Goal: Task Accomplishment & Management: Use online tool/utility

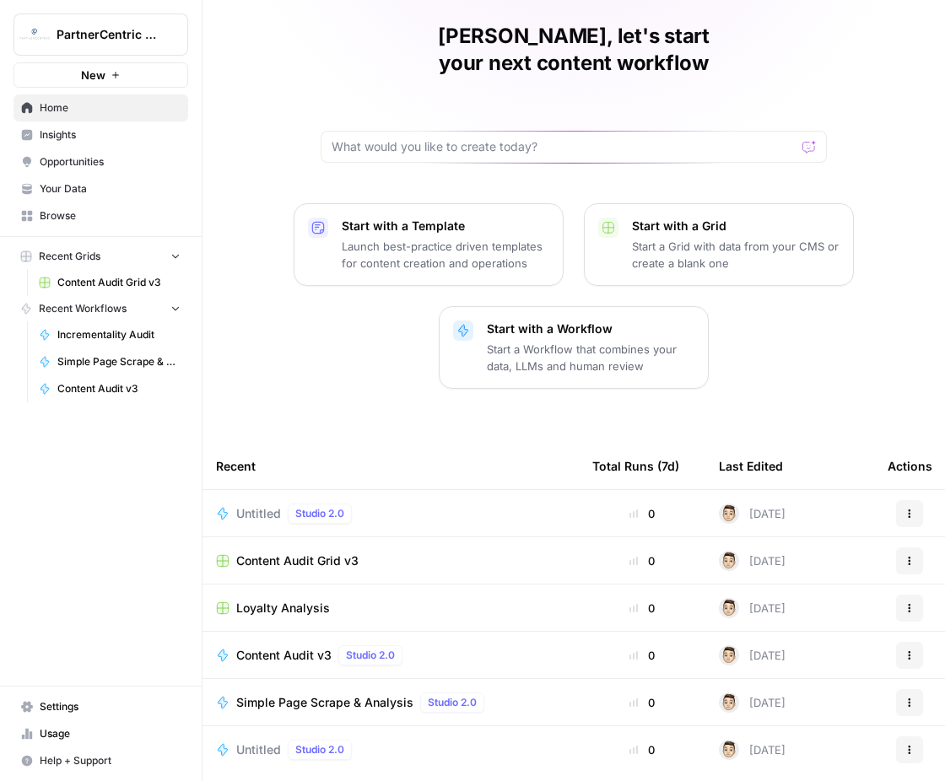
scroll to position [96, 0]
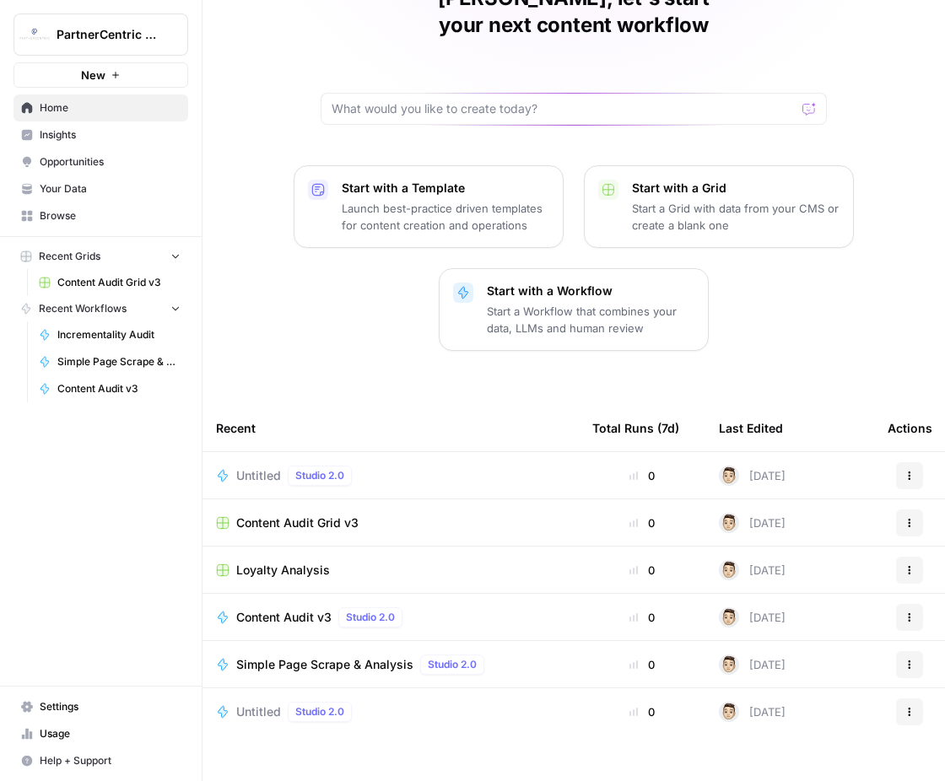
click at [94, 209] on span "Browse" at bounding box center [110, 215] width 141 height 15
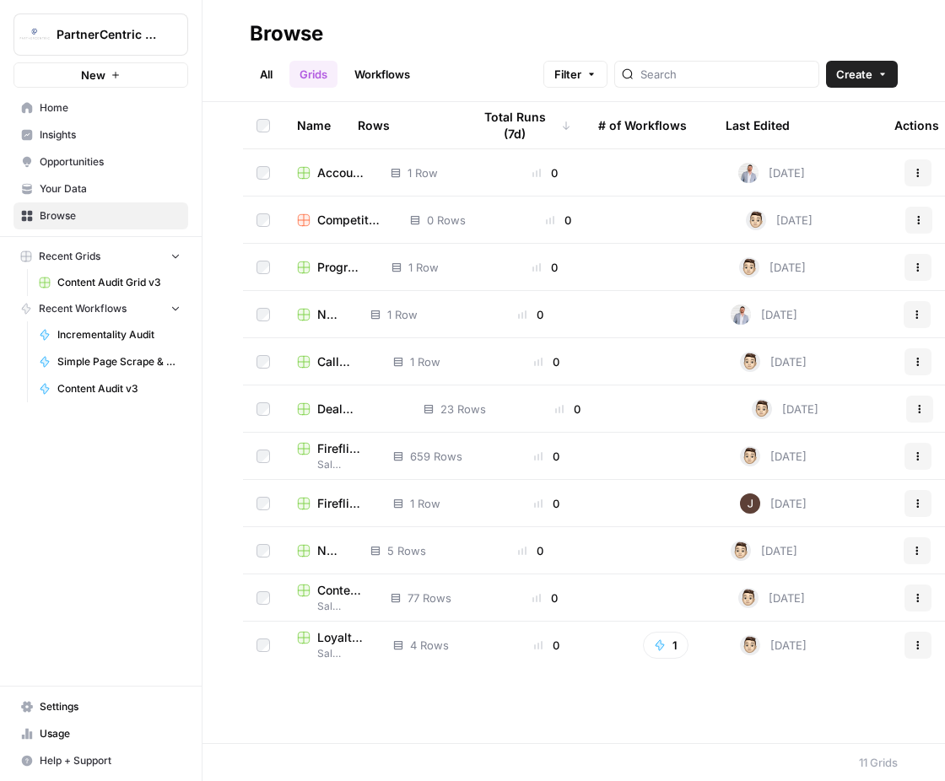
click at [253, 58] on div "All Grids Workflows Filter Create" at bounding box center [574, 67] width 648 height 40
click at [254, 67] on link "All" at bounding box center [266, 74] width 33 height 27
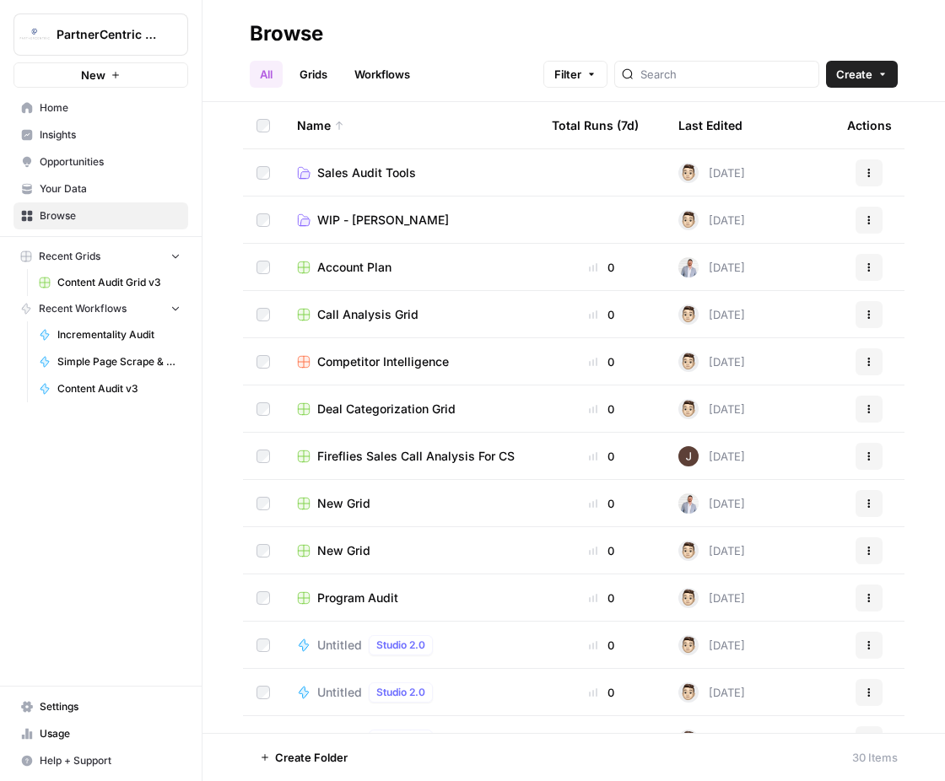
click at [430, 184] on td "Sales Audit Tools" at bounding box center [410, 172] width 255 height 46
click at [402, 180] on span "Sales Audit Tools" at bounding box center [366, 172] width 99 height 17
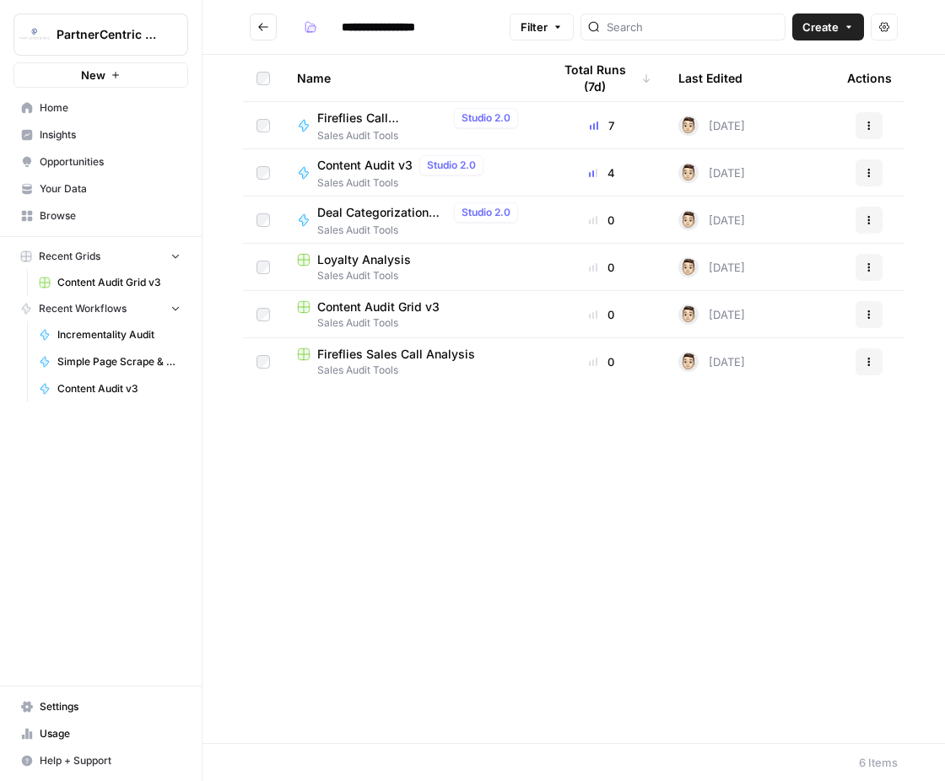
click at [370, 171] on span "Content Audit v3" at bounding box center [364, 165] width 95 height 17
click at [370, 303] on span "Content Audit Grid v3" at bounding box center [378, 307] width 122 height 17
click at [109, 141] on span "Insights" at bounding box center [110, 134] width 141 height 15
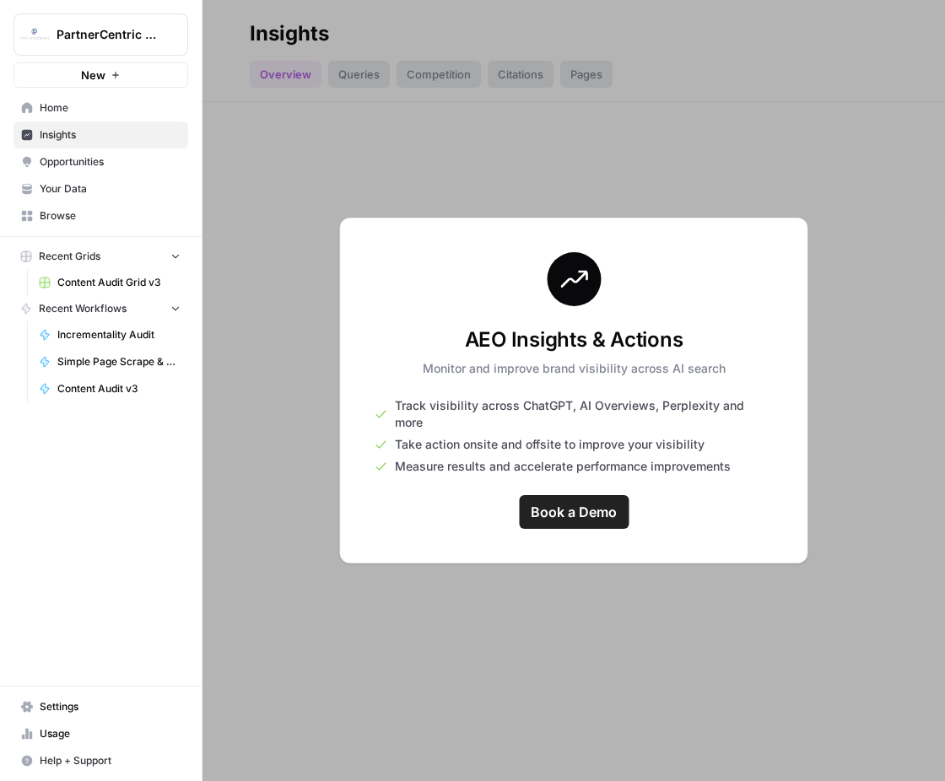
click at [109, 141] on span "Insights" at bounding box center [110, 134] width 141 height 15
click at [99, 159] on span "Opportunities" at bounding box center [110, 161] width 141 height 15
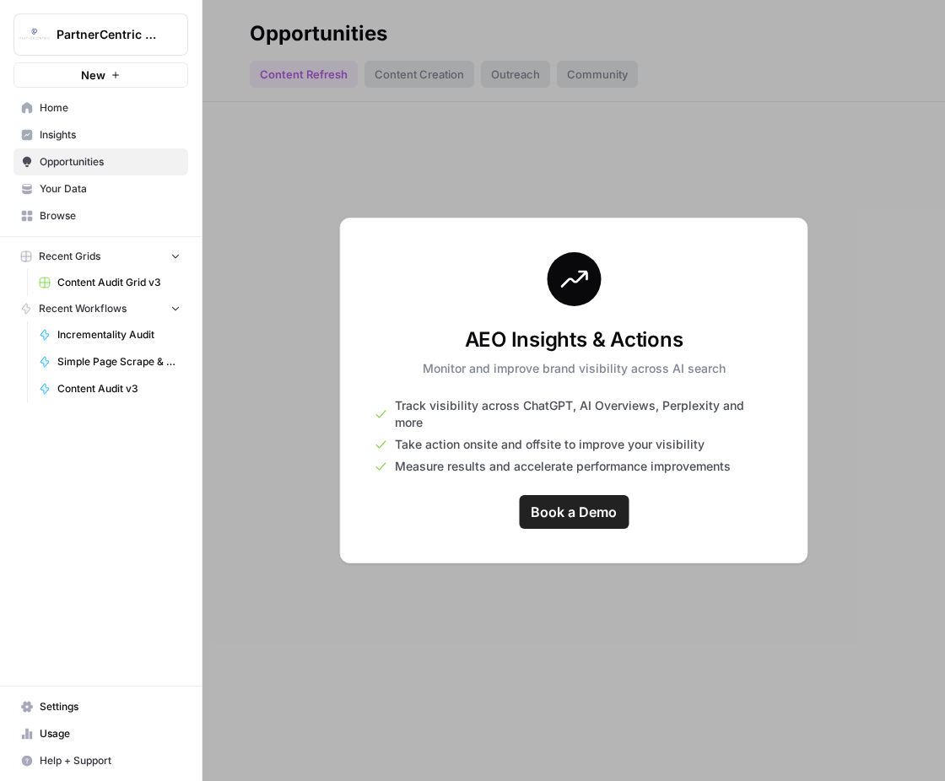
click at [99, 186] on span "Your Data" at bounding box center [110, 188] width 141 height 15
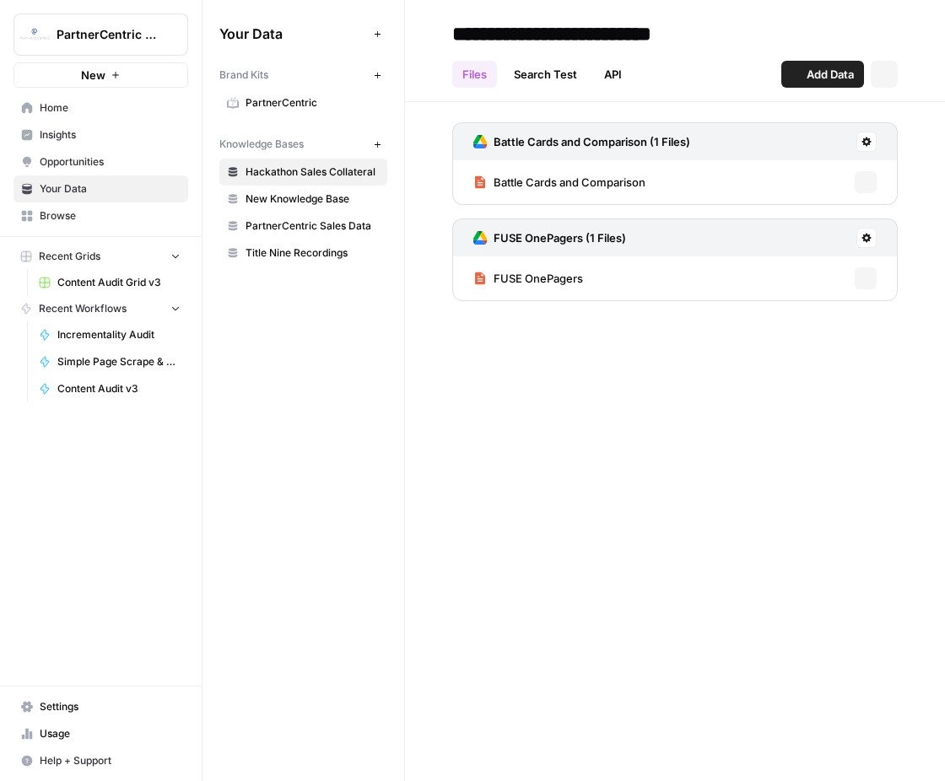
click at [101, 160] on span "Opportunities" at bounding box center [110, 161] width 141 height 15
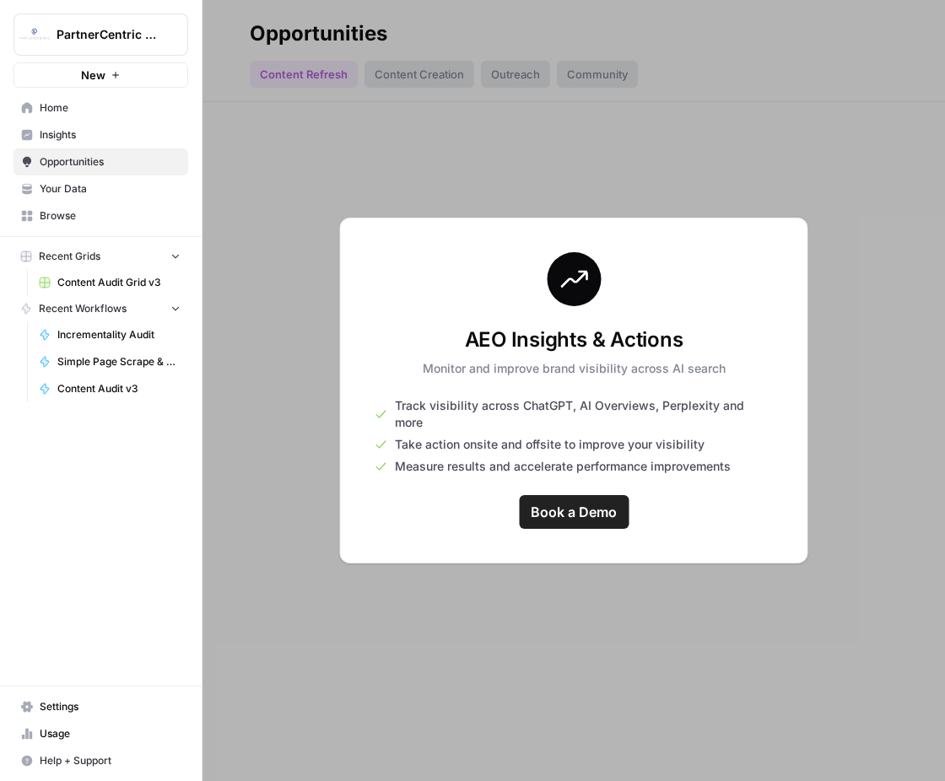
click at [100, 143] on link "Insights" at bounding box center [100, 134] width 175 height 27
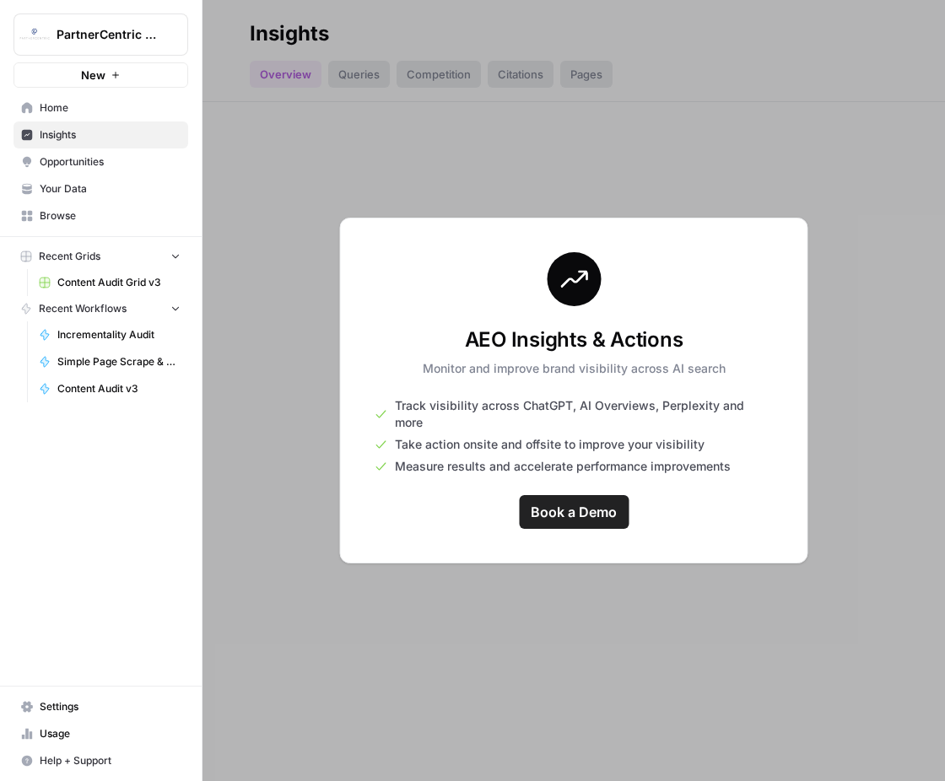
click at [118, 194] on span "Your Data" at bounding box center [110, 188] width 141 height 15
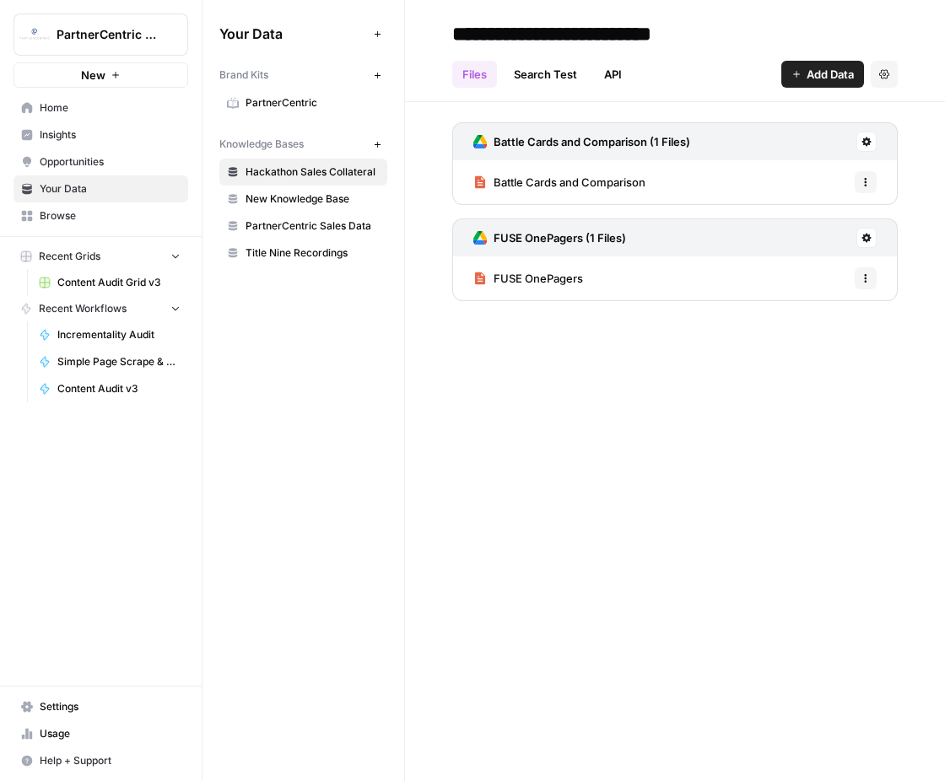
click at [94, 115] on span "Home" at bounding box center [110, 107] width 141 height 15
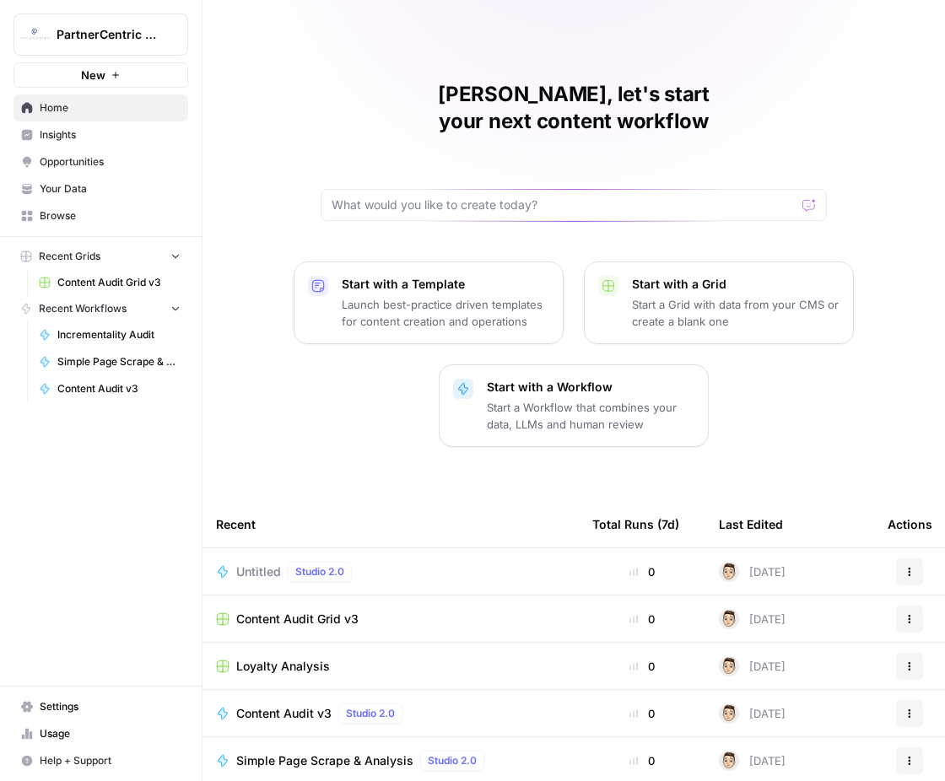
click at [152, 41] on span "PartnerCentric Sales Tools" at bounding box center [108, 34] width 102 height 17
click at [122, 45] on button "PartnerCentric Sales Tools" at bounding box center [100, 34] width 175 height 42
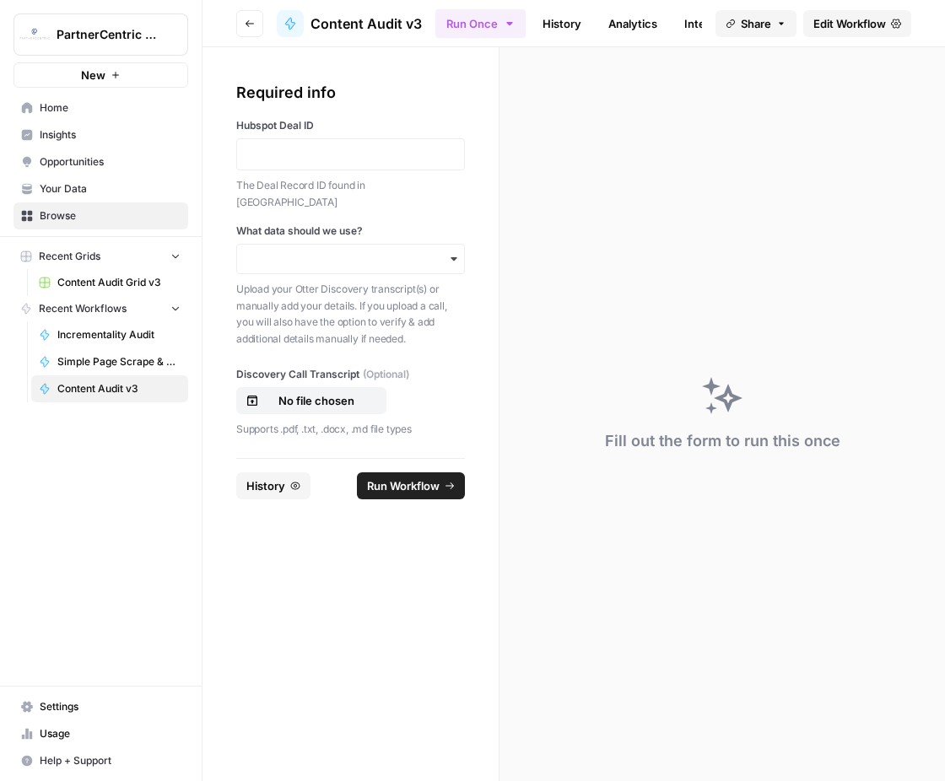
click at [429, 136] on div "Hubspot Deal ID The Deal Record ID found in Hubspot" at bounding box center [350, 164] width 229 height 92
click at [429, 140] on div at bounding box center [350, 154] width 229 height 32
click at [360, 146] on div at bounding box center [350, 154] width 229 height 32
click at [365, 250] on input "What data should we use?" at bounding box center [350, 258] width 207 height 17
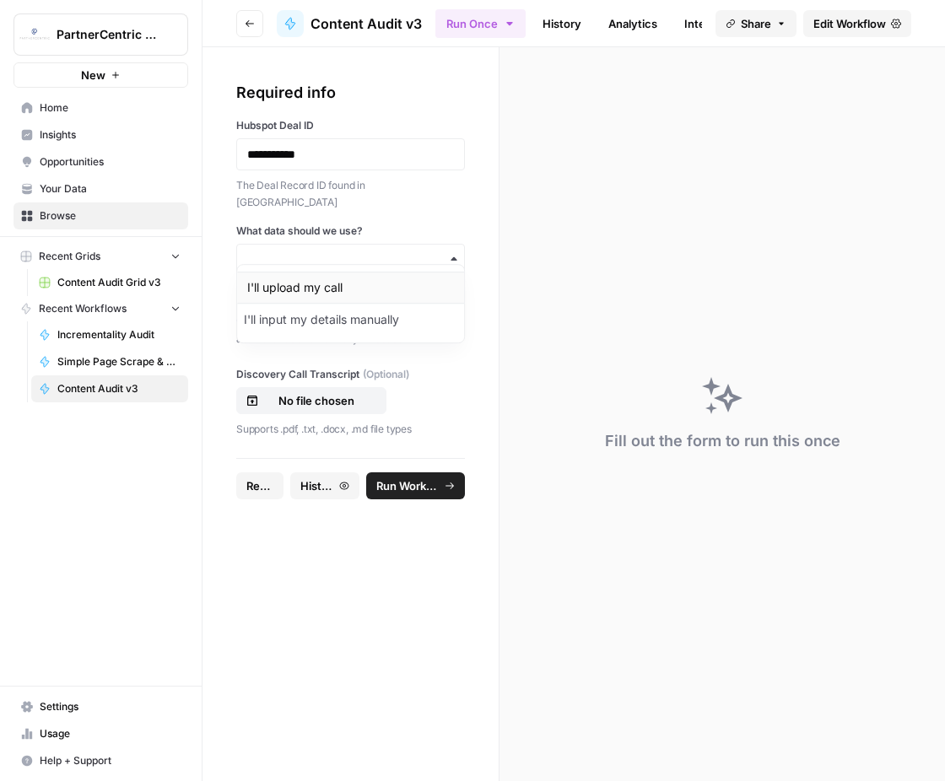
click at [357, 287] on div "I'll upload my call" at bounding box center [350, 288] width 227 height 32
click at [671, 267] on div "Fill out the form to run this once" at bounding box center [721, 414] width 445 height 734
click at [365, 392] on p "No file chosen" at bounding box center [316, 400] width 108 height 17
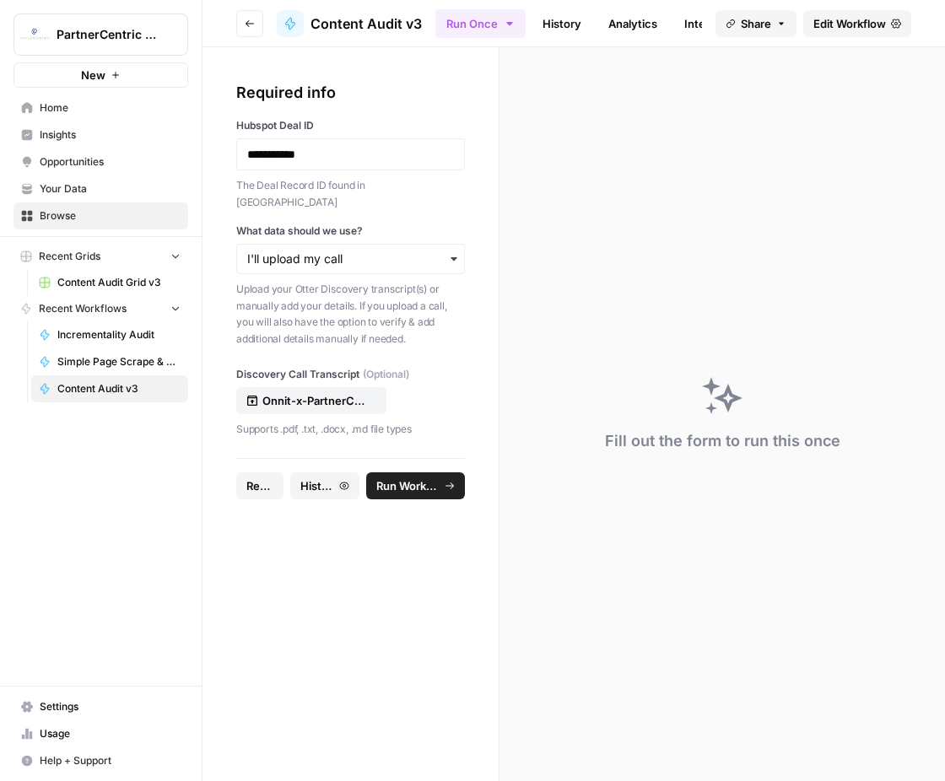
click at [402, 477] on span "Run Workflow" at bounding box center [407, 485] width 63 height 17
click at [435, 477] on span "Run Workflow" at bounding box center [407, 485] width 63 height 17
click at [334, 477] on span "History" at bounding box center [323, 485] width 39 height 17
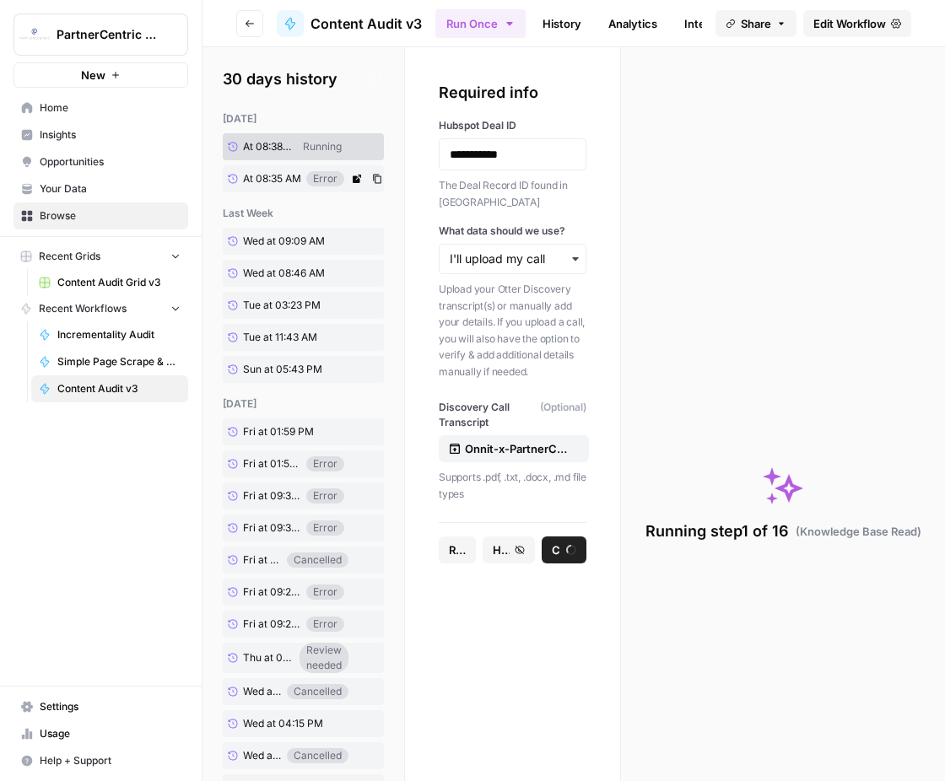
click at [273, 179] on span "At 08:35 AM" at bounding box center [272, 178] width 58 height 15
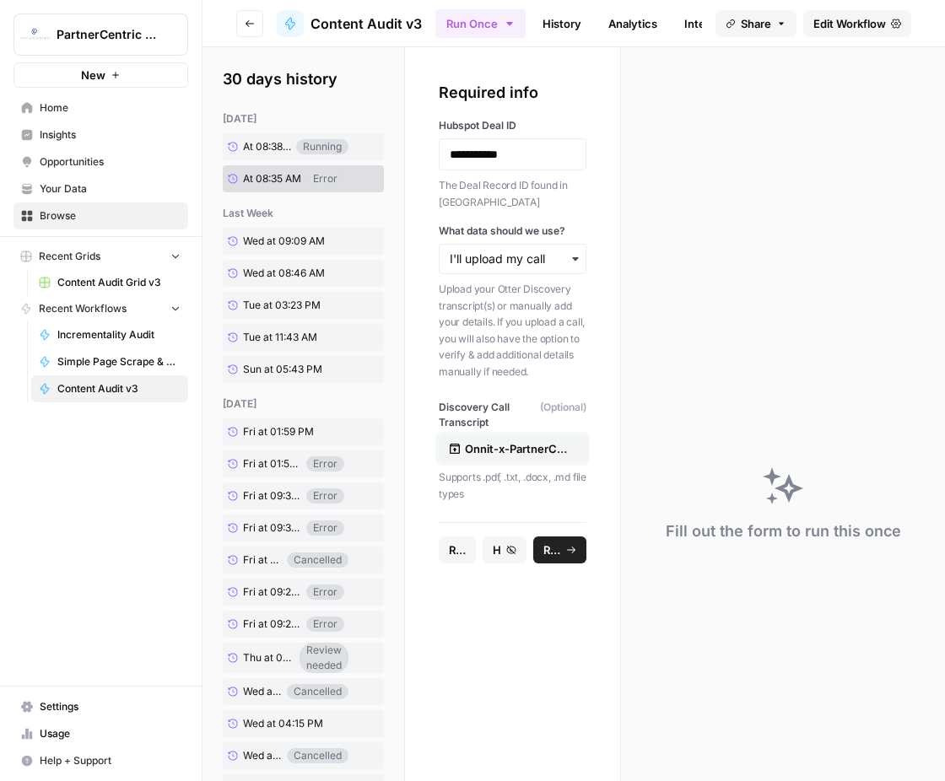
click at [538, 448] on p "Onnit-x-PartnerCentric-9bd7894b-b3e1.docx" at bounding box center [519, 448] width 108 height 17
click at [566, 540] on button "Run Workflow" at bounding box center [559, 549] width 53 height 27
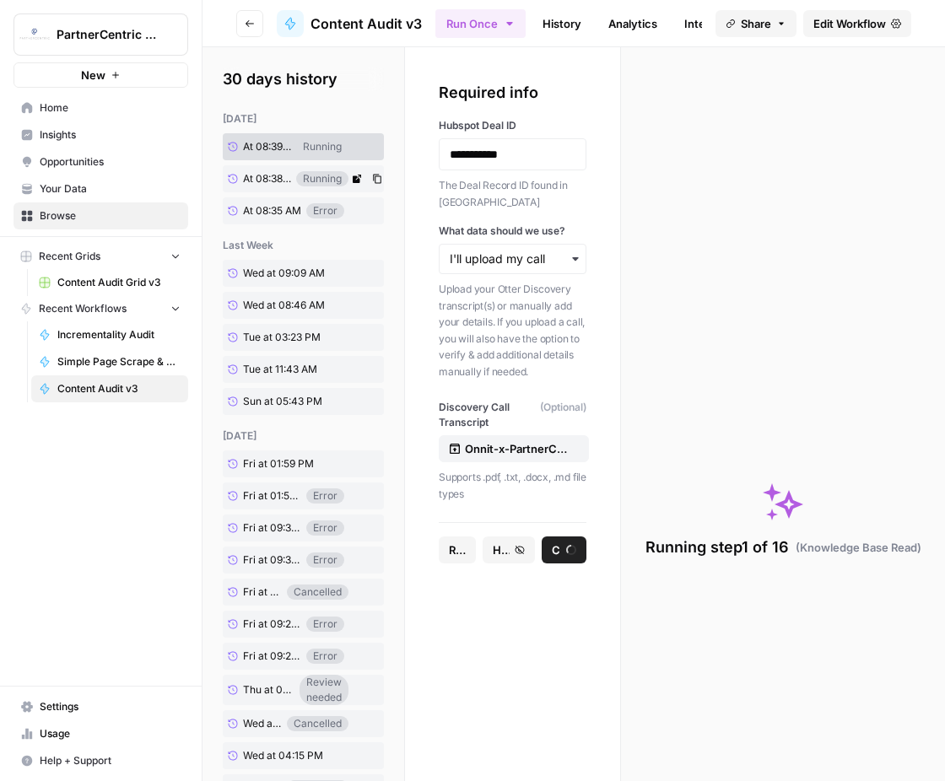
click at [315, 186] on div "At 08:38 AM Running" at bounding box center [303, 178] width 161 height 27
click at [236, 178] on icon at bounding box center [233, 179] width 10 height 10
click at [256, 150] on span "At 08:39 AM" at bounding box center [267, 146] width 48 height 15
click at [257, 184] on span "At 08:38 AM" at bounding box center [267, 178] width 48 height 15
click at [543, 549] on button "Cancel" at bounding box center [563, 549] width 45 height 27
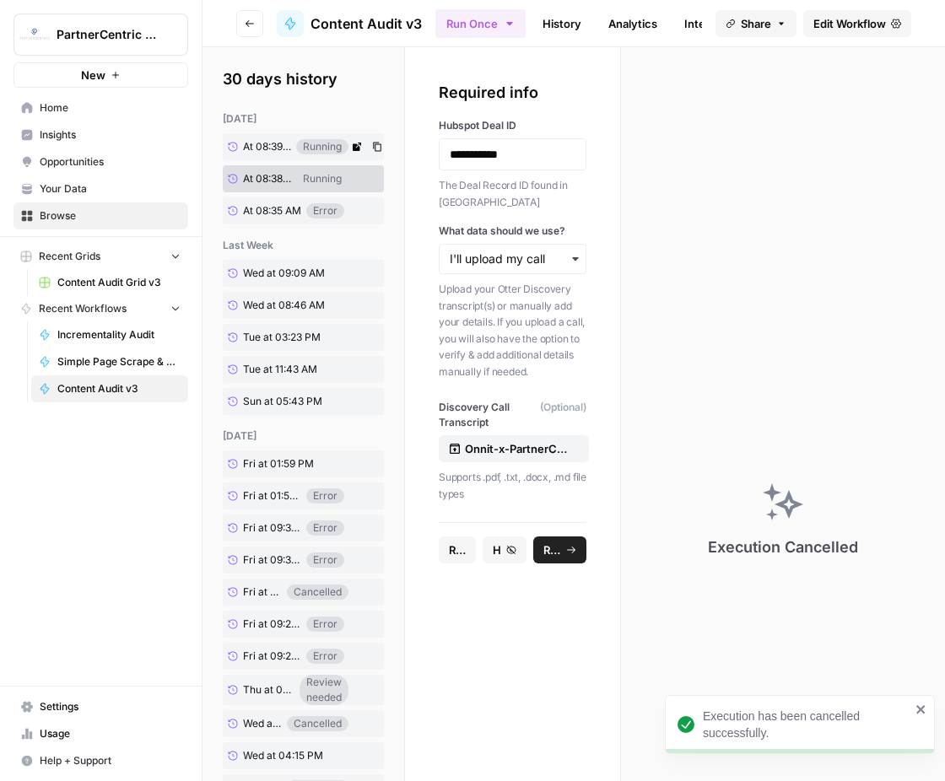
click at [228, 145] on icon at bounding box center [233, 147] width 10 height 10
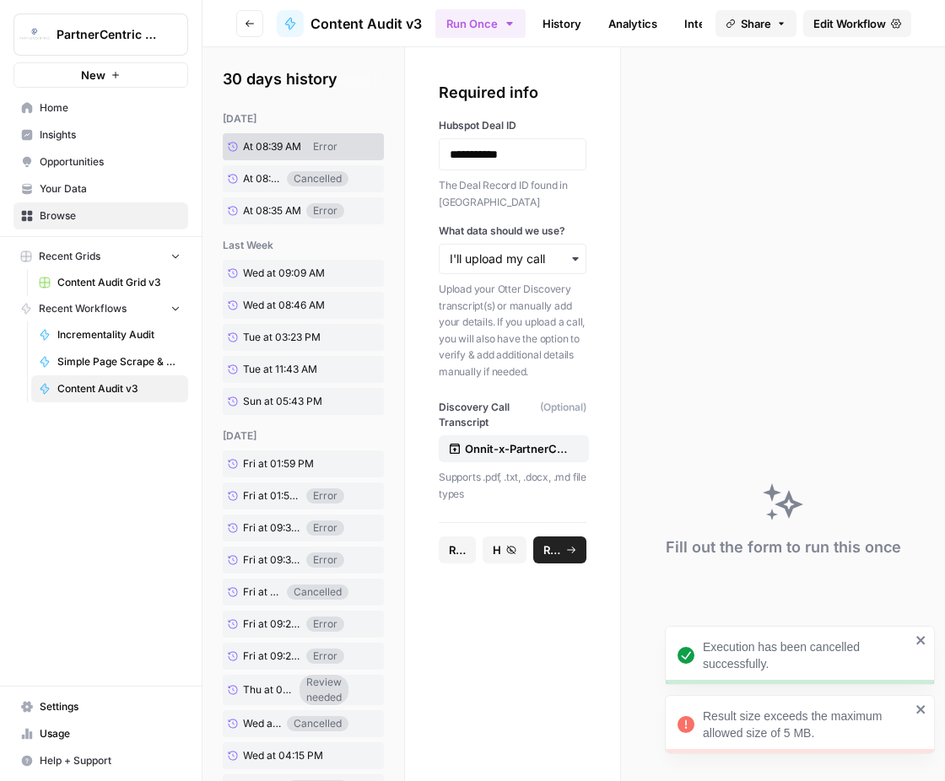
click at [926, 706] on icon "close" at bounding box center [921, 709] width 12 height 13
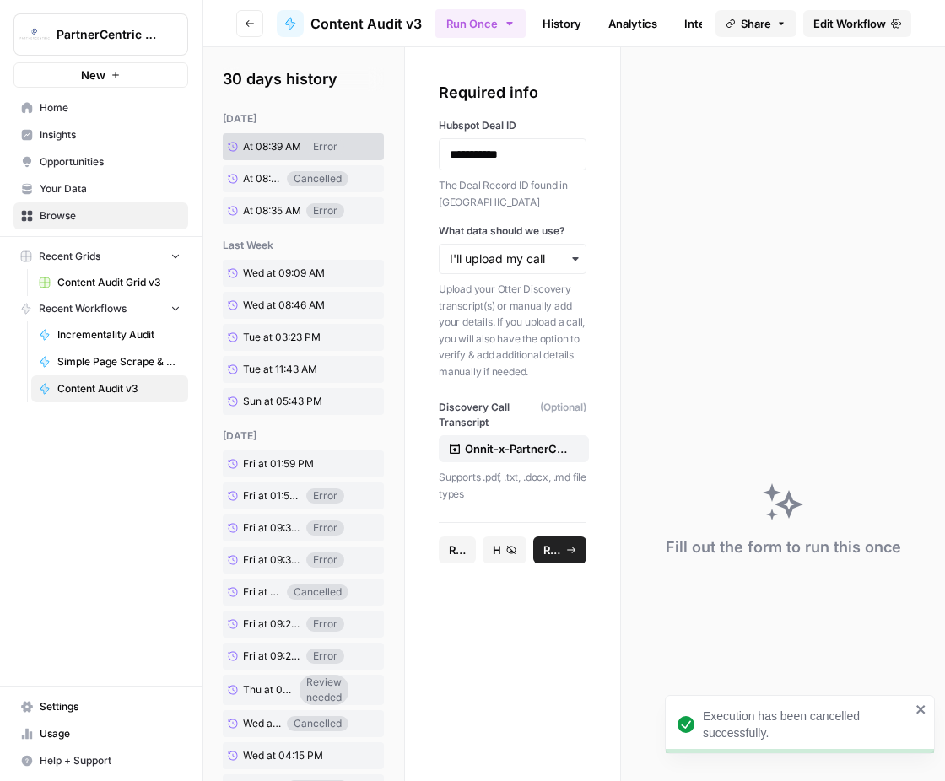
click at [922, 708] on icon "close" at bounding box center [920, 709] width 8 height 8
click at [879, 30] on span "Edit Workflow" at bounding box center [849, 23] width 73 height 17
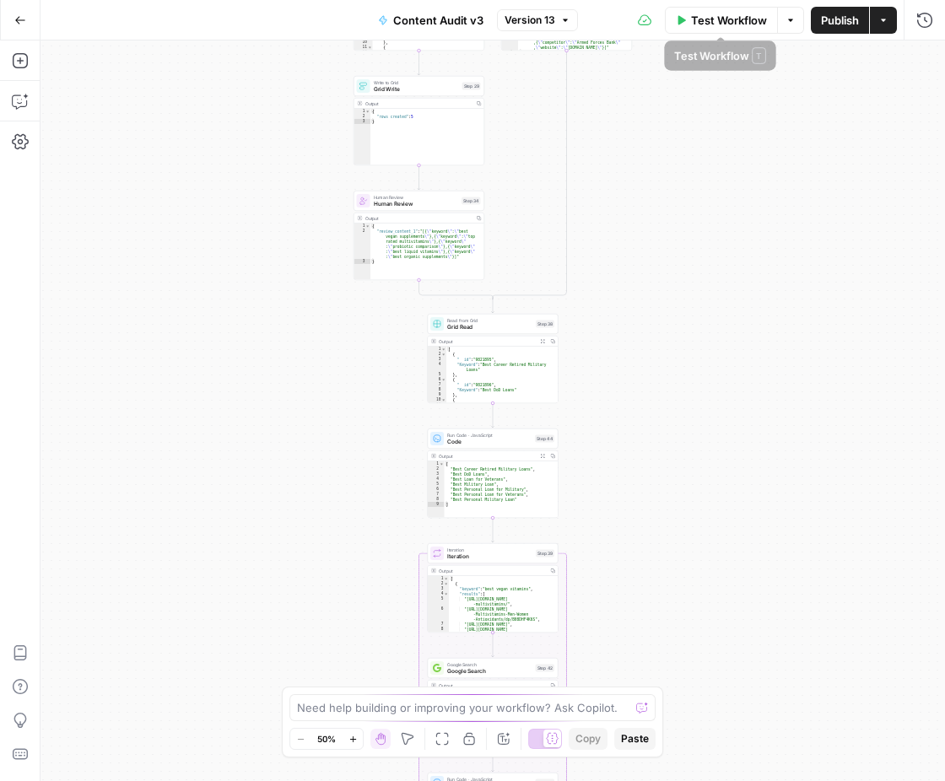
click at [735, 30] on button "Test Workflow" at bounding box center [721, 20] width 113 height 27
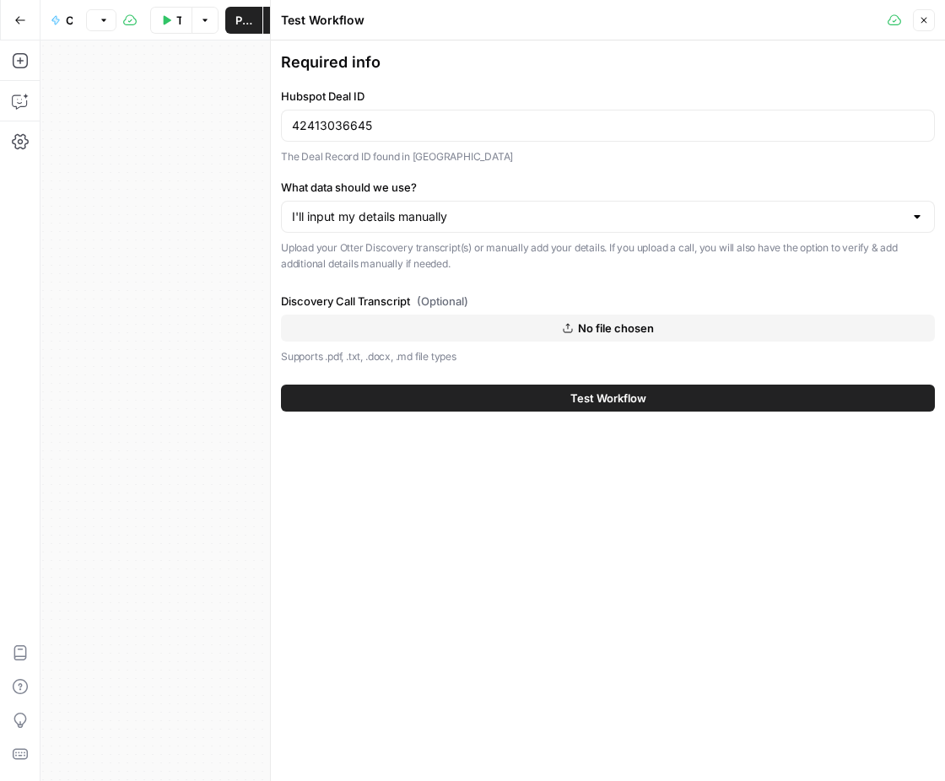
click at [390, 134] on div "42413036645" at bounding box center [608, 126] width 654 height 32
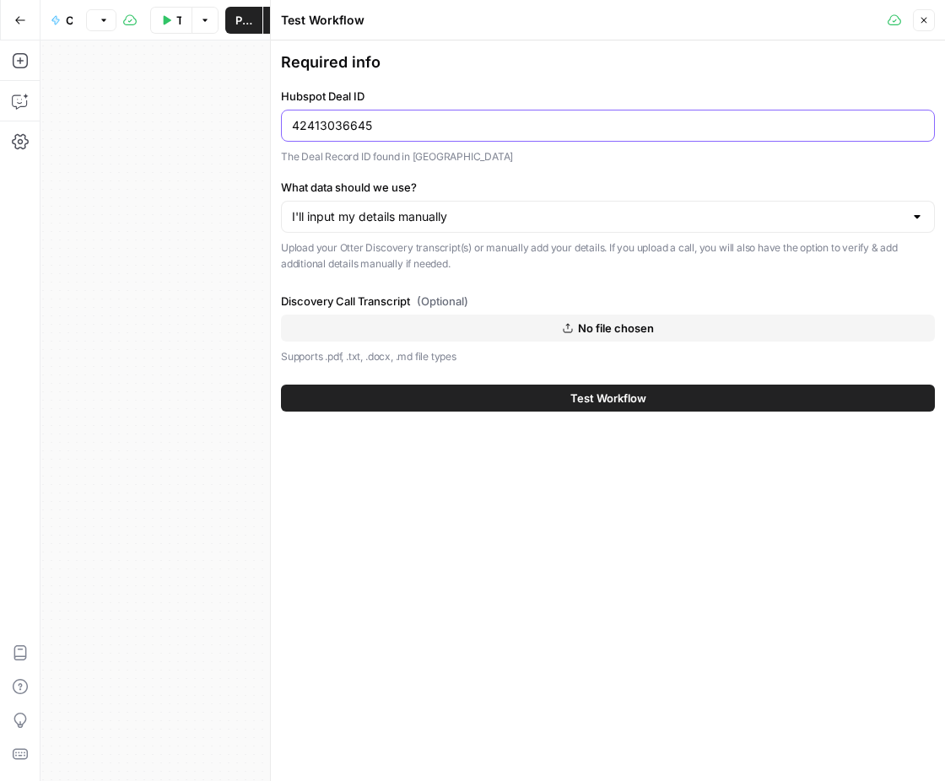
click at [403, 126] on input "42413036645" at bounding box center [608, 125] width 632 height 17
paste input "3097117558"
type input "43097117558"
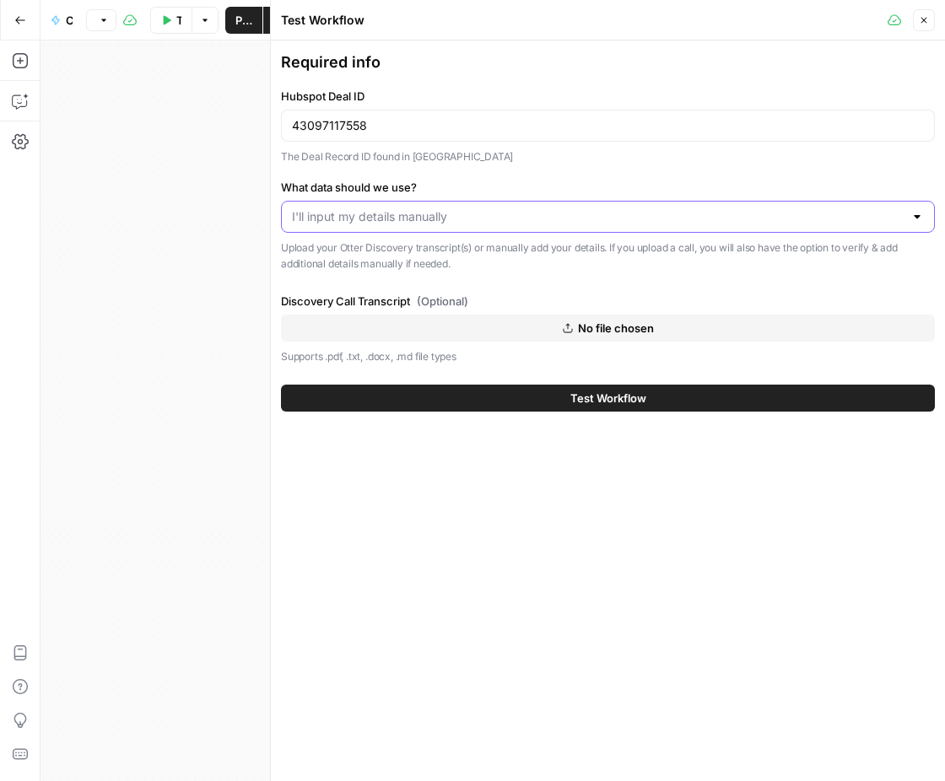
click at [368, 218] on input "What data should we use?" at bounding box center [597, 216] width 611 height 17
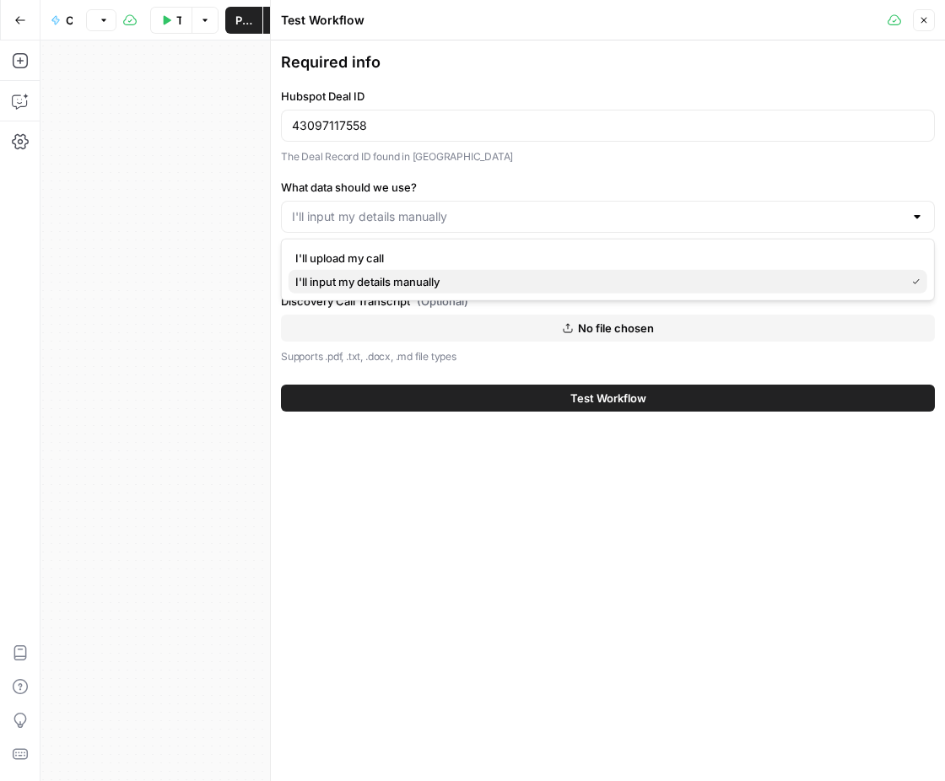
click at [353, 283] on span "I'll input my details manually" at bounding box center [596, 281] width 603 height 17
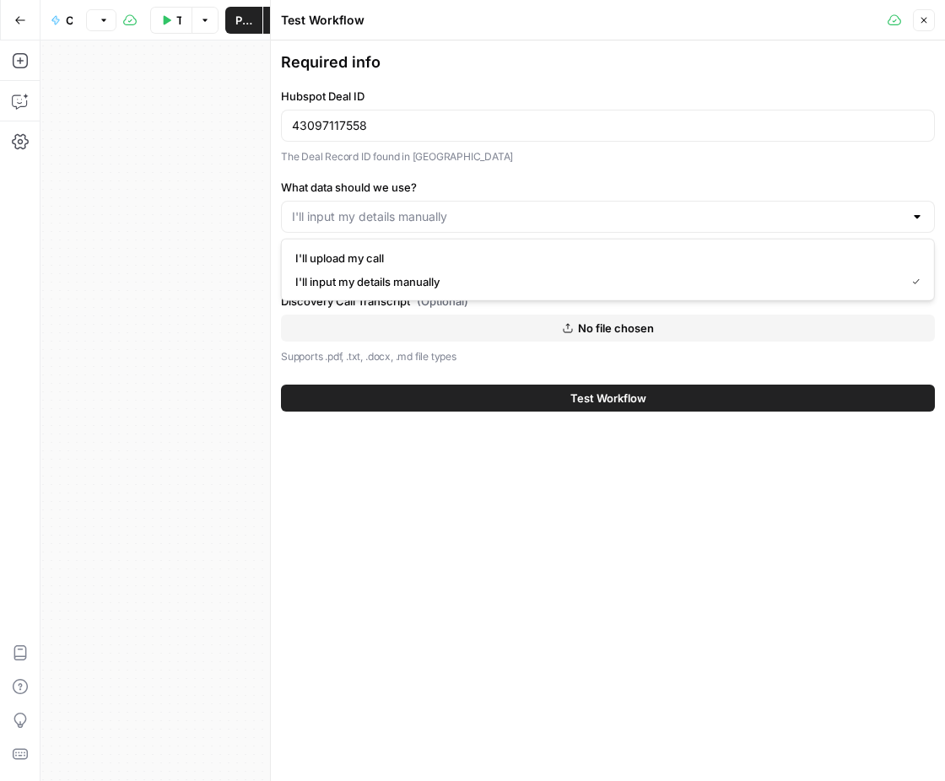
type input "I'll input my details manually"
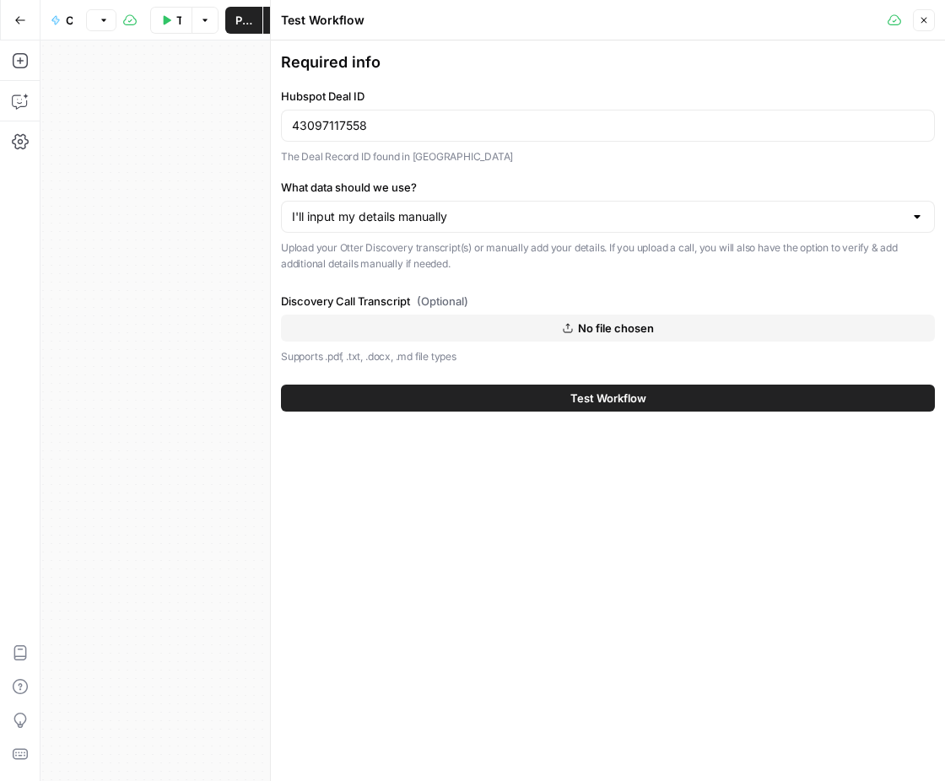
click at [361, 322] on button "No file chosen" at bounding box center [608, 328] width 654 height 27
click at [523, 400] on button "Test Workflow" at bounding box center [608, 398] width 654 height 27
click at [608, 397] on span "Test Workflow" at bounding box center [608, 398] width 76 height 17
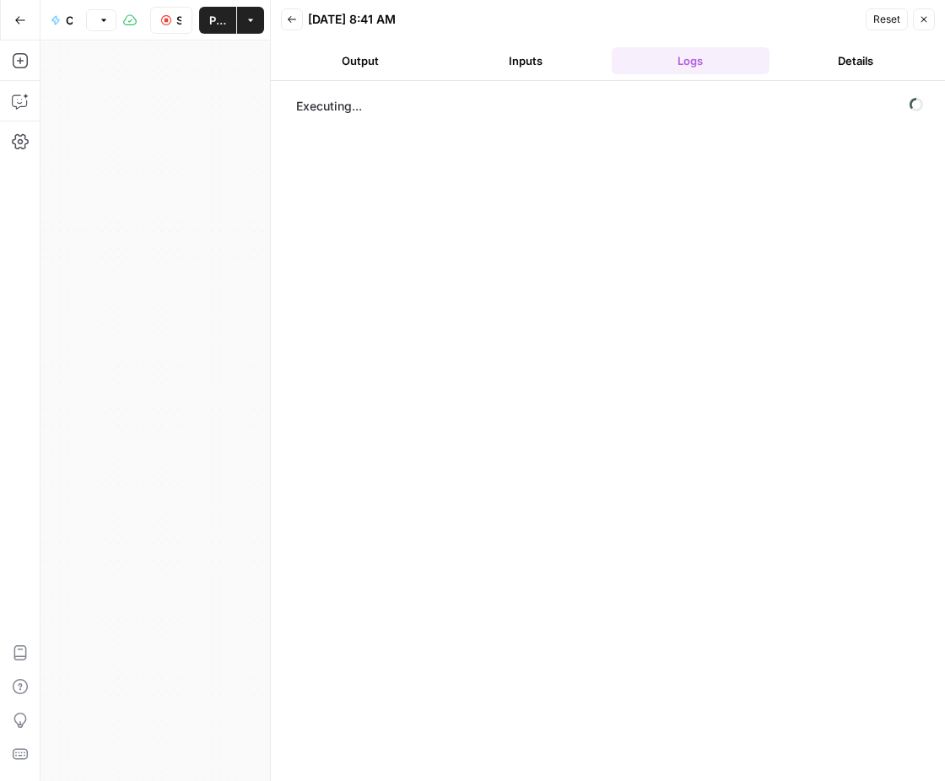
click at [514, 65] on button "Inputs" at bounding box center [525, 60] width 159 height 27
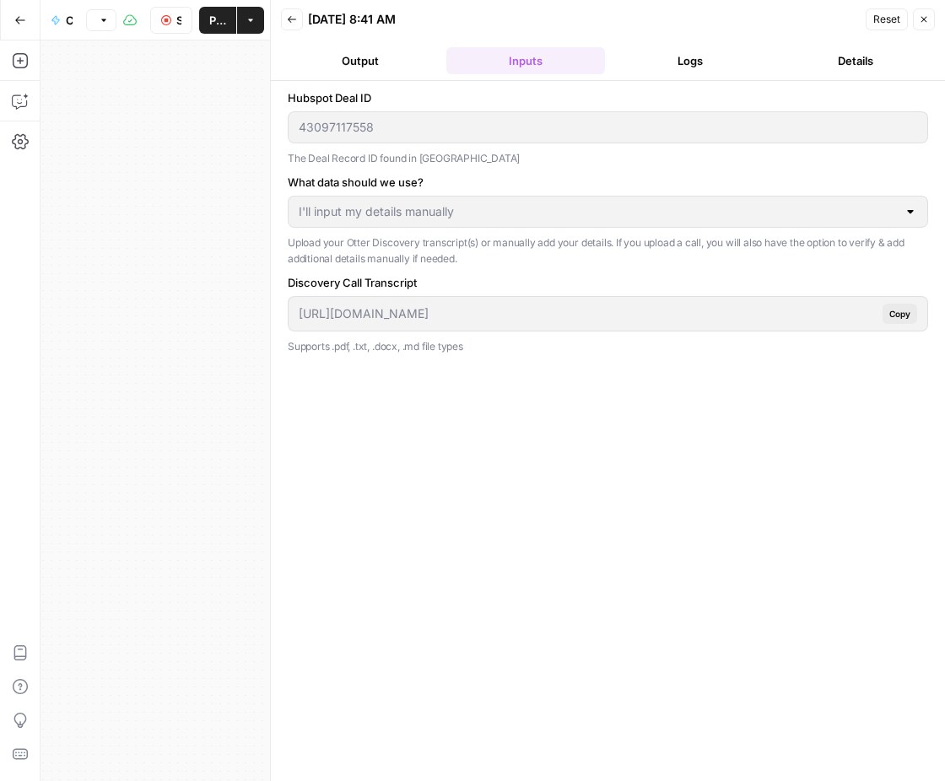
click at [639, 59] on button "Logs" at bounding box center [690, 60] width 159 height 27
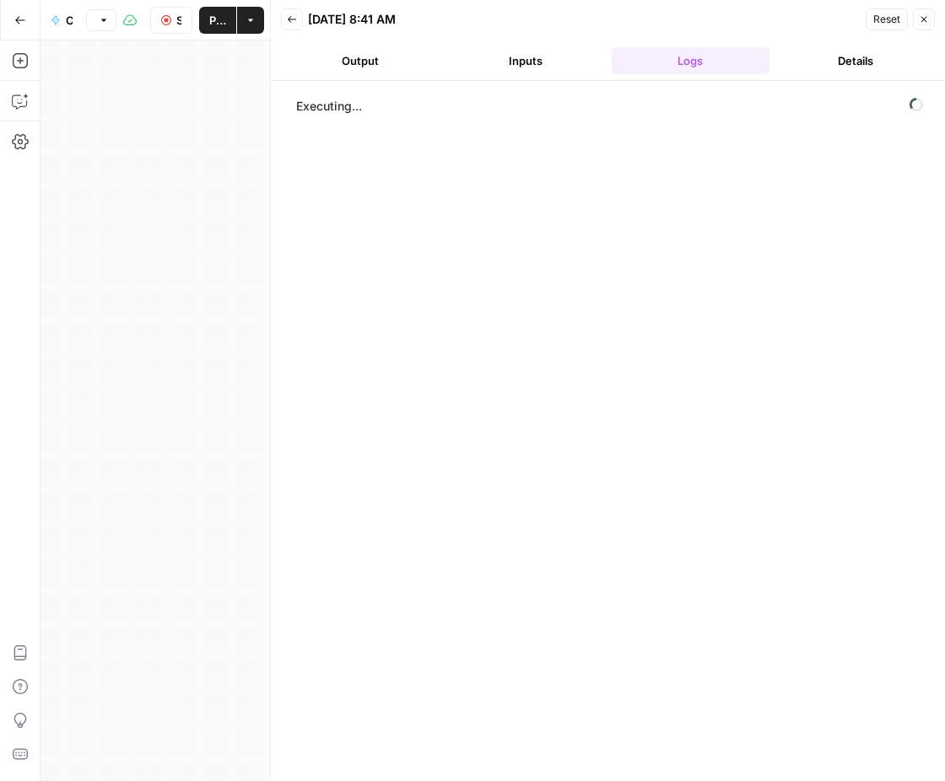
click at [342, 52] on button "Output" at bounding box center [360, 60] width 159 height 27
click at [843, 64] on button "Details" at bounding box center [855, 60] width 159 height 27
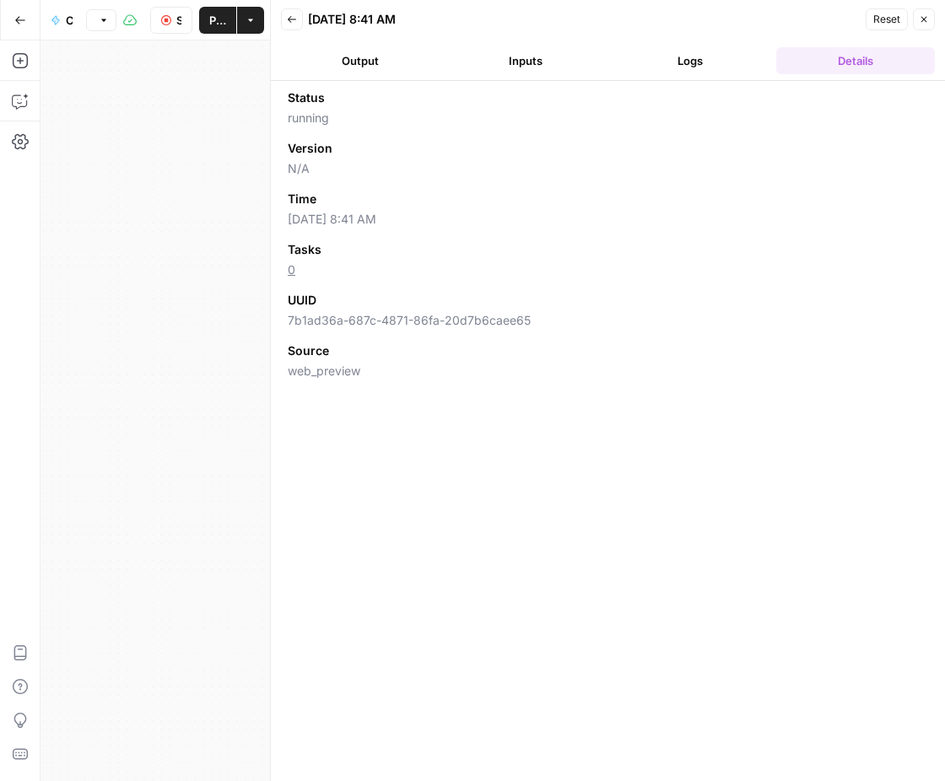
click at [704, 64] on button "Logs" at bounding box center [690, 60] width 159 height 27
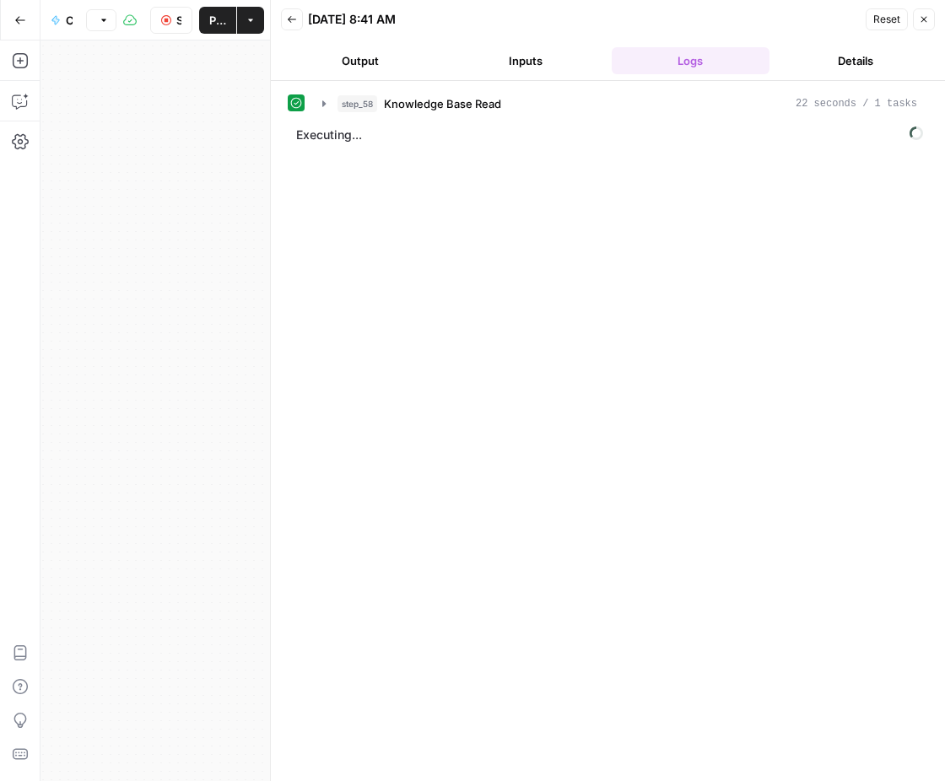
click at [581, 328] on div "step_58 Knowledge Base Read 22 seconds / 1 tasks Executing..." at bounding box center [608, 430] width 640 height 683
click at [494, 107] on span "Knowledge Base Read" at bounding box center [442, 103] width 117 height 17
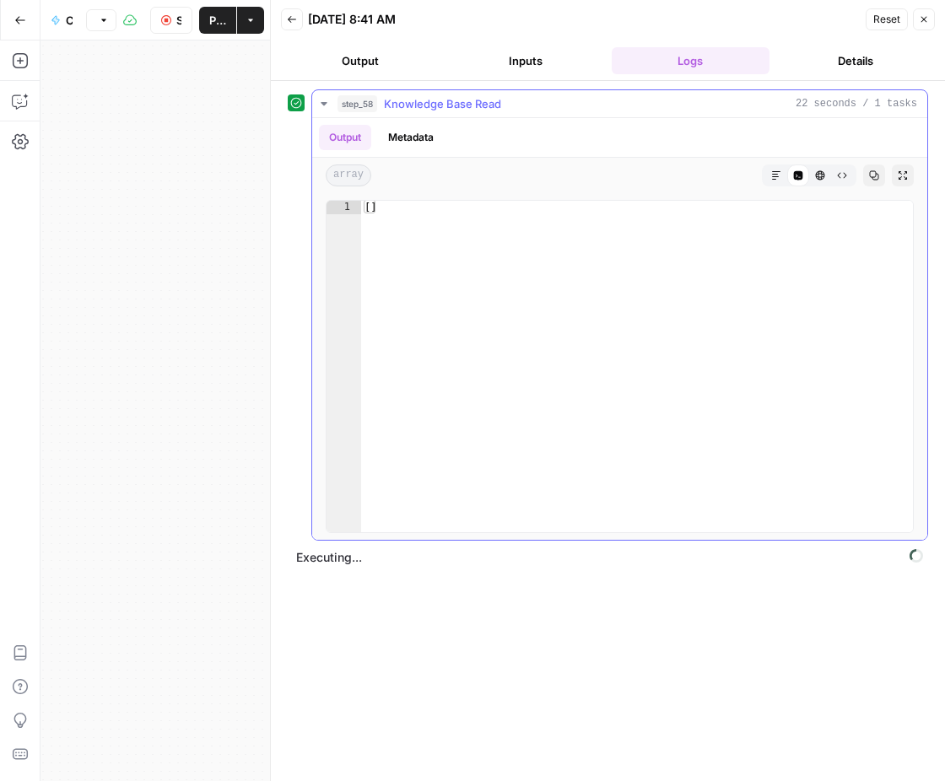
click at [494, 107] on span "Knowledge Base Read" at bounding box center [442, 103] width 117 height 17
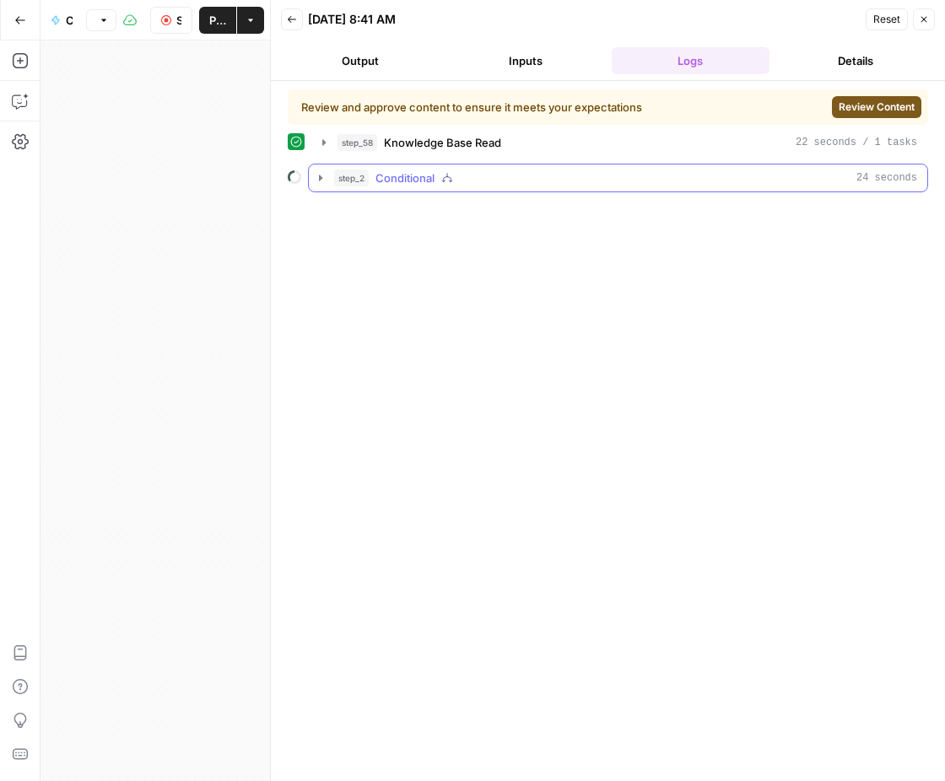
click at [318, 182] on icon "button" at bounding box center [320, 177] width 13 height 13
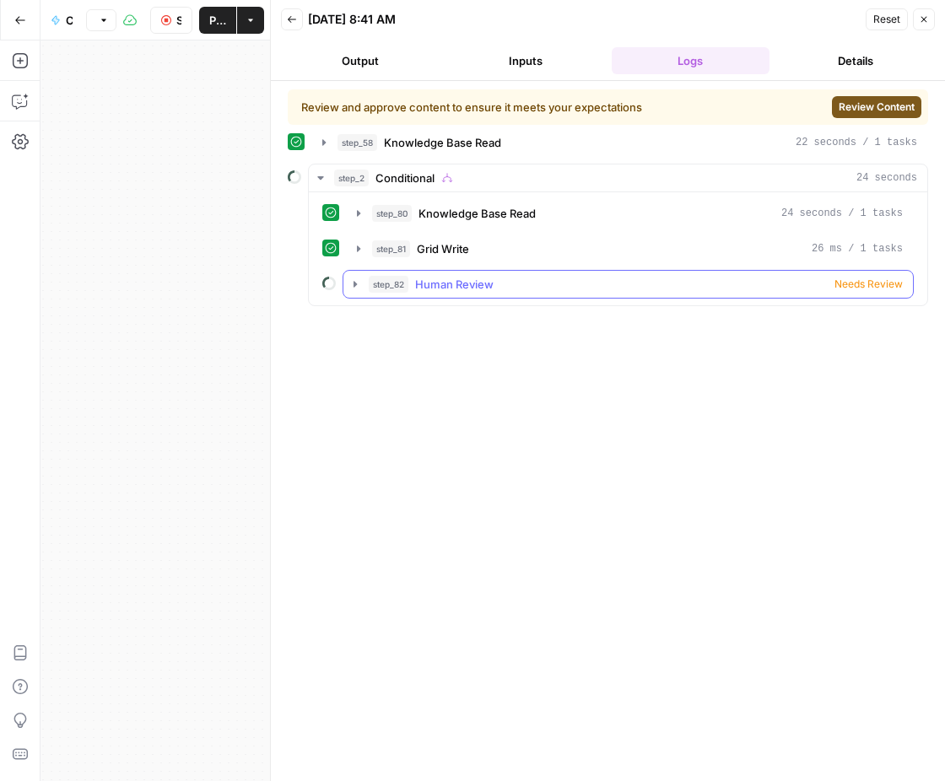
click at [361, 279] on button "step_82 Human Review Needs Review" at bounding box center [627, 284] width 569 height 27
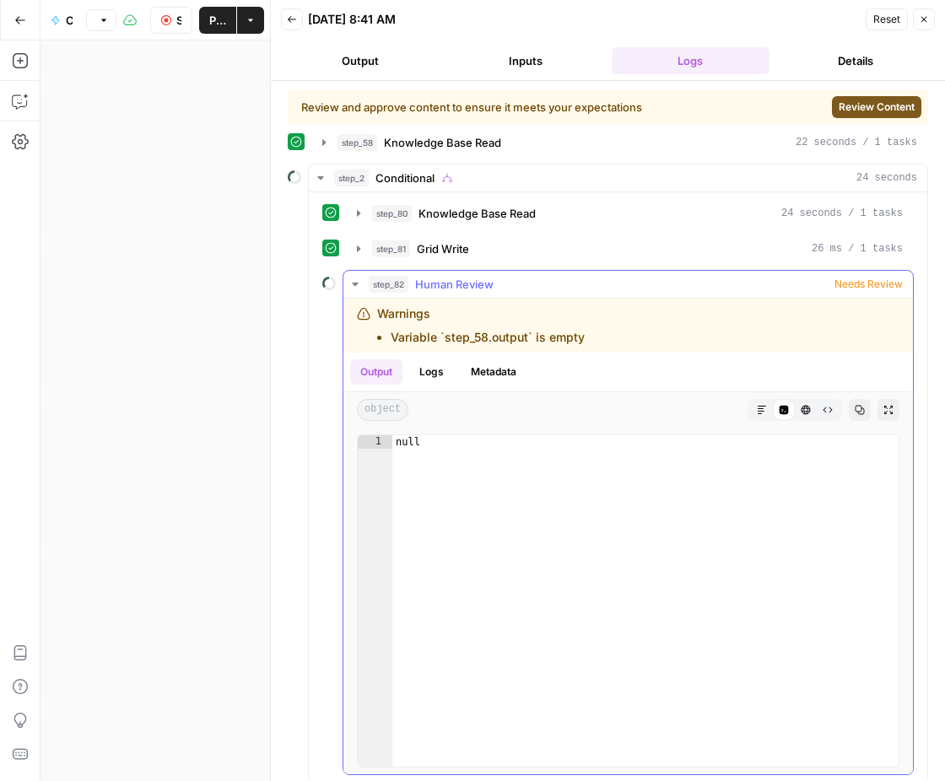
click at [361, 279] on button "step_82 Human Review Needs Review" at bounding box center [627, 284] width 569 height 27
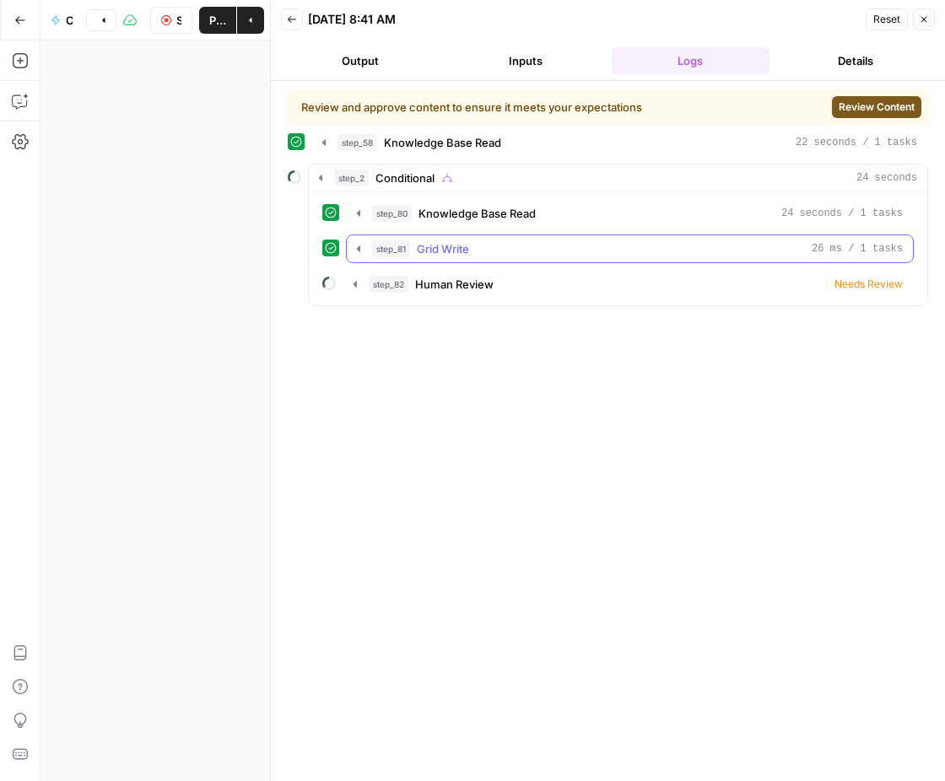
click at [355, 245] on icon "button" at bounding box center [358, 248] width 13 height 13
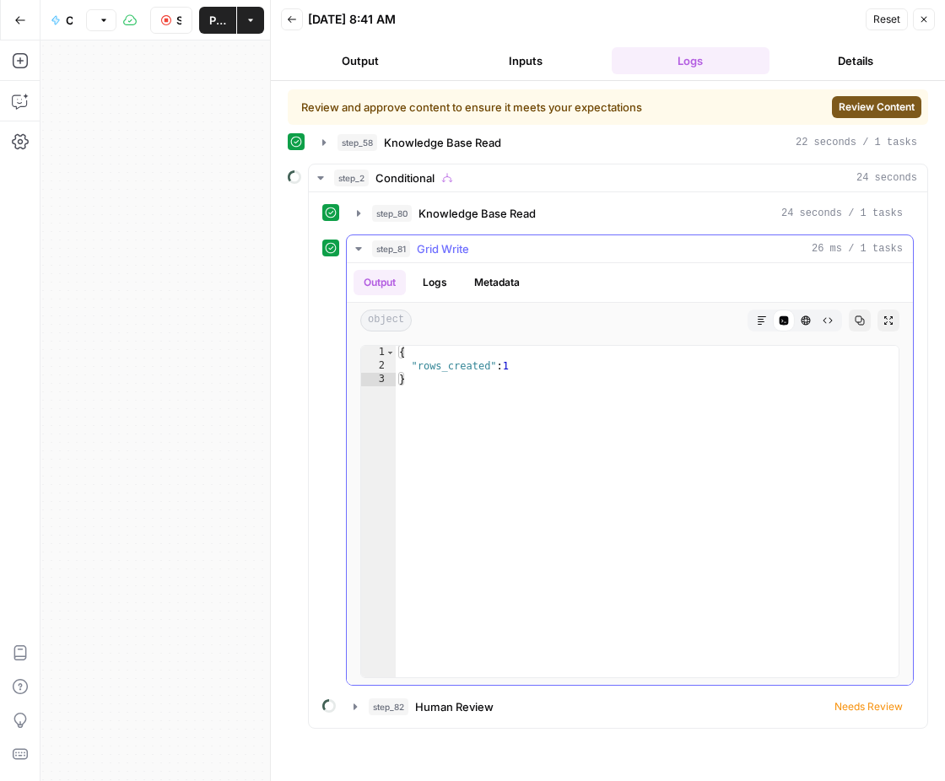
click at [355, 247] on icon "button" at bounding box center [358, 248] width 6 height 3
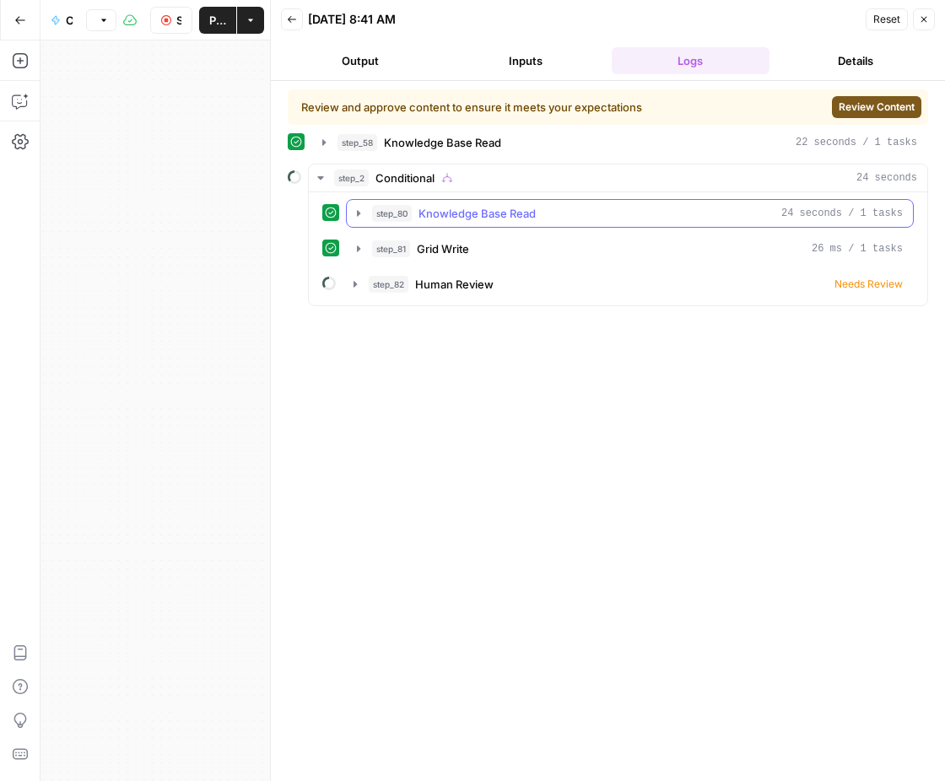
click at [355, 207] on icon "button" at bounding box center [358, 213] width 13 height 13
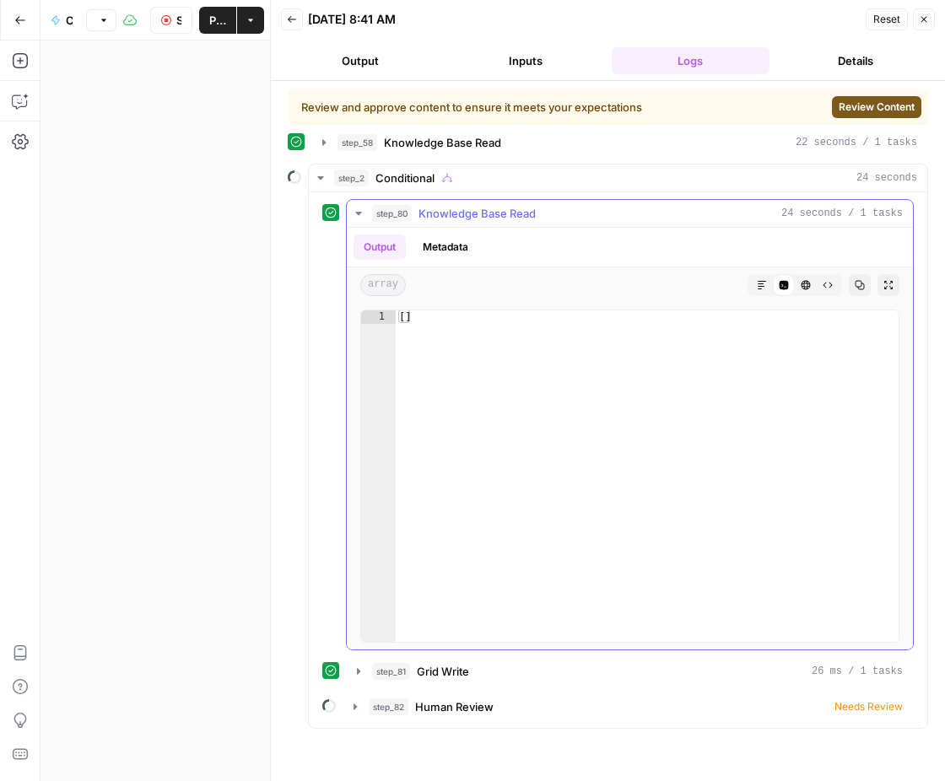
click at [355, 207] on icon "button" at bounding box center [358, 213] width 13 height 13
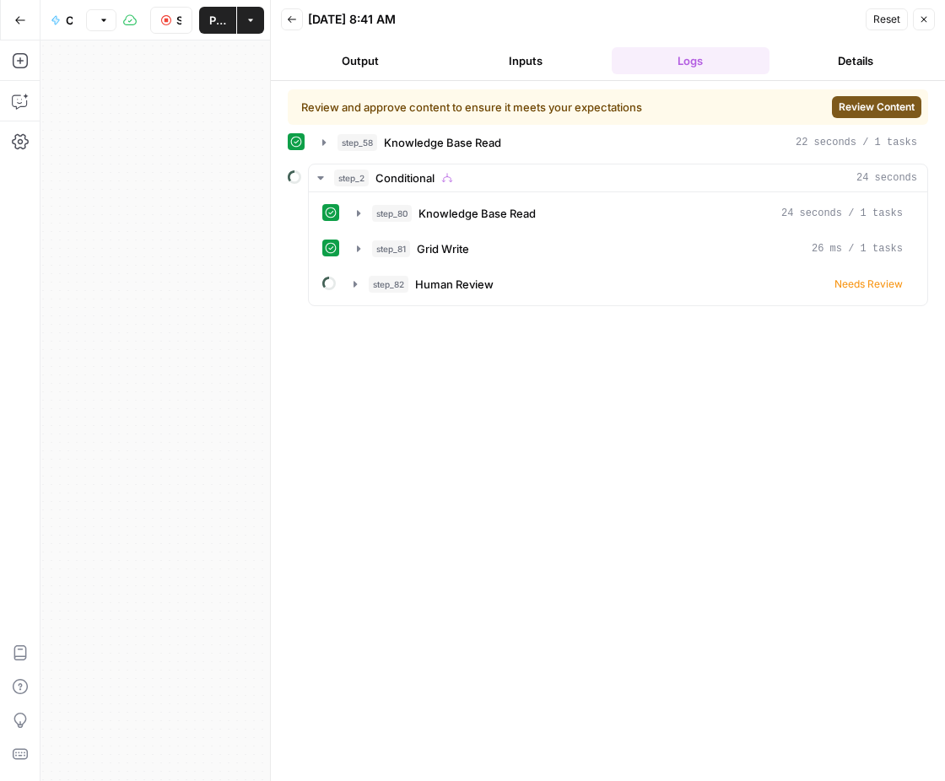
click at [860, 104] on span "Review Content" at bounding box center [876, 107] width 76 height 15
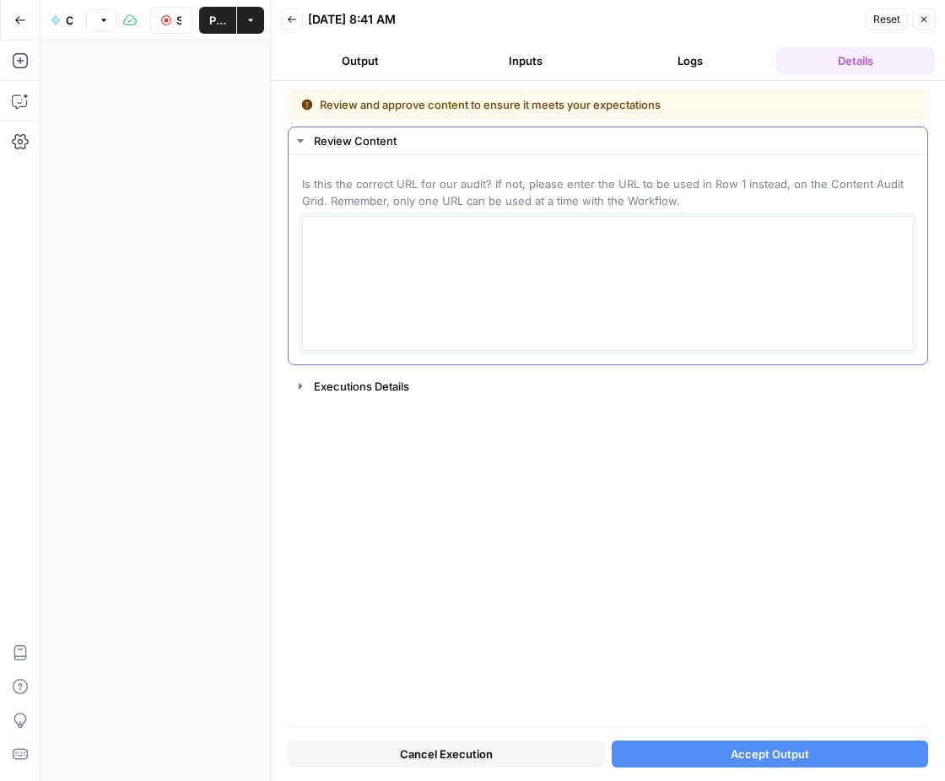
drag, startPoint x: 523, startPoint y: 249, endPoint x: 510, endPoint y: 244, distance: 13.6
click at [523, 247] on textarea at bounding box center [608, 284] width 590 height 120
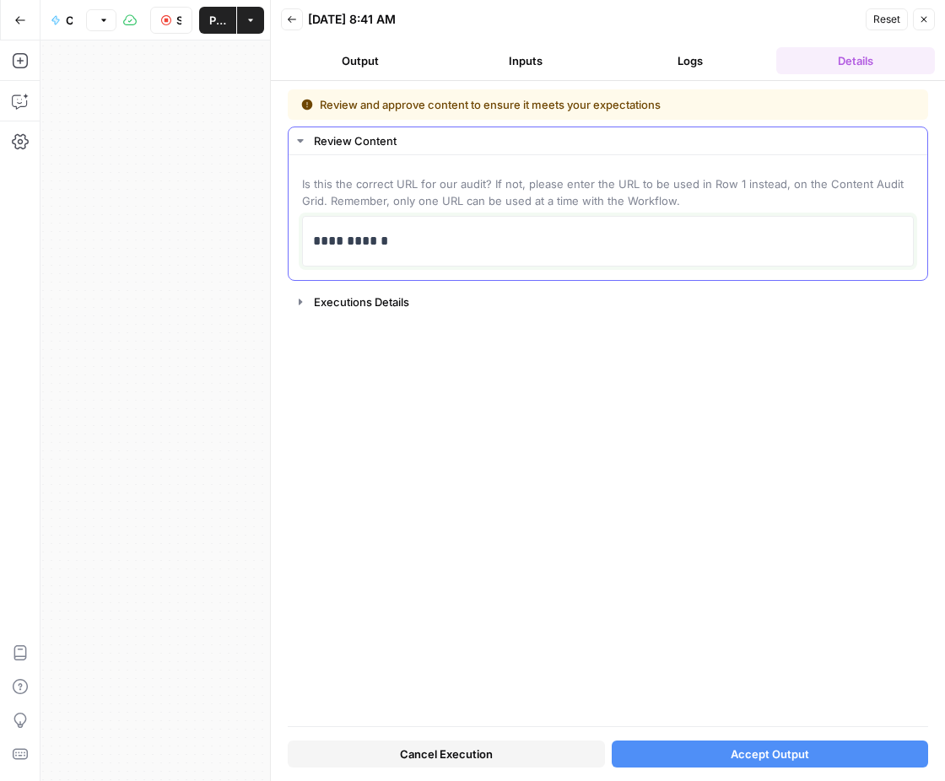
click at [487, 237] on p "**********" at bounding box center [608, 241] width 590 height 22
click at [450, 242] on p "**********" at bounding box center [608, 241] width 590 height 22
click at [453, 247] on p "**********" at bounding box center [608, 241] width 590 height 22
click at [784, 751] on span "Accept Output" at bounding box center [769, 754] width 78 height 17
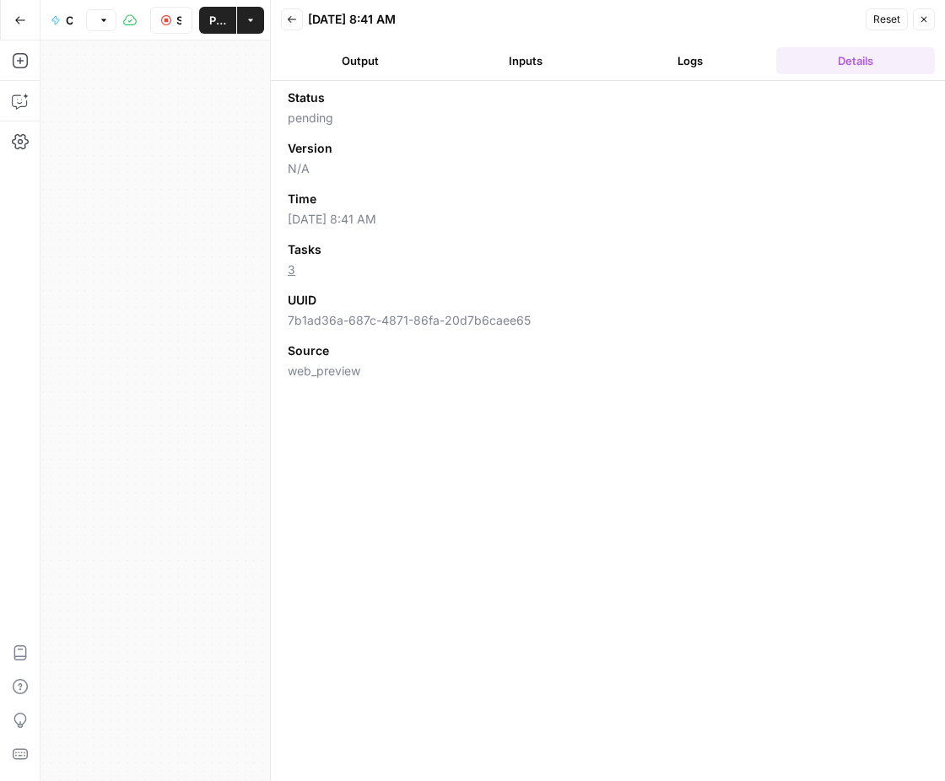
click at [563, 67] on button "Inputs" at bounding box center [525, 60] width 159 height 27
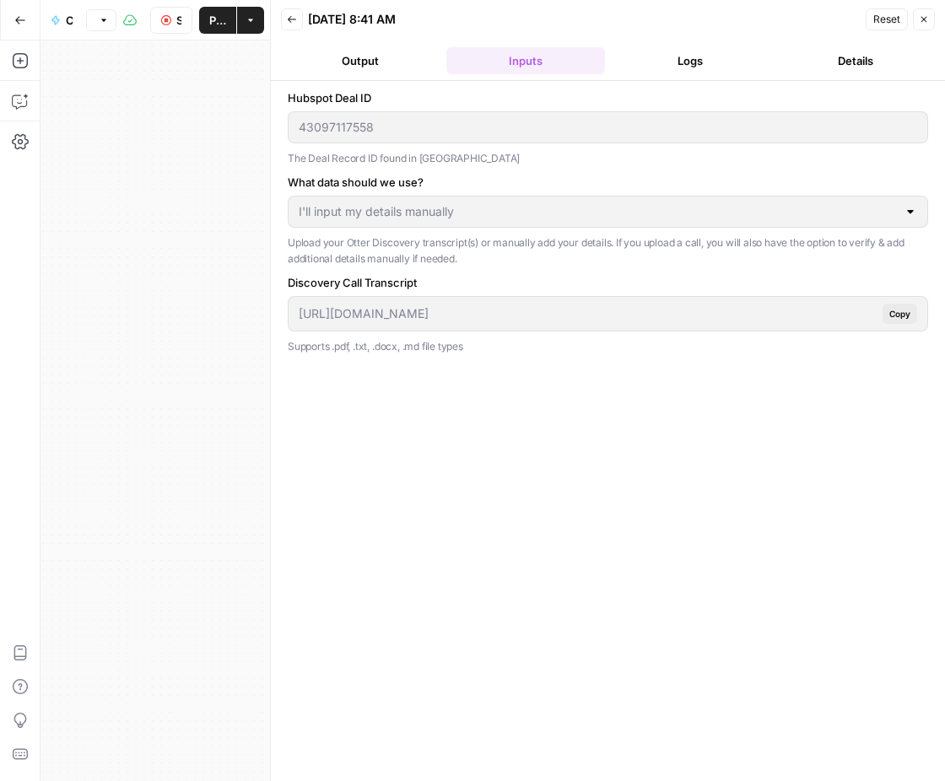
click at [691, 67] on button "Logs" at bounding box center [690, 60] width 159 height 27
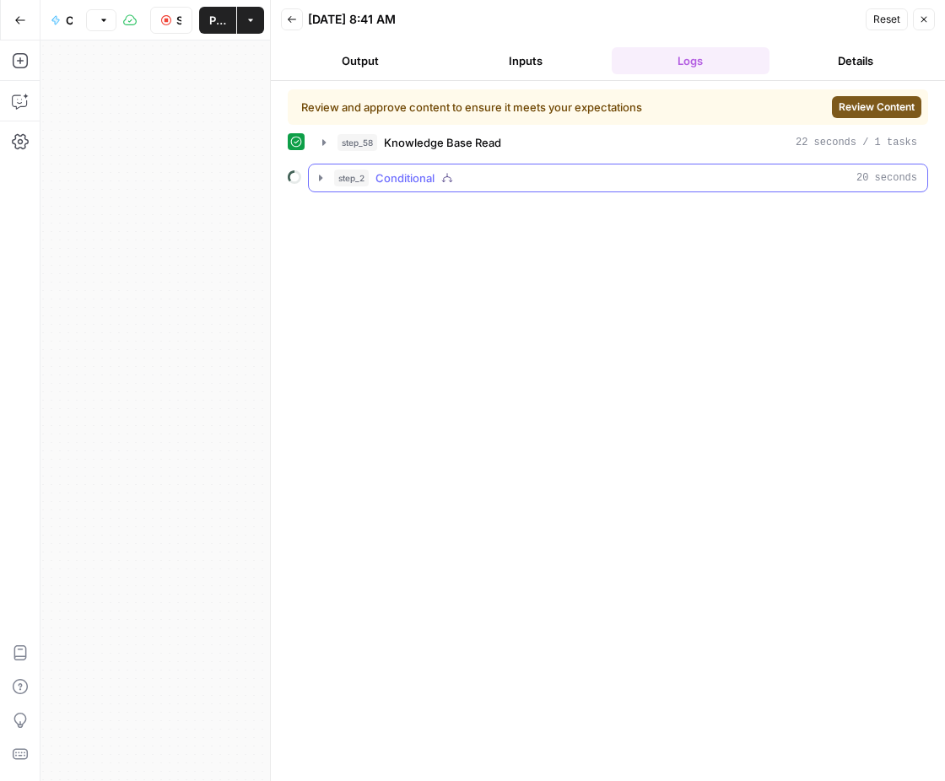
click at [406, 170] on span "Conditional" at bounding box center [404, 178] width 59 height 17
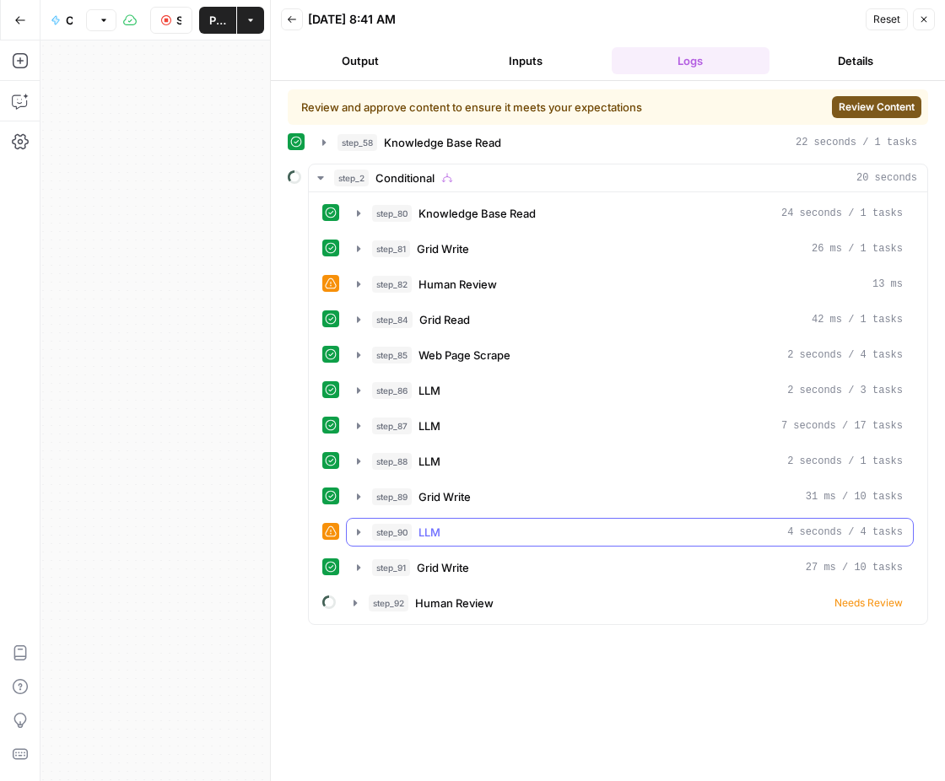
click at [389, 528] on span "step_90" at bounding box center [392, 532] width 40 height 17
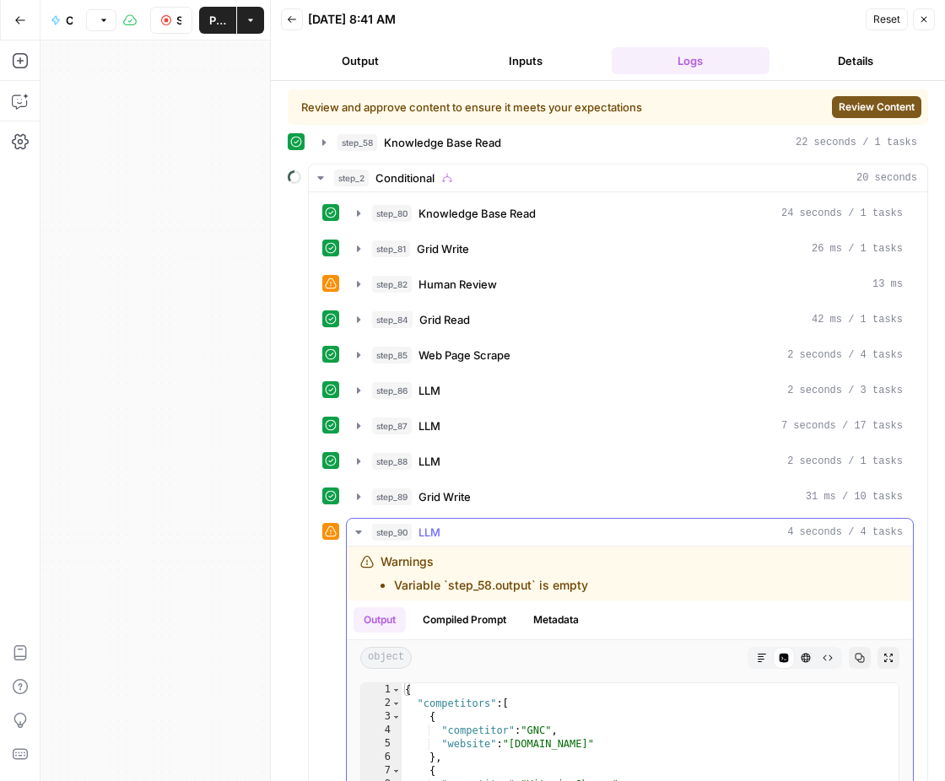
scroll to position [109, 0]
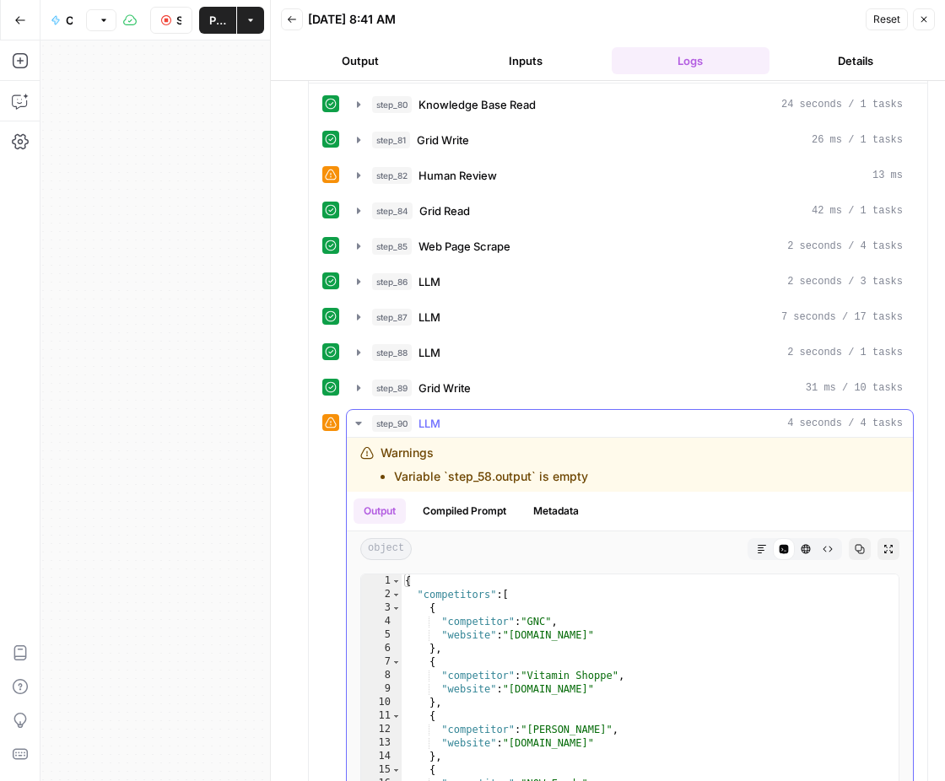
click at [436, 419] on span "LLM" at bounding box center [429, 423] width 22 height 17
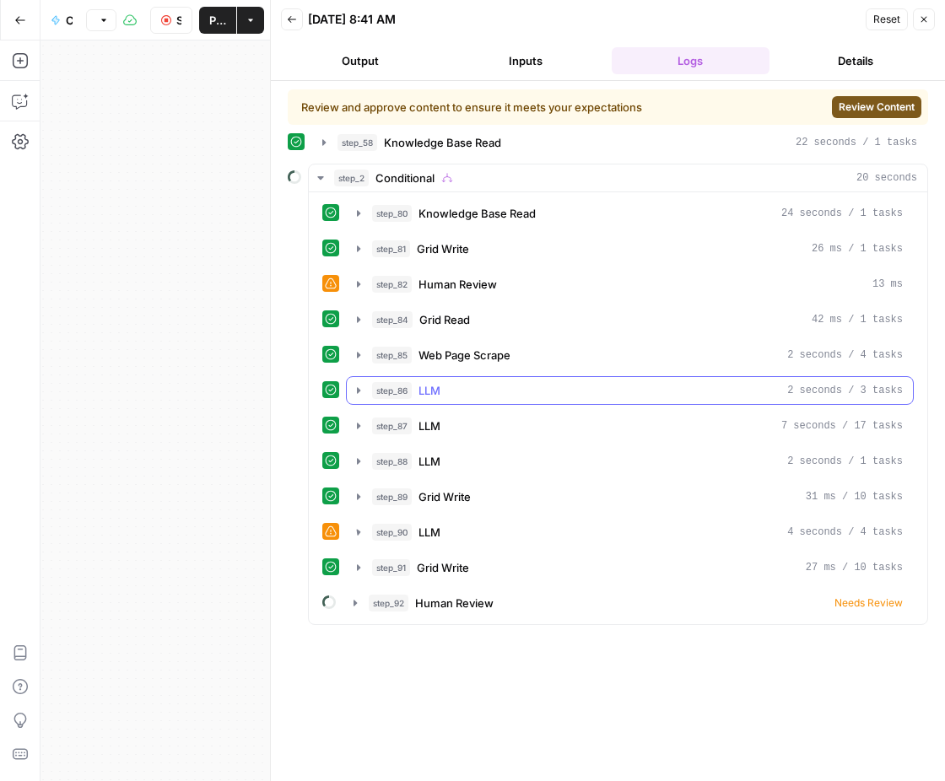
scroll to position [0, 0]
click at [891, 110] on span "Review Content" at bounding box center [876, 107] width 76 height 15
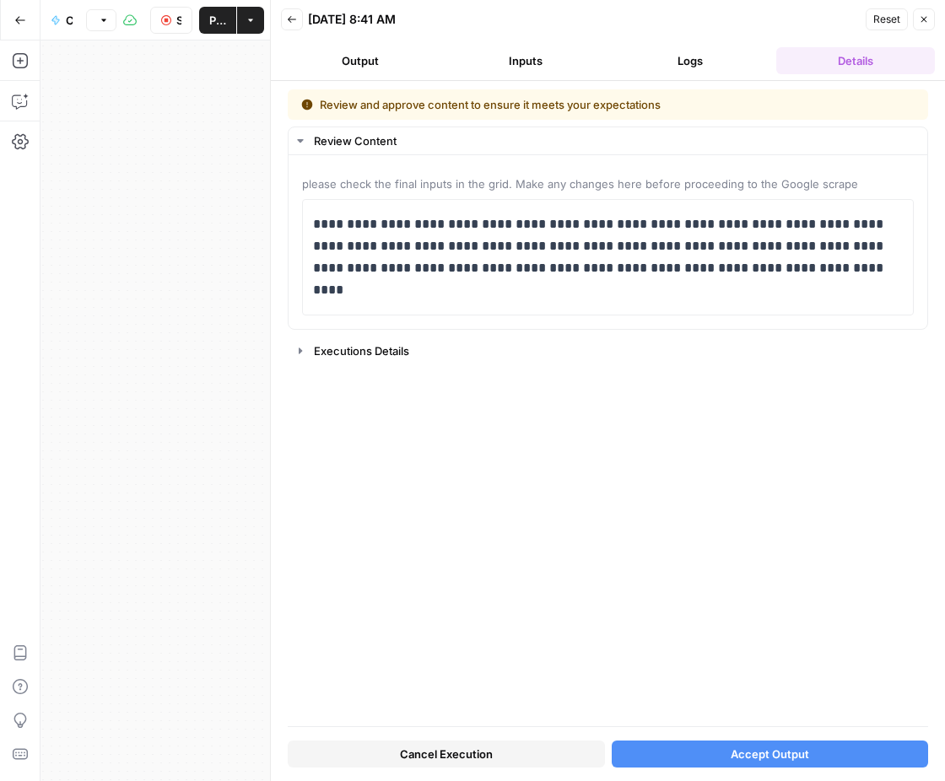
click at [727, 759] on button "Accept Output" at bounding box center [769, 754] width 317 height 27
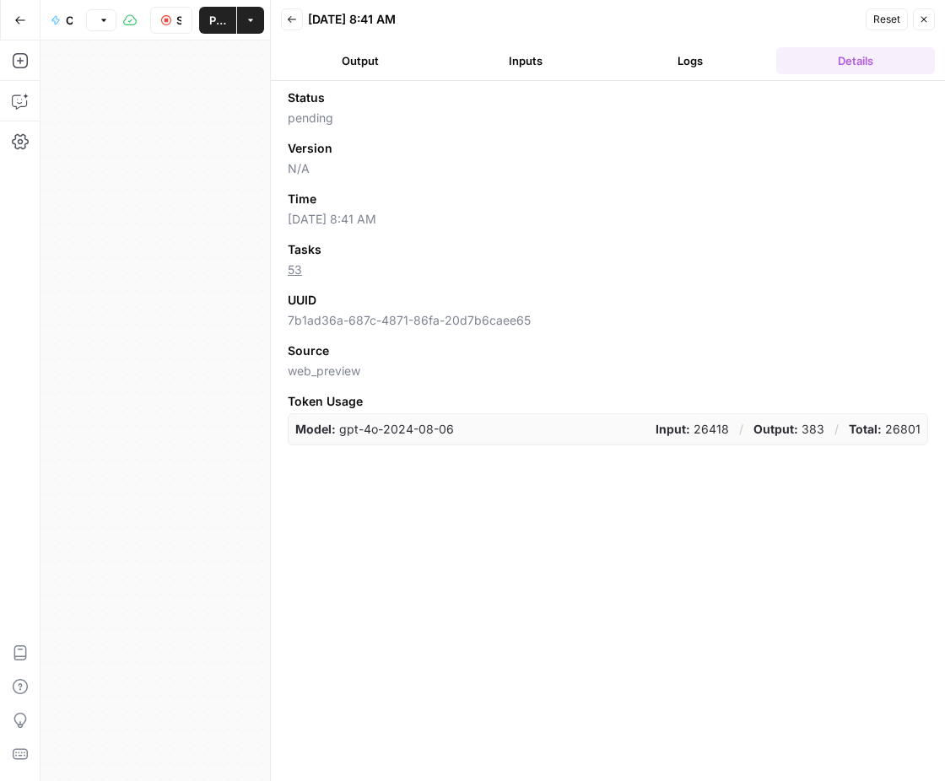
click at [677, 69] on button "Logs" at bounding box center [690, 60] width 159 height 27
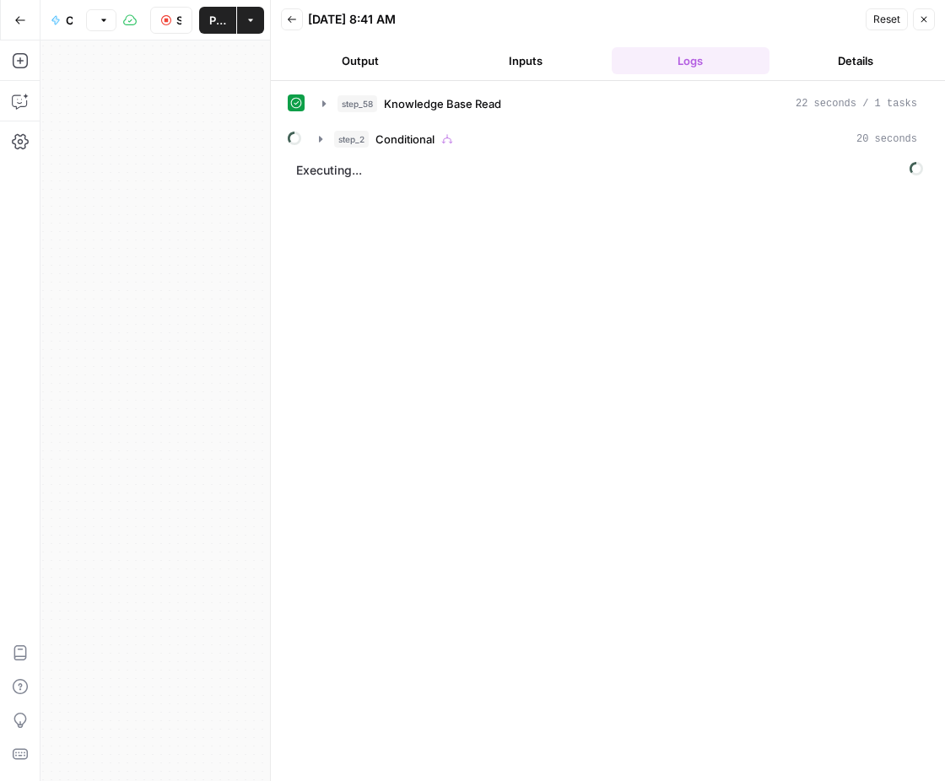
click at [532, 57] on button "Inputs" at bounding box center [525, 60] width 159 height 27
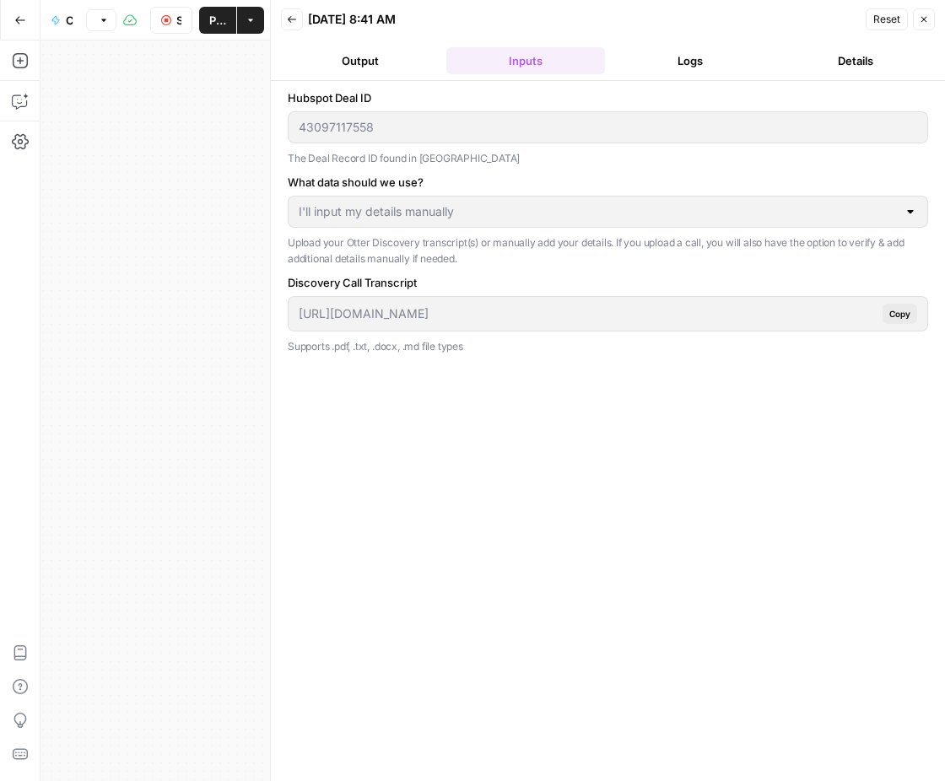
click at [615, 59] on button "Logs" at bounding box center [690, 60] width 159 height 27
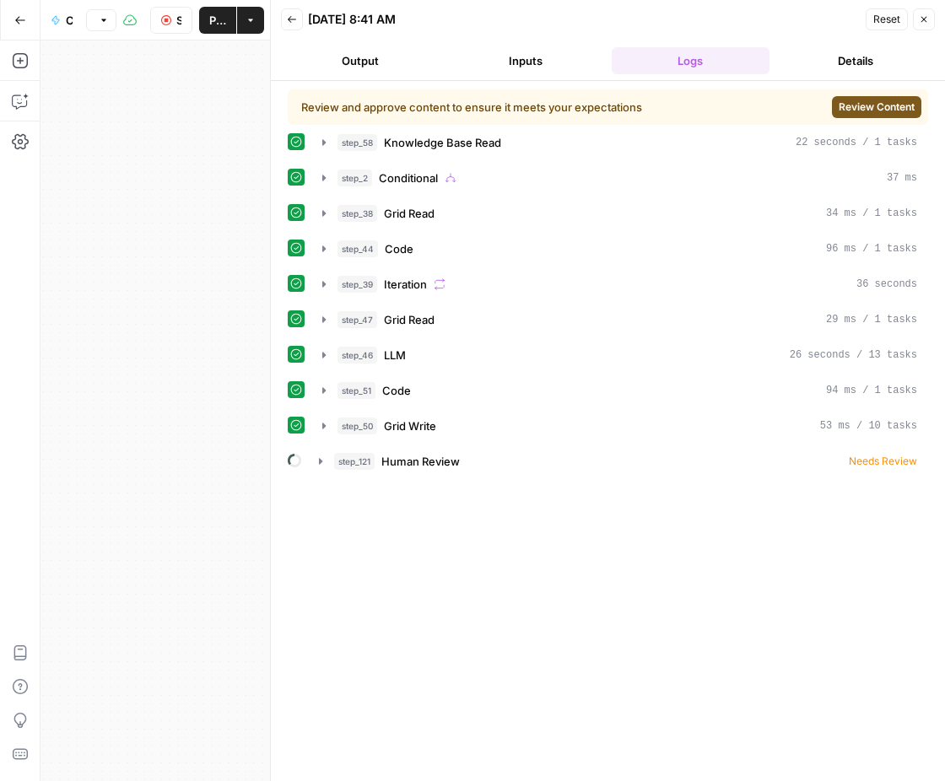
click at [872, 109] on span "Review Content" at bounding box center [876, 107] width 76 height 15
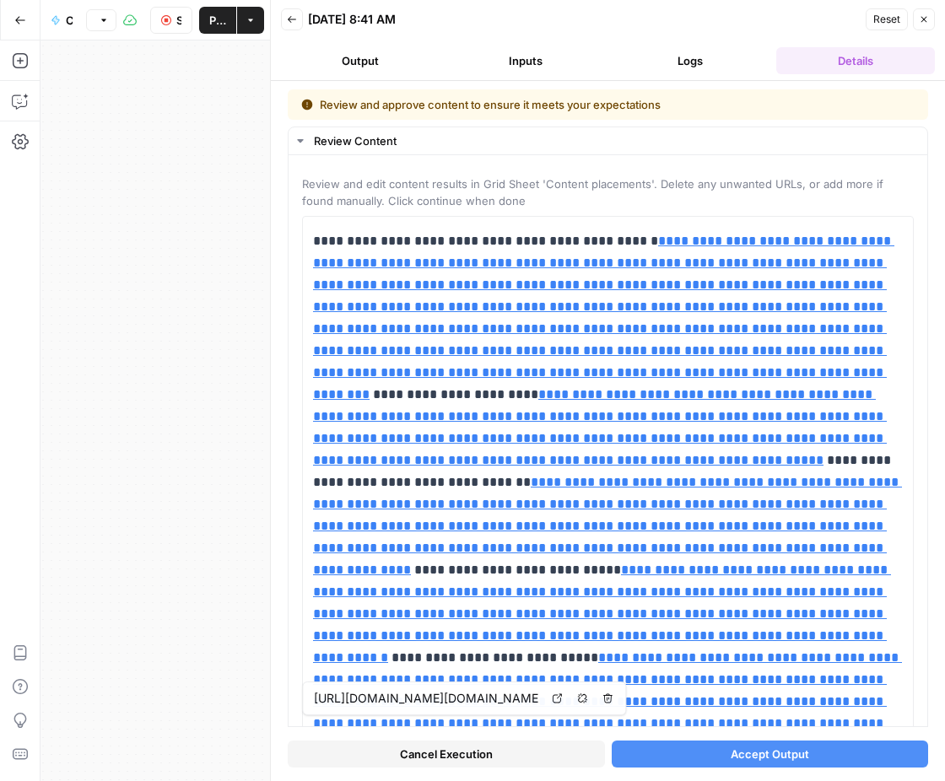
click at [679, 751] on button "Accept Output" at bounding box center [769, 754] width 317 height 27
type input "https://www.wired.com/story/the-wired-guide-to-mushroom-supplements/%22,%22http…"
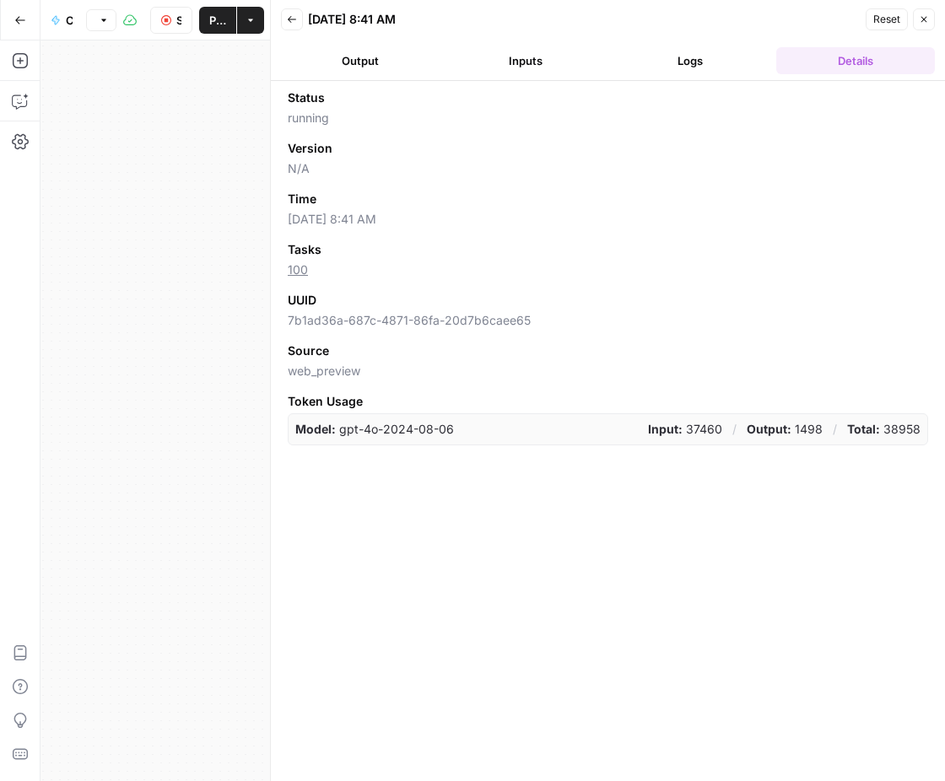
click at [503, 65] on button "Inputs" at bounding box center [525, 60] width 159 height 27
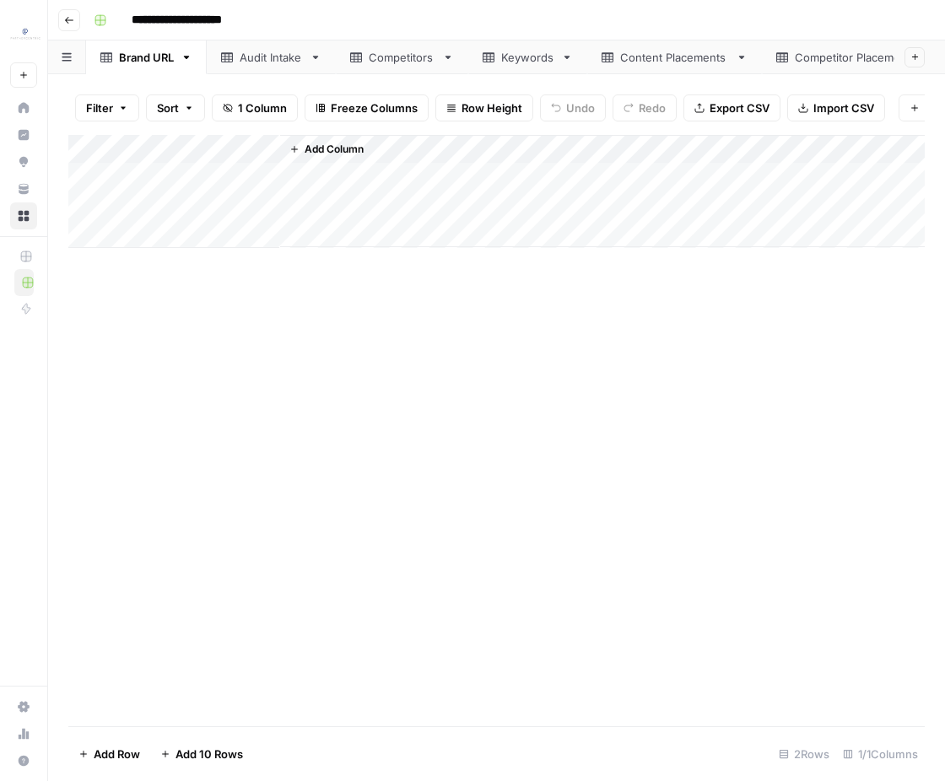
click at [795, 60] on div "Competitor Placements" at bounding box center [858, 57] width 126 height 17
click at [97, 152] on div "Add Column" at bounding box center [496, 349] width 856 height 428
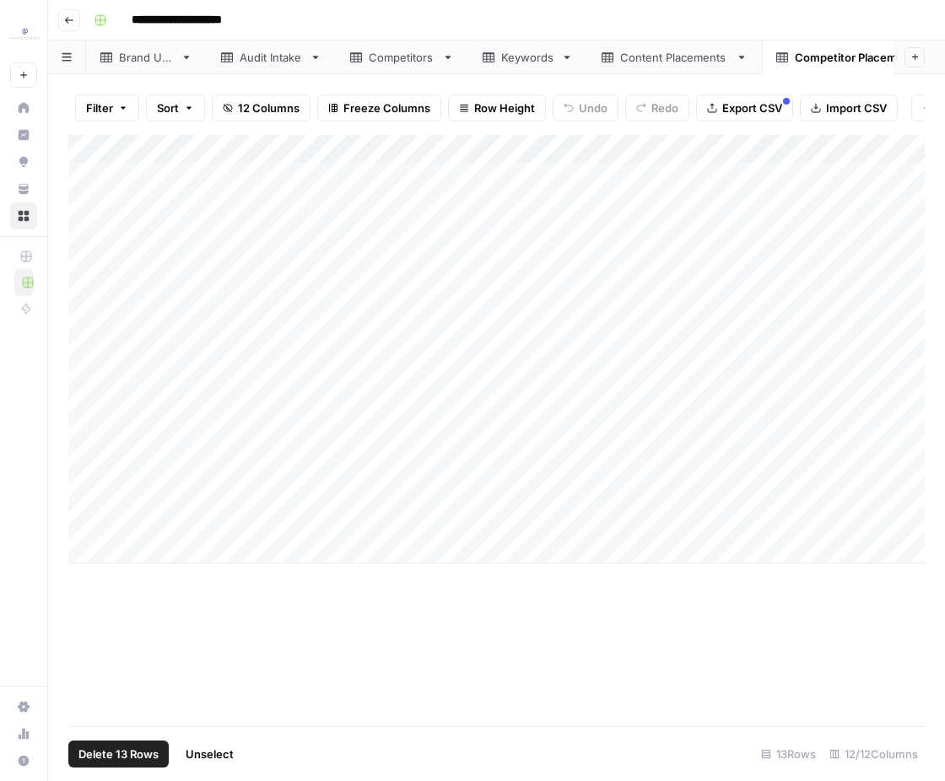
click at [135, 753] on span "Delete 13 Rows" at bounding box center [118, 754] width 80 height 17
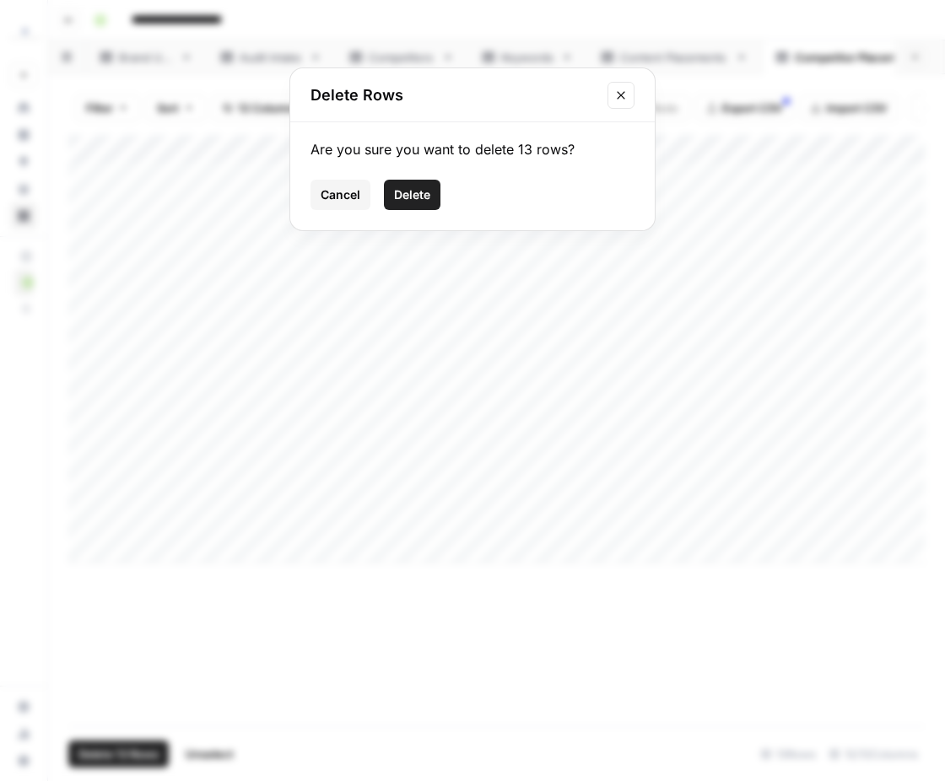
click at [401, 210] on div "Are you sure you want to delete 13 rows? Cancel Delete" at bounding box center [472, 176] width 364 height 108
click at [407, 206] on button "Delete" at bounding box center [412, 195] width 57 height 30
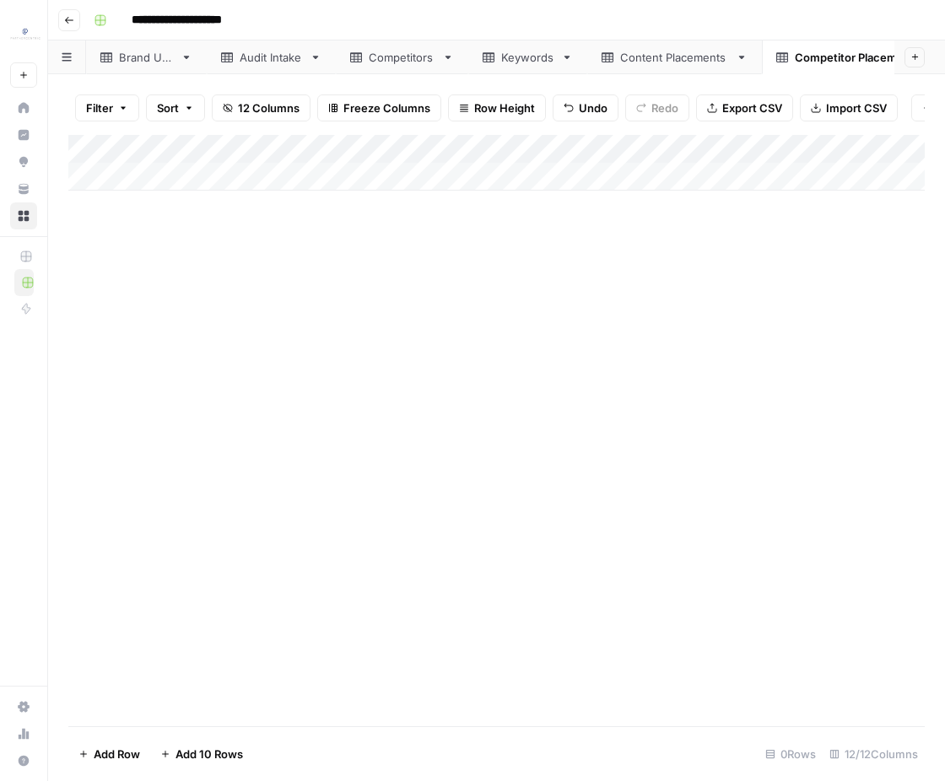
click at [694, 61] on div "Content Placements" at bounding box center [674, 57] width 109 height 17
click at [95, 148] on div "Add Column" at bounding box center [496, 378] width 856 height 486
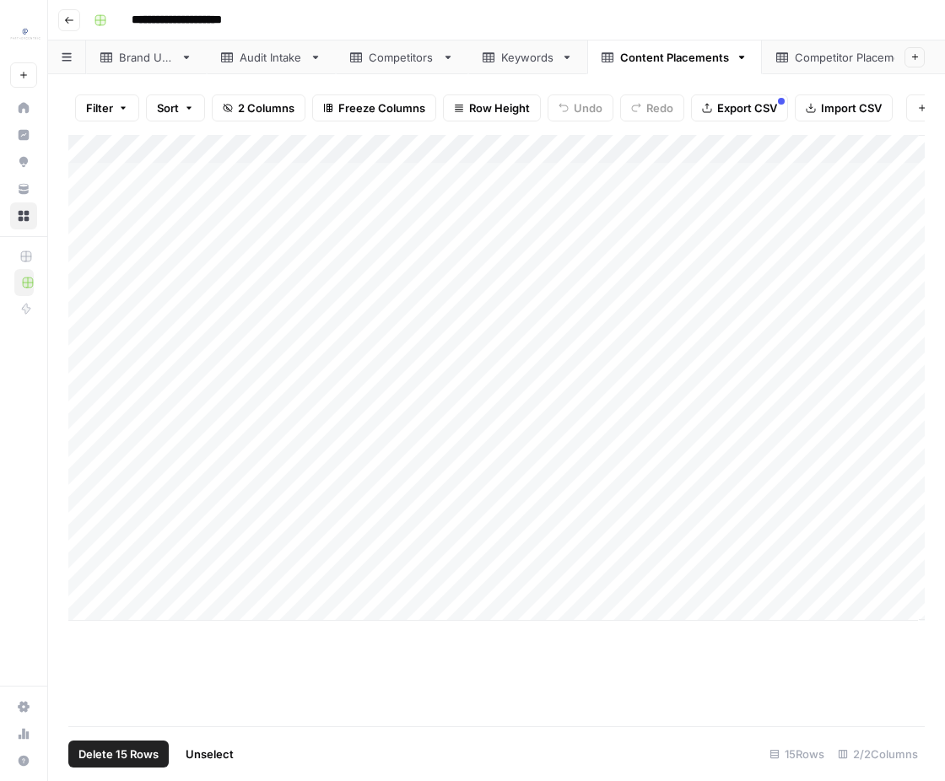
click at [154, 751] on span "Delete 15 Rows" at bounding box center [118, 754] width 80 height 17
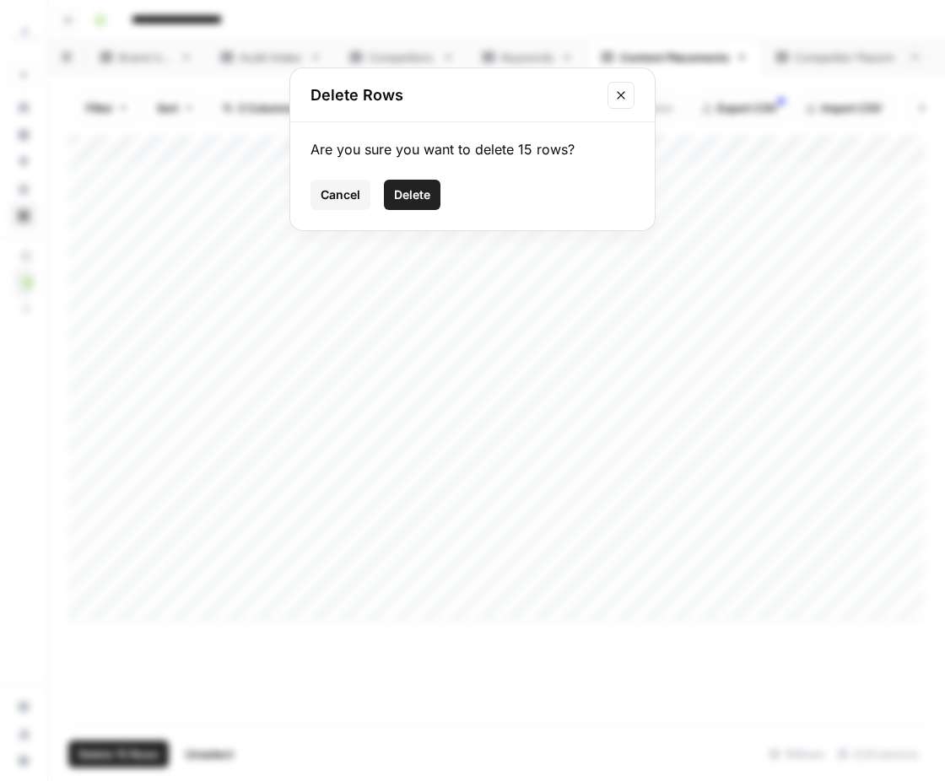
click at [403, 205] on button "Delete" at bounding box center [412, 195] width 57 height 30
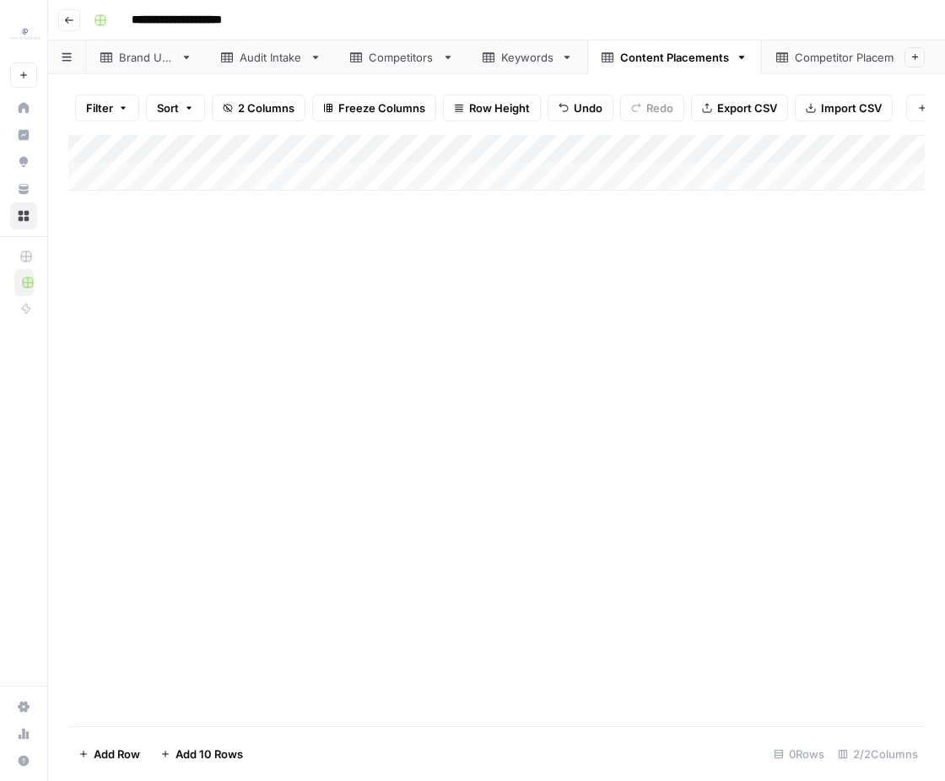
click at [535, 62] on div "Keywords" at bounding box center [527, 57] width 53 height 17
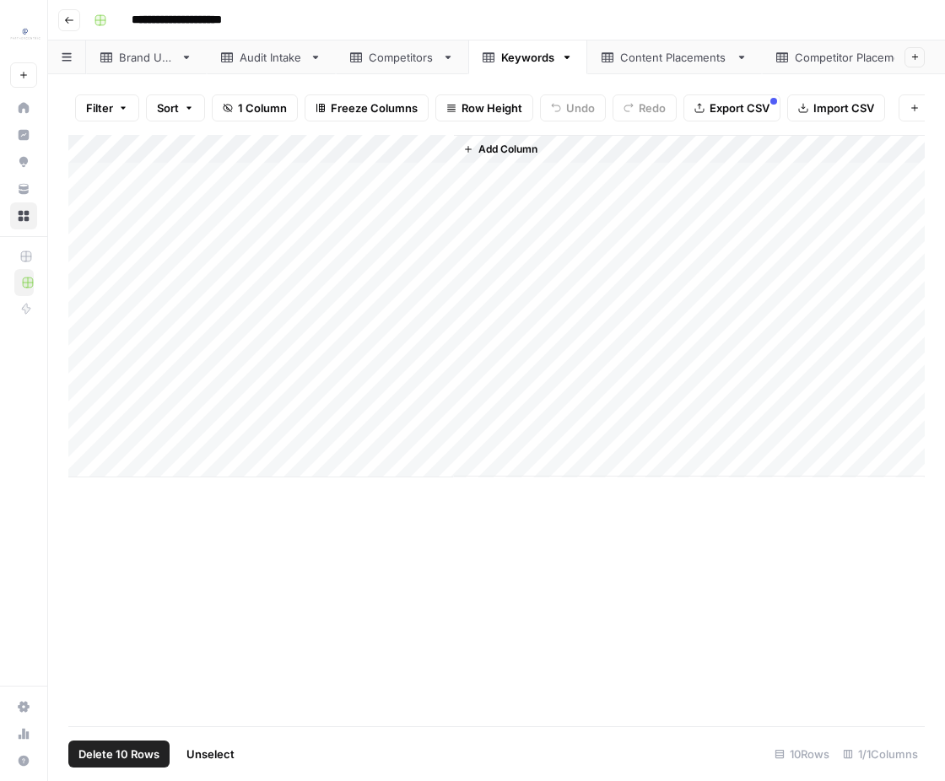
click at [101, 149] on div "Add Column" at bounding box center [496, 306] width 856 height 342
click at [149, 749] on span "Delete 10 Rows" at bounding box center [118, 754] width 81 height 17
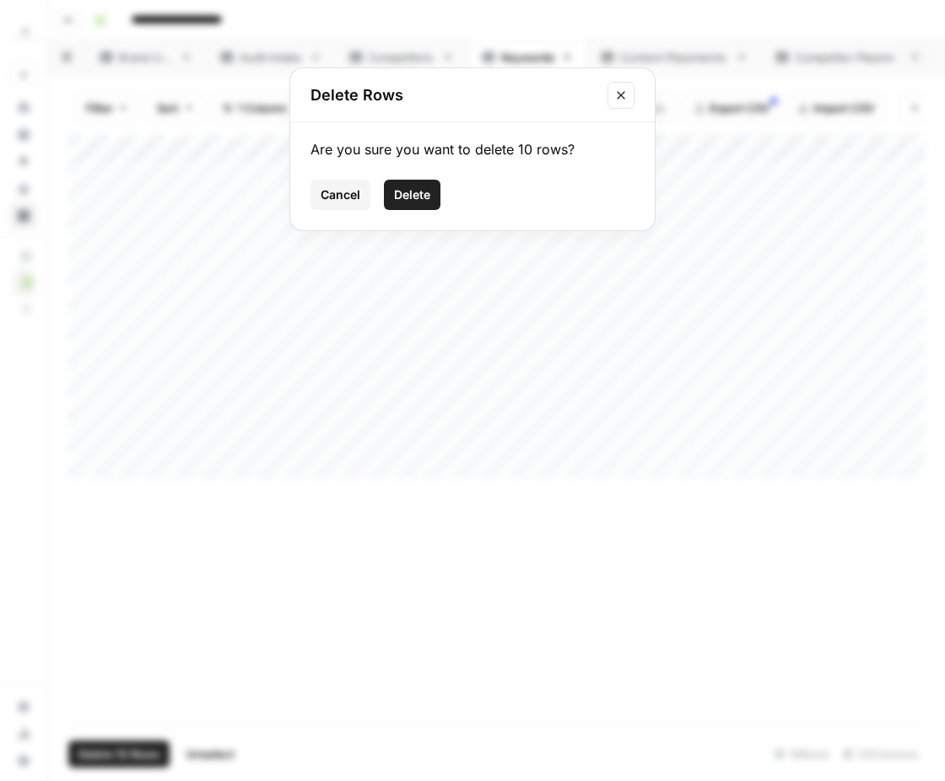
click at [410, 197] on span "Delete" at bounding box center [412, 194] width 36 height 17
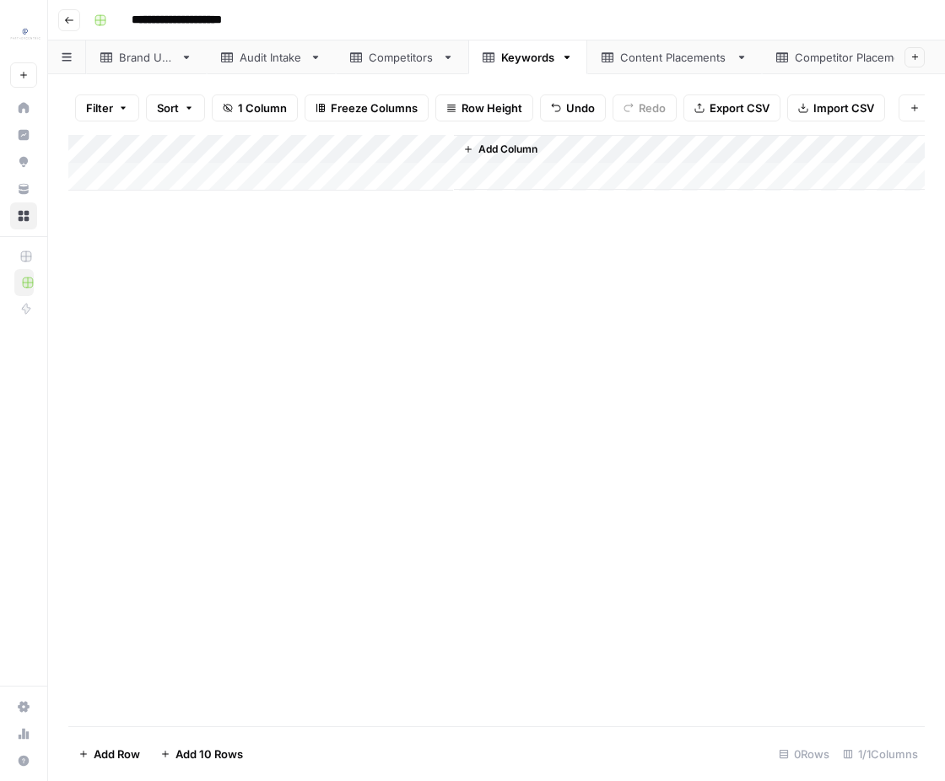
click at [413, 59] on div "Competitors" at bounding box center [402, 57] width 67 height 17
click at [95, 145] on div "Add Column" at bounding box center [496, 263] width 856 height 256
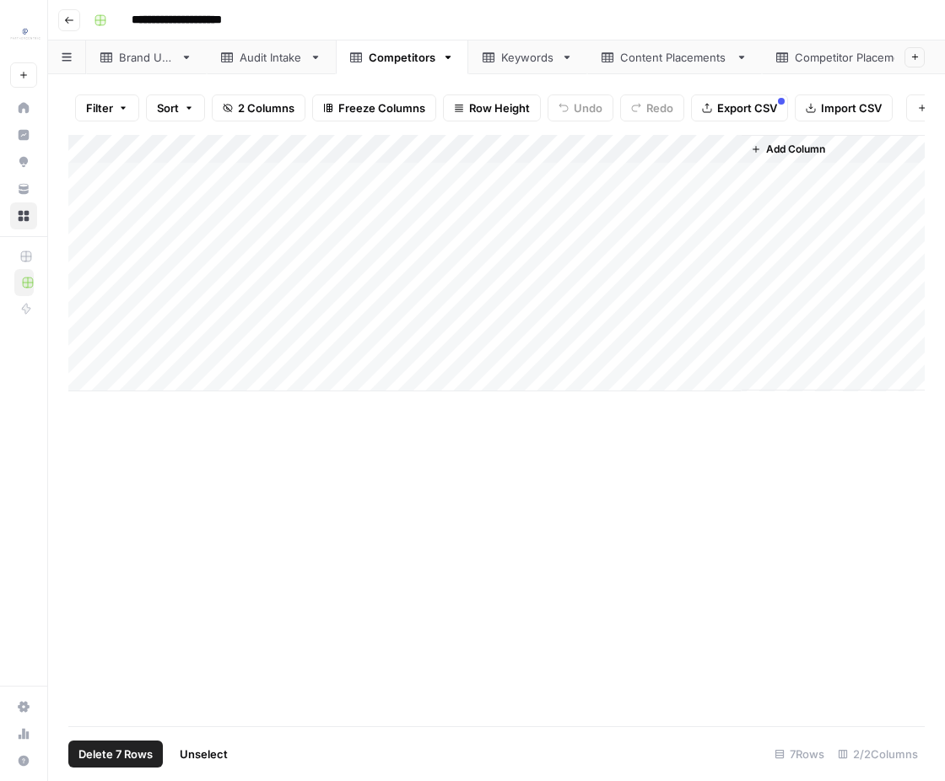
click at [111, 743] on button "Delete 7 Rows" at bounding box center [115, 754] width 94 height 27
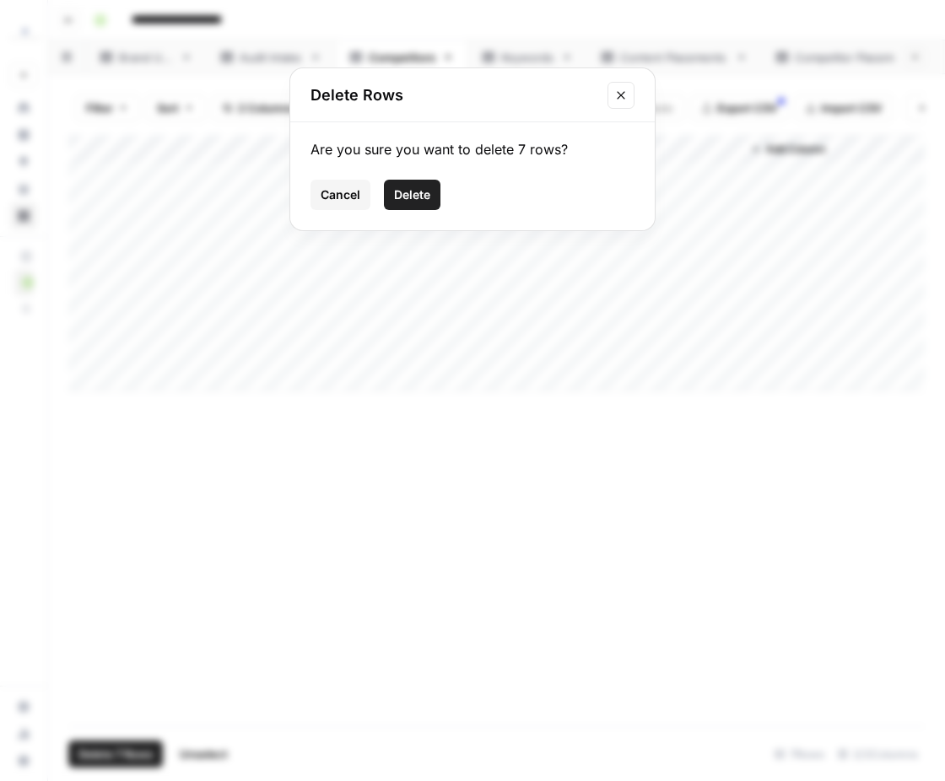
click at [408, 186] on span "Delete" at bounding box center [412, 194] width 36 height 17
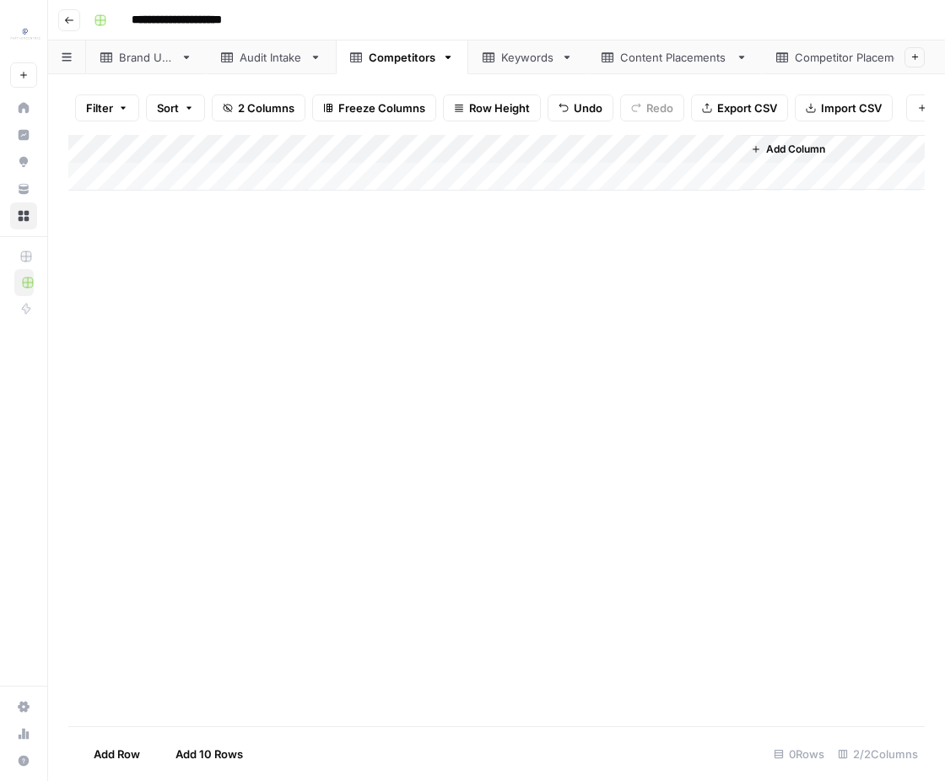
click at [253, 58] on div "Audit Intake" at bounding box center [271, 57] width 63 height 17
click at [101, 143] on div "Add Column" at bounding box center [496, 431] width 856 height 592
click at [135, 749] on span "Delete 30 Rows" at bounding box center [119, 754] width 83 height 17
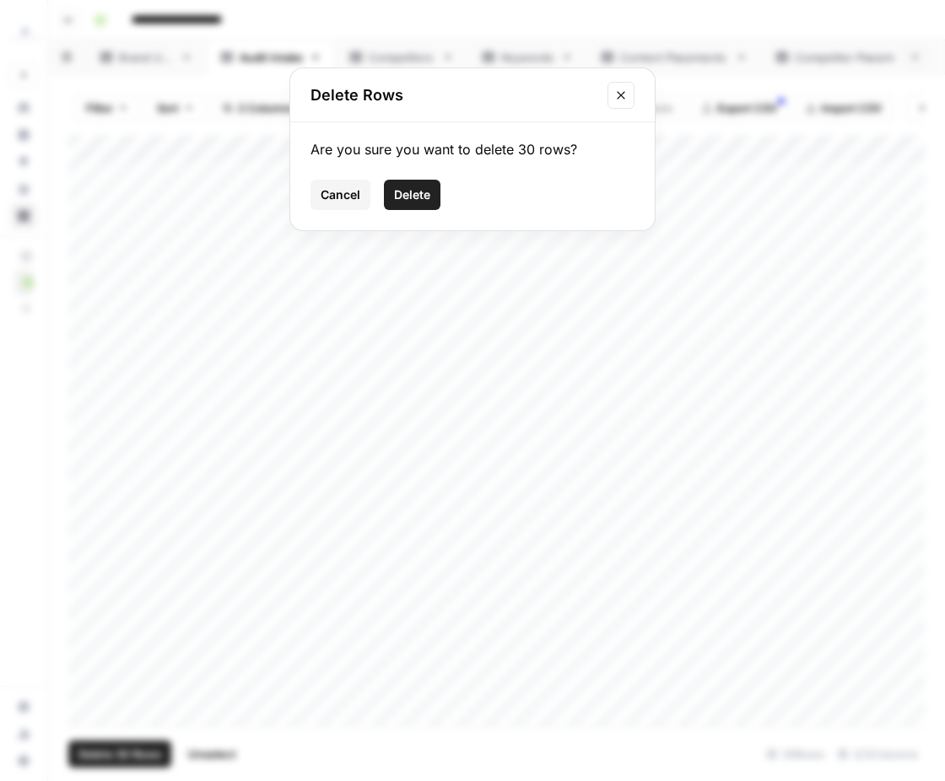
click at [406, 195] on span "Delete" at bounding box center [412, 194] width 36 height 17
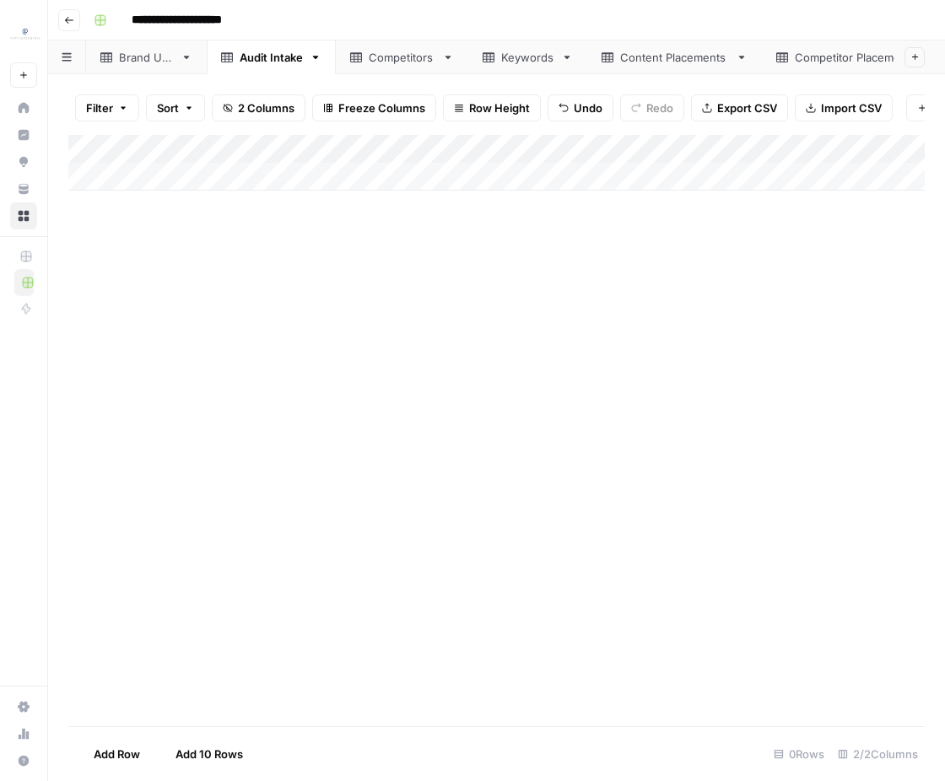
click at [169, 62] on div "Brand URL" at bounding box center [146, 57] width 55 height 17
click at [98, 152] on div "Add Column" at bounding box center [496, 191] width 856 height 113
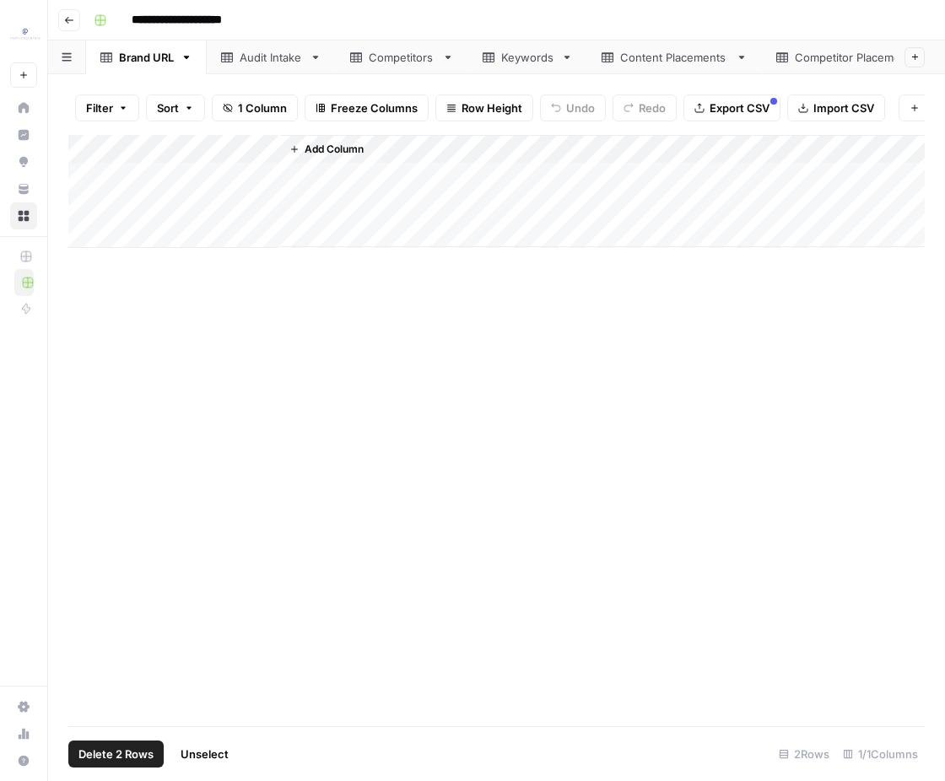
click at [121, 770] on footer "Delete 2 Rows Unselect 2 Rows 1/1 Columns" at bounding box center [496, 753] width 856 height 55
click at [121, 757] on span "Delete 2 Rows" at bounding box center [115, 754] width 75 height 17
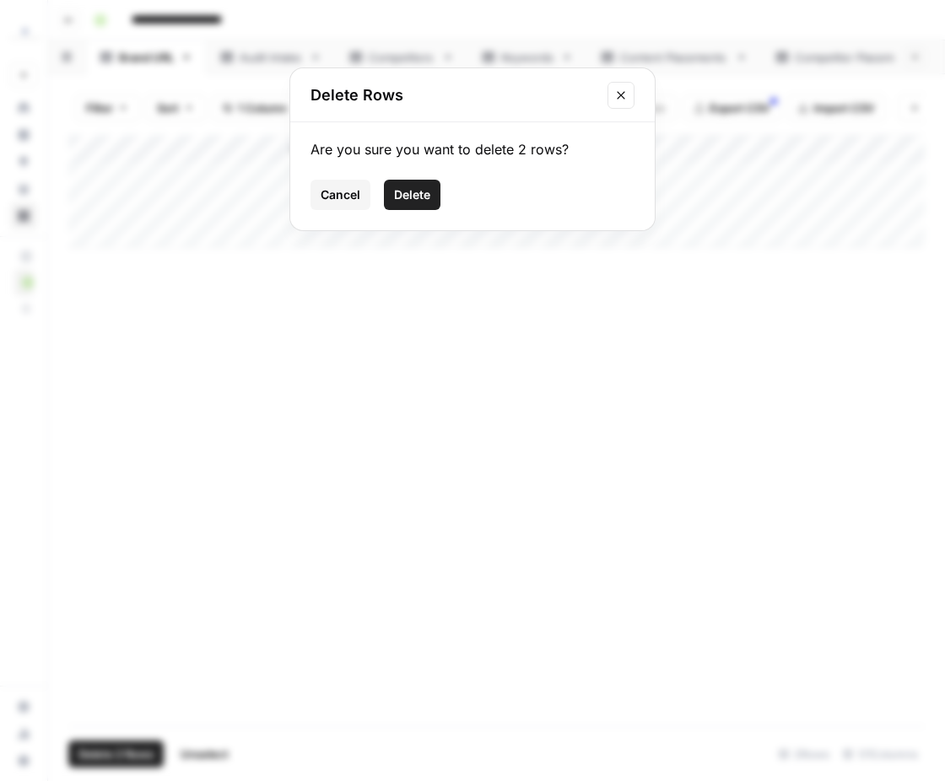
click at [410, 197] on span "Delete" at bounding box center [412, 194] width 36 height 17
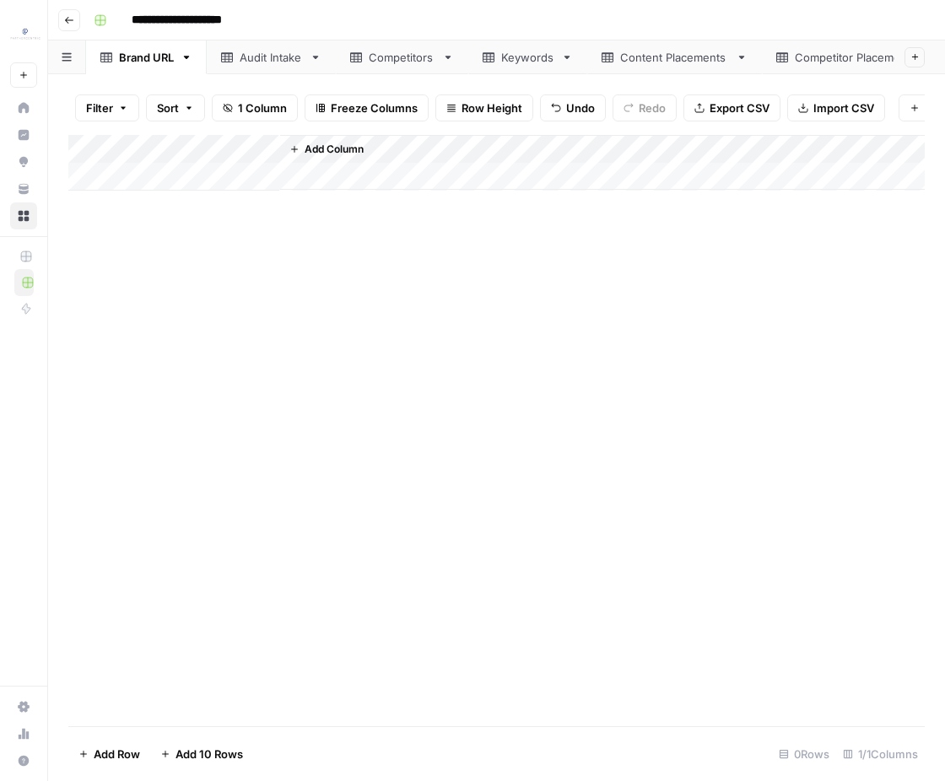
click at [291, 351] on div "Add Column" at bounding box center [496, 430] width 856 height 591
click at [546, 68] on link "Keywords" at bounding box center [527, 57] width 119 height 34
click at [173, 167] on div "Add Column" at bounding box center [496, 163] width 856 height 56
click at [174, 211] on div "Add Column" at bounding box center [496, 177] width 856 height 84
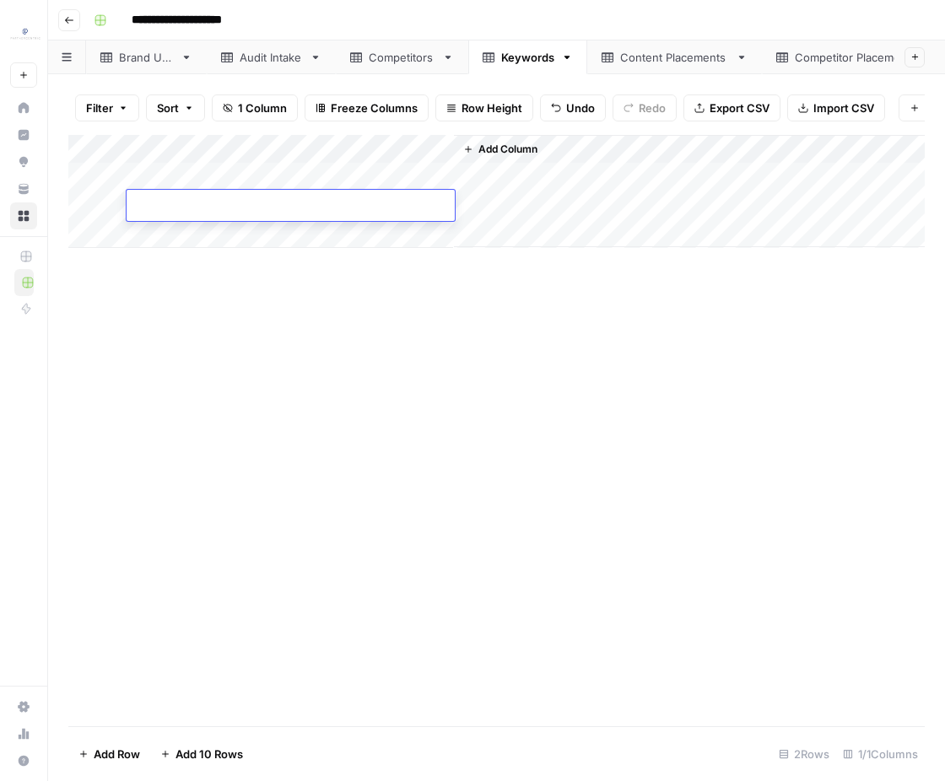
click at [182, 326] on div "Add Column" at bounding box center [496, 430] width 856 height 591
click at [182, 175] on div "Add Column" at bounding box center [496, 191] width 856 height 113
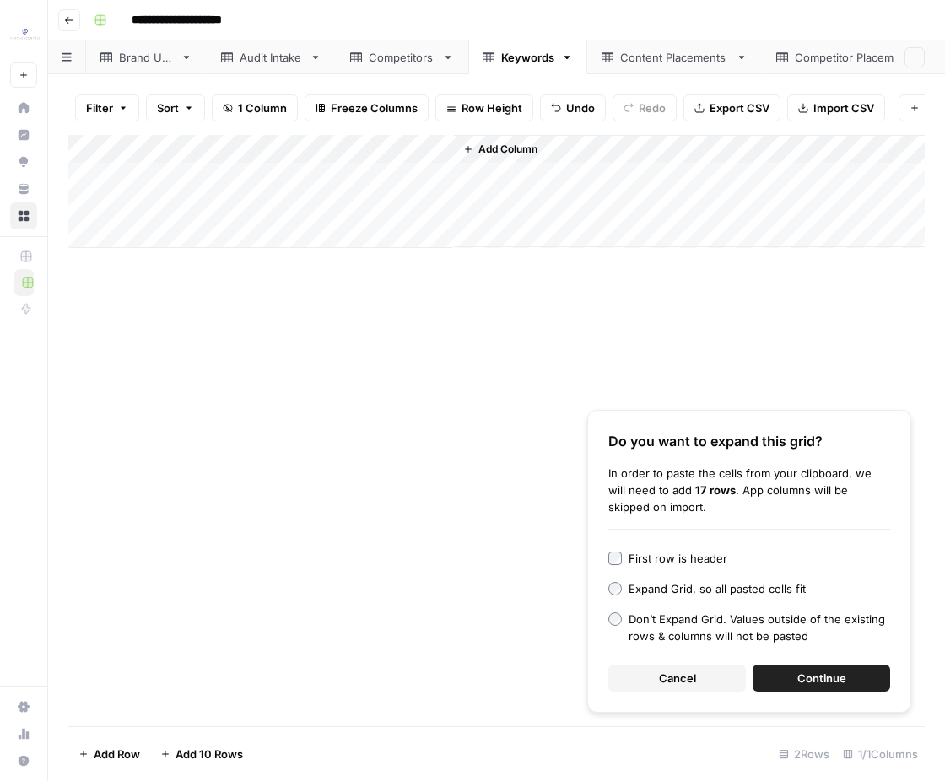
click at [816, 678] on span "Continue" at bounding box center [821, 678] width 49 height 17
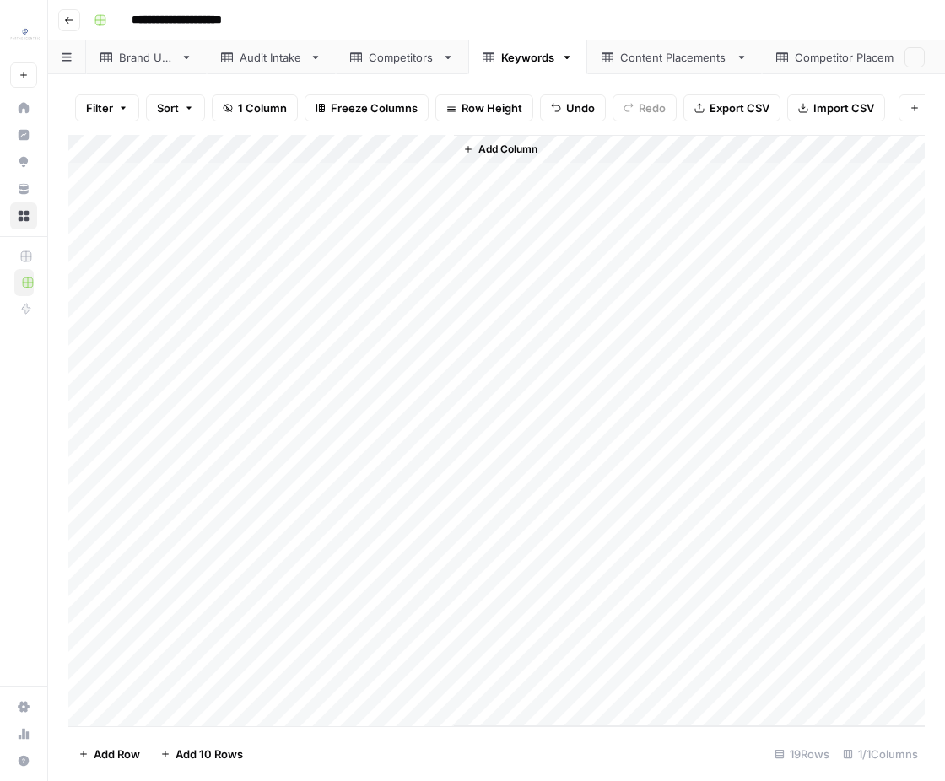
click at [354, 154] on div "Add Column" at bounding box center [496, 431] width 856 height 592
click at [256, 286] on span "Sort Descending" at bounding box center [234, 291] width 148 height 17
click at [104, 459] on div "Add Column" at bounding box center [496, 431] width 856 height 592
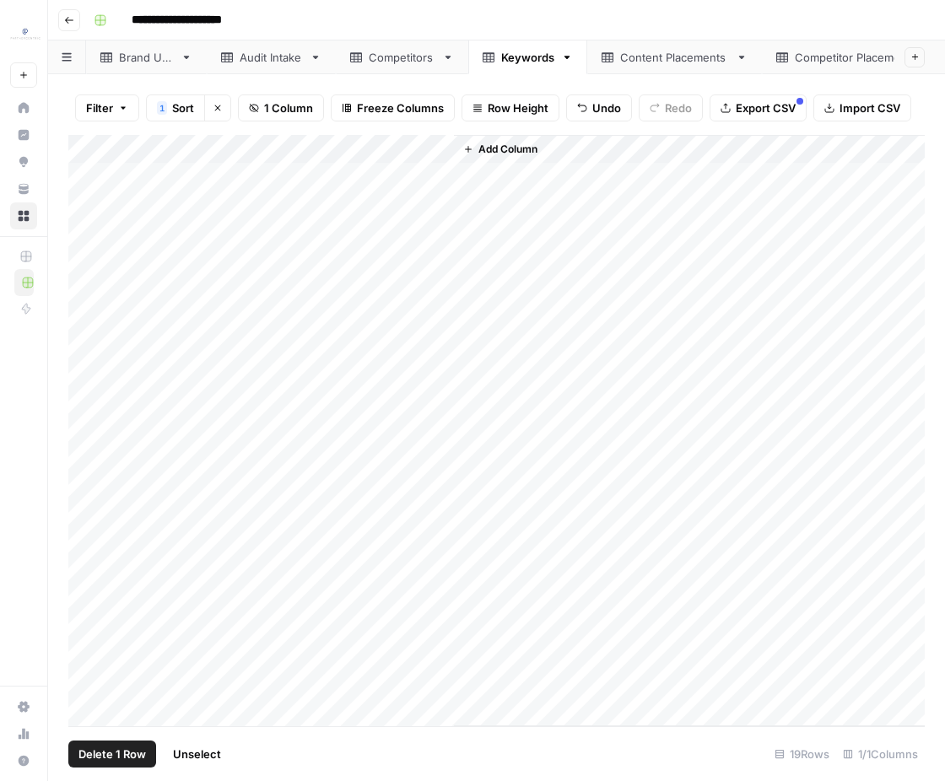
scroll to position [8, 0]
click at [100, 687] on div "Add Column" at bounding box center [496, 431] width 856 height 592
click at [142, 753] on span "Delete 9 Rows" at bounding box center [115, 754] width 75 height 17
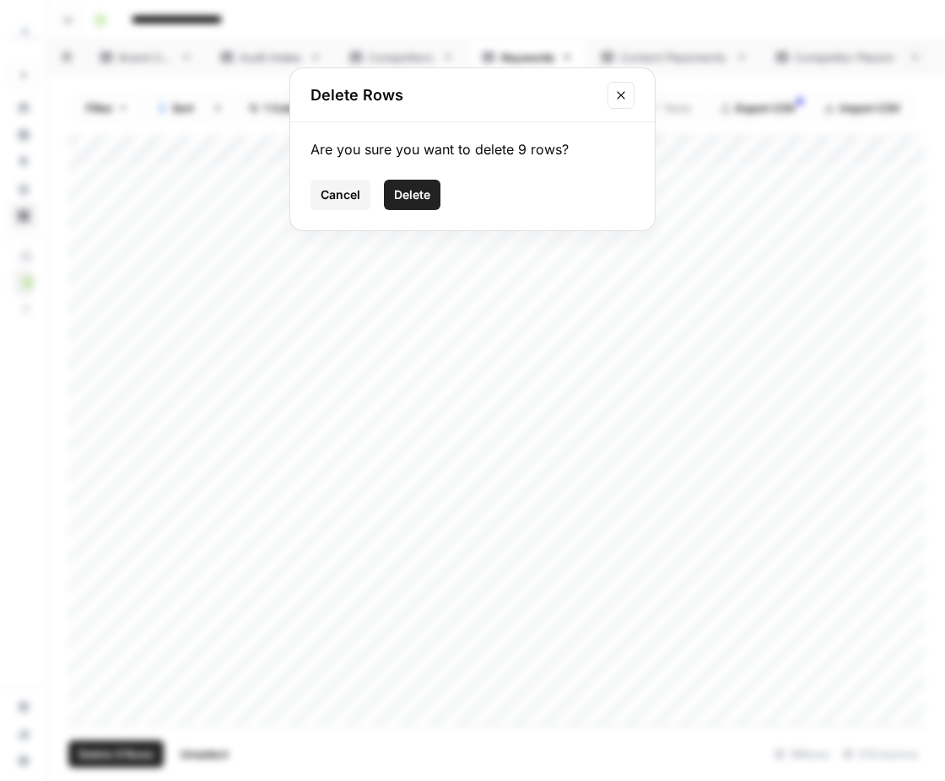
click at [423, 191] on span "Delete" at bounding box center [412, 194] width 36 height 17
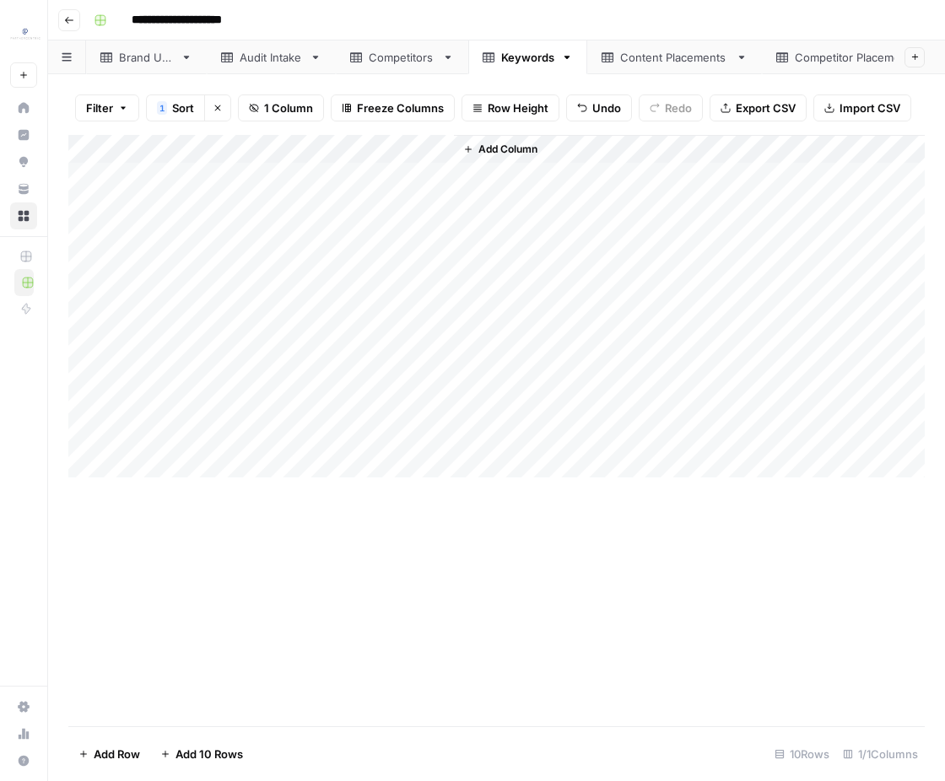
scroll to position [0, 0]
click at [390, 61] on div "Brand URL Audit Intake Competitors Keywords Content Placements Competitor Place…" at bounding box center [496, 57] width 897 height 34
click at [384, 67] on link "Competitors" at bounding box center [402, 57] width 132 height 34
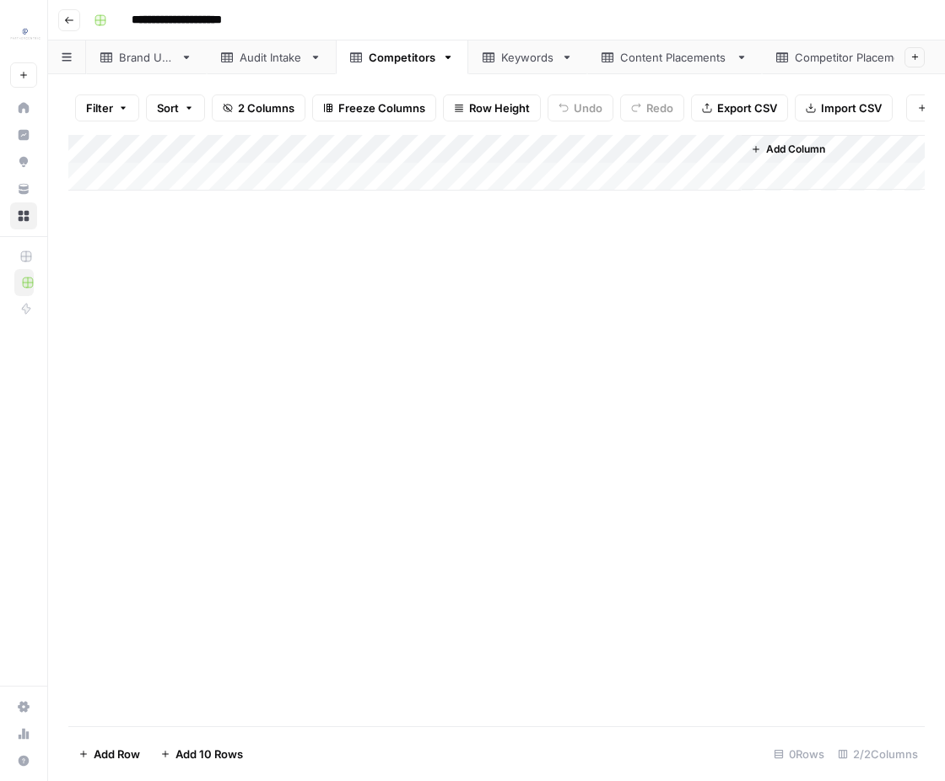
click at [255, 171] on div "Add Column" at bounding box center [496, 163] width 856 height 56
click at [229, 207] on div "Add Column" at bounding box center [496, 177] width 856 height 84
click at [207, 317] on div "Add Column" at bounding box center [496, 430] width 856 height 591
click at [216, 170] on div "Add Column" at bounding box center [496, 191] width 856 height 113
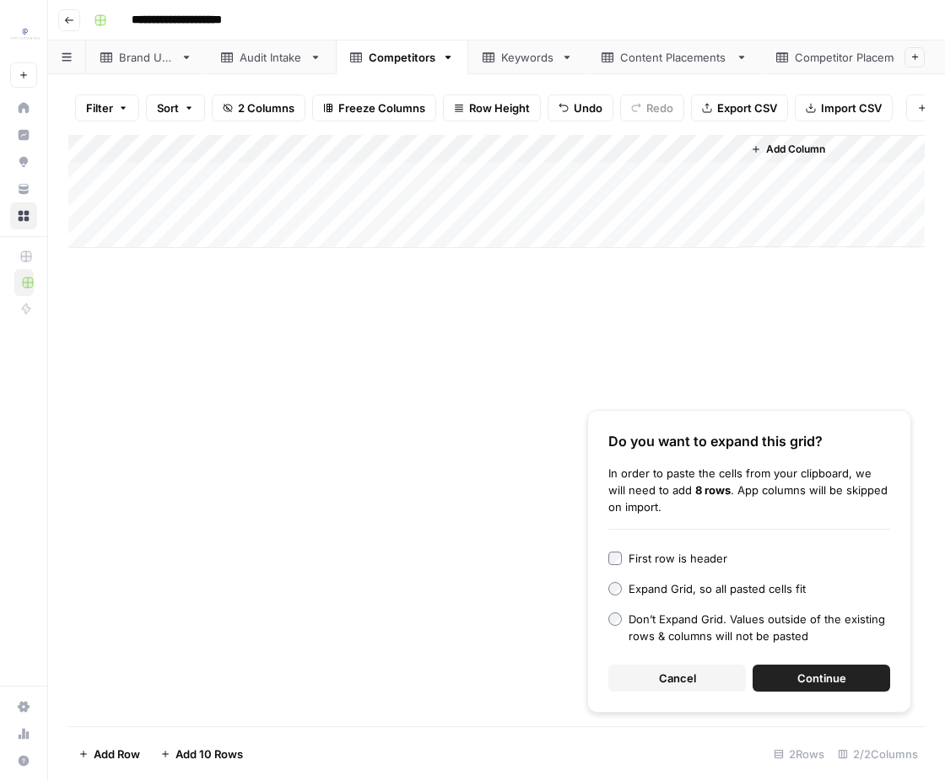
click at [795, 674] on button "Continue" at bounding box center [820, 678] width 137 height 27
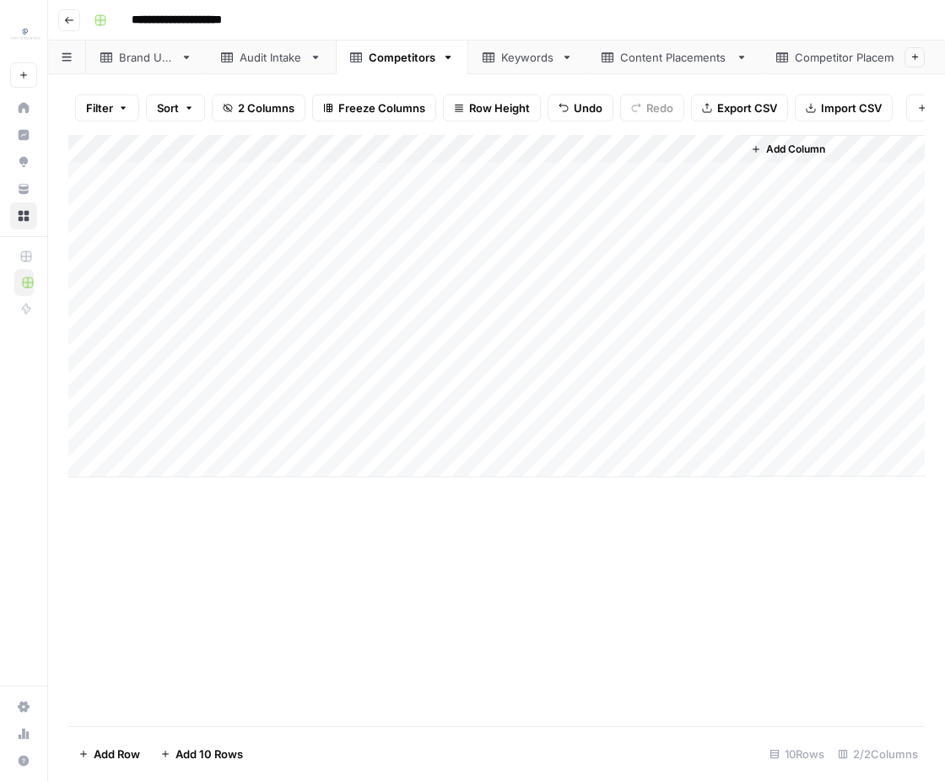
click at [328, 184] on div "Add Column" at bounding box center [496, 306] width 856 height 342
click at [159, 58] on div "Brand URL" at bounding box center [146, 57] width 55 height 17
click at [232, 175] on div "Add Column" at bounding box center [496, 163] width 856 height 56
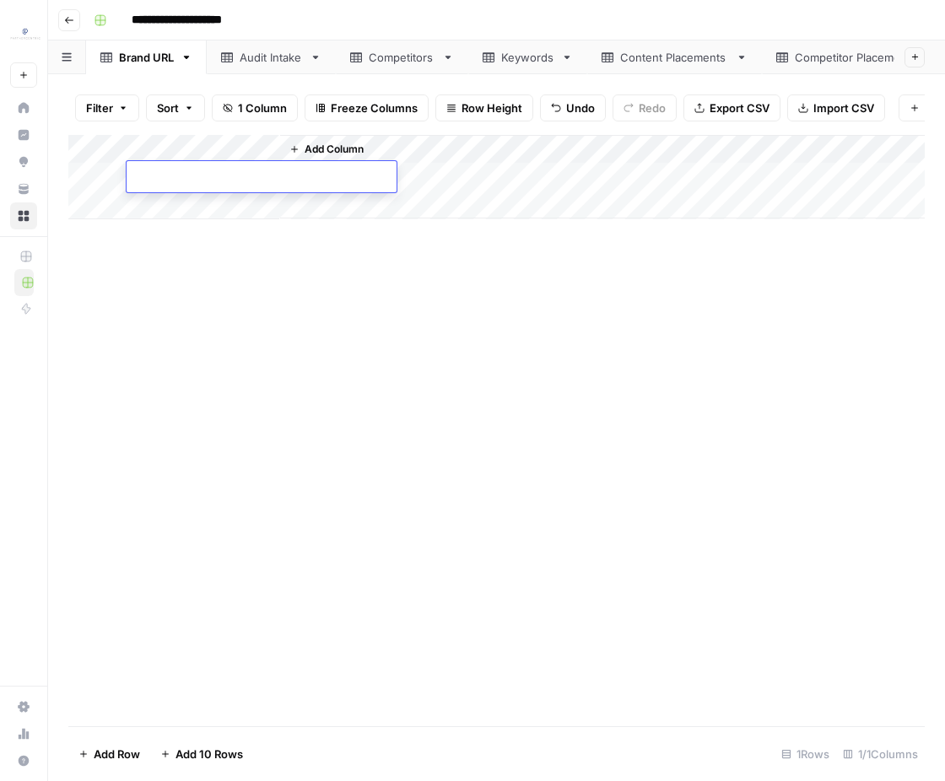
type textarea "**********"
click at [281, 354] on div "Add Column" at bounding box center [496, 430] width 856 height 591
click at [303, 68] on link "Audit Intake" at bounding box center [271, 57] width 129 height 34
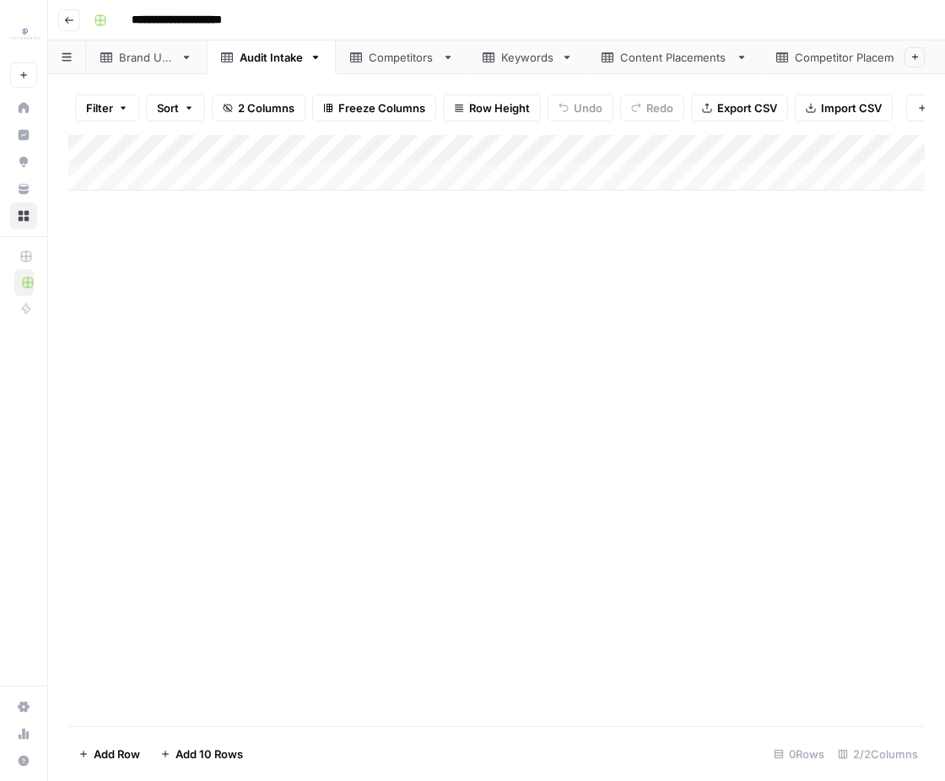
click at [178, 69] on link "Brand URL" at bounding box center [146, 57] width 121 height 34
click at [249, 69] on link "Audit Intake" at bounding box center [271, 57] width 129 height 34
click at [160, 68] on link "Brand URL" at bounding box center [146, 57] width 121 height 34
click at [266, 58] on div "Audit Intake" at bounding box center [271, 57] width 63 height 17
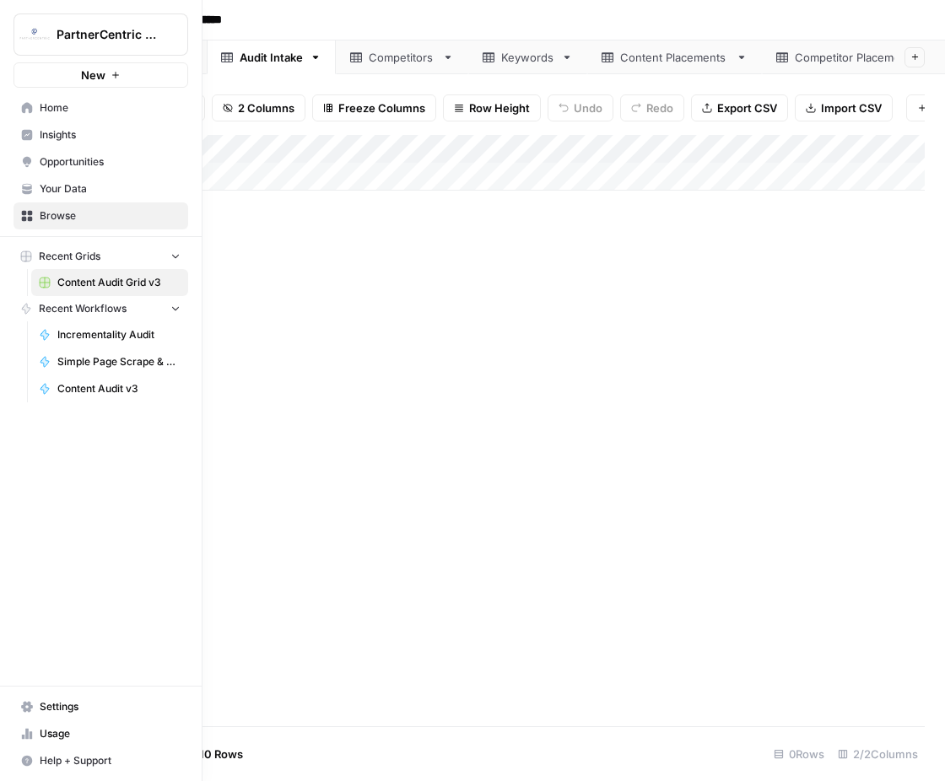
click at [77, 186] on span "Your Data" at bounding box center [110, 188] width 141 height 15
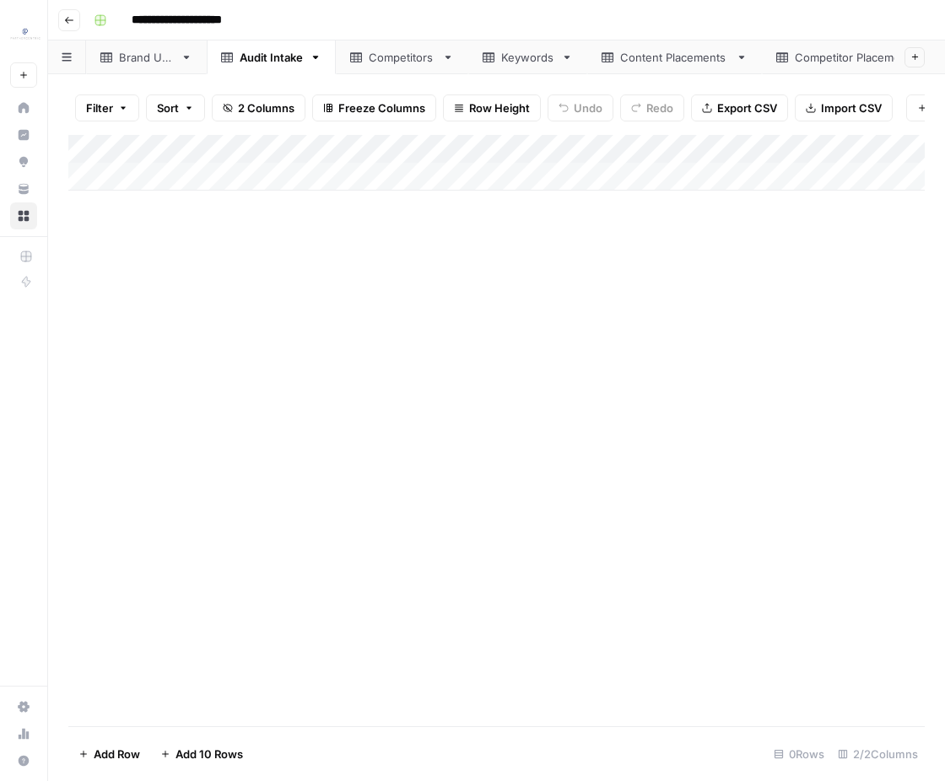
click at [153, 67] on link "Brand URL" at bounding box center [146, 57] width 121 height 34
click at [107, 208] on div "Add Column" at bounding box center [496, 220] width 856 height 170
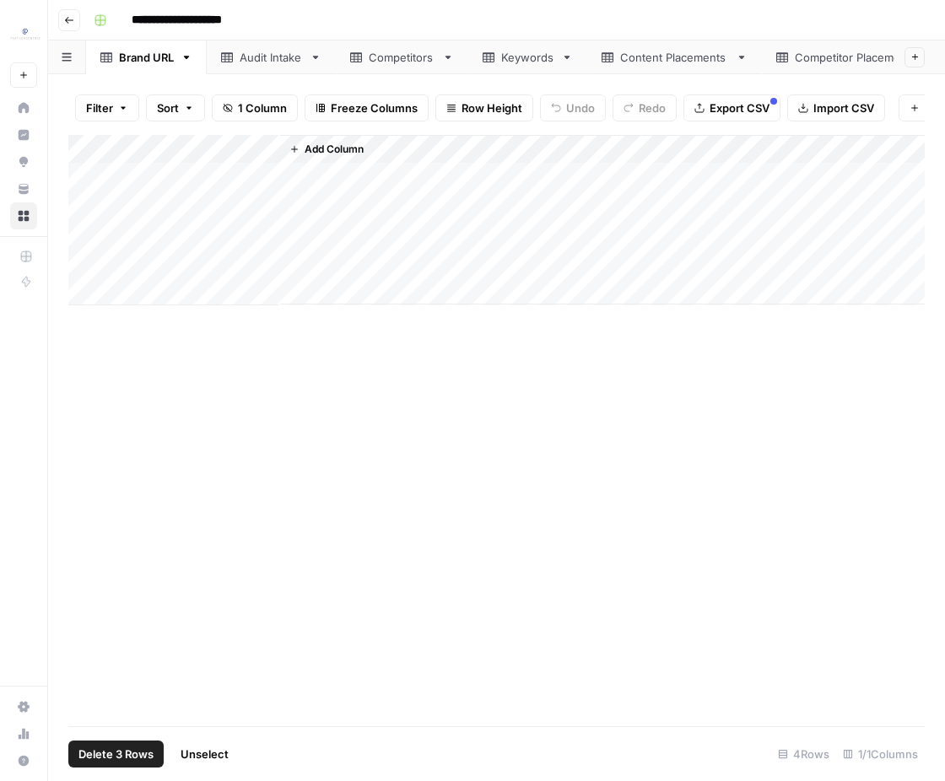
click at [107, 260] on div "Add Column" at bounding box center [496, 220] width 856 height 170
click at [110, 765] on button "Delete 3 Rows" at bounding box center [115, 754] width 95 height 27
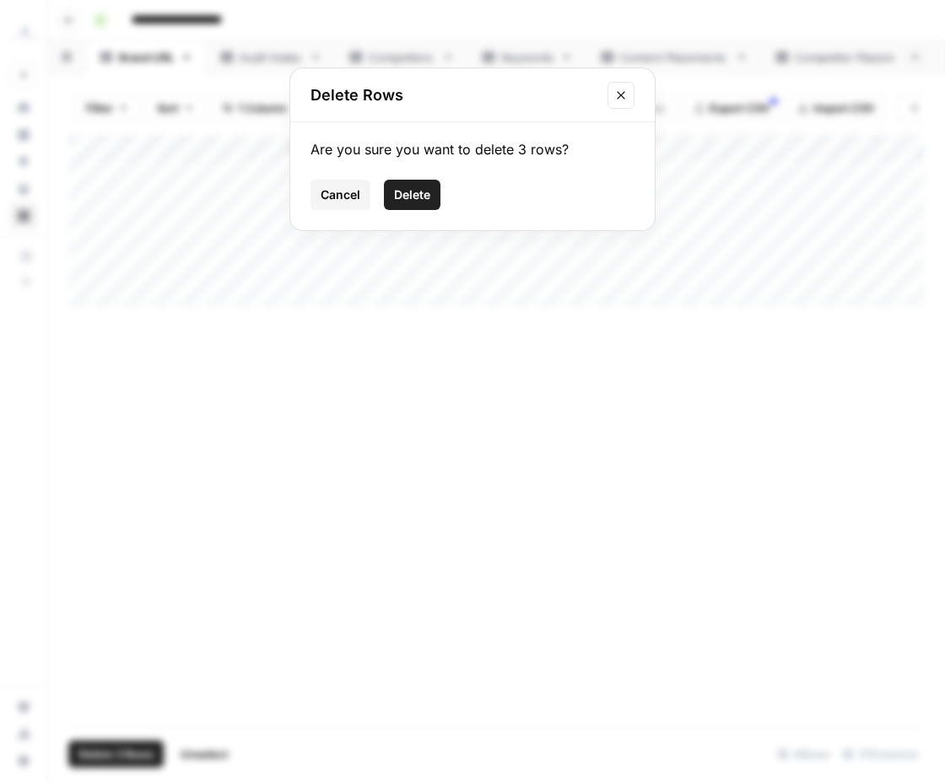
click at [431, 201] on button "Delete" at bounding box center [412, 195] width 57 height 30
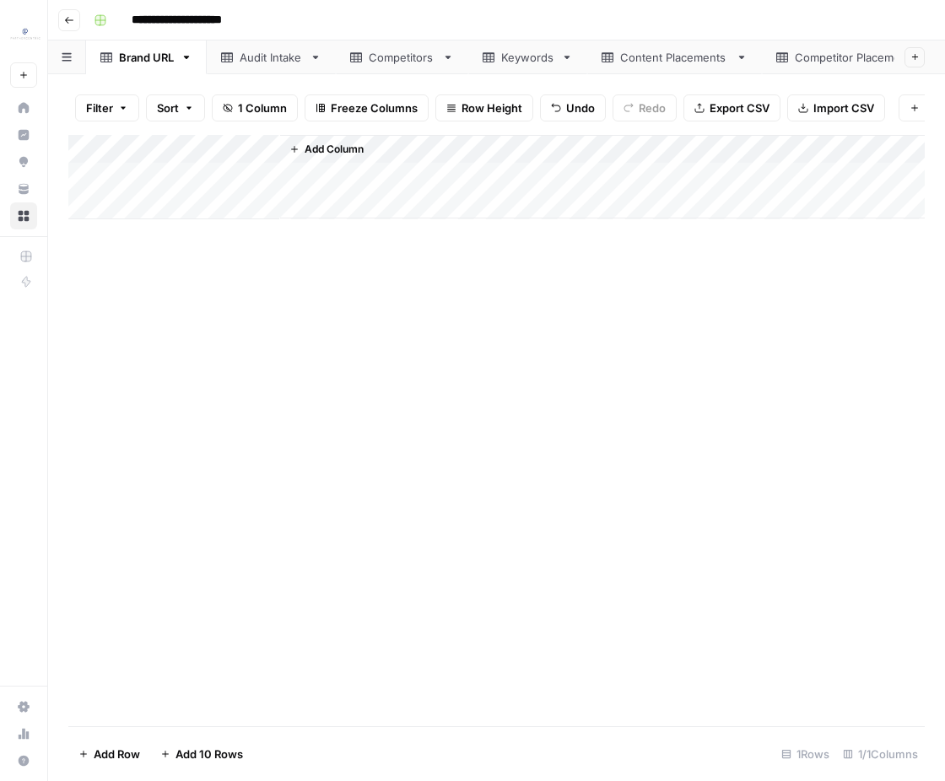
click at [221, 174] on div "Add Column" at bounding box center [496, 177] width 856 height 84
click at [228, 172] on div "Add Column" at bounding box center [496, 177] width 856 height 84
click at [377, 48] on link "Competitors" at bounding box center [402, 57] width 132 height 34
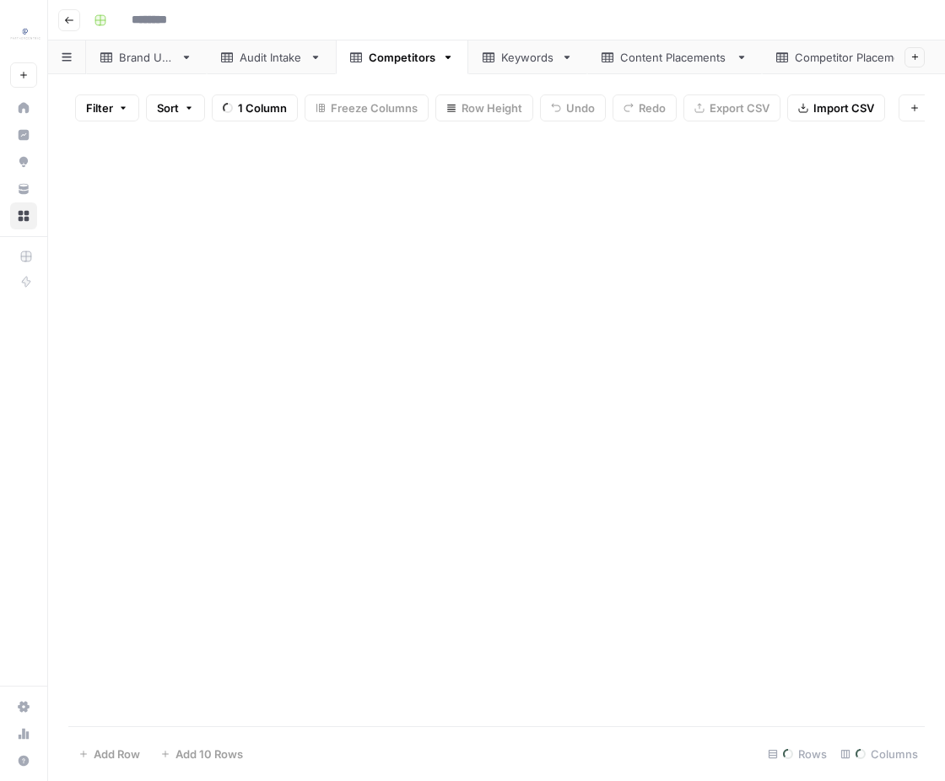
type input "**********"
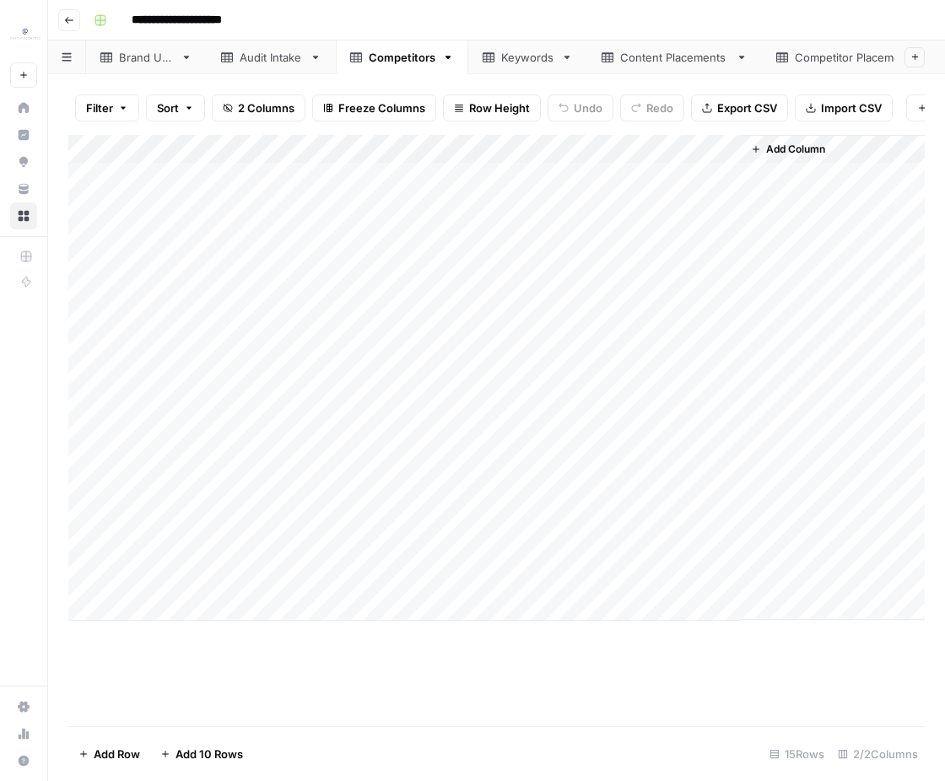
click at [99, 458] on div "Add Column" at bounding box center [496, 378] width 856 height 486
click at [98, 579] on div "Add Column" at bounding box center [496, 378] width 856 height 486
click at [147, 750] on span "Delete 5 Rows" at bounding box center [115, 754] width 75 height 17
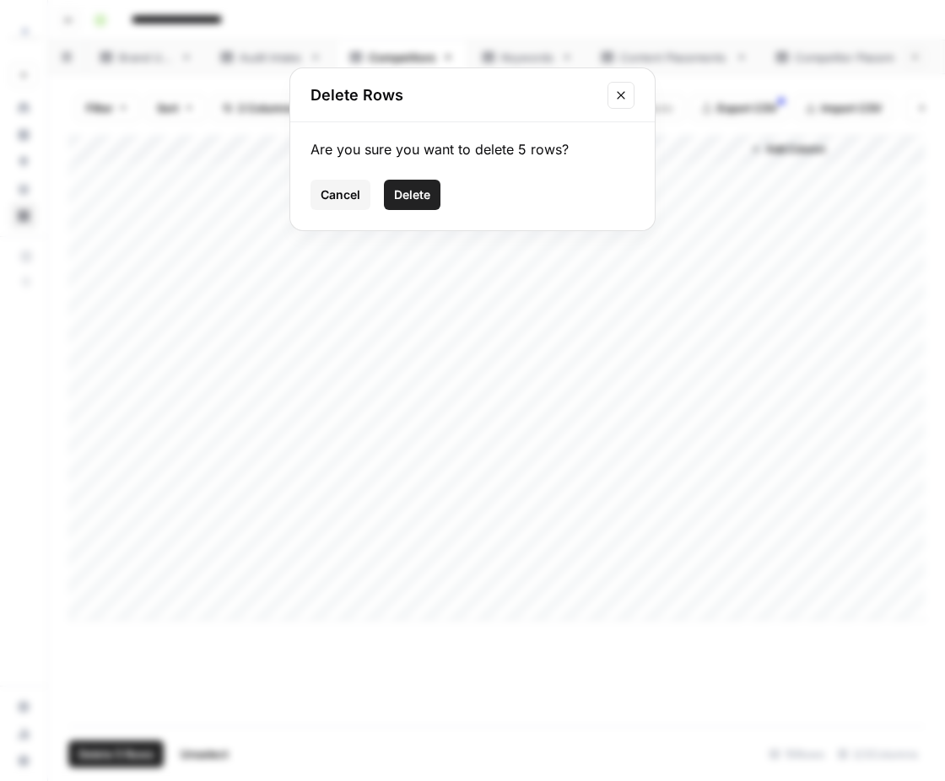
click at [426, 195] on span "Delete" at bounding box center [412, 194] width 36 height 17
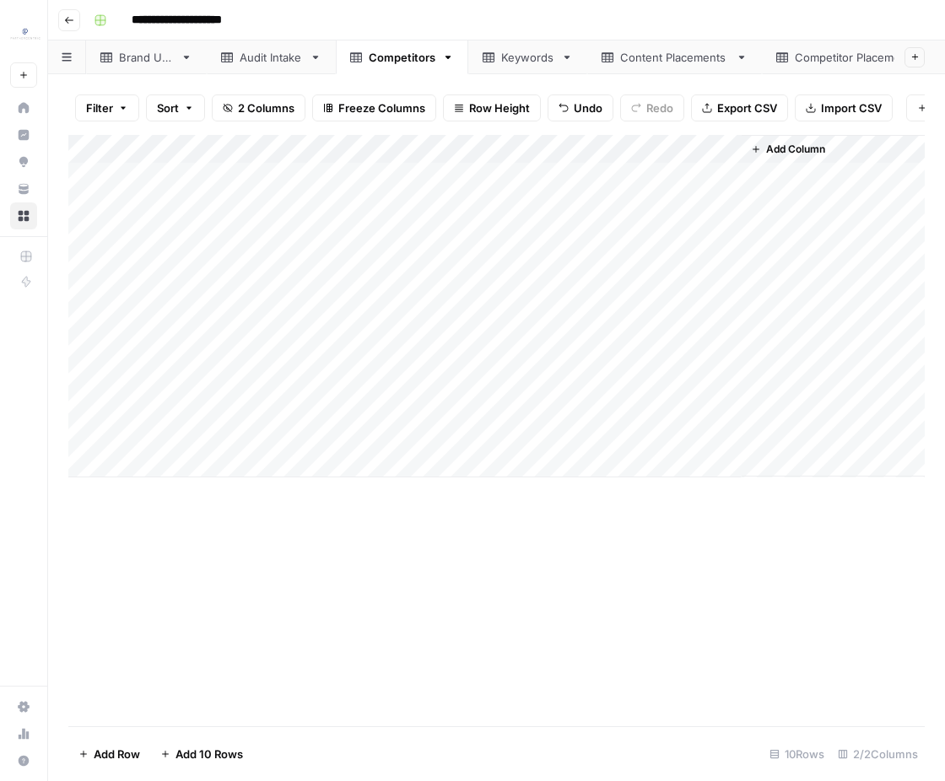
click at [309, 62] on link "Audit Intake" at bounding box center [271, 57] width 129 height 34
click at [375, 66] on link "Competitors" at bounding box center [402, 57] width 132 height 34
click at [510, 67] on link "Keywords" at bounding box center [527, 57] width 119 height 34
click at [223, 51] on div "Audit Intake" at bounding box center [262, 57] width 82 height 17
click at [547, 64] on div "Keywords" at bounding box center [527, 57] width 53 height 17
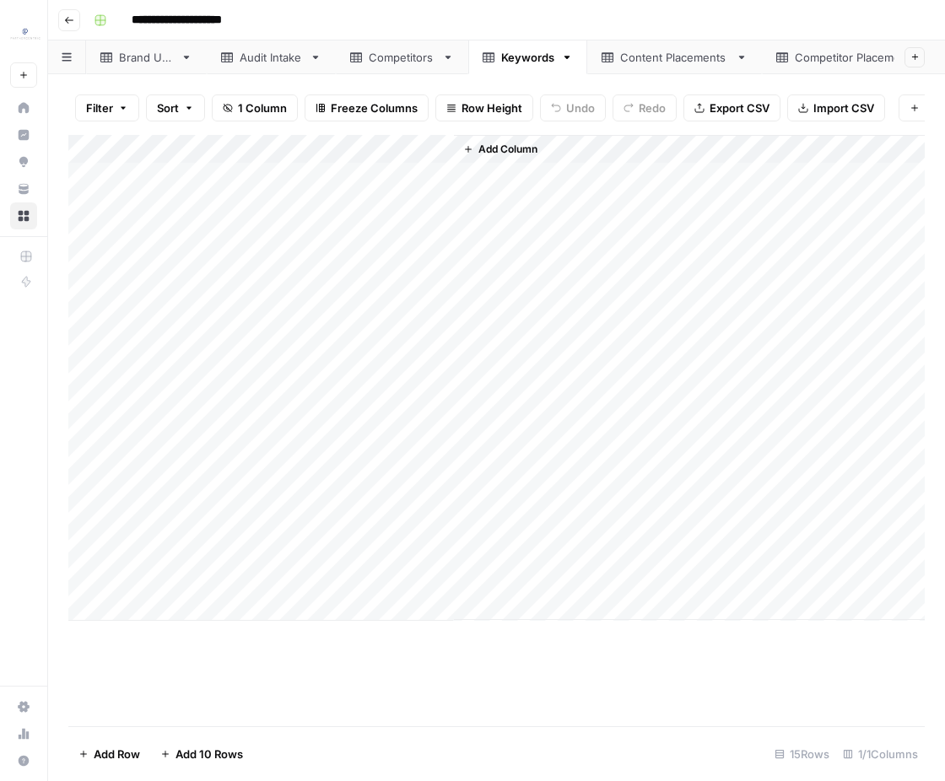
click at [102, 463] on div "Add Column" at bounding box center [496, 378] width 856 height 486
click at [98, 575] on div "Add Column" at bounding box center [496, 378] width 856 height 486
click at [143, 751] on span "Delete 5 Rows" at bounding box center [115, 754] width 75 height 17
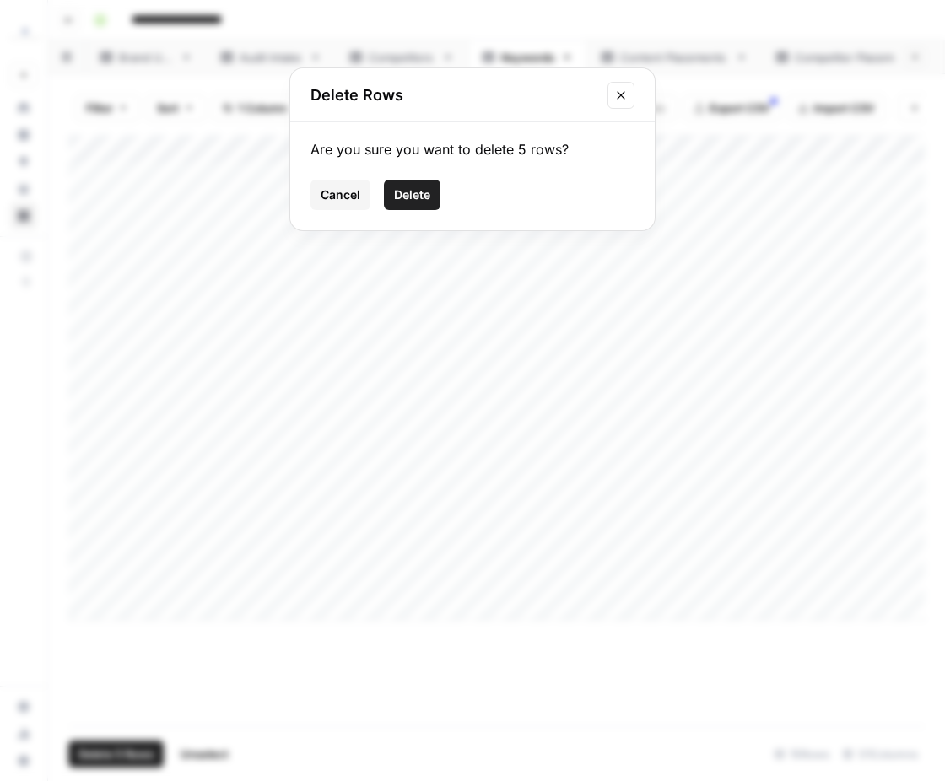
click at [400, 202] on span "Delete" at bounding box center [412, 194] width 36 height 17
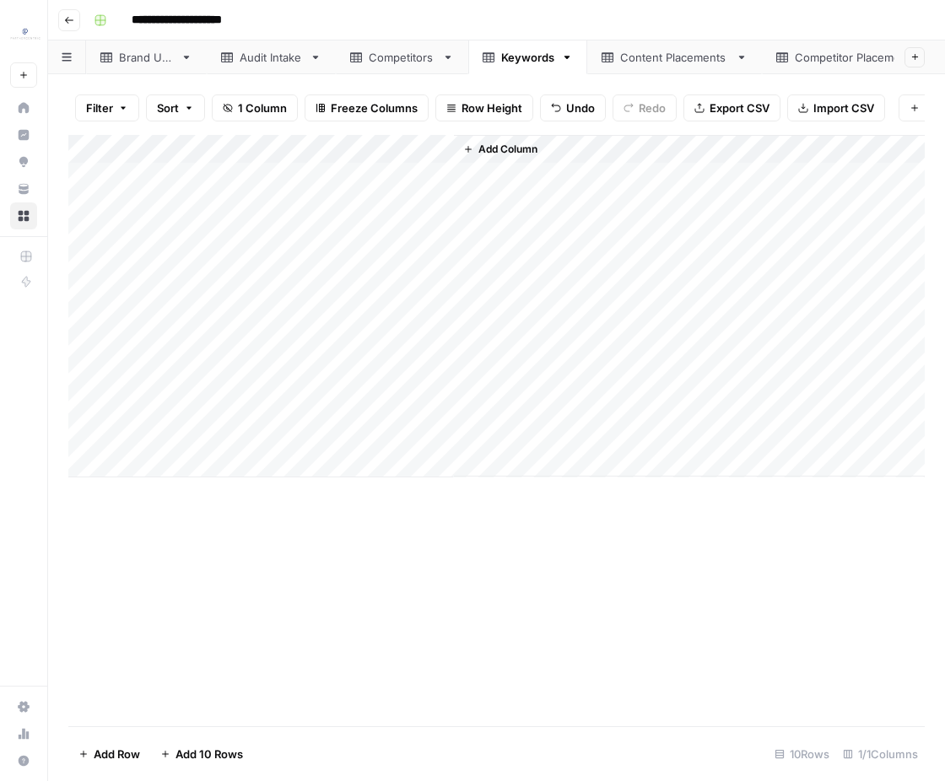
click at [636, 70] on link "Content Placements" at bounding box center [674, 57] width 175 height 34
click at [105, 376] on div "Add Column" at bounding box center [496, 431] width 856 height 592
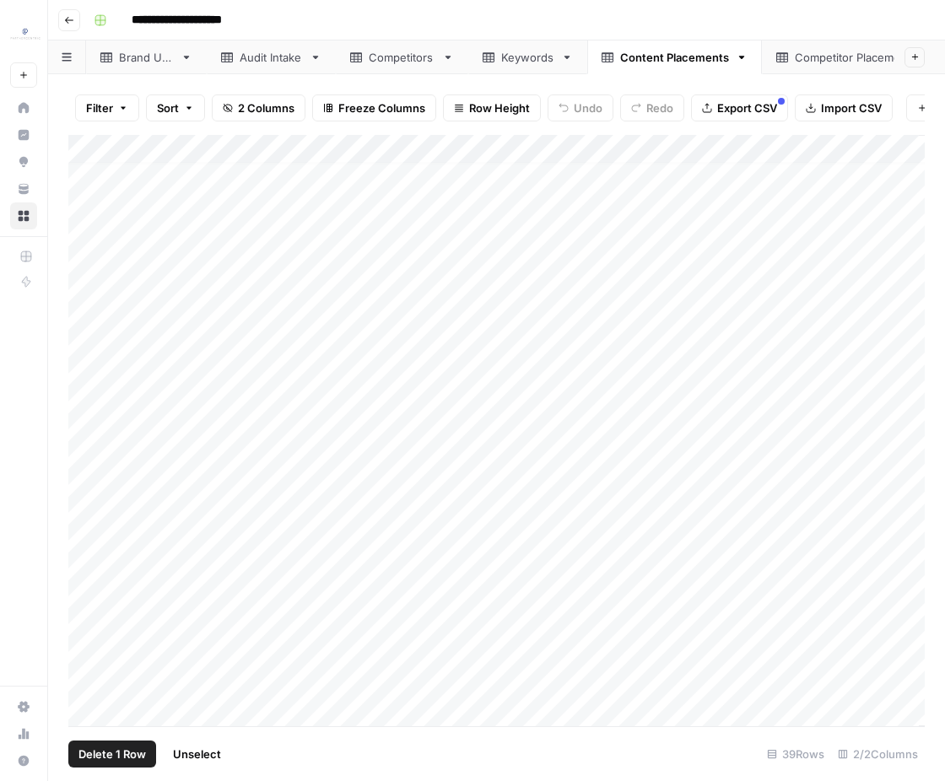
scroll to position [41, 0]
click at [102, 449] on div "Add Column" at bounding box center [496, 431] width 856 height 592
click at [105, 482] on div "Add Column" at bounding box center [496, 431] width 856 height 592
click at [103, 511] on div "Add Column" at bounding box center [496, 431] width 856 height 592
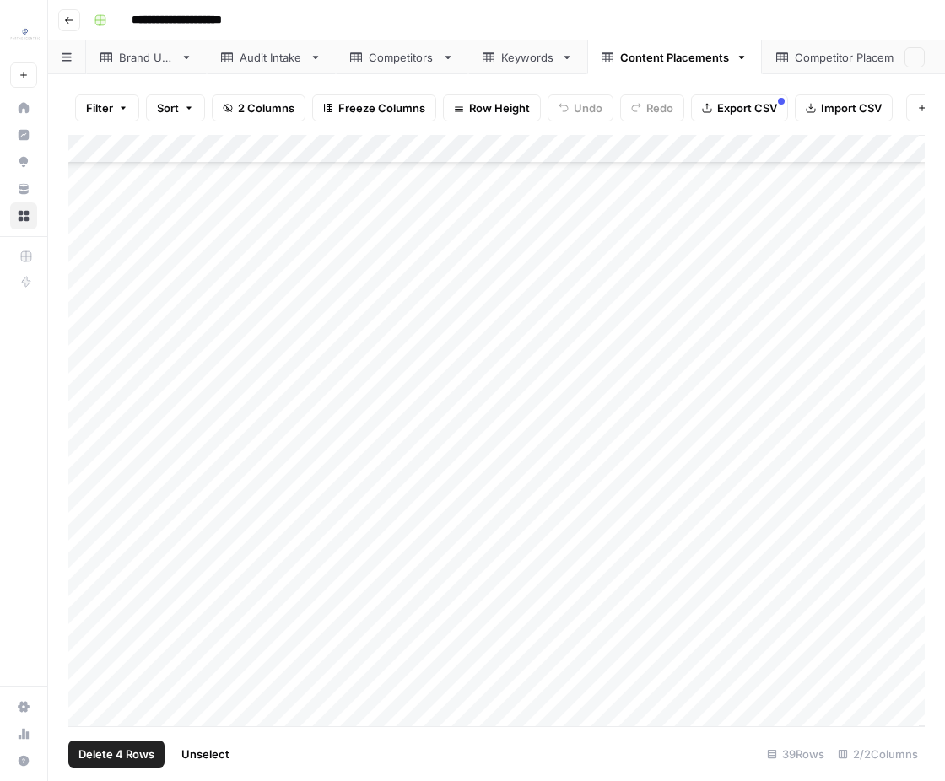
click at [100, 517] on div "Add Column" at bounding box center [496, 431] width 856 height 592
click at [105, 539] on div "Add Column" at bounding box center [496, 431] width 856 height 592
click at [110, 545] on div "Add Column" at bounding box center [496, 431] width 856 height 592
click at [97, 547] on div "Add Column" at bounding box center [496, 431] width 856 height 592
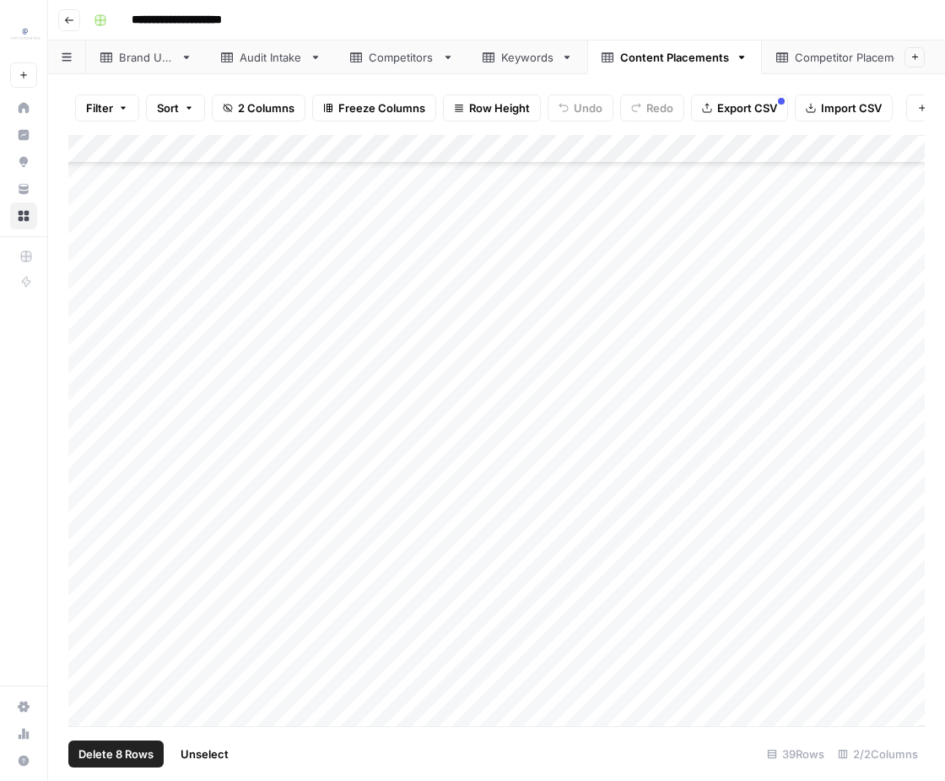
click at [101, 563] on div "Add Column" at bounding box center [496, 431] width 856 height 592
click at [102, 531] on div "Add Column" at bounding box center [496, 431] width 856 height 592
click at [105, 556] on div "Add Column" at bounding box center [496, 431] width 856 height 592
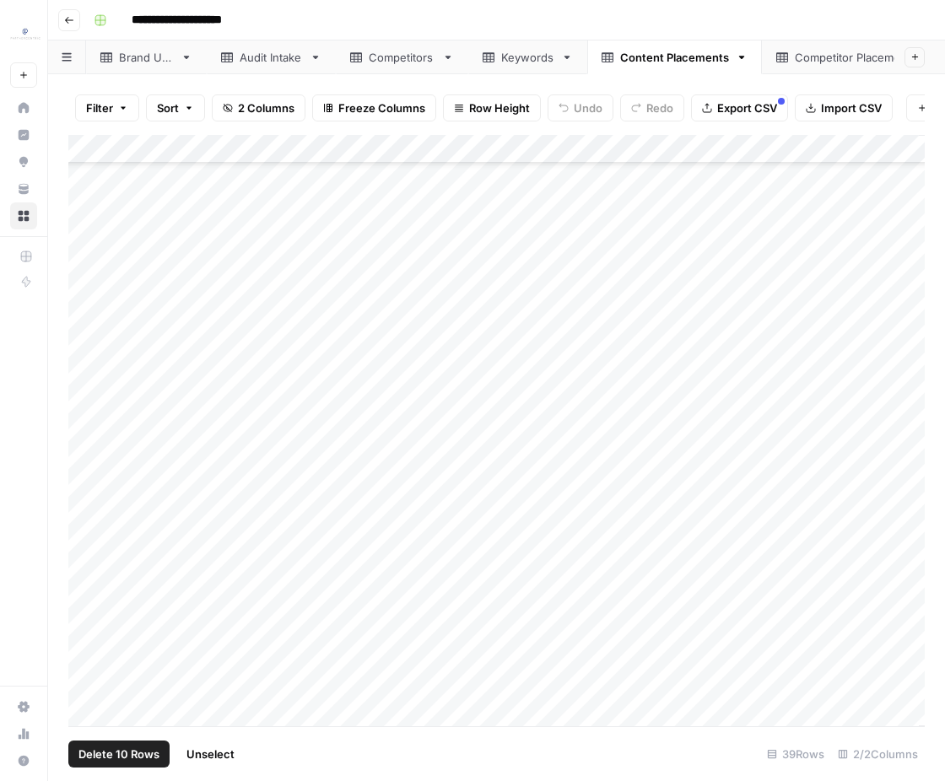
click at [103, 617] on div "Add Column" at bounding box center [496, 431] width 856 height 592
click at [105, 688] on div "Add Column" at bounding box center [496, 431] width 856 height 592
click at [94, 262] on div "Add Column" at bounding box center [496, 431] width 856 height 592
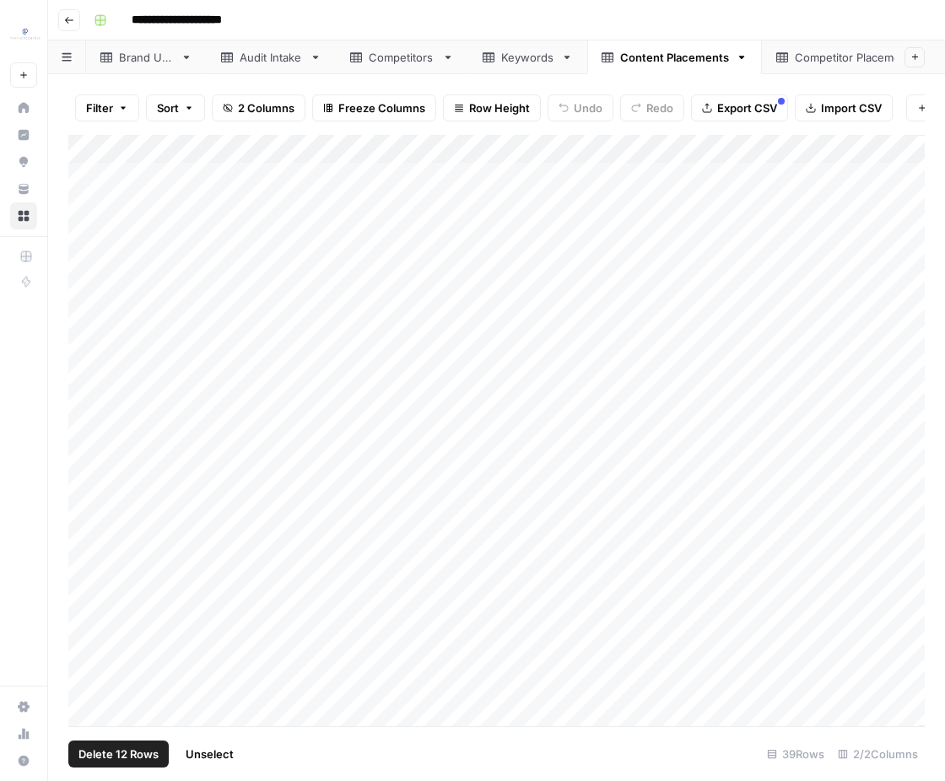
click at [107, 261] on div "Add Column" at bounding box center [496, 431] width 856 height 592
click at [131, 747] on span "Delete 13 Rows" at bounding box center [118, 754] width 80 height 17
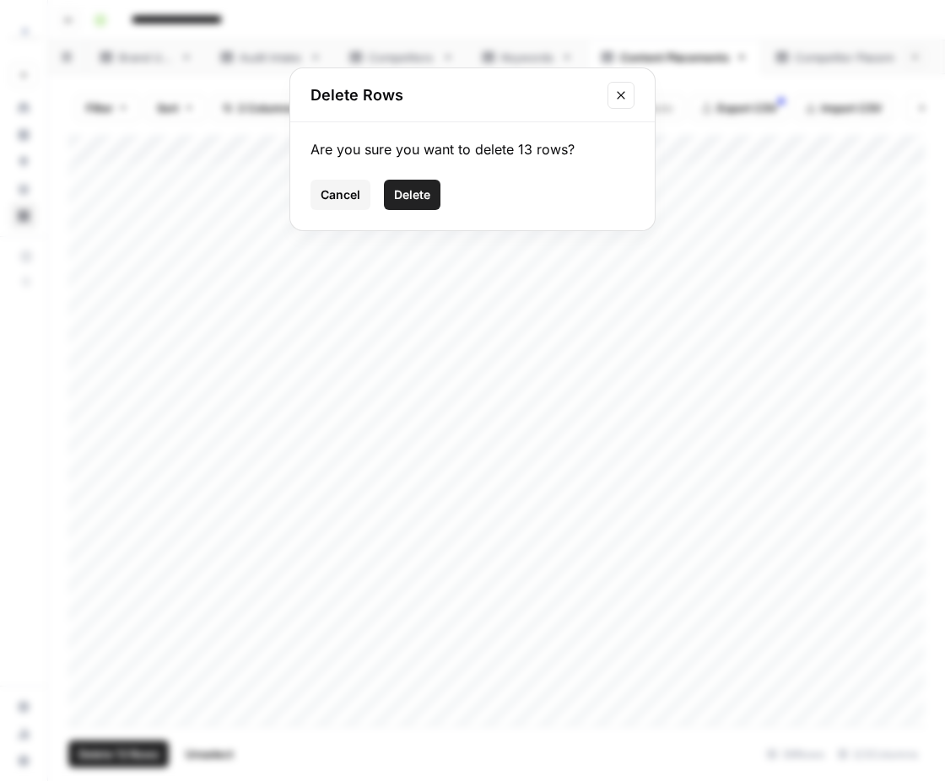
click at [420, 196] on span "Delete" at bounding box center [412, 194] width 36 height 17
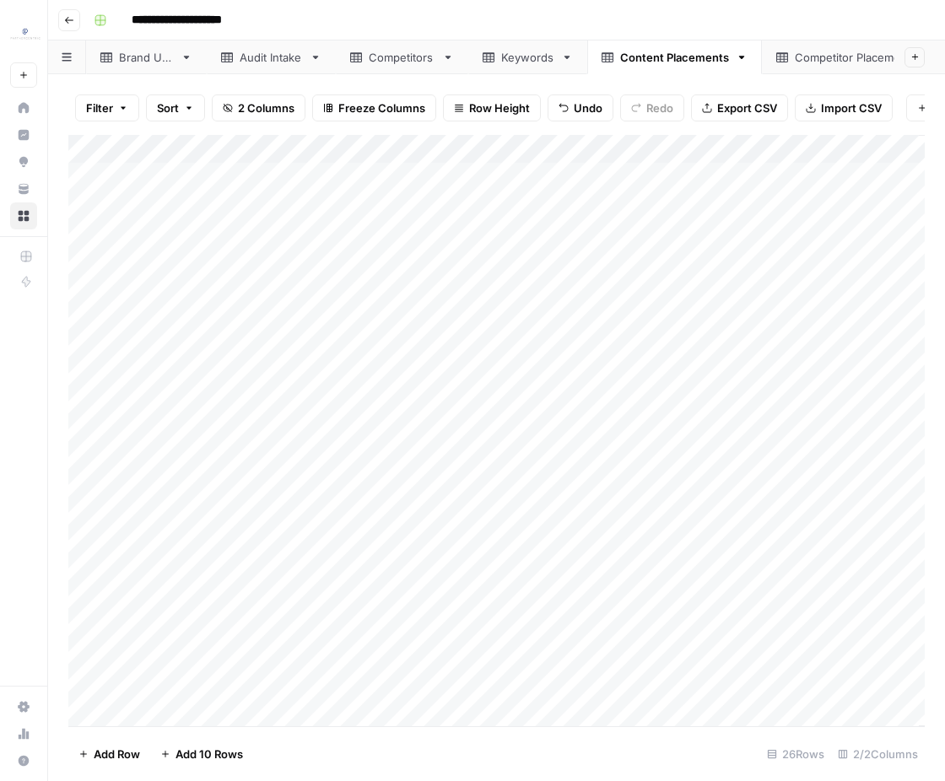
click at [463, 176] on div "Add Column" at bounding box center [496, 431] width 856 height 592
click at [660, 690] on div "Add Column" at bounding box center [496, 431] width 856 height 592
click at [299, 678] on div "Add Column" at bounding box center [496, 431] width 856 height 592
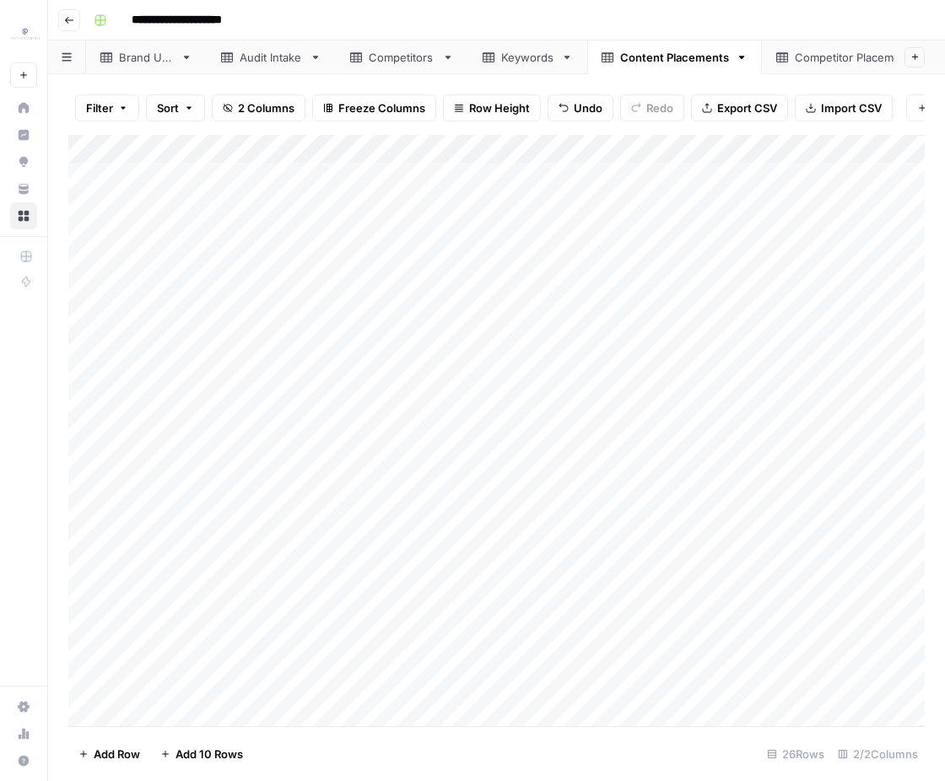
click at [275, 184] on div "Add Column" at bounding box center [496, 431] width 856 height 592
click at [490, 60] on icon at bounding box center [488, 57] width 12 height 12
click at [202, 179] on div "Add Column" at bounding box center [496, 306] width 856 height 342
click at [215, 440] on div "Add Column" at bounding box center [496, 306] width 856 height 342
click at [746, 63] on link "Content Placements" at bounding box center [674, 57] width 175 height 34
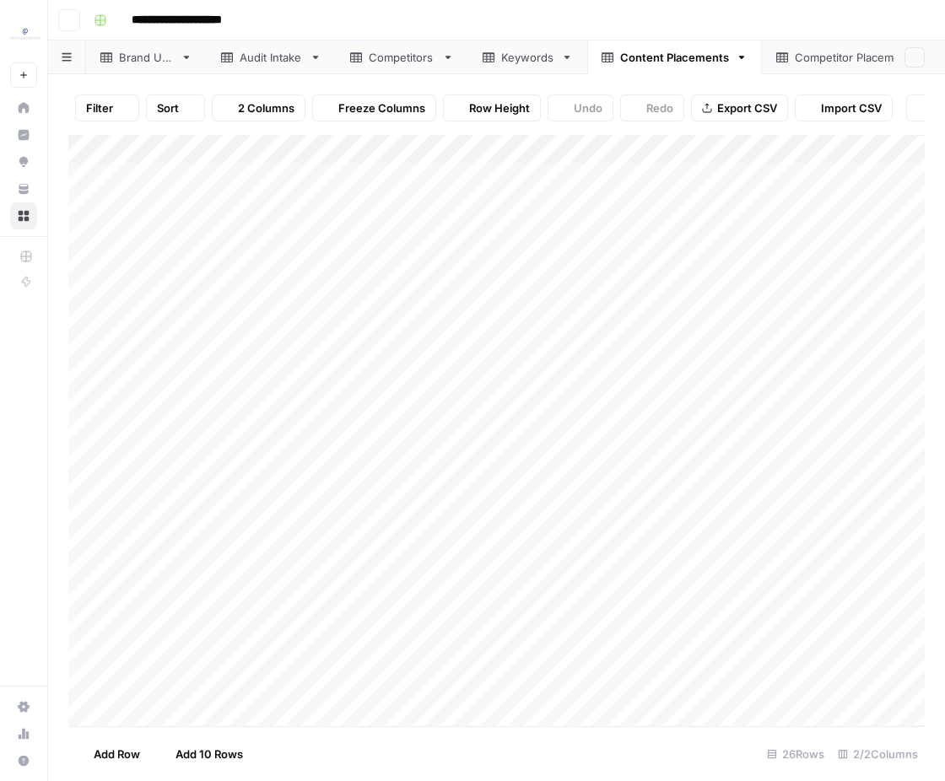
click at [795, 63] on div "Competitor Placements" at bounding box center [858, 57] width 126 height 17
click at [504, 176] on div "Add Column" at bounding box center [496, 431] width 856 height 592
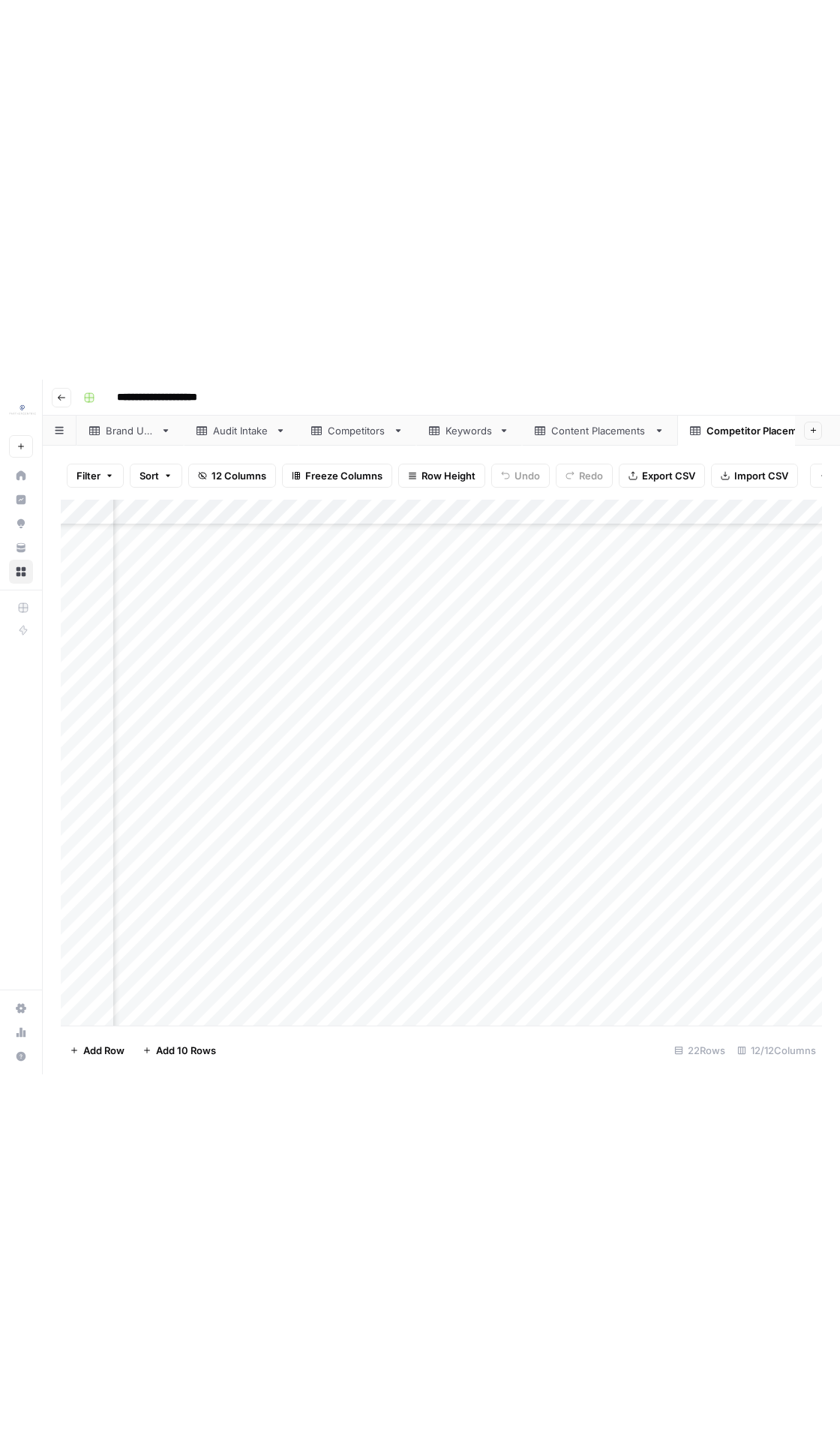
scroll to position [84, 239]
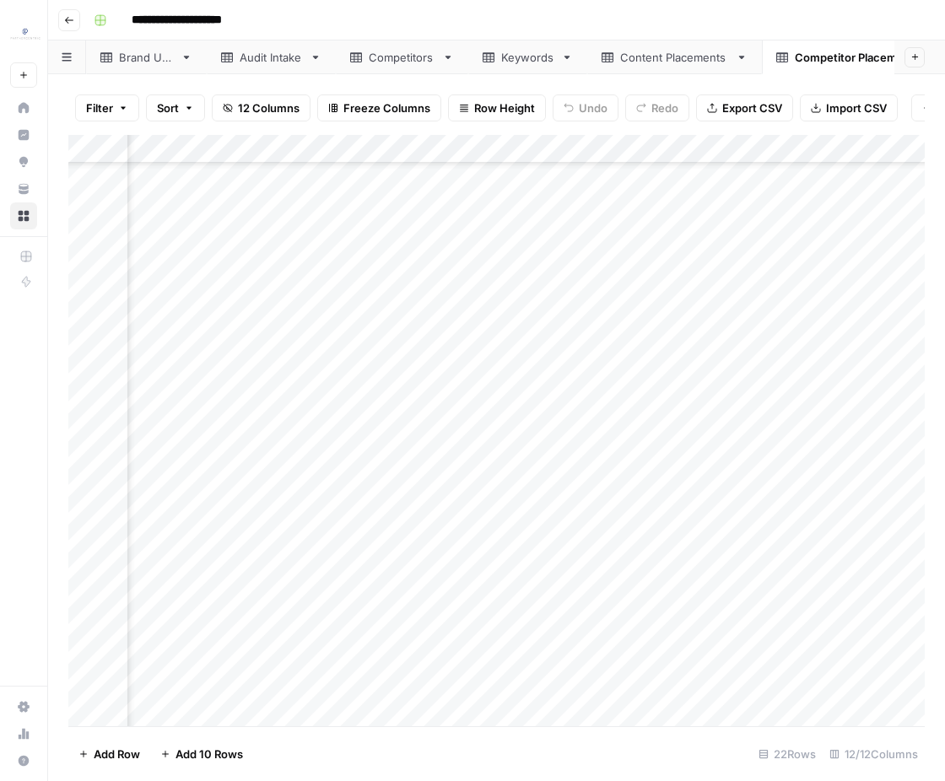
click at [589, 687] on div "Add Column" at bounding box center [496, 431] width 856 height 592
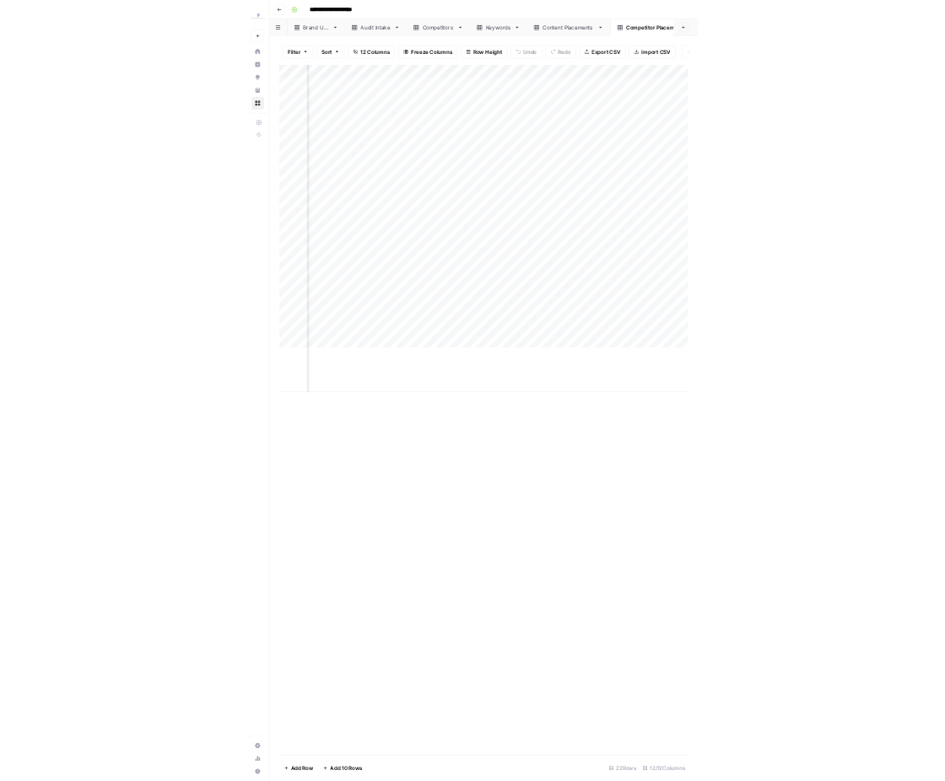
scroll to position [0, 269]
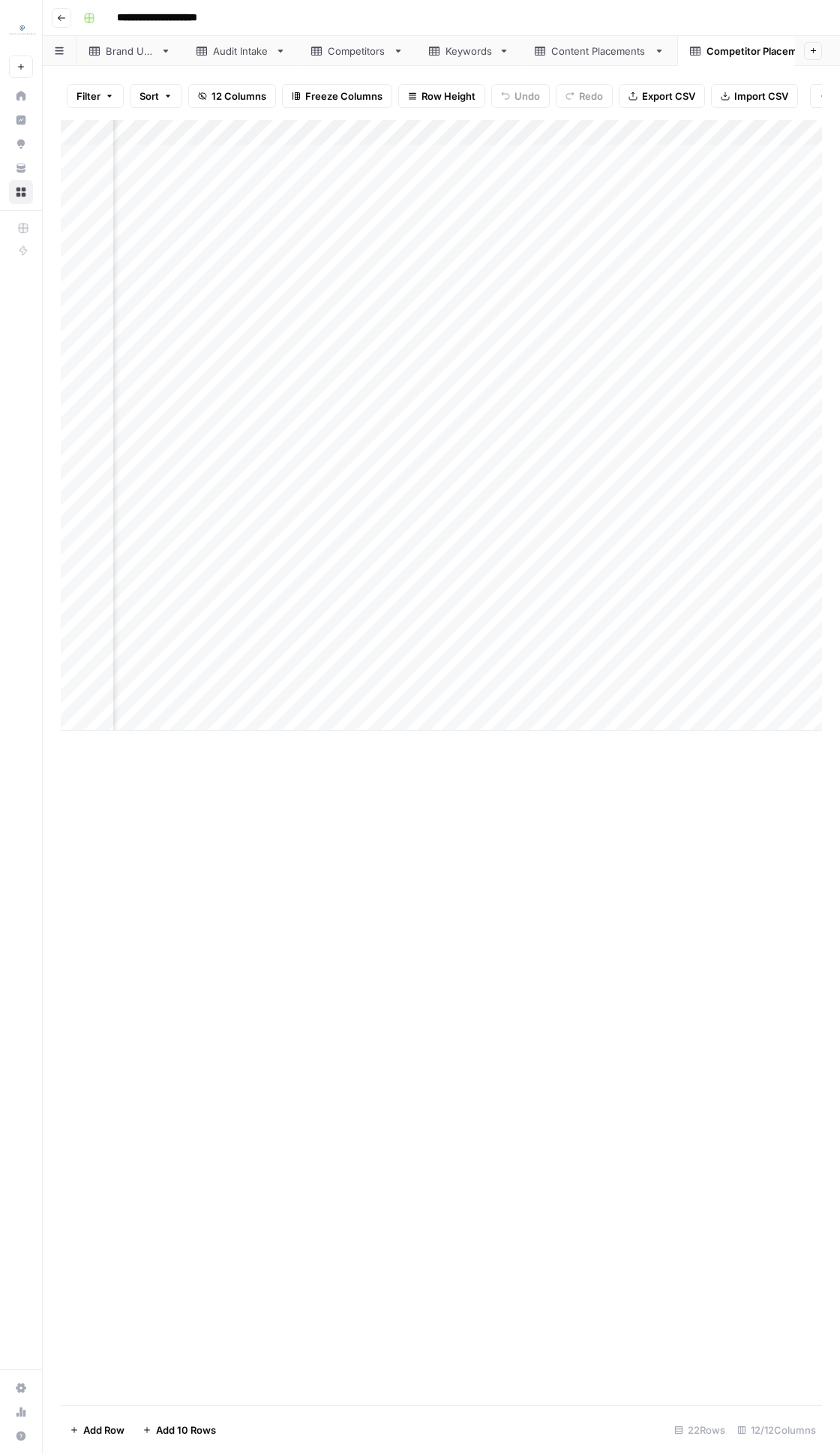
click at [147, 56] on div "Brand URL" at bounding box center [130, 51] width 49 height 15
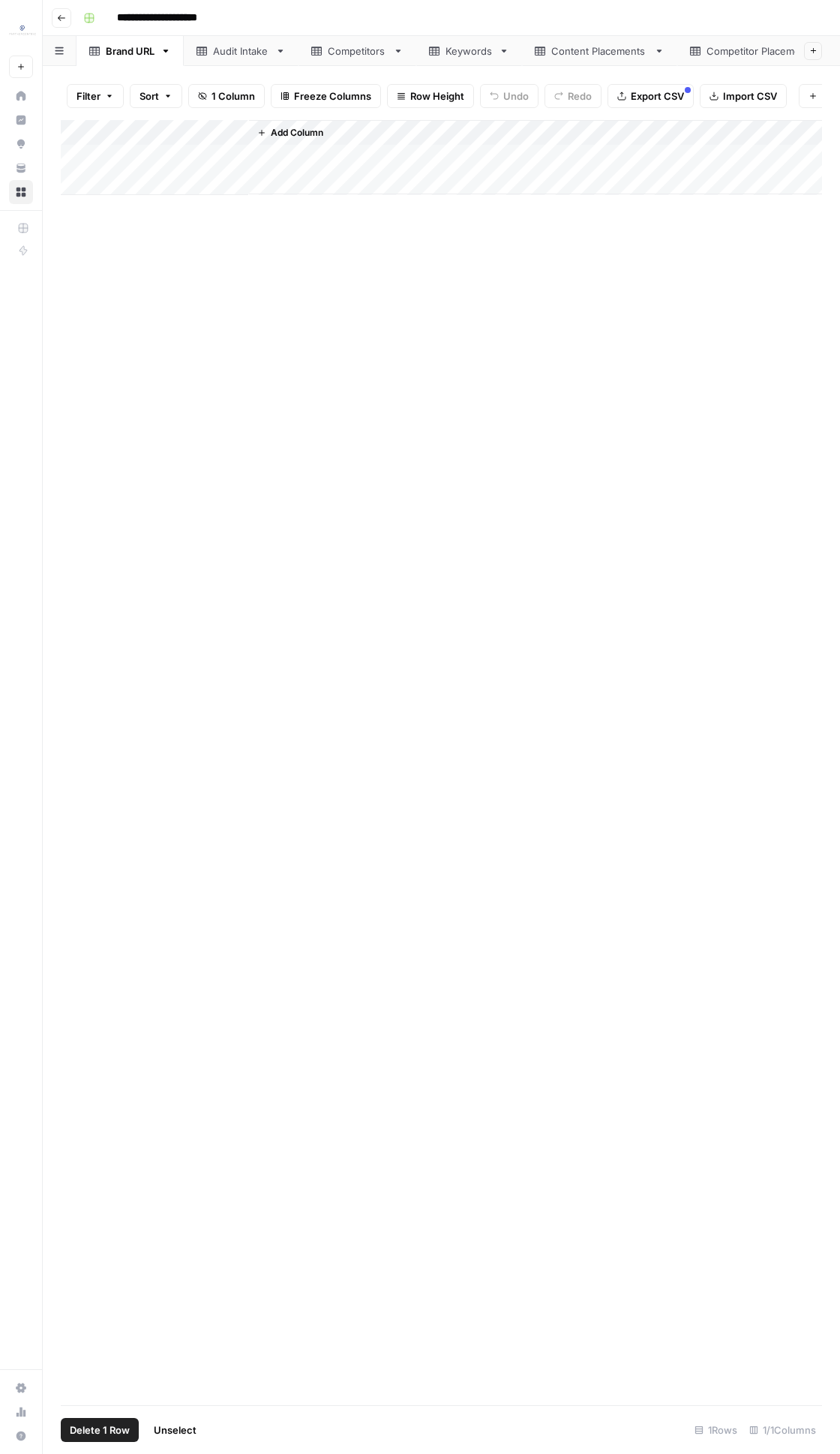
click at [84, 132] on div "Add Column" at bounding box center [441, 157] width 761 height 75
click at [130, 694] on button "Delete 1 Row" at bounding box center [100, 1429] width 78 height 24
click at [366, 176] on span "Delete" at bounding box center [366, 173] width 32 height 15
click at [252, 49] on div "Audit Intake" at bounding box center [241, 51] width 56 height 15
click at [311, 59] on link "Competitors" at bounding box center [357, 51] width 117 height 30
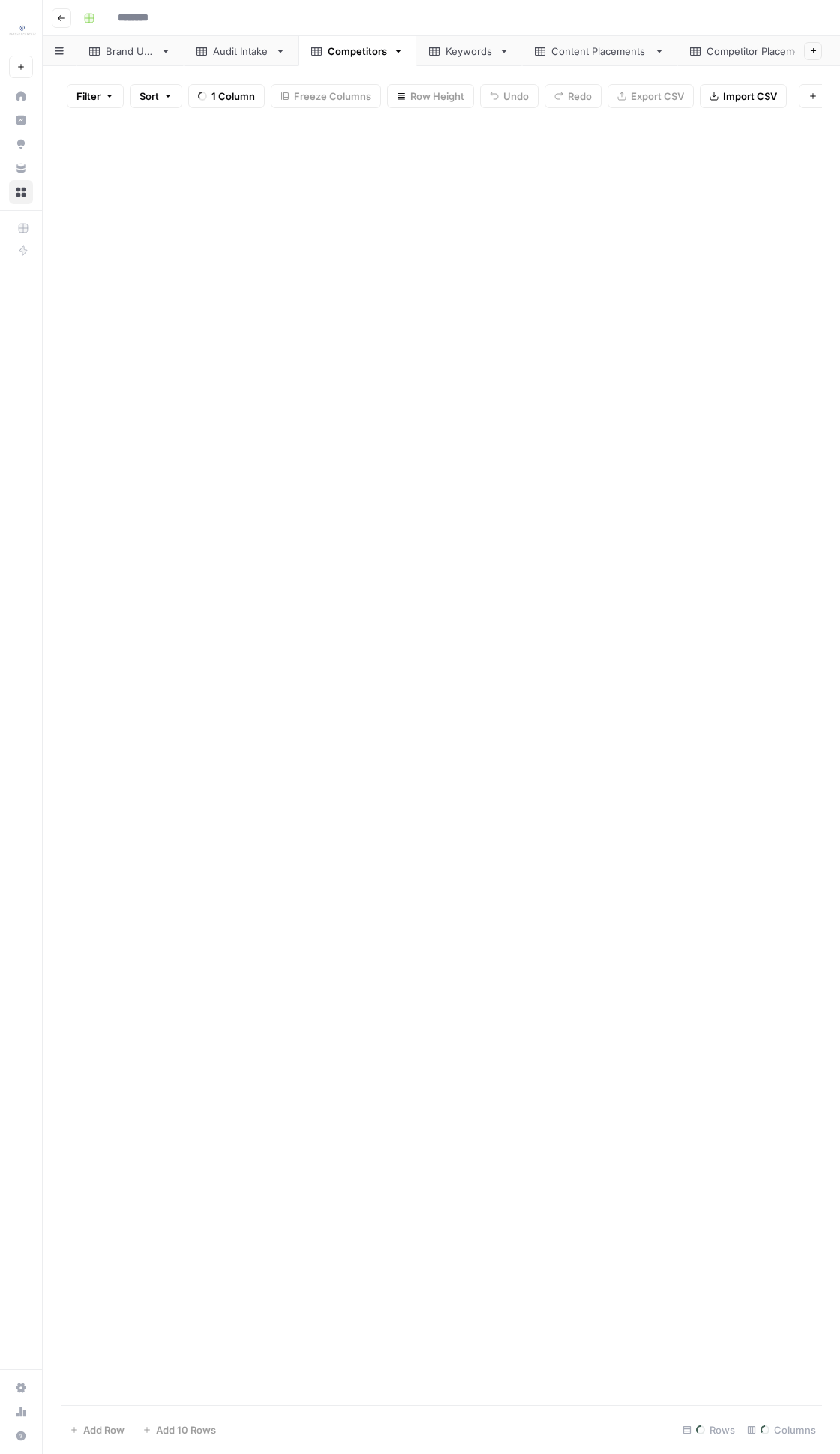
type input "**********"
click at [91, 132] on div "Add Column" at bounding box center [441, 272] width 761 height 304
click at [148, 694] on button "Delete 10 Rows" at bounding box center [105, 1429] width 90 height 24
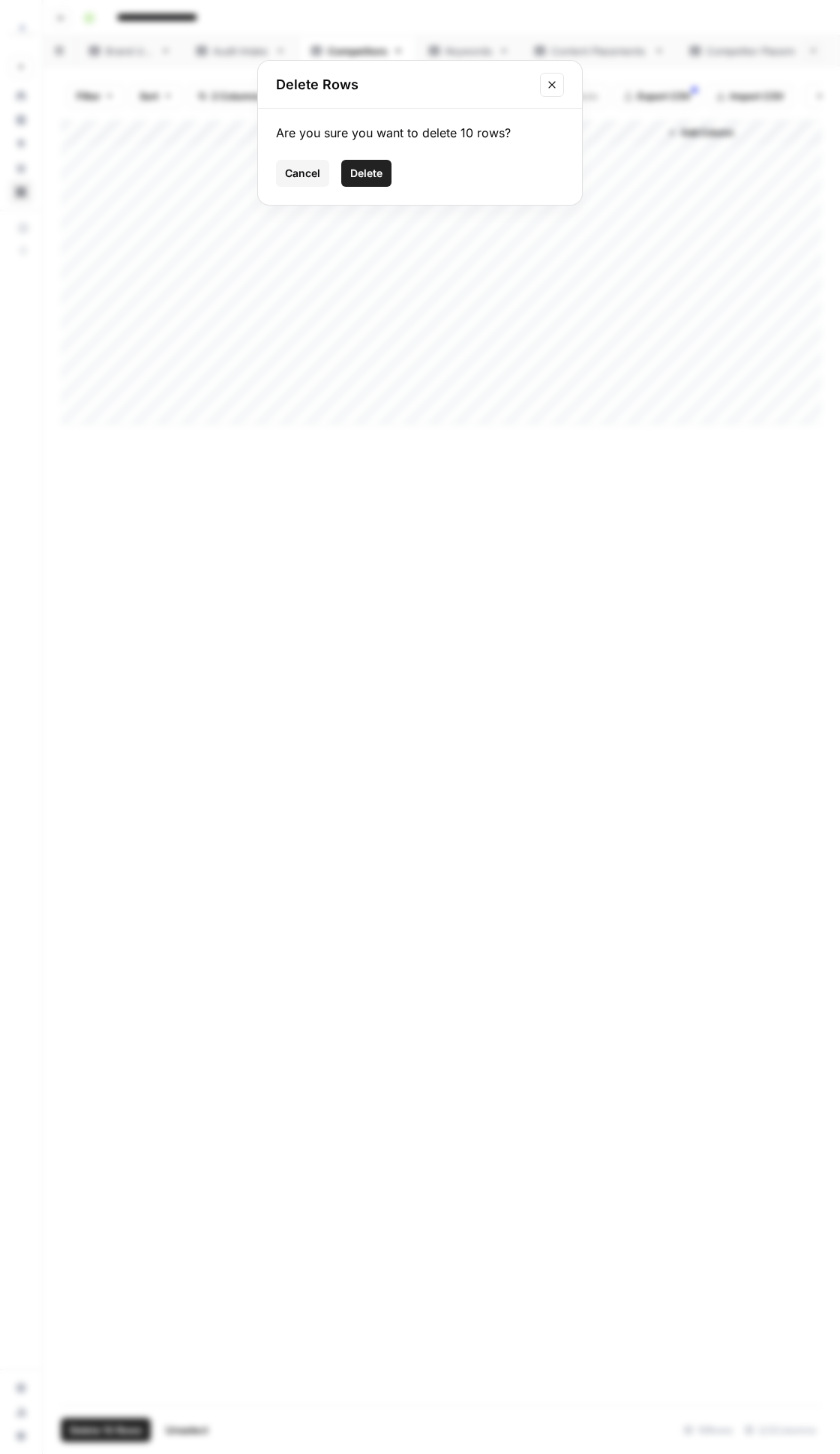
click at [387, 174] on button "Delete" at bounding box center [366, 173] width 51 height 27
click at [458, 59] on link "Keywords" at bounding box center [468, 51] width 106 height 30
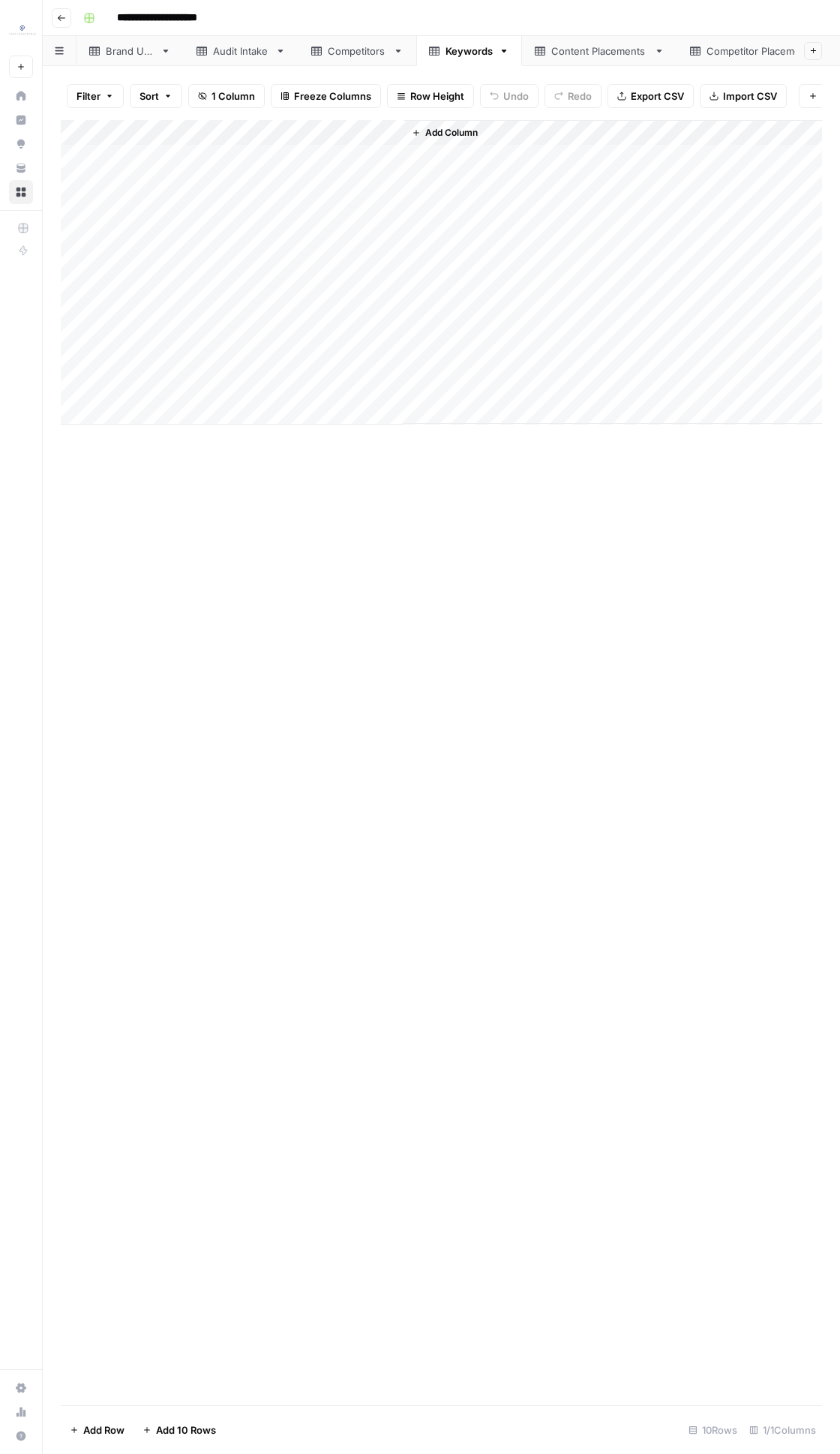
click at [80, 127] on div "Add Column" at bounding box center [441, 272] width 761 height 304
click at [126, 694] on span "Delete 10 Rows" at bounding box center [105, 1429] width 72 height 15
drag, startPoint x: 386, startPoint y: 160, endPoint x: 386, endPoint y: 147, distance: 13.0
click at [386, 158] on div "Are you sure you want to delete 10 rows? Cancel Delete" at bounding box center [420, 157] width 324 height 96
click at [366, 181] on button "Delete" at bounding box center [366, 173] width 51 height 27
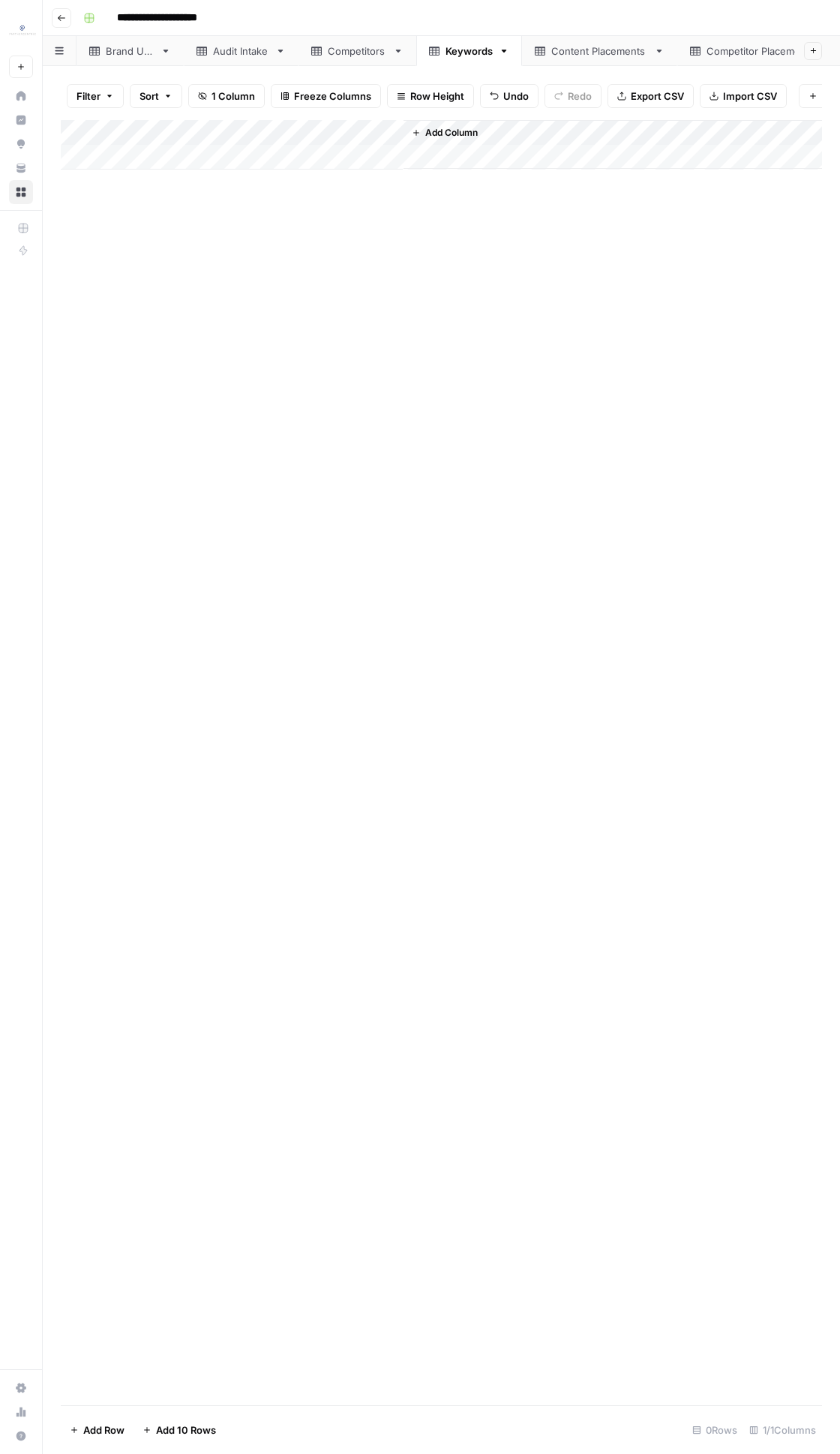
click at [598, 50] on div "Content Placements" at bounding box center [599, 51] width 97 height 15
click at [89, 133] on div "Add Column" at bounding box center [441, 476] width 761 height 712
click at [78, 694] on span "Delete 26 Rows" at bounding box center [106, 1429] width 73 height 15
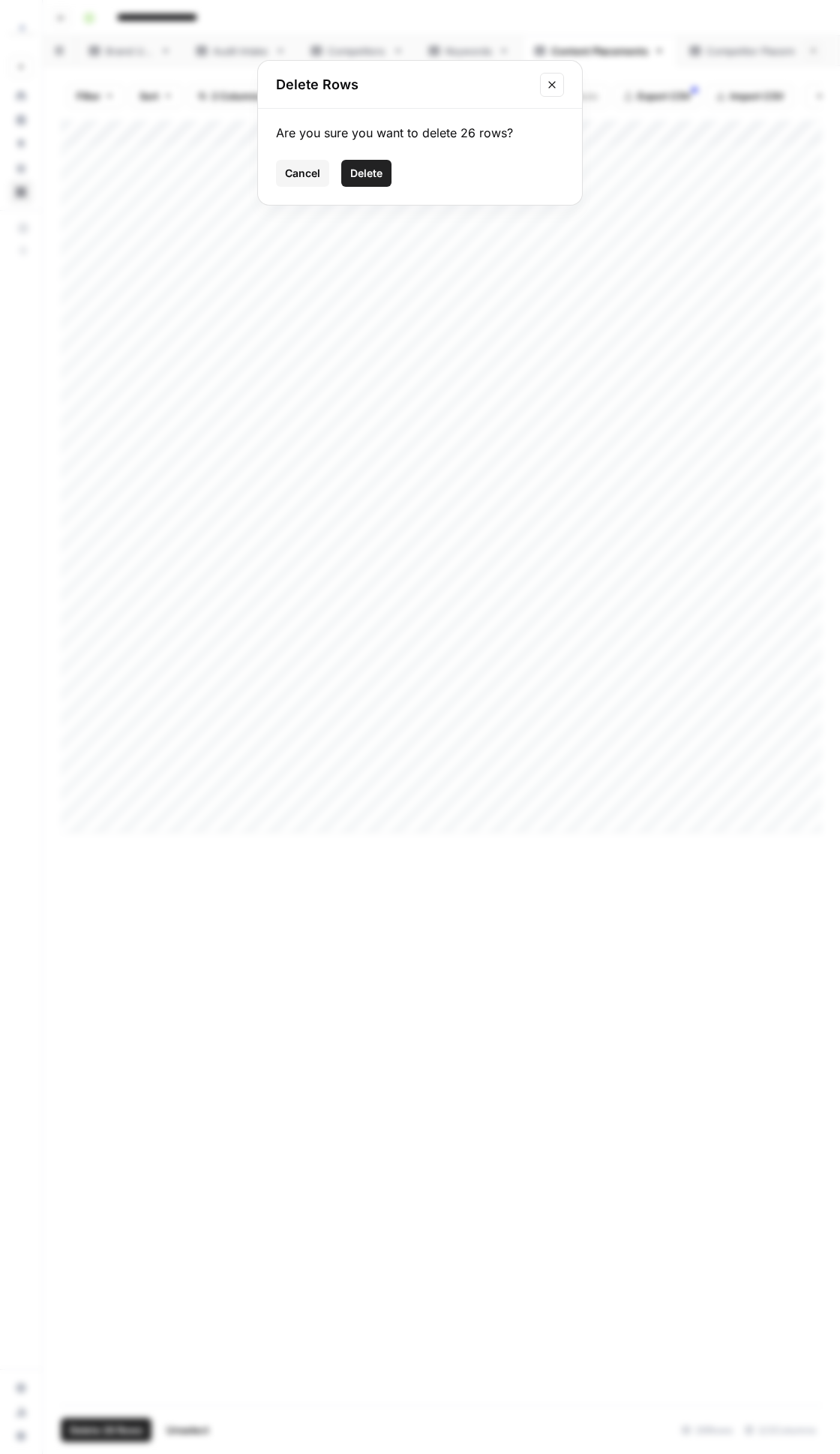
click at [365, 178] on span "Delete" at bounding box center [366, 173] width 32 height 15
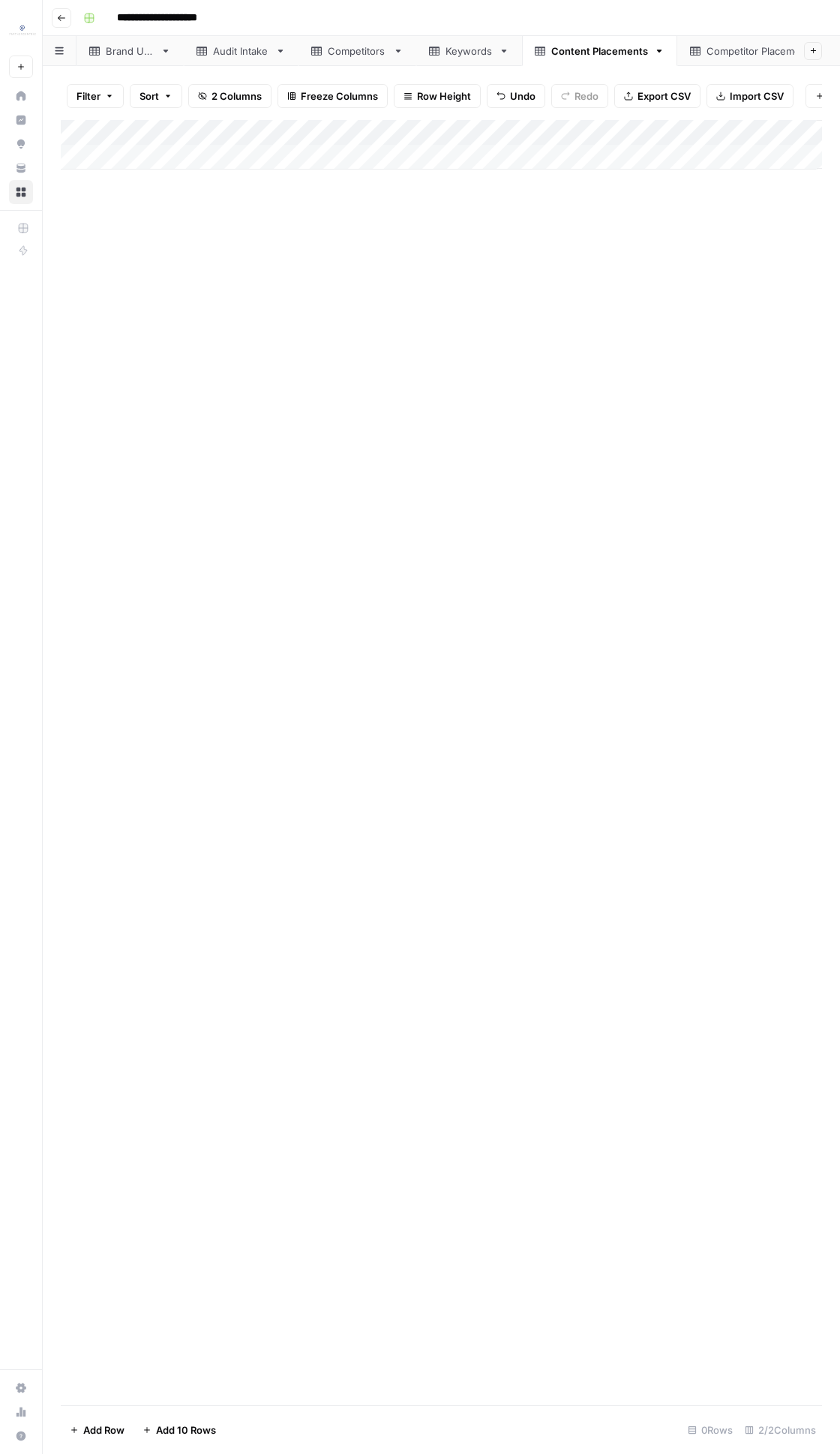
click at [741, 60] on link "Competitor Placements" at bounding box center [762, 51] width 170 height 30
click at [95, 132] on div "Add Column" at bounding box center [441, 425] width 761 height 611
click at [156, 694] on div "Delete 22 Rows Unselect" at bounding box center [139, 1429] width 157 height 24
click at [156, 694] on div "Delete 22 Rows Unselect" at bounding box center [139, 1429] width 157 height 24
drag, startPoint x: 127, startPoint y: 1429, endPoint x: 136, endPoint y: 1429, distance: 9.0
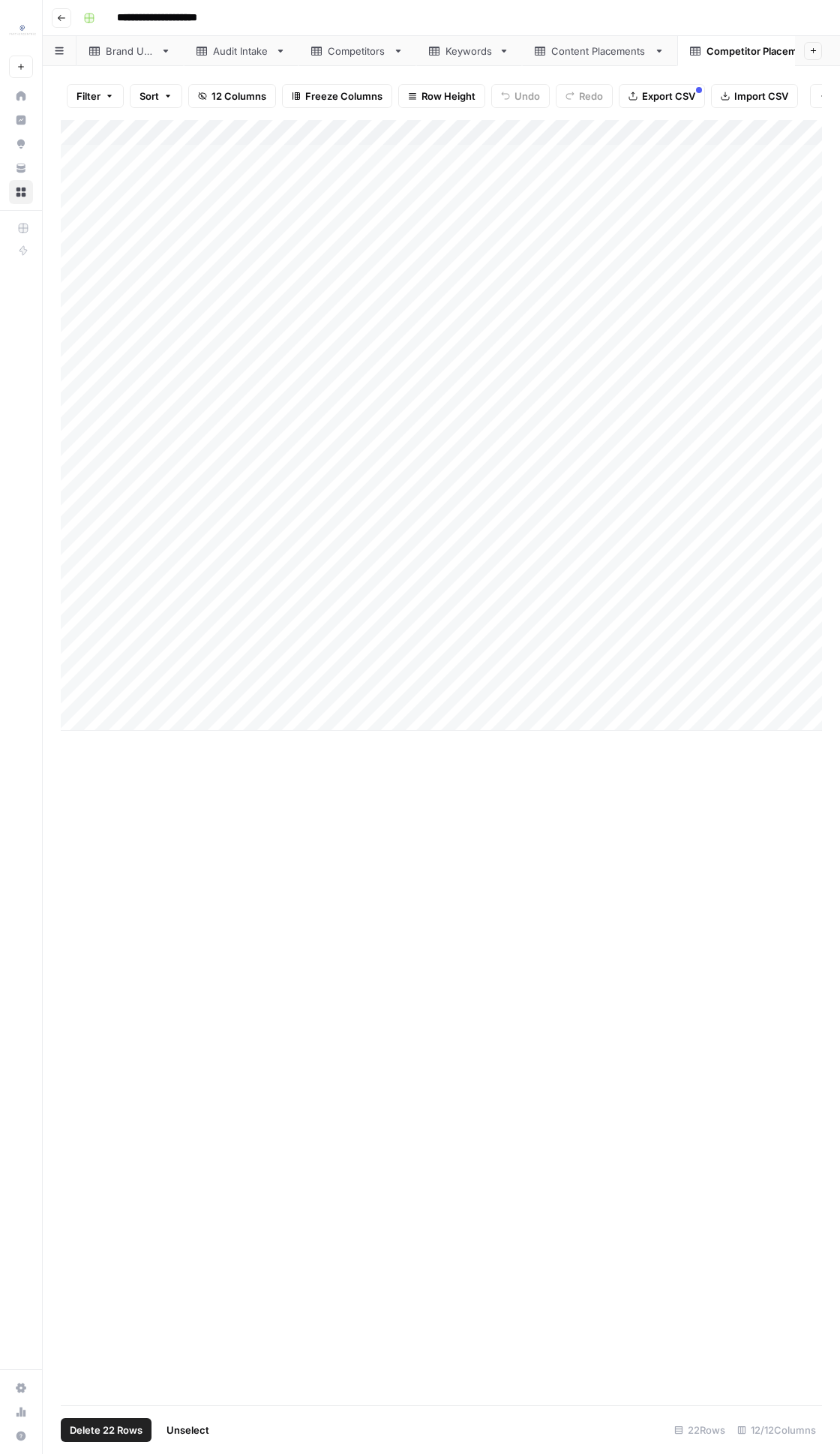
click at [136, 694] on span "Delete 22 Rows" at bounding box center [106, 1429] width 73 height 15
click at [381, 170] on span "Delete" at bounding box center [366, 173] width 32 height 15
click at [469, 572] on div "Add Column" at bounding box center [441, 762] width 761 height 1285
click at [335, 60] on link "Competitors" at bounding box center [357, 51] width 117 height 30
click at [476, 60] on link "Keywords" at bounding box center [468, 51] width 106 height 30
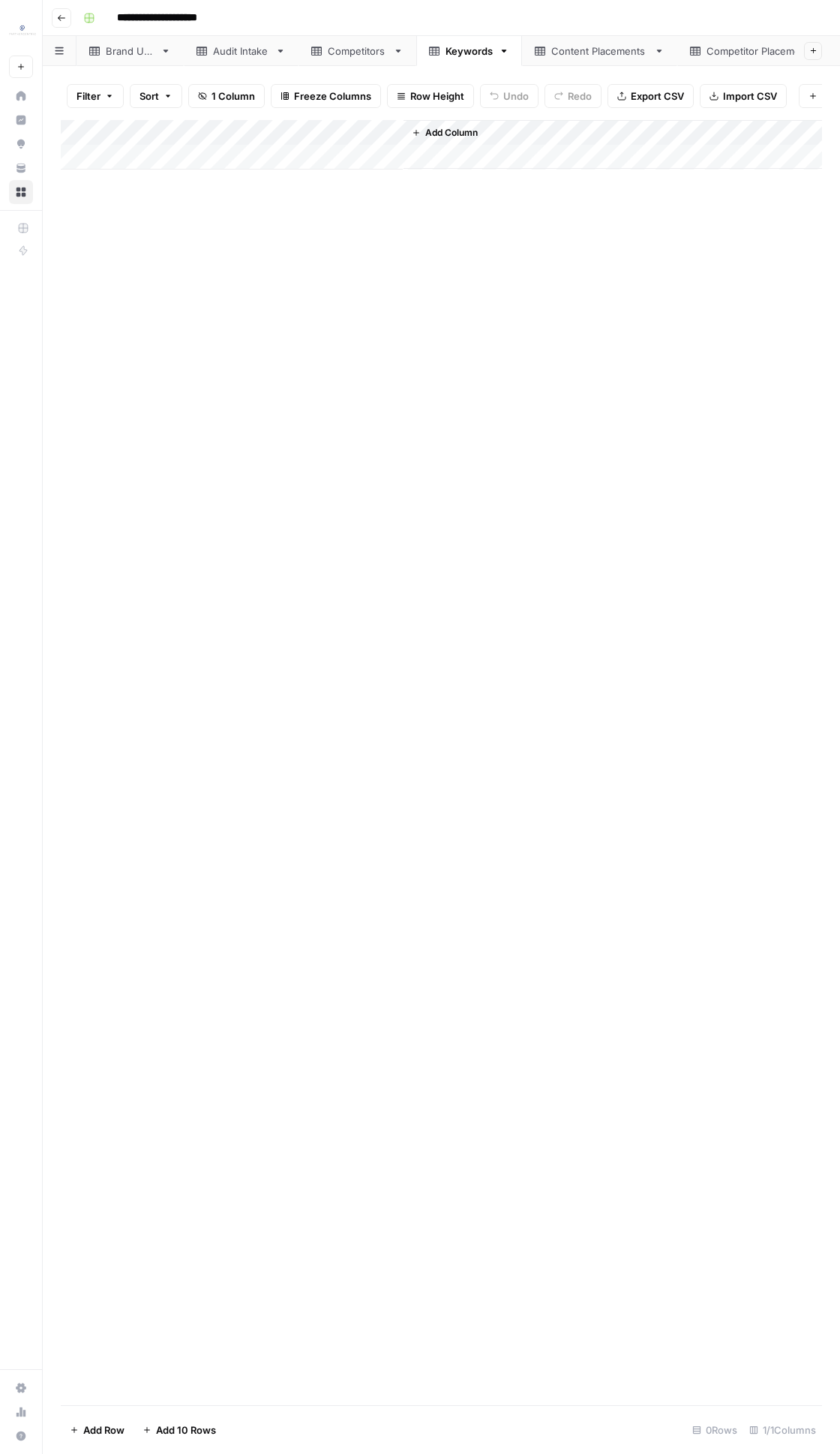
click at [137, 165] on div "Add Column" at bounding box center [441, 145] width 761 height 50
click at [147, 163] on body "**********" at bounding box center [420, 727] width 840 height 1454
click at [156, 187] on div "Add Column" at bounding box center [441, 157] width 761 height 75
drag, startPoint x: 161, startPoint y: 278, endPoint x: 165, endPoint y: 270, distance: 8.9
click at [164, 277] on div "Add Column" at bounding box center [441, 762] width 761 height 1285
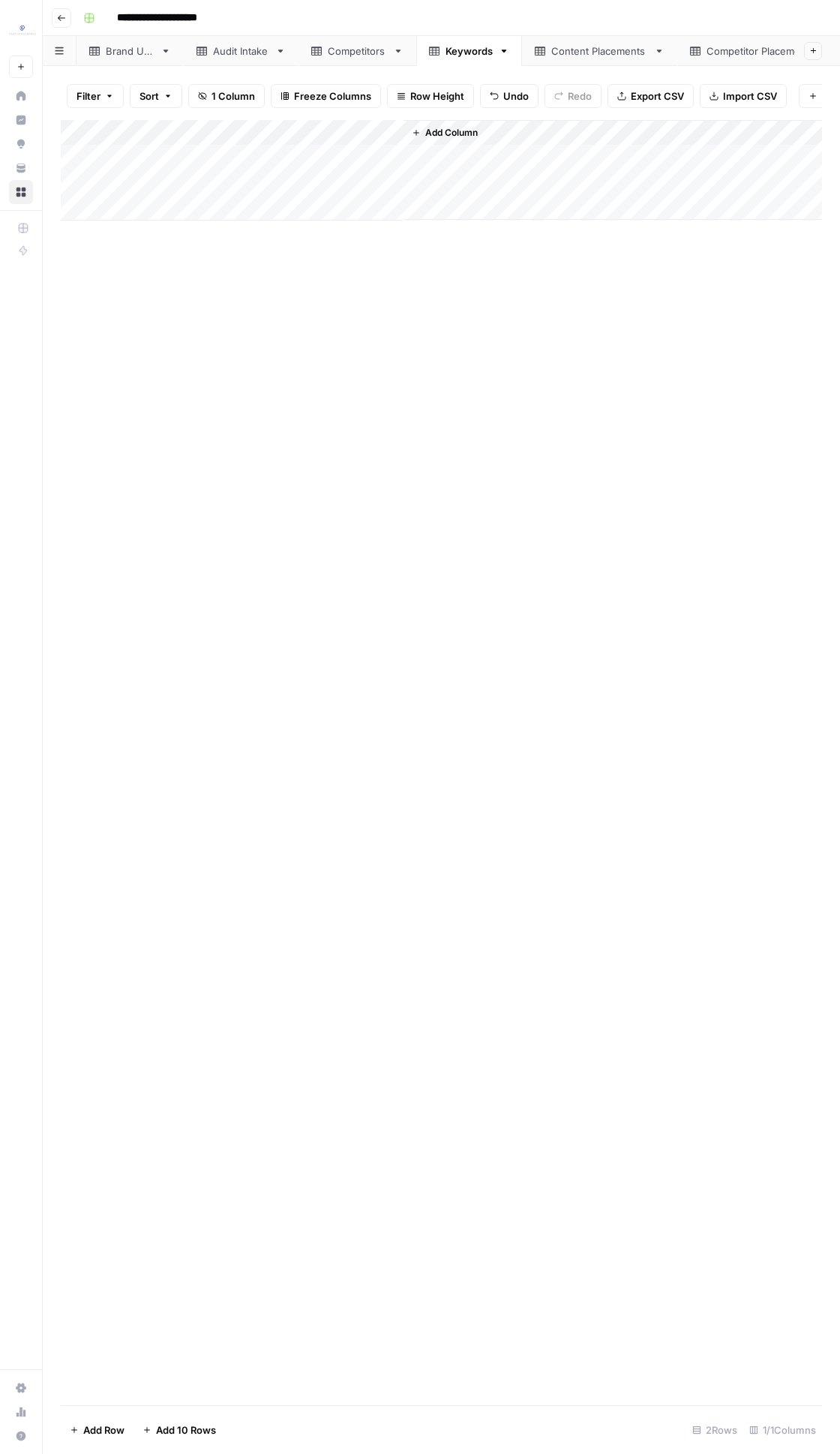
click at [166, 159] on div "Add Column" at bounding box center [441, 170] width 761 height 100
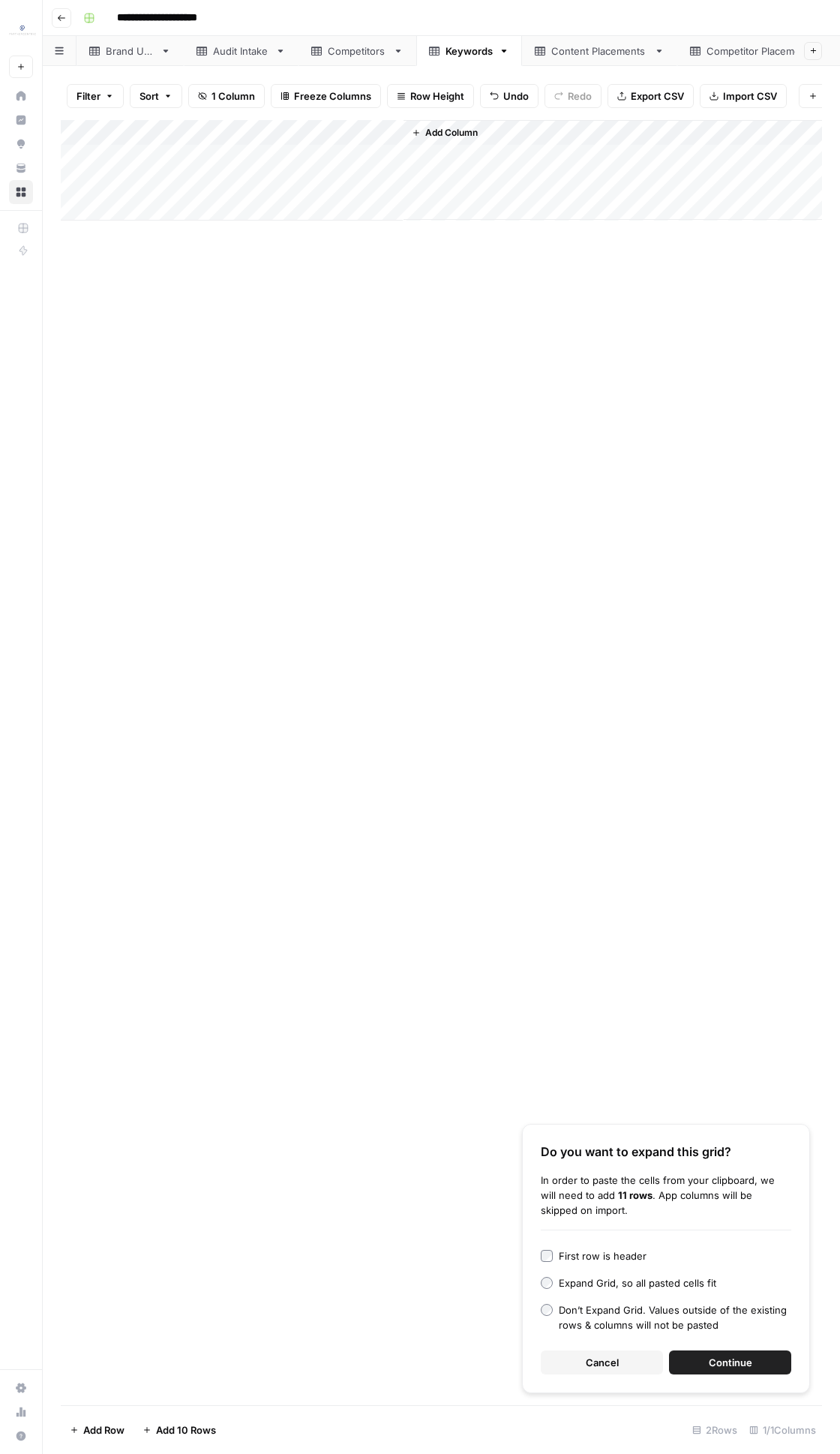
click at [687, 694] on button "Continue" at bounding box center [729, 1362] width 122 height 24
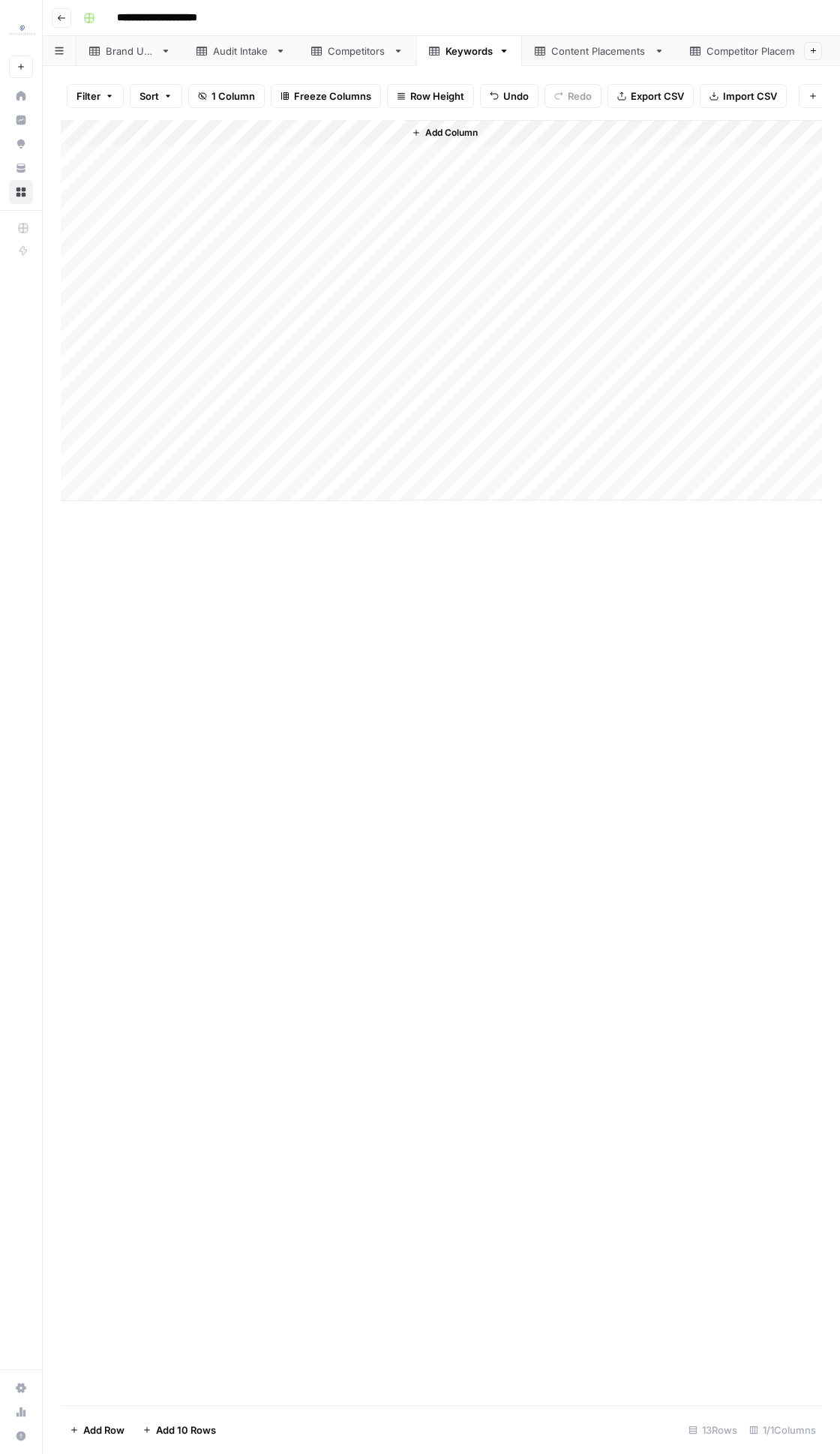
click at [304, 130] on div "Add Column" at bounding box center [441, 310] width 761 height 381
click at [195, 255] on span "Sort Descending" at bounding box center [208, 259] width 132 height 15
click at [93, 334] on div "Add Column" at bounding box center [441, 310] width 761 height 381
click at [85, 468] on div "Add Column" at bounding box center [441, 310] width 761 height 381
click at [131, 694] on button "Delete 6 Rows" at bounding box center [102, 1429] width 84 height 24
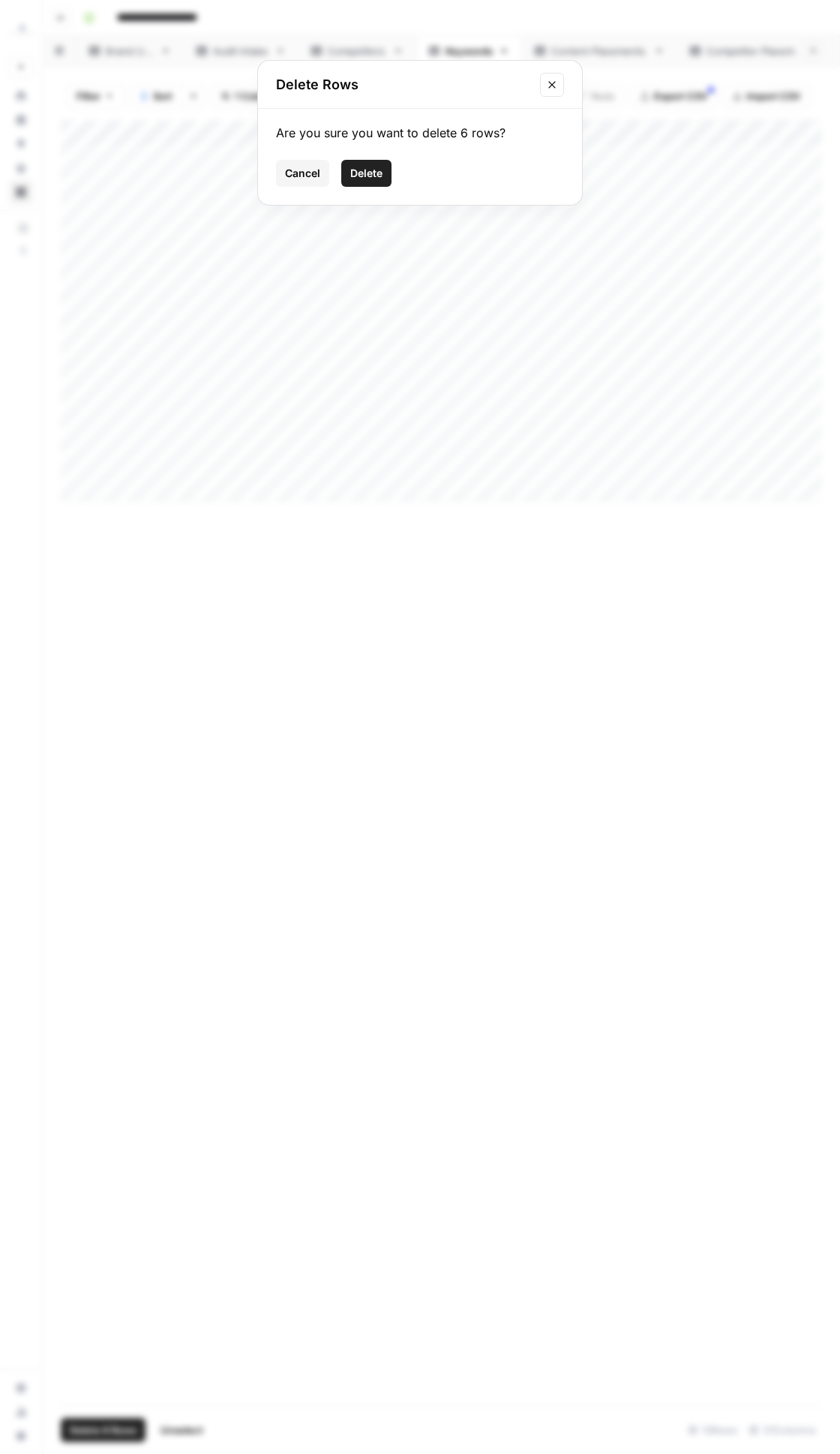
click at [363, 169] on span "Delete" at bounding box center [366, 173] width 32 height 15
click at [324, 567] on div "Add Column" at bounding box center [441, 762] width 761 height 1285
click at [375, 60] on link "Competitors" at bounding box center [357, 51] width 117 height 30
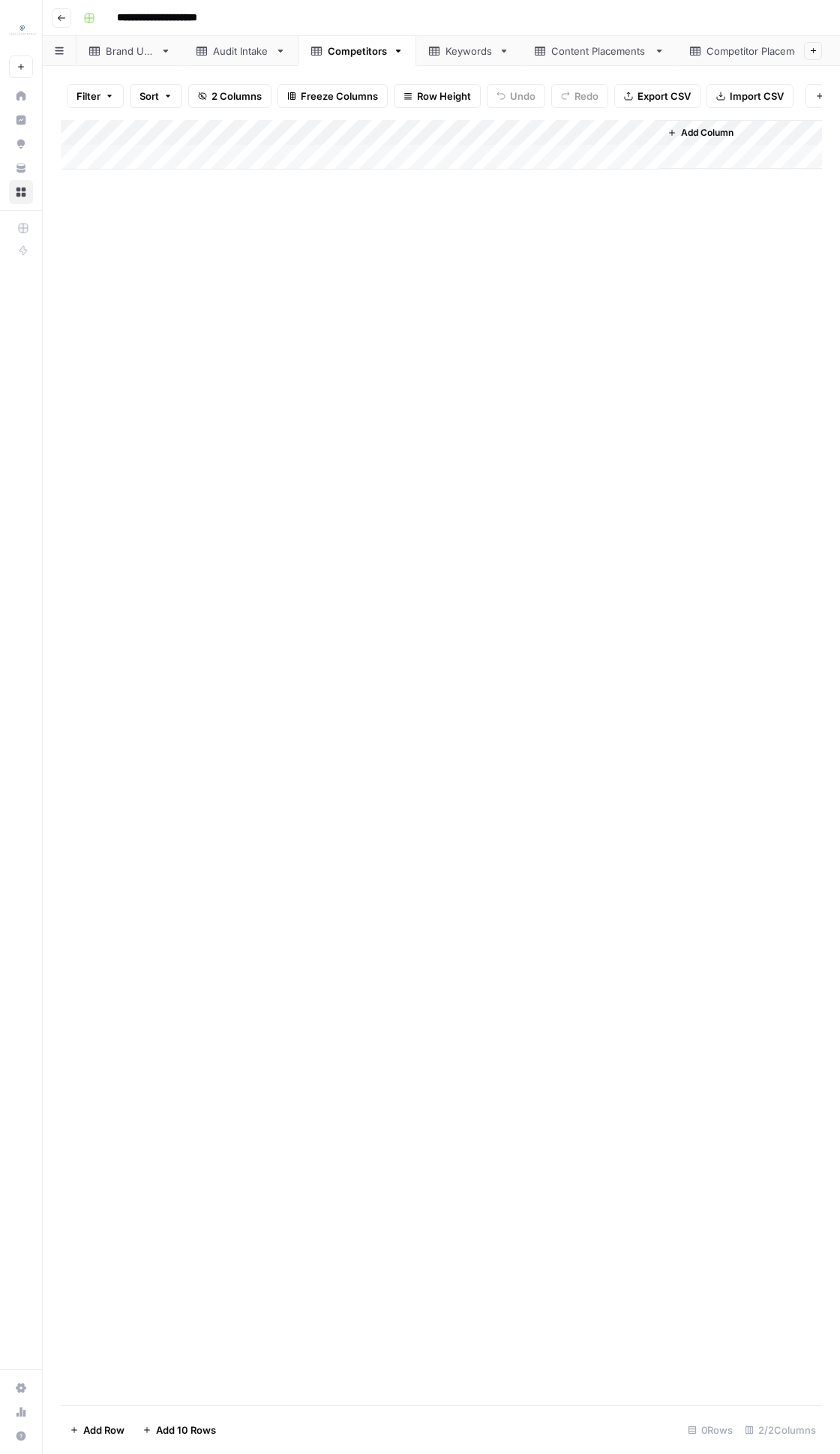
click at [172, 156] on div "Add Column" at bounding box center [441, 145] width 761 height 50
click at [173, 189] on div "Add Column" at bounding box center [441, 157] width 761 height 75
click at [178, 217] on div "Add Column" at bounding box center [441, 170] width 761 height 100
click at [180, 267] on div "Add Column" at bounding box center [441, 762] width 761 height 1285
click at [182, 156] on div "Add Column" at bounding box center [441, 183] width 761 height 126
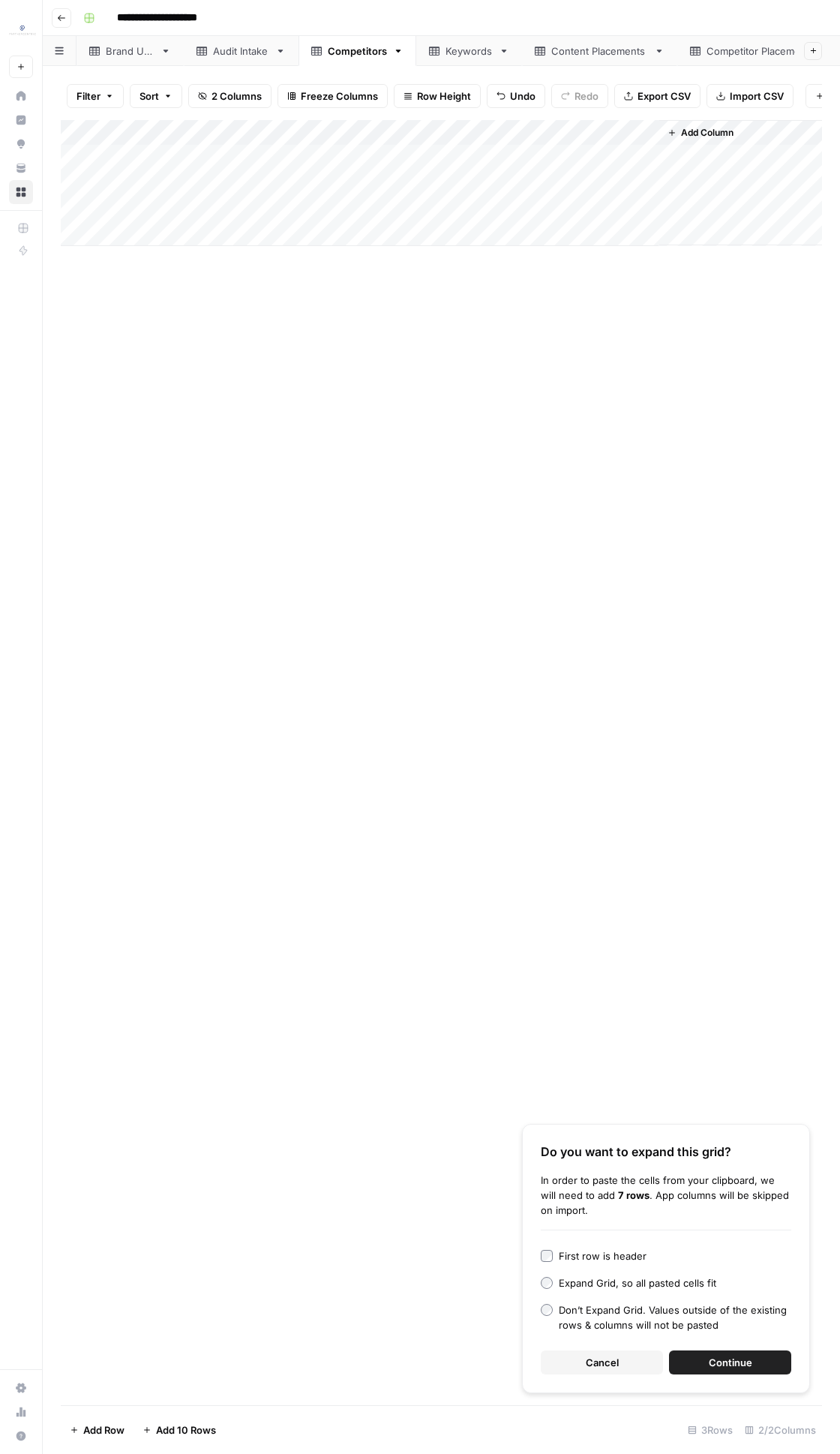
click at [716, 694] on span "Continue" at bounding box center [730, 1362] width 44 height 15
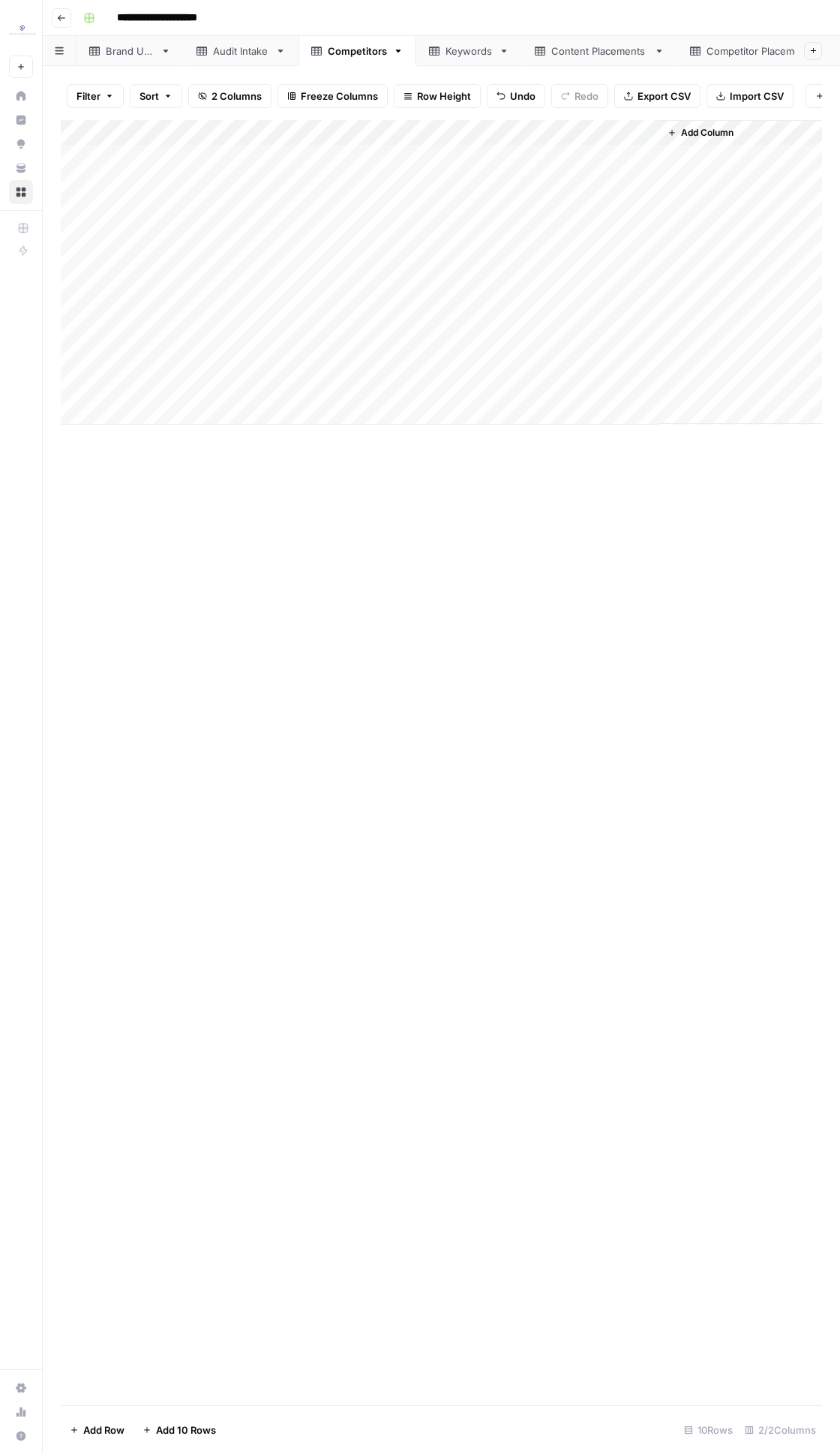
click at [330, 157] on div "Add Column" at bounding box center [441, 272] width 761 height 304
click at [132, 48] on div "Brand URL" at bounding box center [130, 51] width 49 height 15
click at [222, 157] on div "Add Column" at bounding box center [441, 157] width 761 height 75
drag, startPoint x: 242, startPoint y: 285, endPoint x: 251, endPoint y: 239, distance: 46.9
click at [243, 285] on div "Add Column" at bounding box center [441, 762] width 761 height 1285
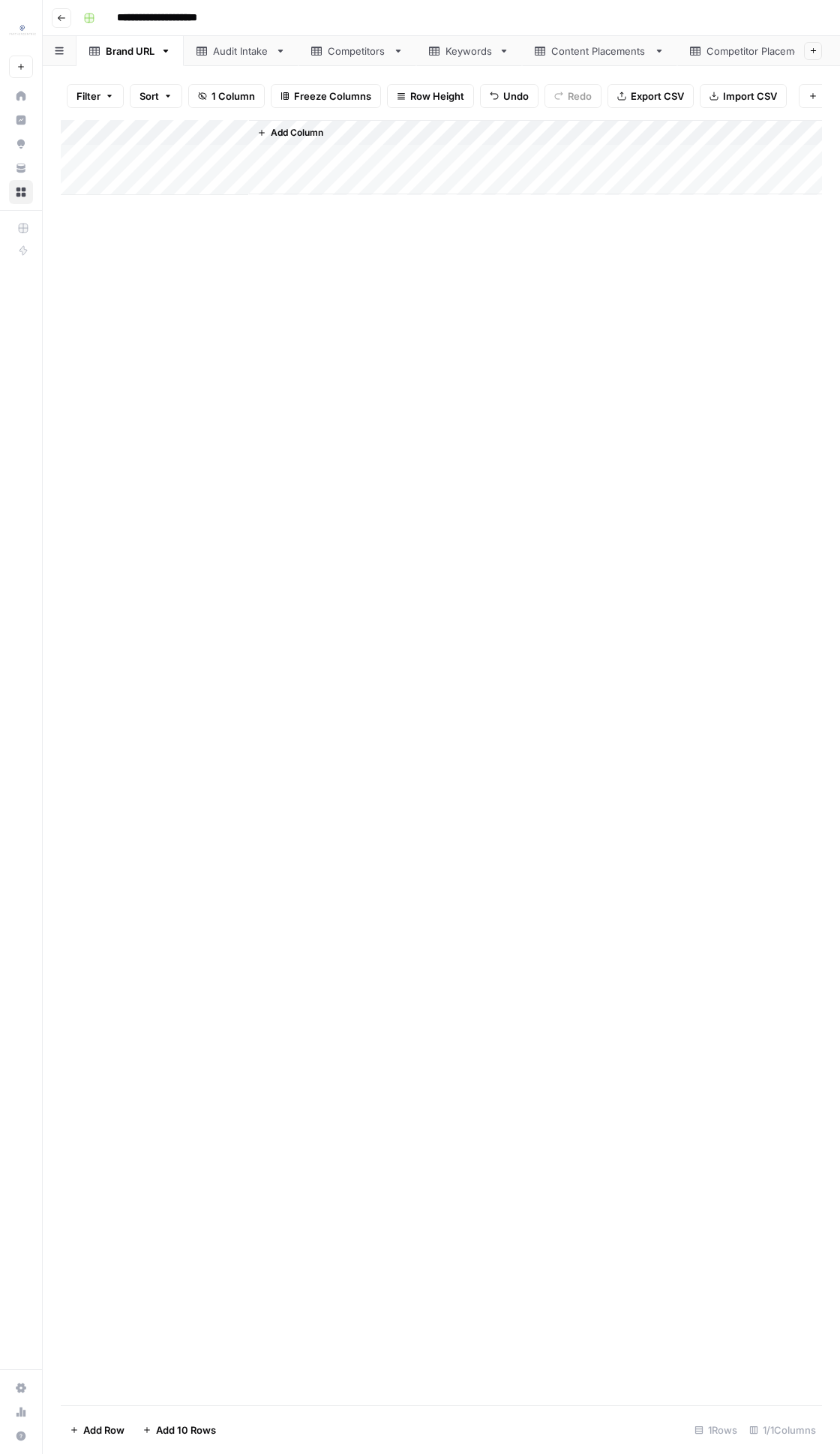
click at [368, 67] on div "Filter Sort 1 Column Freeze Columns Row Height Undo Redo Export CSV Import CSV …" at bounding box center [441, 759] width 797 height 1387
click at [366, 60] on link "Competitors" at bounding box center [357, 51] width 117 height 30
click at [100, 414] on div "Add Column" at bounding box center [441, 336] width 761 height 432
click at [92, 413] on div "Add Column" at bounding box center [441, 336] width 761 height 432
click at [93, 510] on div "Add Column" at bounding box center [441, 336] width 761 height 432
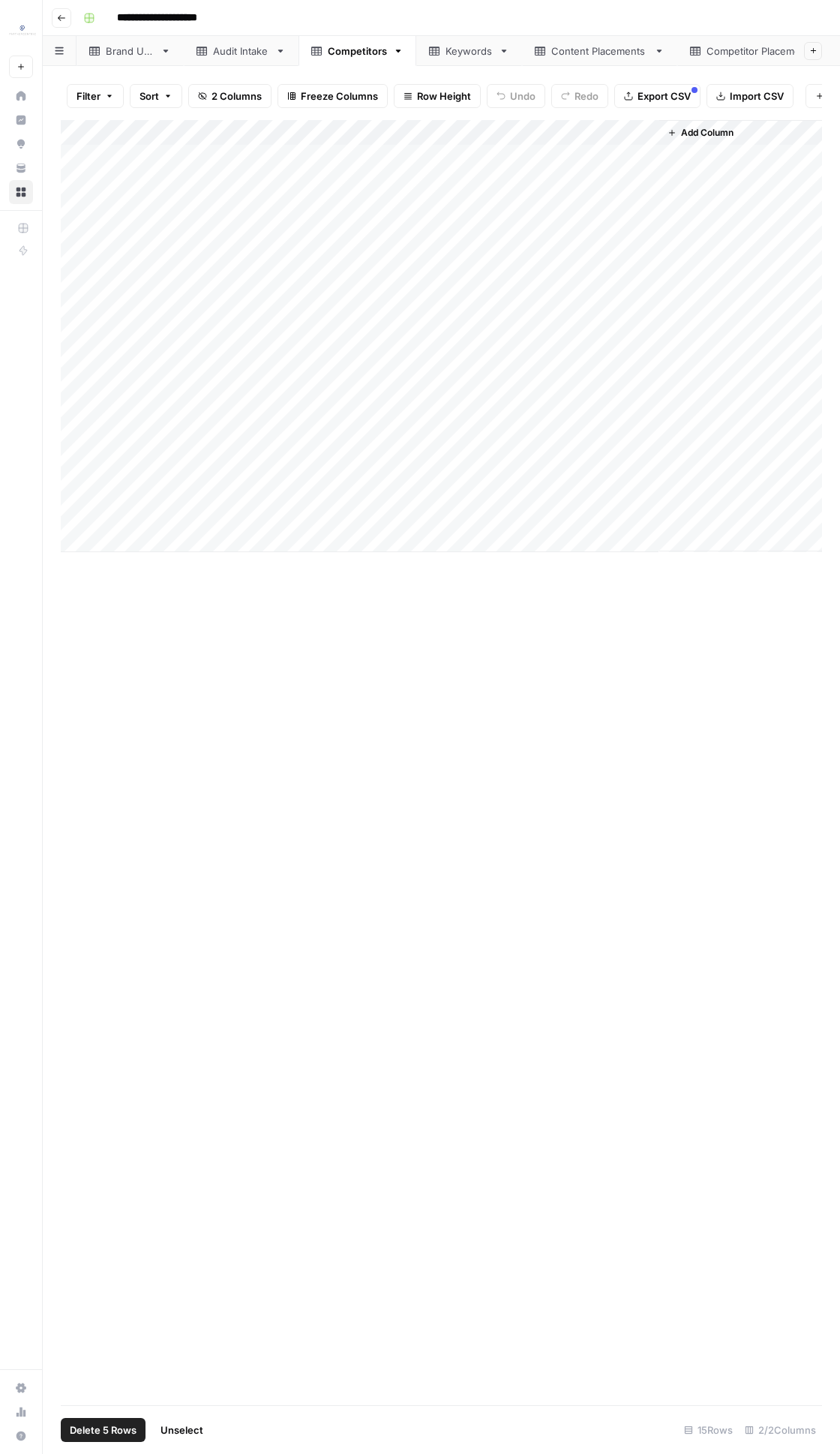
click at [75, 694] on span "Delete 5 Rows" at bounding box center [102, 1429] width 67 height 15
click at [379, 173] on span "Delete" at bounding box center [366, 173] width 32 height 15
click at [382, 382] on div "Add Column" at bounding box center [441, 272] width 761 height 304
drag, startPoint x: 356, startPoint y: 386, endPoint x: 478, endPoint y: 390, distance: 122.1
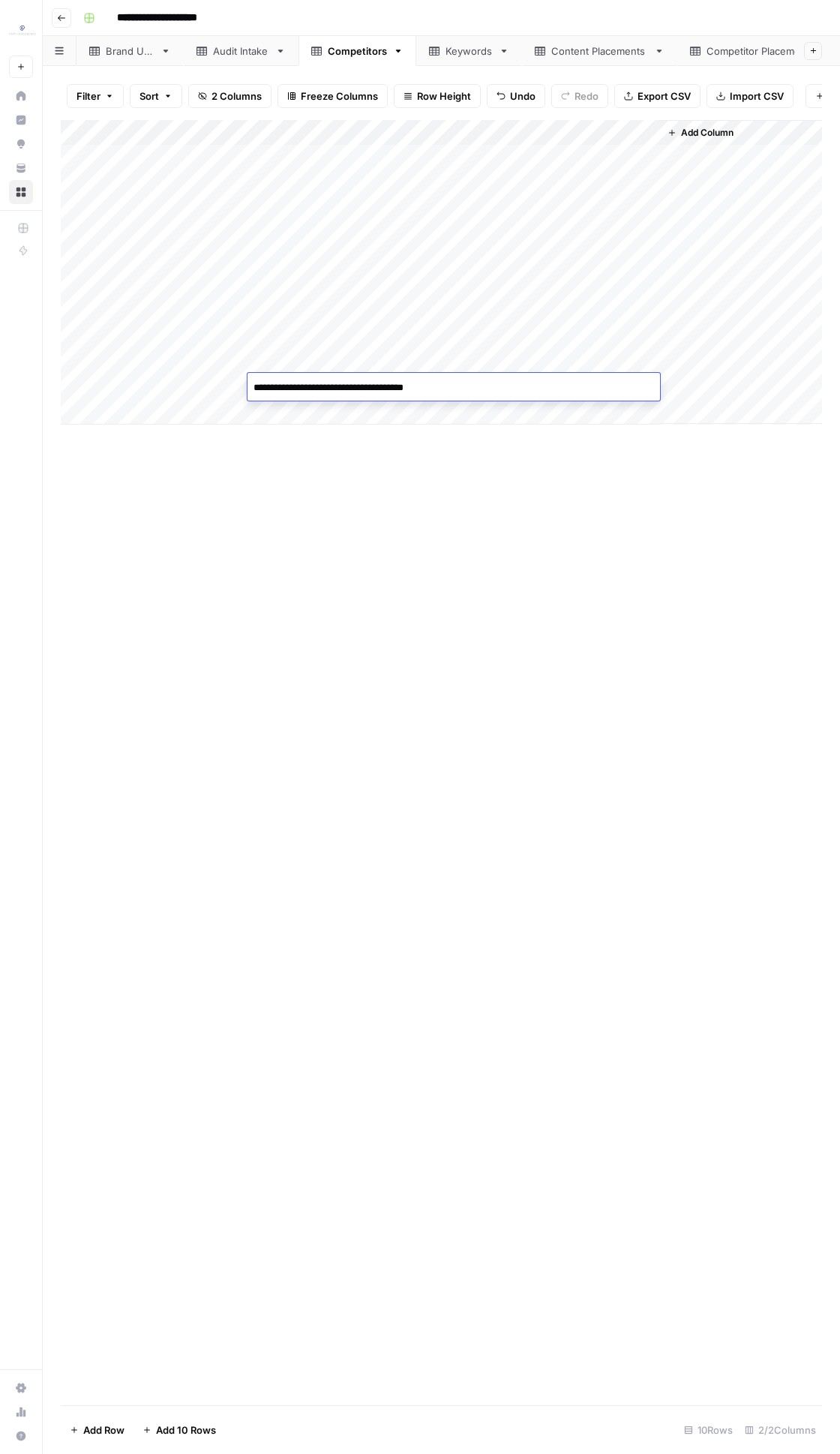
click at [484, 390] on textarea "**********" at bounding box center [453, 388] width 412 height 21
type textarea "**********"
click at [526, 694] on div "Add Column" at bounding box center [441, 762] width 761 height 1285
click at [421, 44] on link "Keywords" at bounding box center [468, 51] width 106 height 30
click at [103, 338] on div "Add Column" at bounding box center [441, 298] width 761 height 356
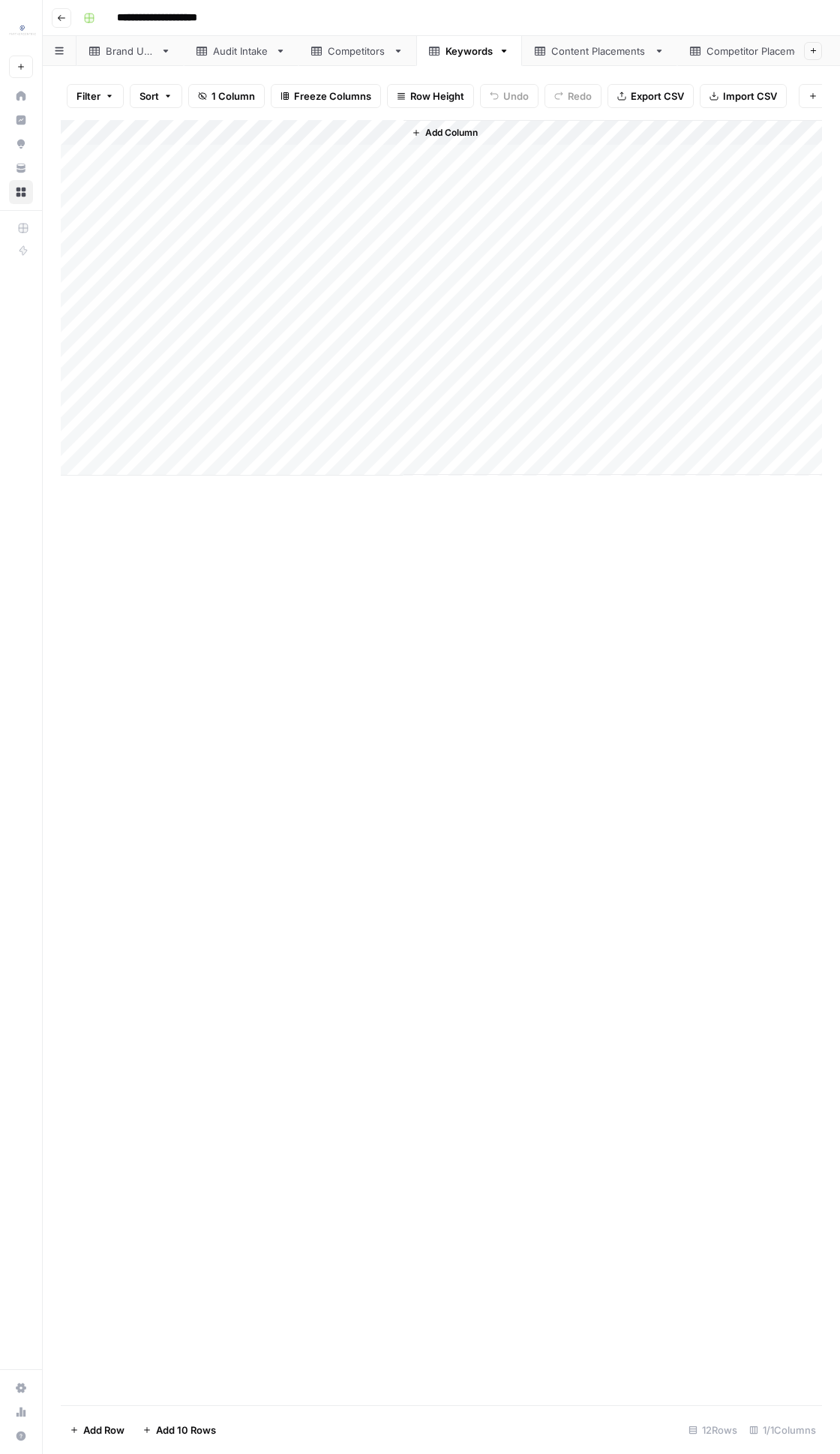
click at [97, 337] on div "Add Column" at bounding box center [441, 298] width 761 height 356
click at [93, 433] on div "Add Column" at bounding box center [441, 298] width 761 height 356
click at [81, 694] on span "Delete 5 Rows" at bounding box center [102, 1429] width 67 height 15
click at [347, 169] on button "Delete" at bounding box center [366, 173] width 51 height 27
click at [541, 54] on icon at bounding box center [540, 51] width 11 height 11
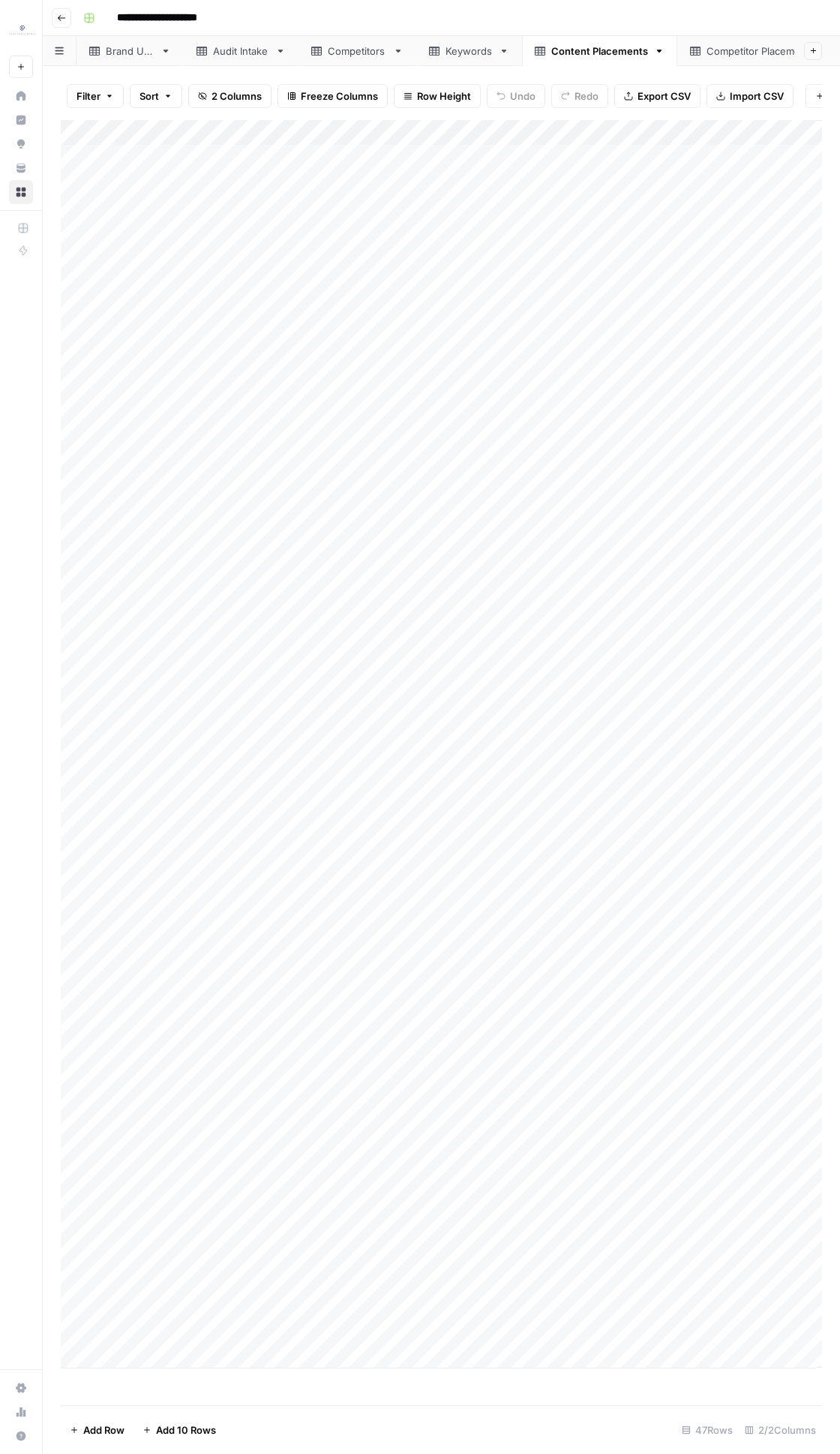
click at [89, 694] on div "Add Column" at bounding box center [441, 743] width 761 height 1248
click at [86, 694] on div "Add Column" at bounding box center [441, 743] width 761 height 1248
click at [117, 694] on span "Delete 15 Rows" at bounding box center [105, 1429] width 71 height 15
click at [350, 181] on button "Delete" at bounding box center [366, 173] width 51 height 27
click at [463, 160] on div "Add Column" at bounding box center [441, 552] width 761 height 865
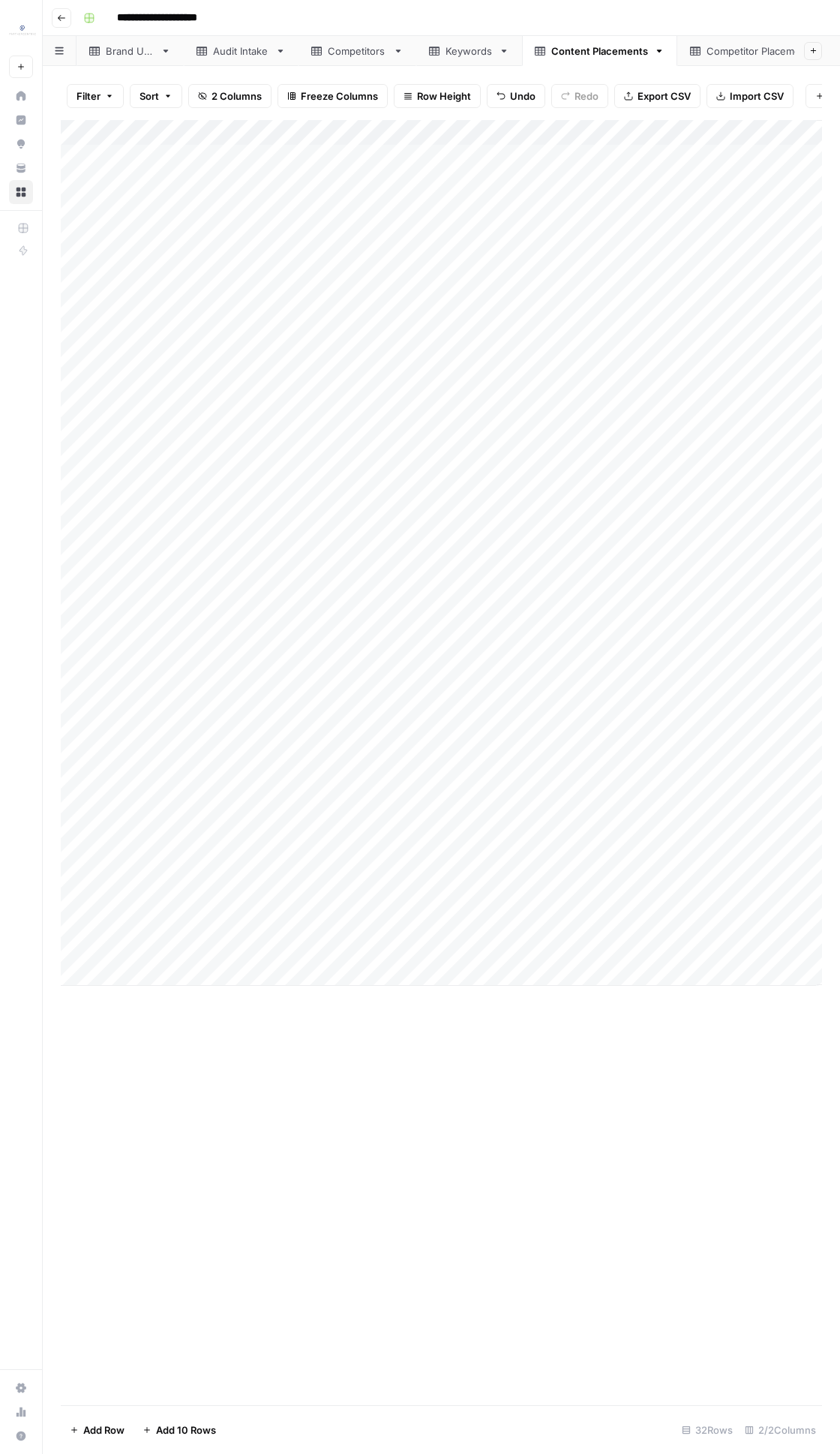
click at [483, 694] on div "Add Column" at bounding box center [441, 552] width 761 height 865
click at [199, 165] on div "Add Column" at bounding box center [441, 552] width 761 height 865
click at [314, 694] on div "Add Column" at bounding box center [441, 552] width 761 height 865
click at [436, 55] on div "Keywords" at bounding box center [460, 51] width 64 height 15
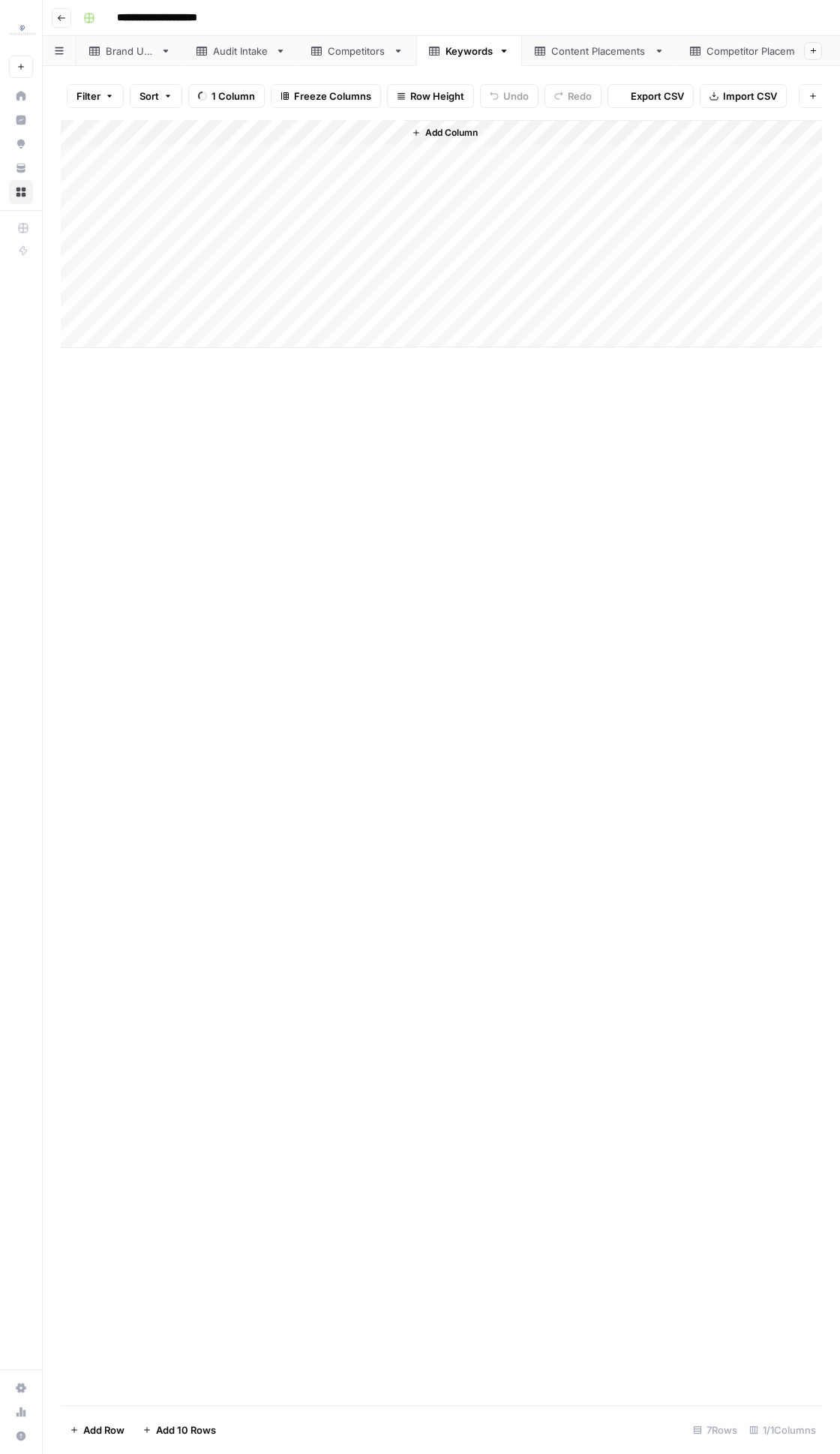
click at [252, 157] on div "Add Column" at bounding box center [441, 234] width 761 height 228
click at [228, 311] on div "Add Column" at bounding box center [441, 234] width 761 height 228
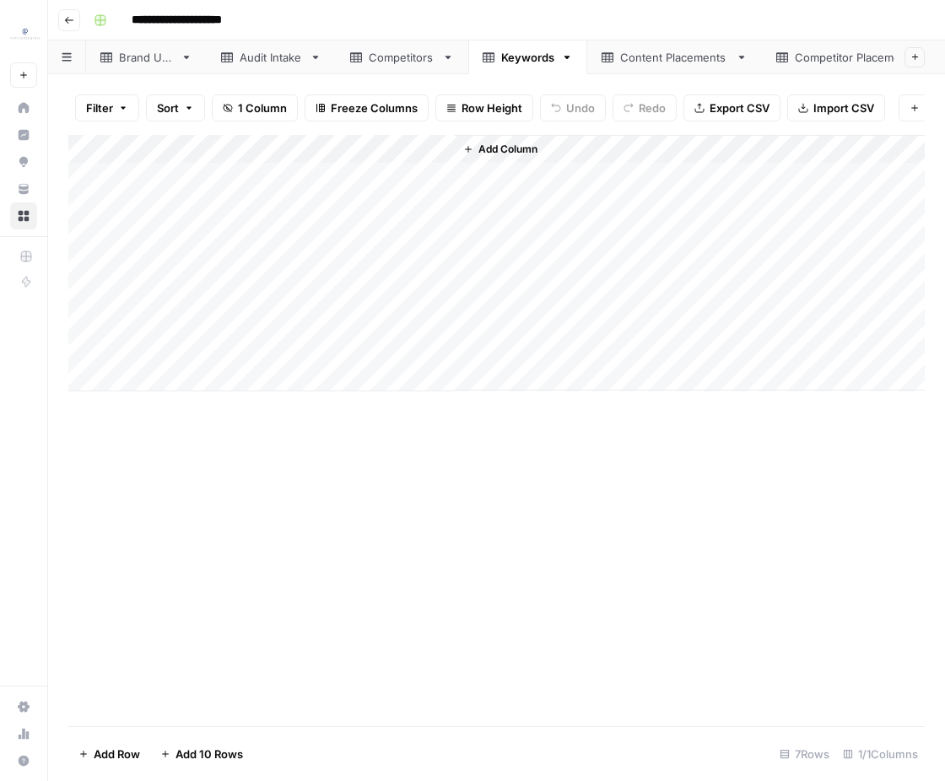
click at [625, 61] on div "Content Placements" at bounding box center [674, 57] width 109 height 17
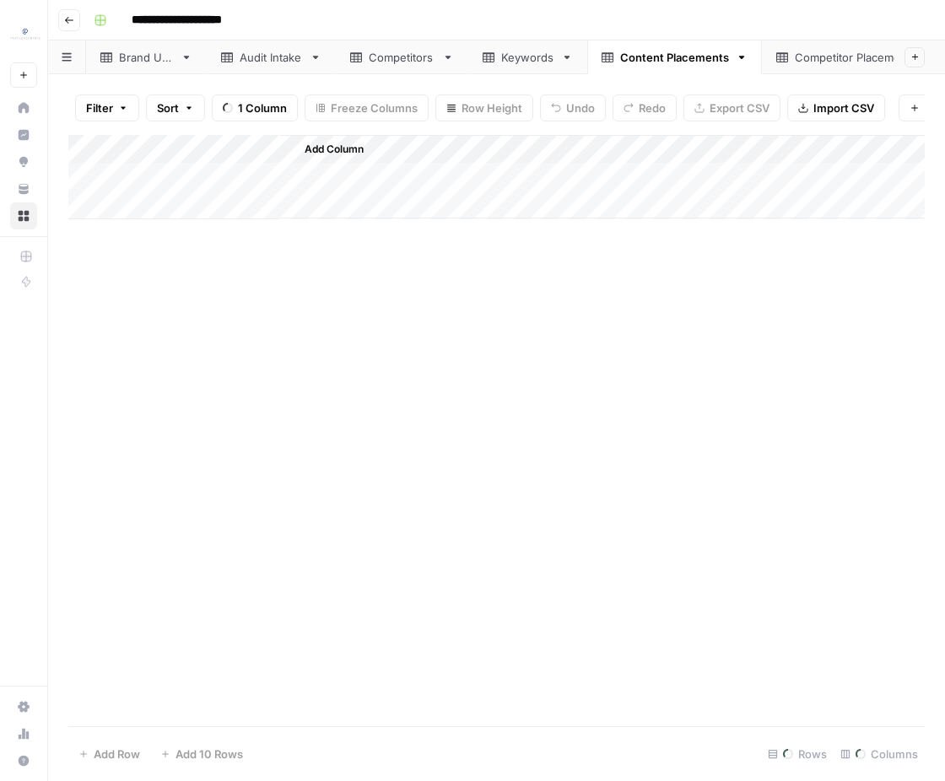
click at [850, 67] on link "Competitor Placements" at bounding box center [857, 57] width 191 height 34
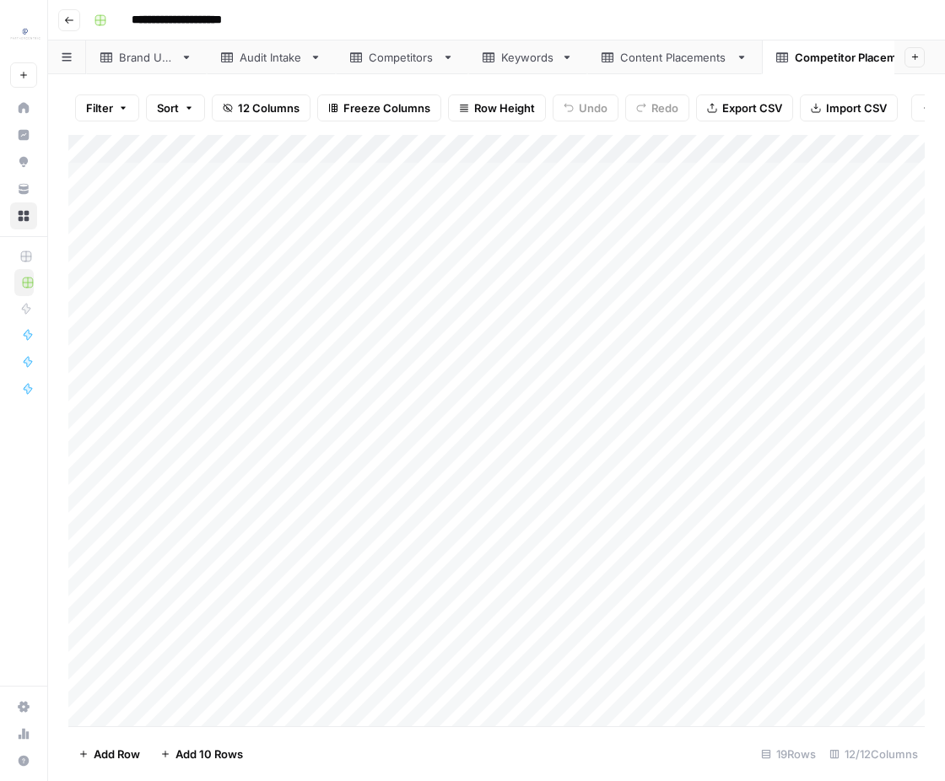
click at [490, 171] on div "Add Column" at bounding box center [496, 431] width 856 height 592
click at [728, 686] on div "Add Column" at bounding box center [496, 431] width 856 height 592
click at [361, 229] on div "Add Column" at bounding box center [496, 431] width 856 height 592
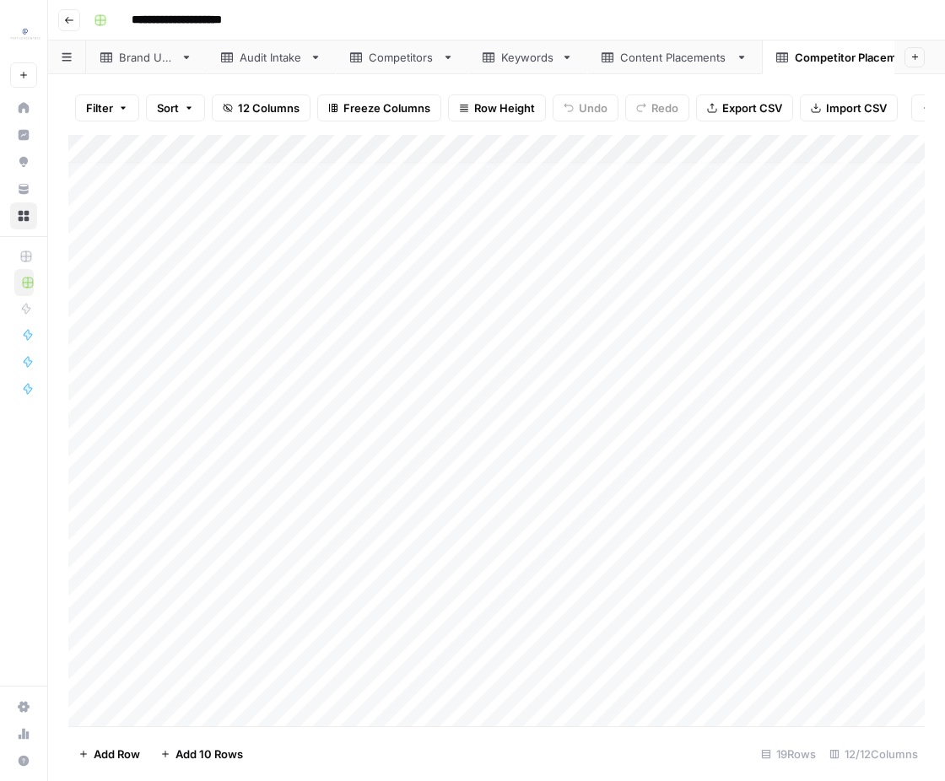
click at [111, 151] on div "Add Column" at bounding box center [496, 431] width 856 height 592
click at [154, 763] on button "Delete 19 Rows" at bounding box center [118, 754] width 100 height 27
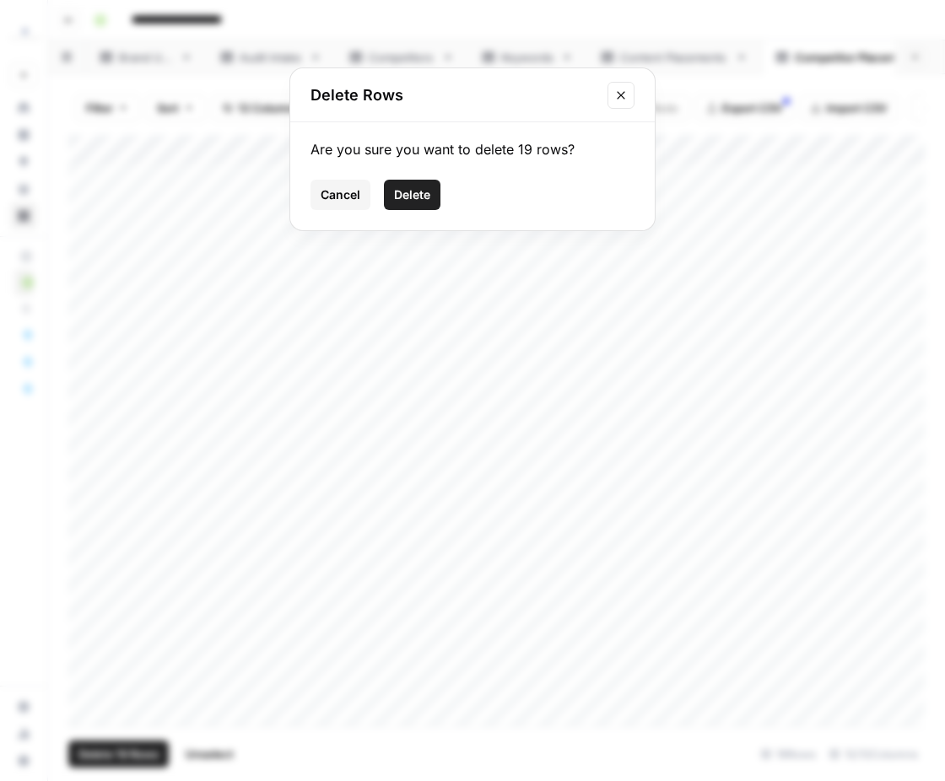
click at [431, 192] on button "Delete" at bounding box center [412, 195] width 57 height 30
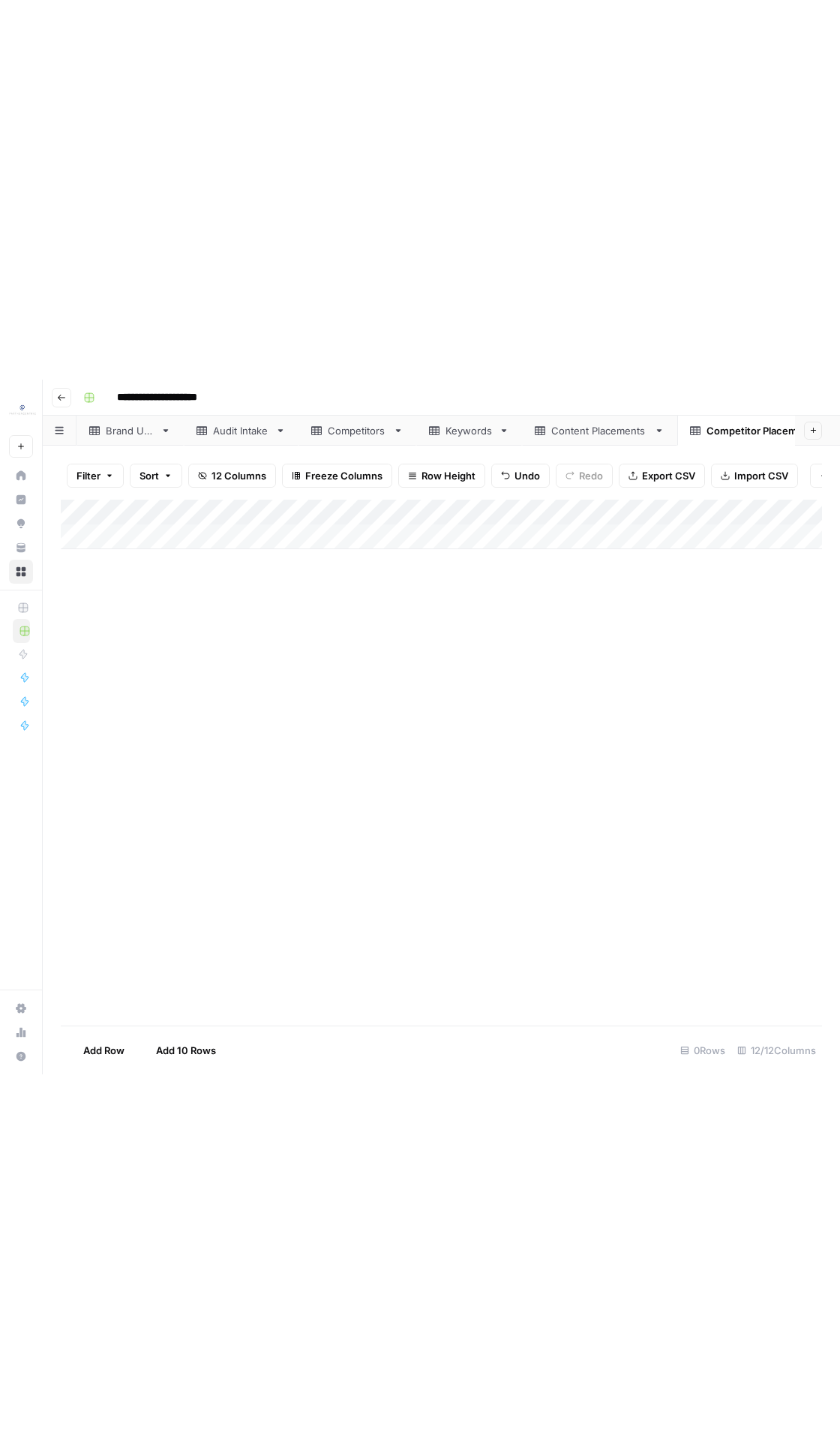
scroll to position [0, 0]
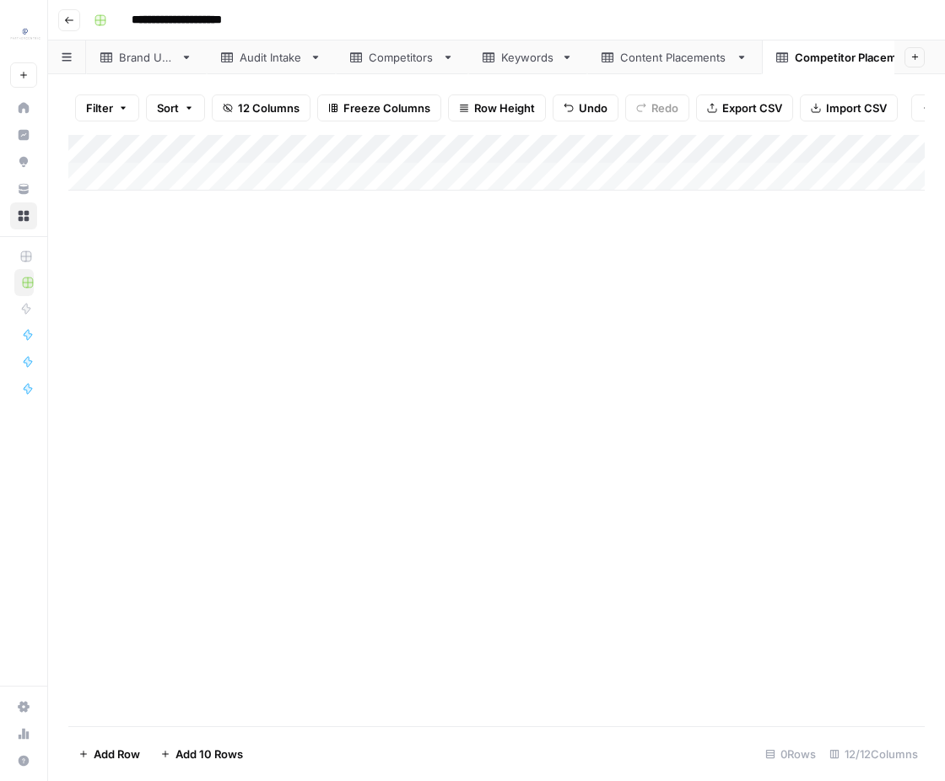
click at [684, 57] on div "Content Placements" at bounding box center [674, 57] width 109 height 17
click at [100, 148] on div "Add Column" at bounding box center [496, 431] width 856 height 592
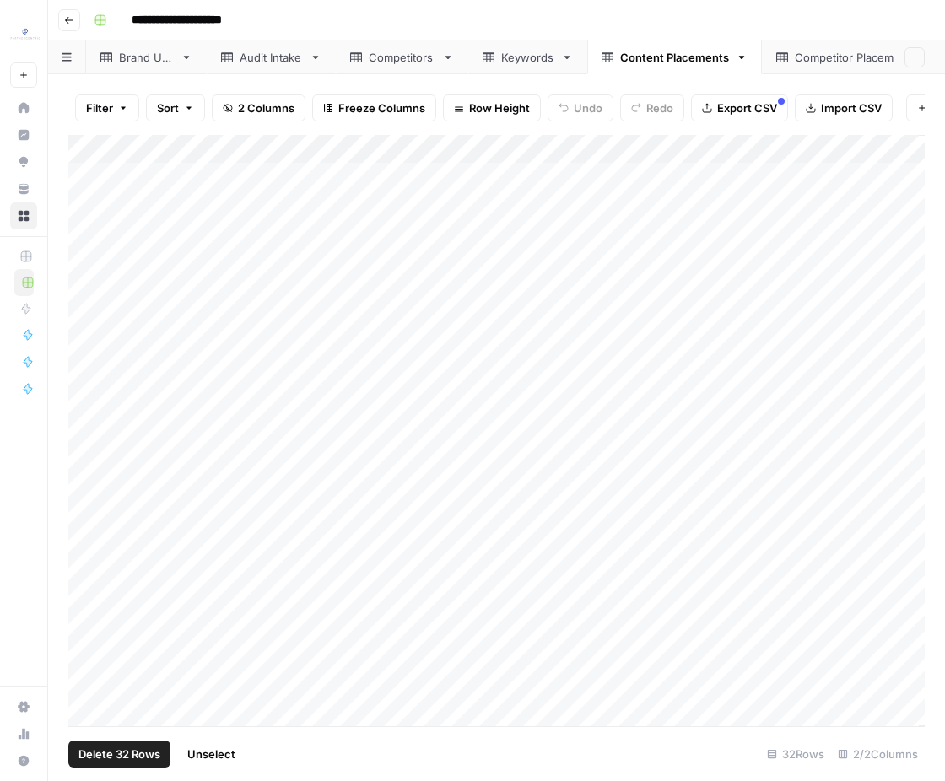
click at [100, 742] on button "Delete 32 Rows" at bounding box center [119, 754] width 102 height 27
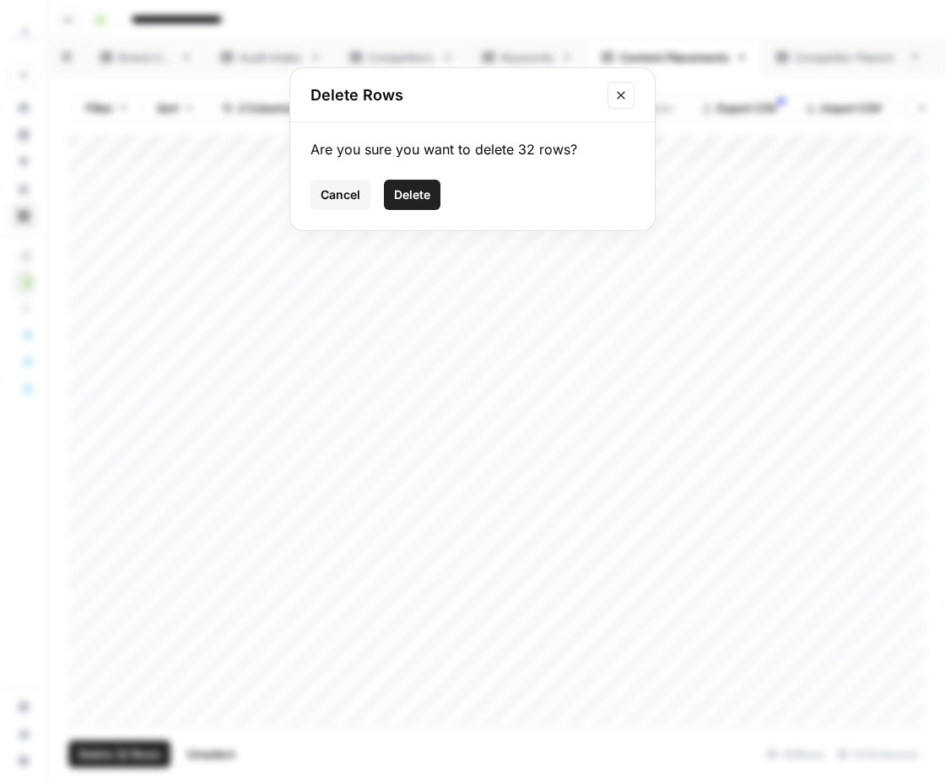
drag, startPoint x: 409, startPoint y: 189, endPoint x: 417, endPoint y: 169, distance: 21.6
click at [409, 189] on span "Delete" at bounding box center [412, 194] width 36 height 17
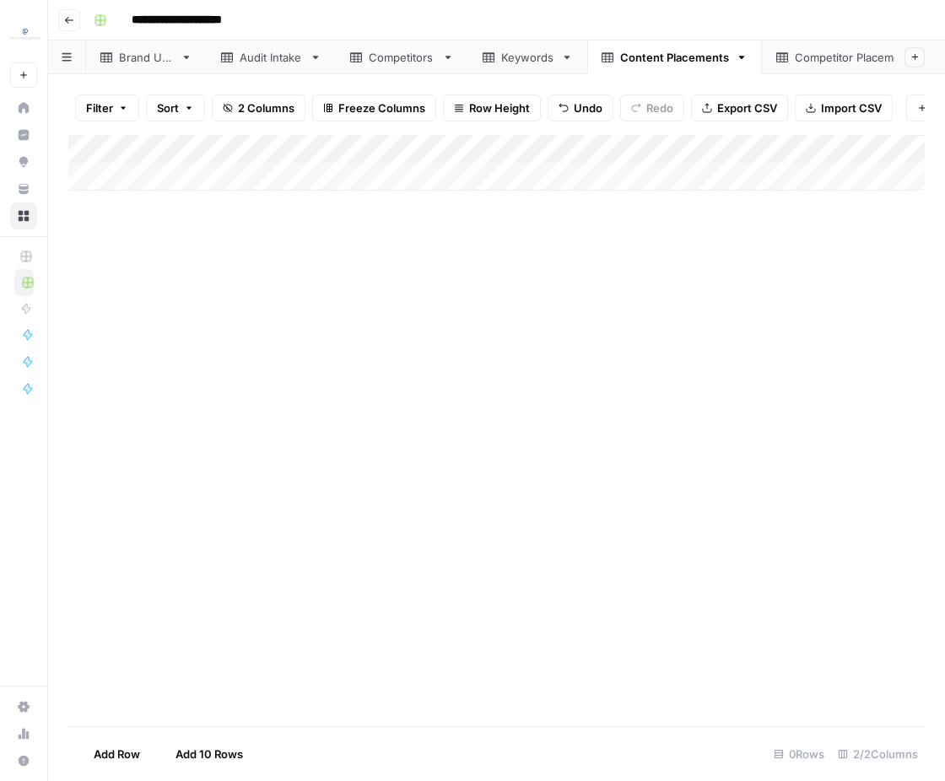
click at [522, 58] on div "Keywords" at bounding box center [527, 57] width 53 height 17
click at [100, 154] on div "Add Column" at bounding box center [496, 263] width 856 height 256
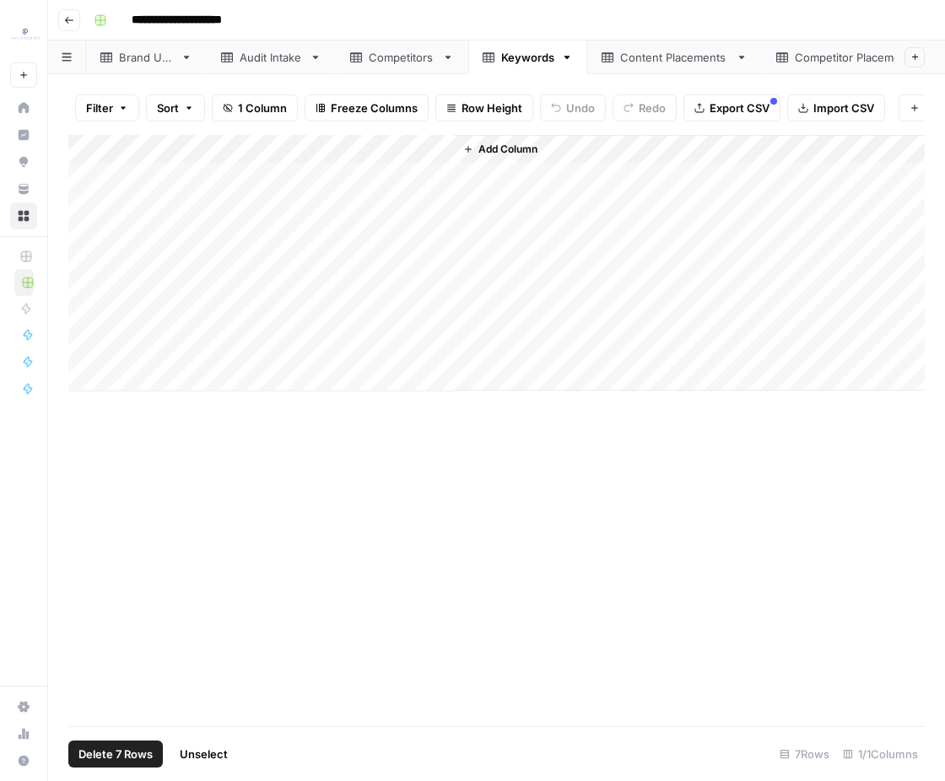
click at [150, 764] on button "Delete 7 Rows" at bounding box center [115, 754] width 94 height 27
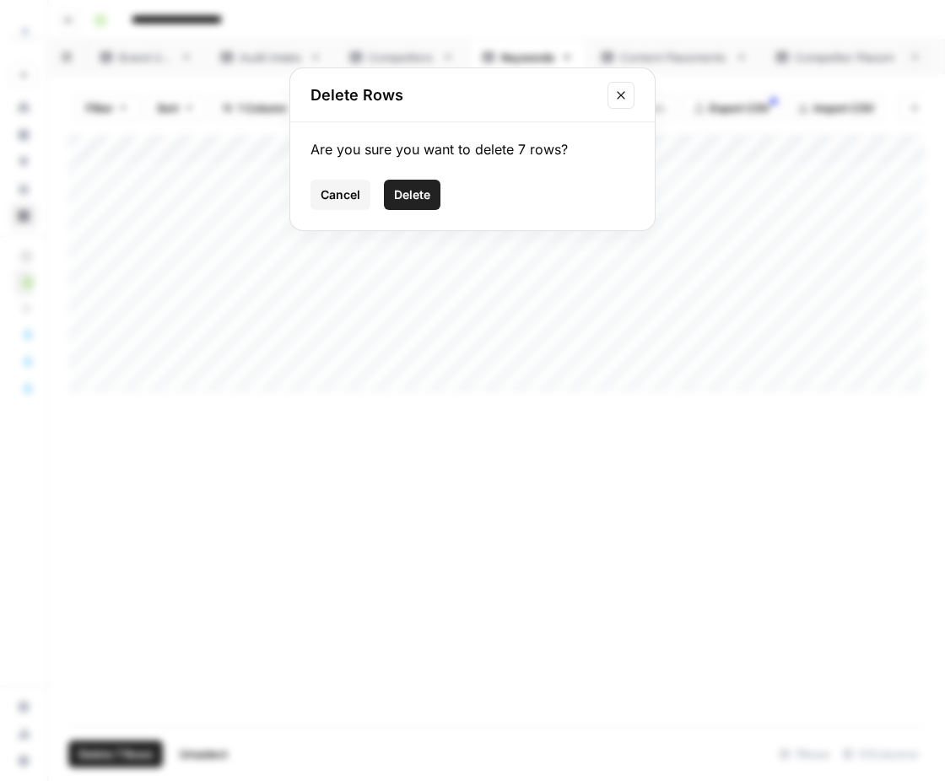
click at [433, 195] on button "Delete" at bounding box center [412, 195] width 57 height 30
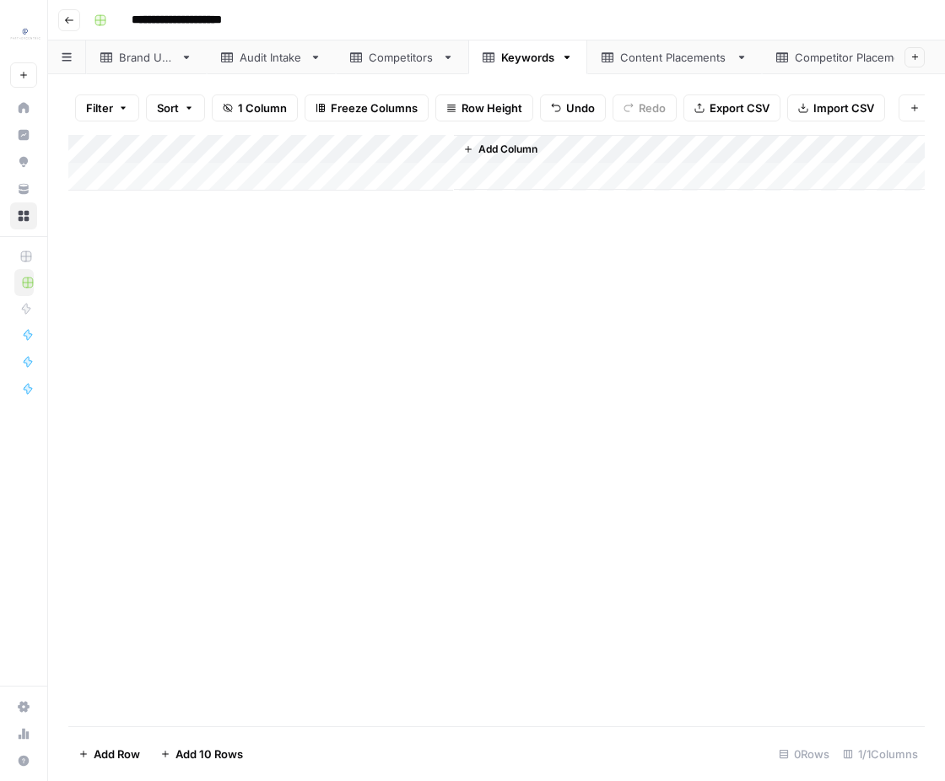
click at [389, 67] on link "Competitors" at bounding box center [402, 57] width 132 height 34
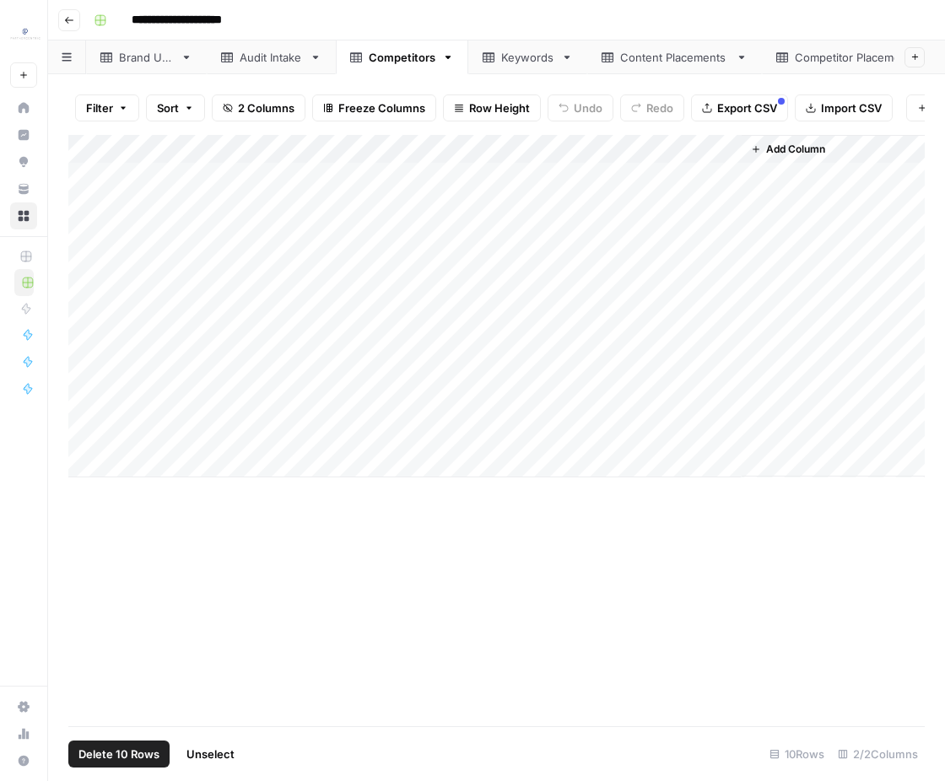
click at [96, 154] on div "Add Column" at bounding box center [496, 306] width 856 height 342
click at [150, 751] on span "Delete 10 Rows" at bounding box center [118, 754] width 81 height 17
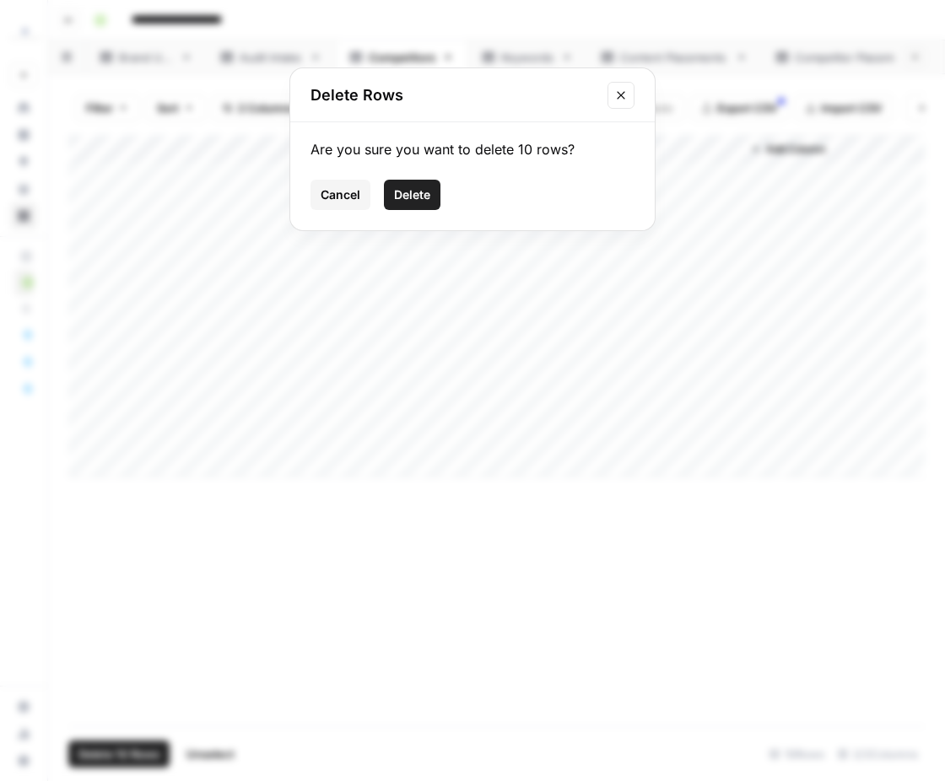
click at [403, 202] on span "Delete" at bounding box center [412, 194] width 36 height 17
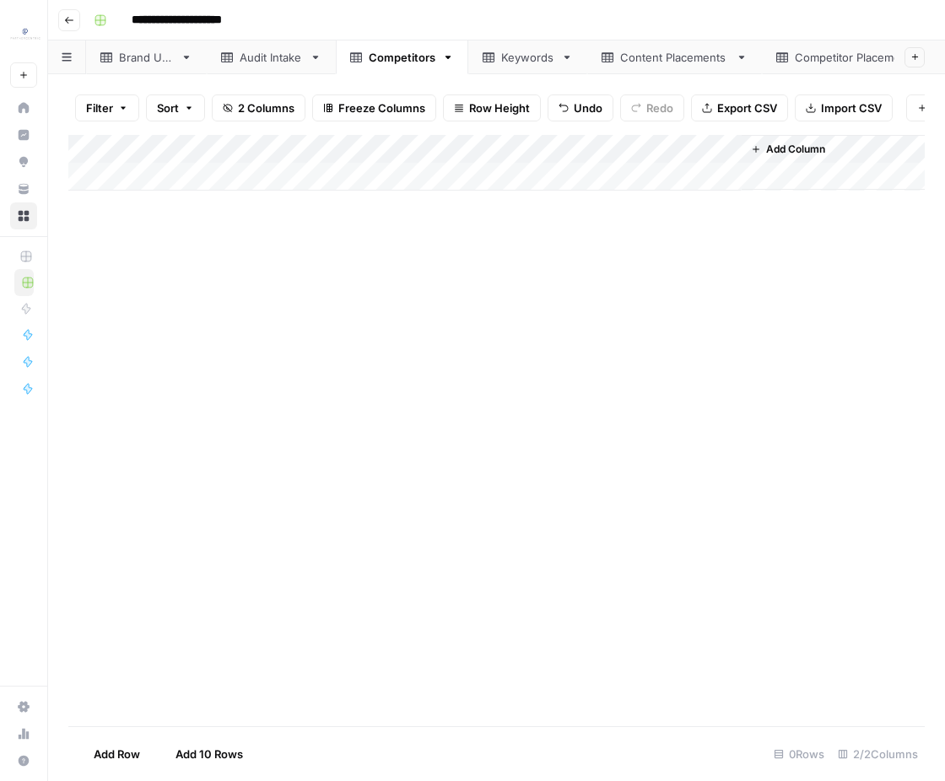
click at [285, 63] on div "Audit Intake" at bounding box center [271, 57] width 63 height 17
click at [142, 49] on div "Brand URL" at bounding box center [146, 57] width 55 height 17
click at [103, 172] on div "Add Column" at bounding box center [496, 177] width 856 height 84
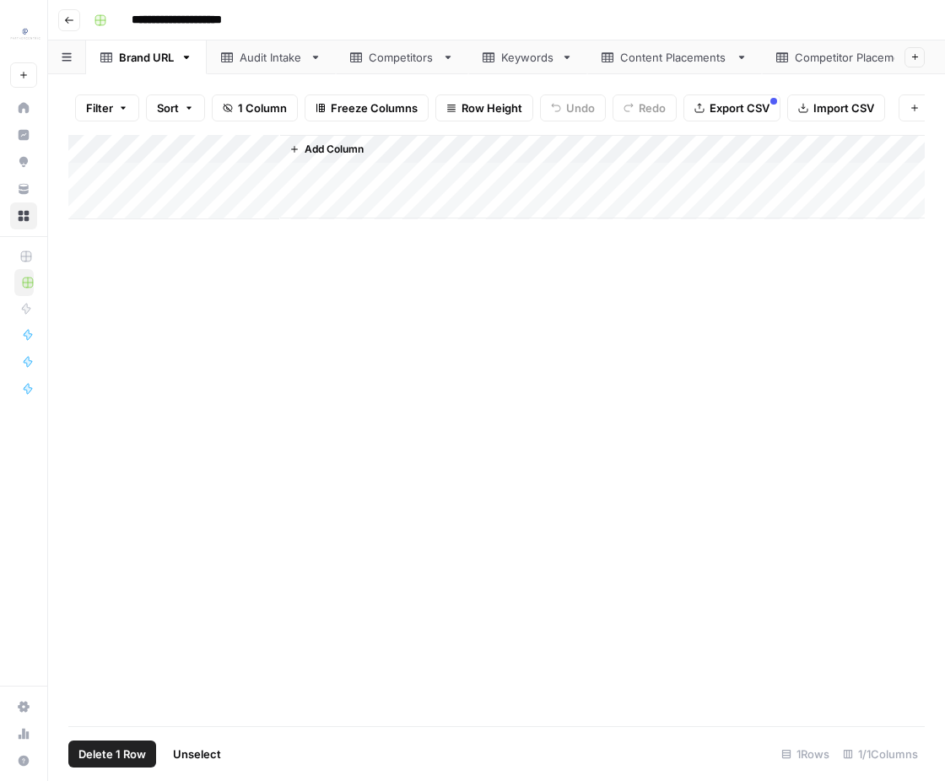
click at [135, 762] on span "Delete 1 Row" at bounding box center [111, 754] width 67 height 17
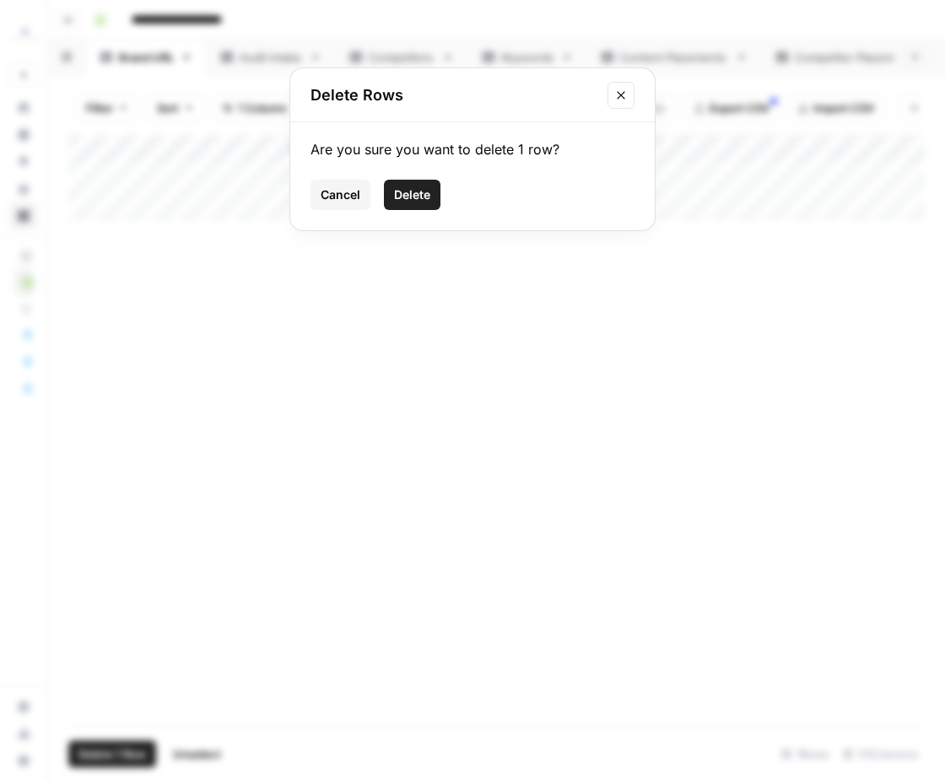
click at [437, 201] on button "Delete" at bounding box center [412, 195] width 57 height 30
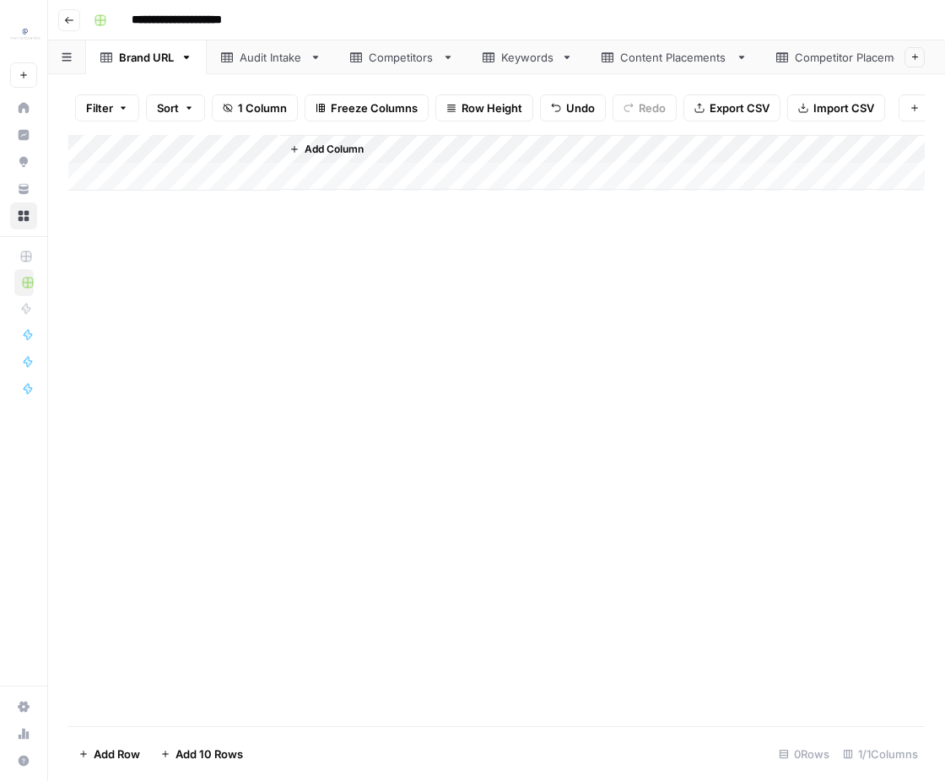
click at [269, 56] on div "Audit Intake" at bounding box center [271, 57] width 63 height 17
click at [370, 62] on div "Competitors" at bounding box center [402, 57] width 67 height 17
click at [525, 42] on link "Keywords" at bounding box center [527, 57] width 119 height 34
click at [661, 53] on div "Content Placements" at bounding box center [674, 57] width 109 height 17
click at [804, 57] on div "Competitor Placements" at bounding box center [858, 57] width 126 height 17
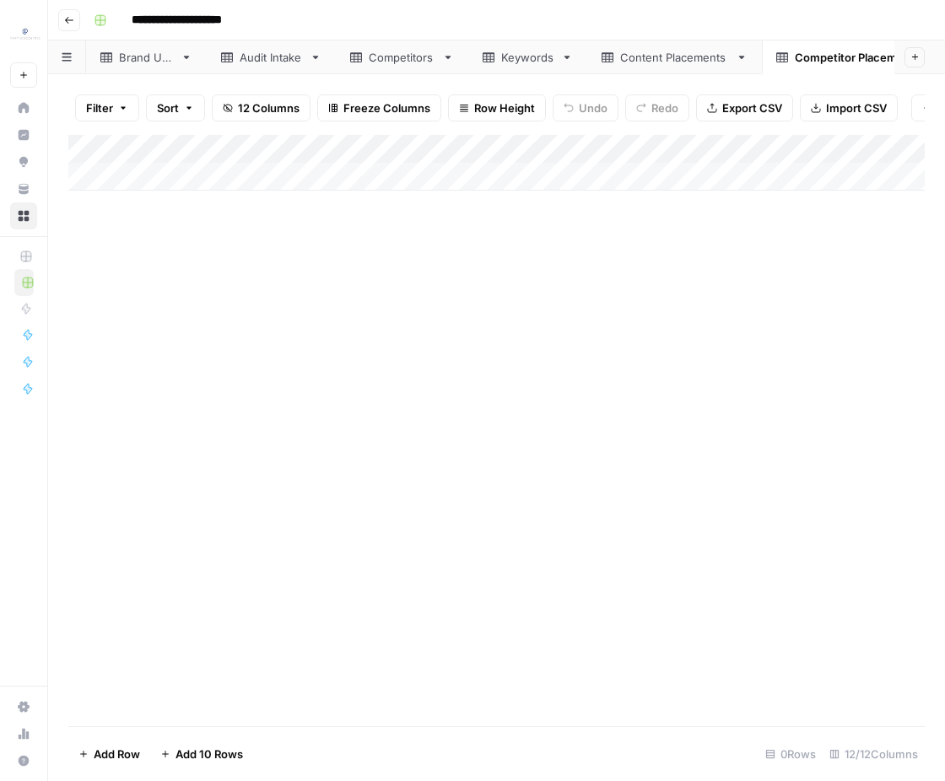
click at [504, 410] on div "Add Column" at bounding box center [496, 430] width 856 height 591
click at [501, 70] on link "Keywords" at bounding box center [527, 57] width 119 height 34
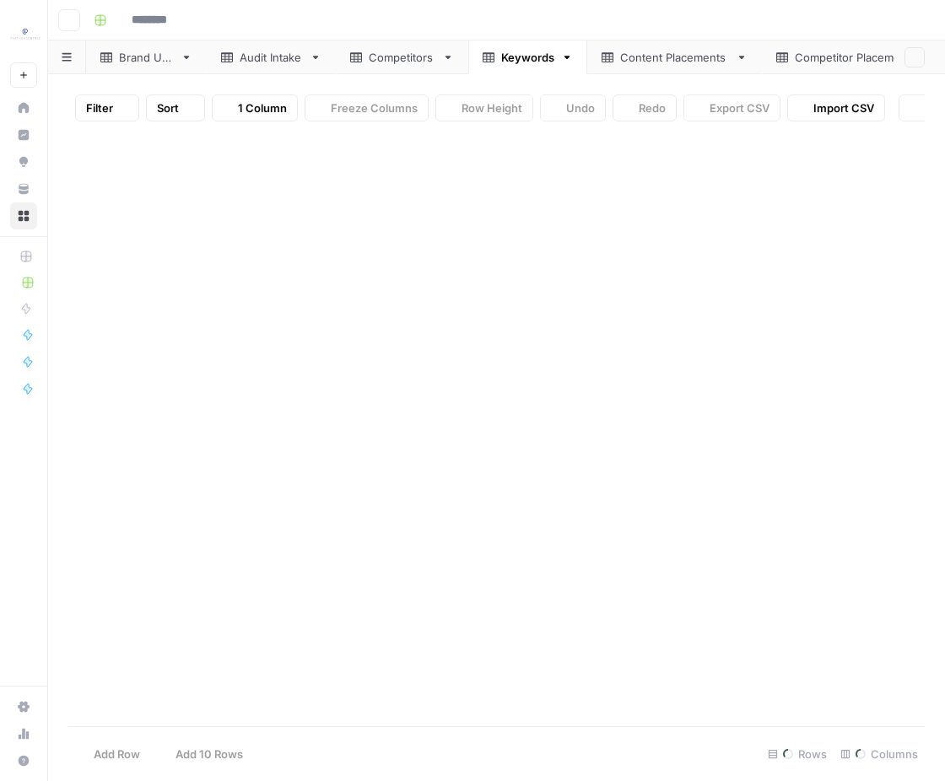
type input "**********"
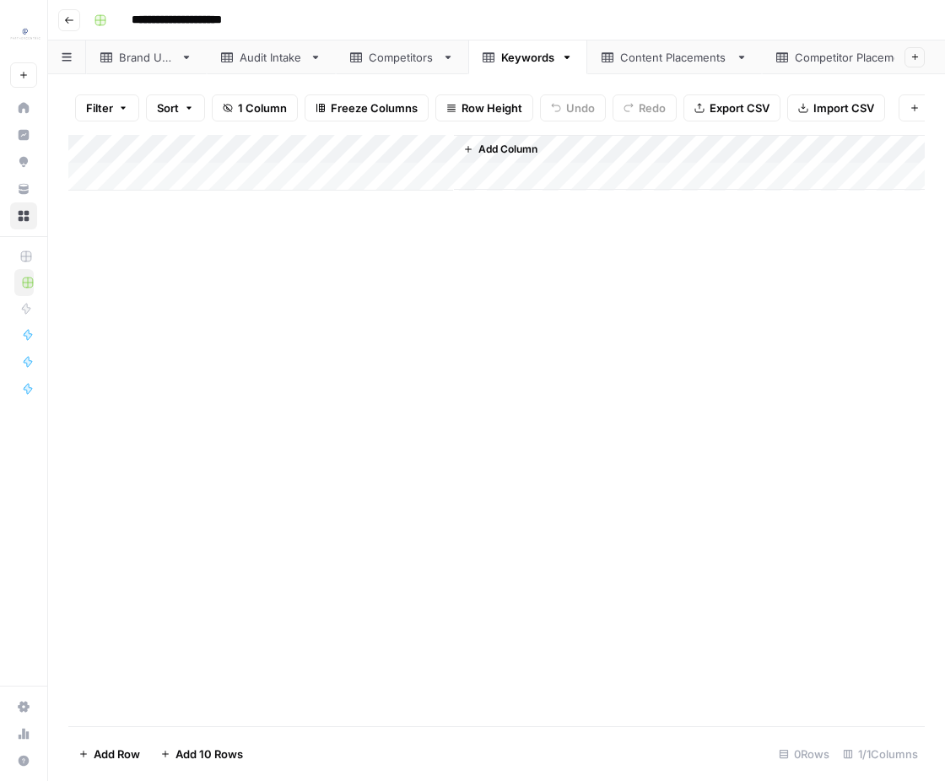
click at [187, 190] on div "Add Column" at bounding box center [496, 163] width 856 height 56
click at [193, 214] on div "Add Column" at bounding box center [496, 177] width 856 height 84
click at [208, 255] on div "Add Column" at bounding box center [496, 430] width 856 height 591
click at [202, 234] on div "Add Column" at bounding box center [496, 191] width 856 height 113
click at [202, 294] on div "Add Column" at bounding box center [496, 430] width 856 height 591
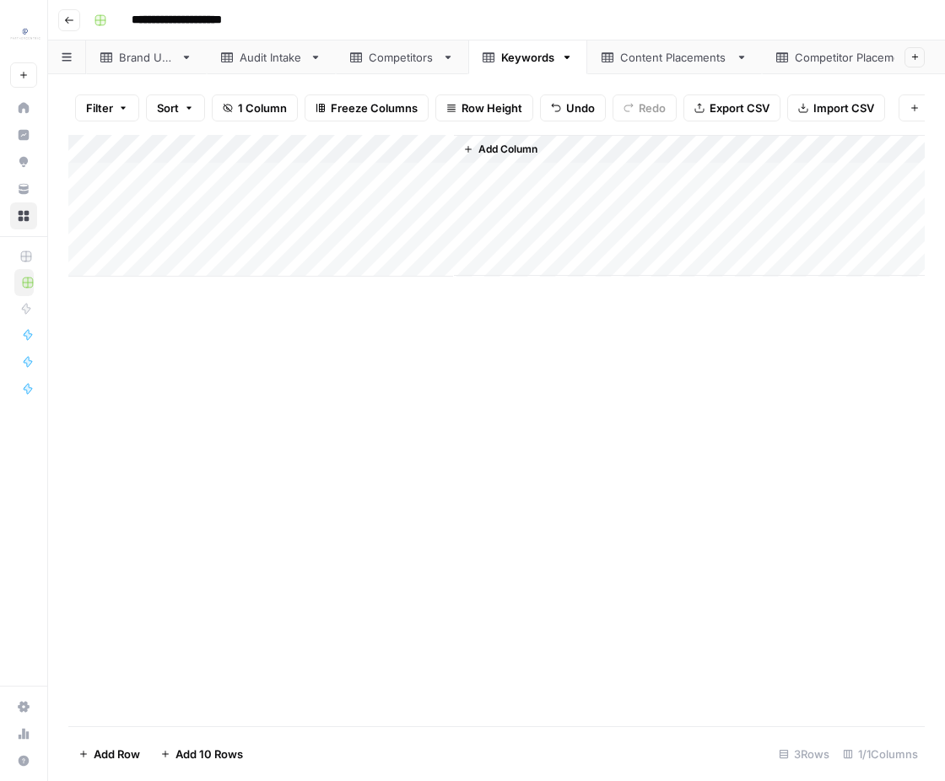
click at [208, 175] on div "Add Column" at bounding box center [496, 206] width 856 height 142
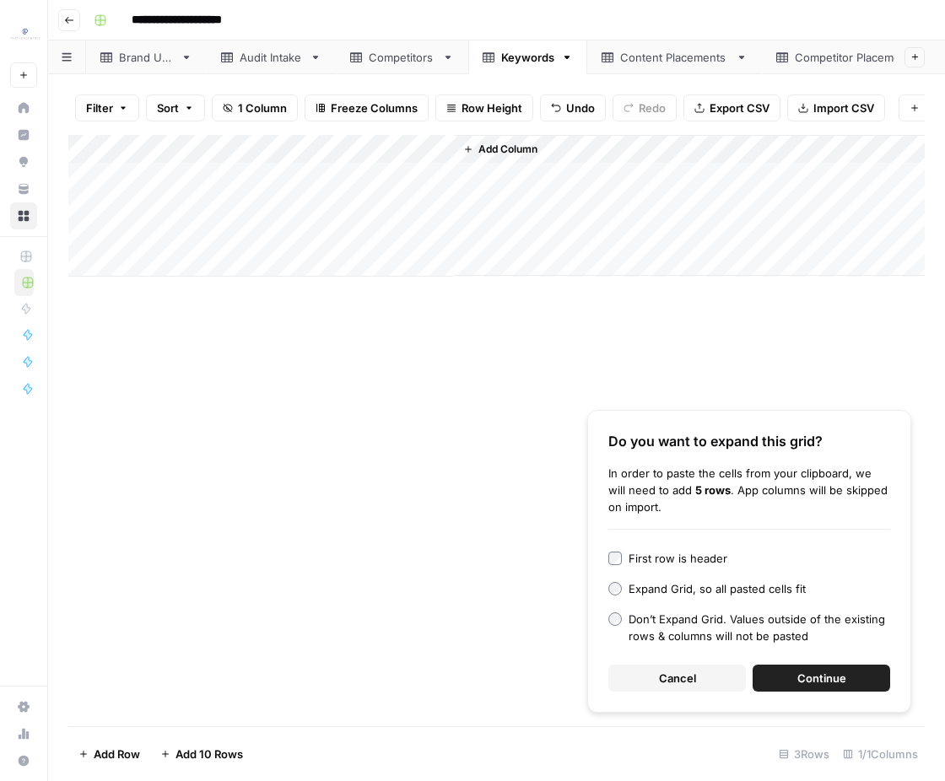
click at [765, 671] on button "Continue" at bounding box center [820, 678] width 137 height 27
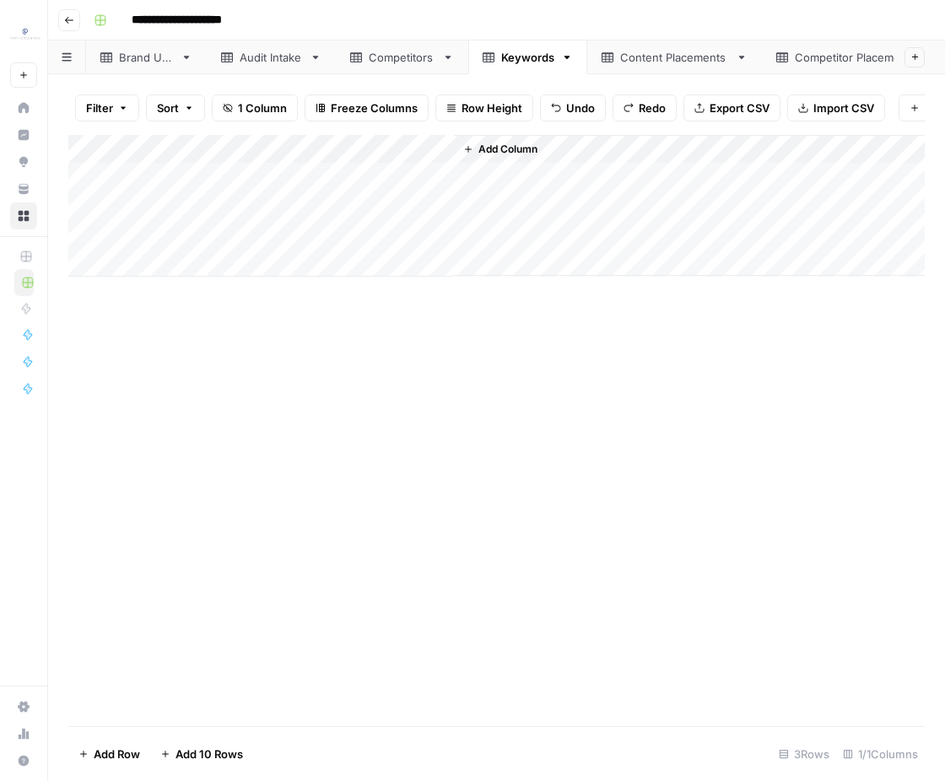
click at [287, 165] on div "Add Column" at bounding box center [496, 206] width 856 height 142
click at [352, 300] on div "Add Column" at bounding box center [496, 430] width 856 height 591
click at [286, 198] on div "Add Column" at bounding box center [496, 206] width 856 height 142
click at [285, 174] on div "Add Column" at bounding box center [496, 206] width 856 height 142
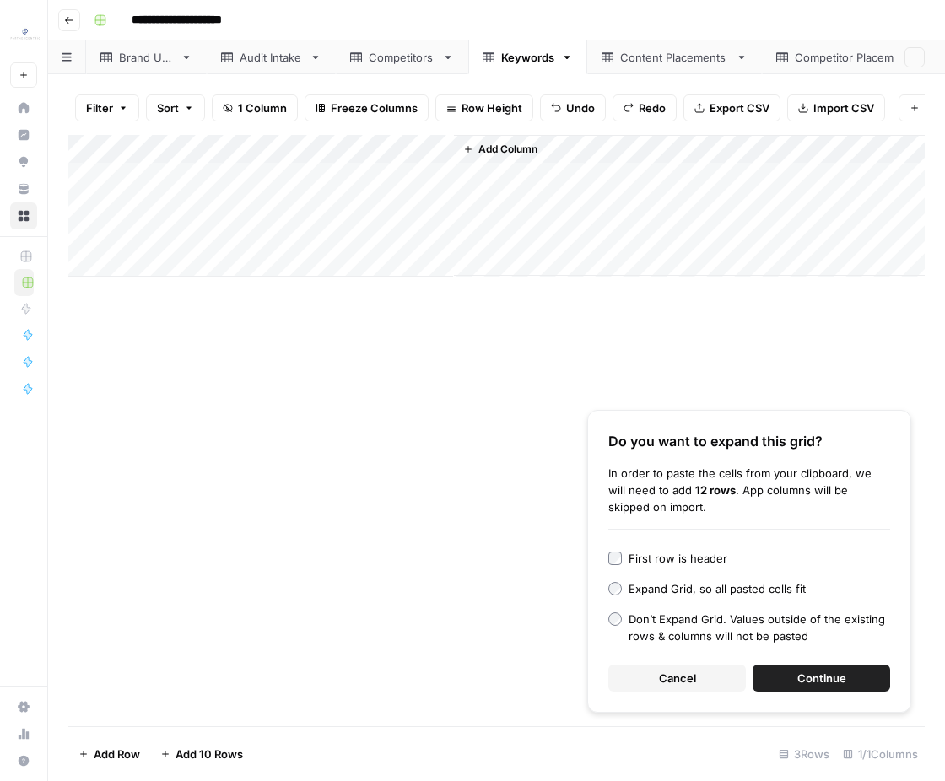
click at [829, 684] on span "Continue" at bounding box center [821, 678] width 49 height 17
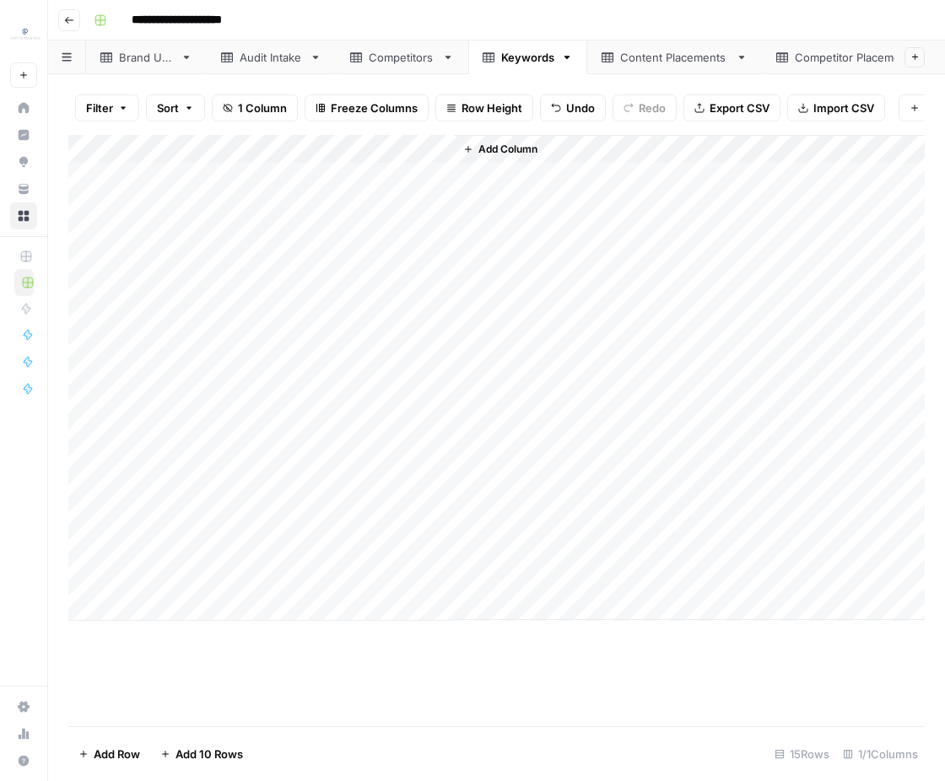
click at [428, 148] on div "Add Column" at bounding box center [496, 378] width 856 height 486
click at [235, 292] on span "Sort Descending" at bounding box center [234, 291] width 148 height 17
click at [107, 410] on div "Add Column" at bounding box center [496, 378] width 856 height 486
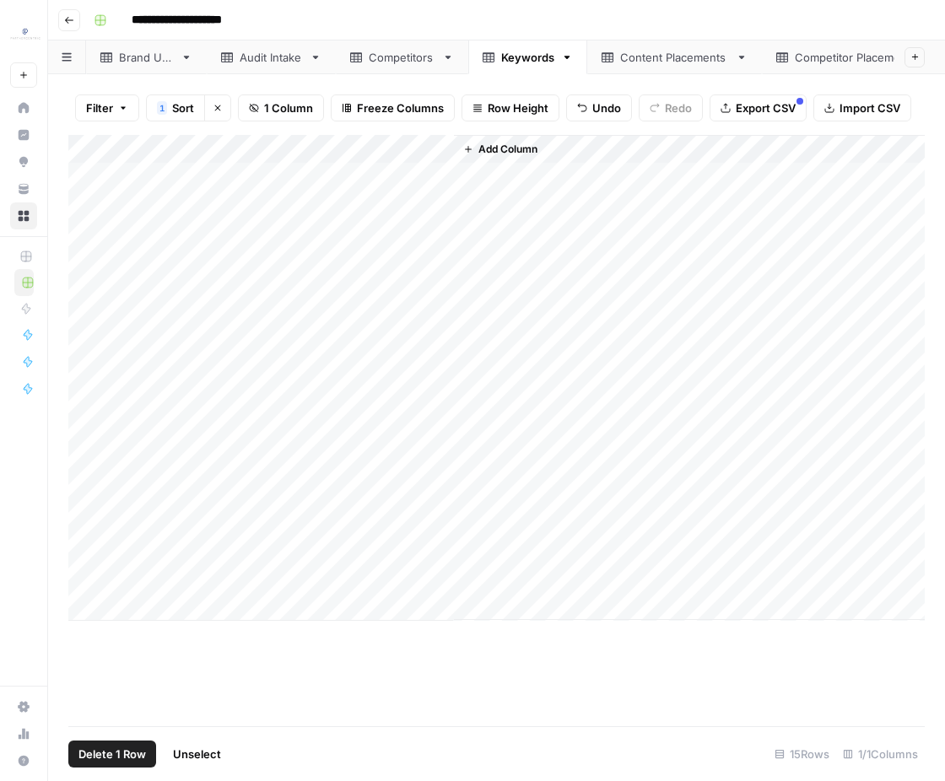
click at [91, 586] on div "Add Column" at bounding box center [496, 378] width 856 height 486
click at [144, 753] on span "Delete 7 Rows" at bounding box center [115, 754] width 74 height 17
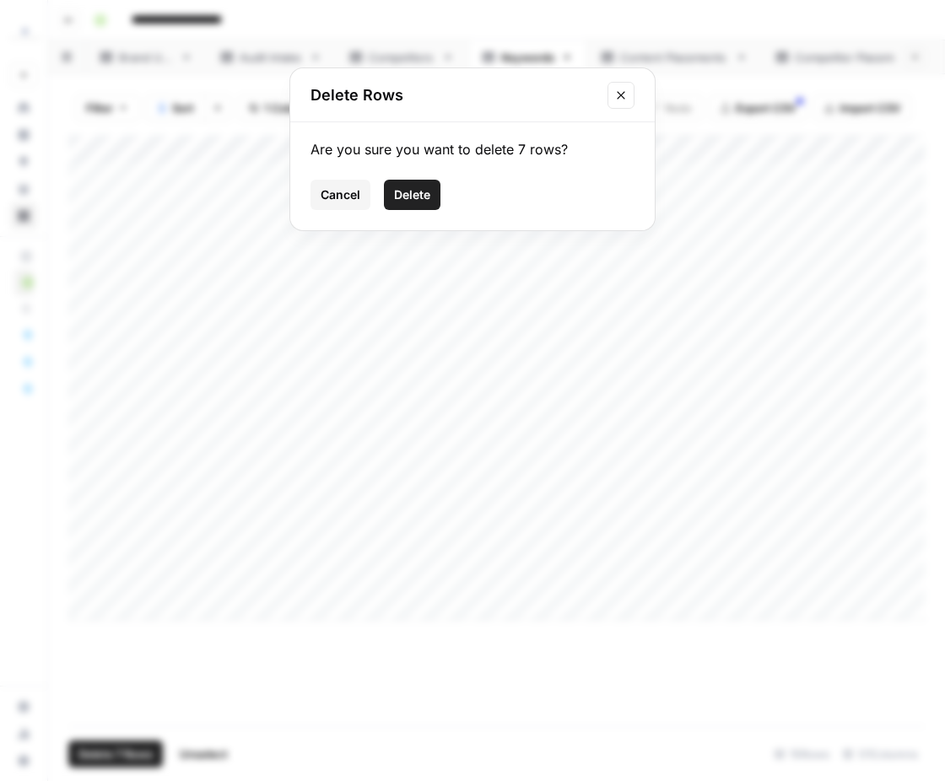
click at [415, 202] on span "Delete" at bounding box center [412, 194] width 36 height 17
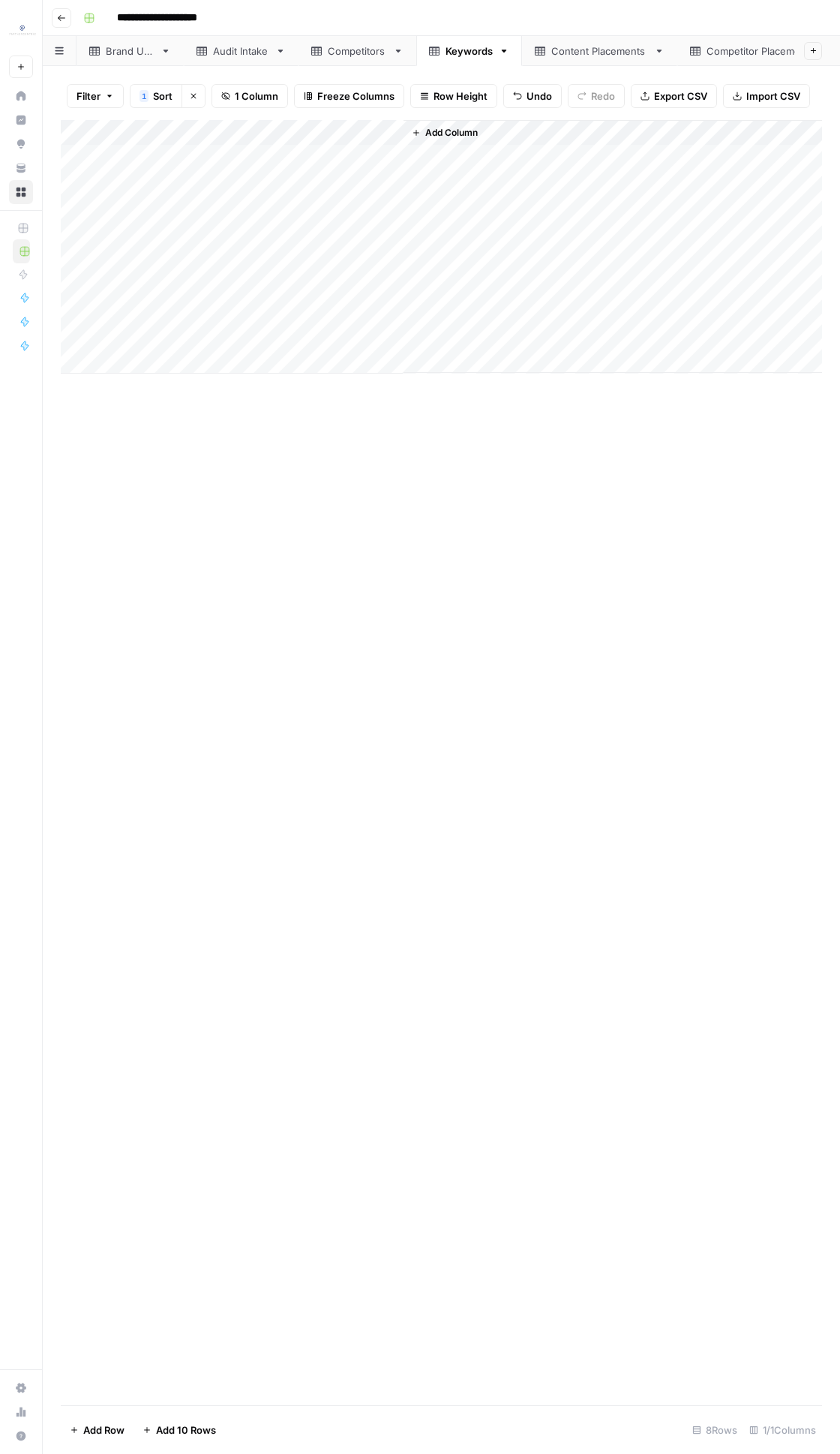
click at [557, 52] on div "Content Placements" at bounding box center [599, 51] width 97 height 15
click at [348, 45] on div "Competitors" at bounding box center [357, 51] width 60 height 15
click at [237, 159] on div "Add Column" at bounding box center [441, 145] width 761 height 50
click at [210, 185] on div "Add Column" at bounding box center [441, 157] width 761 height 75
click at [204, 211] on div "Add Column" at bounding box center [441, 170] width 761 height 100
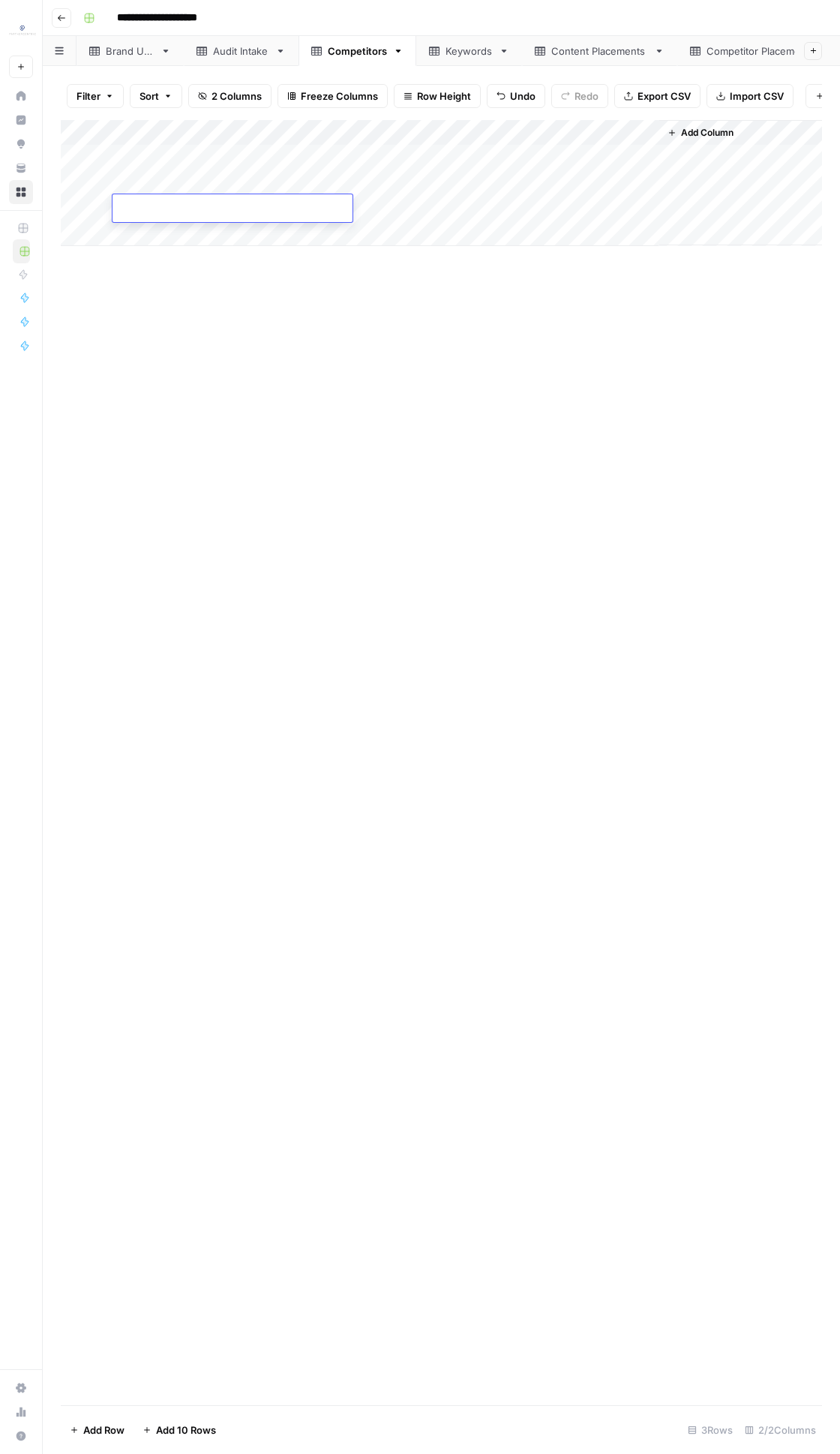
click at [199, 266] on div "Add Column" at bounding box center [441, 762] width 761 height 1285
click at [199, 157] on div "Add Column" at bounding box center [441, 183] width 761 height 126
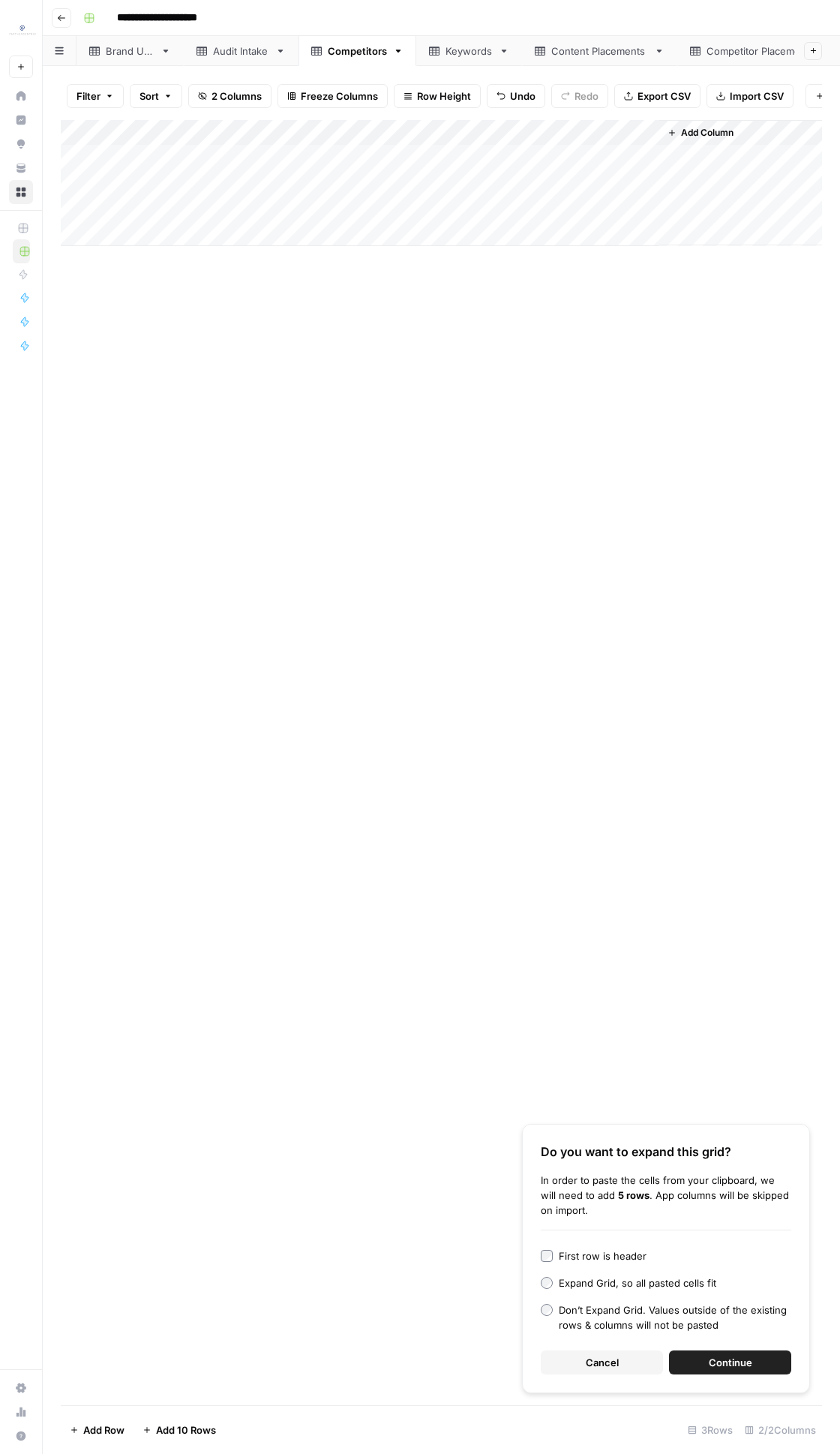
click at [717, 694] on span "Continue" at bounding box center [730, 1362] width 44 height 15
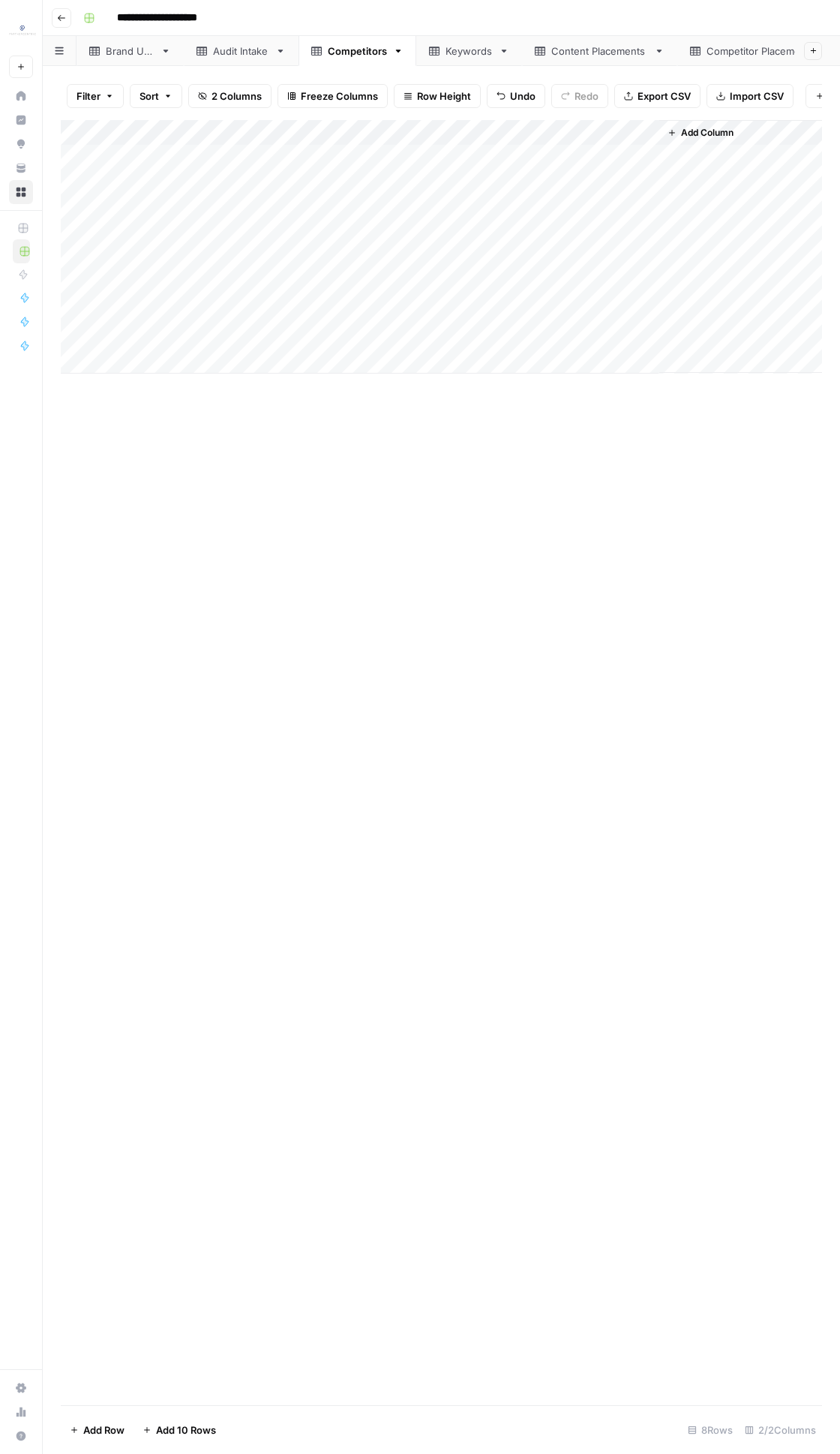
click at [580, 694] on div "Add Column" at bounding box center [441, 762] width 761 height 1285
click at [351, 158] on div "Add Column" at bounding box center [441, 246] width 761 height 253
click at [131, 49] on div "Brand URL" at bounding box center [130, 51] width 49 height 15
click at [226, 153] on div "Add Column" at bounding box center [441, 145] width 761 height 50
drag, startPoint x: 292, startPoint y: 240, endPoint x: 294, endPoint y: 221, distance: 19.1
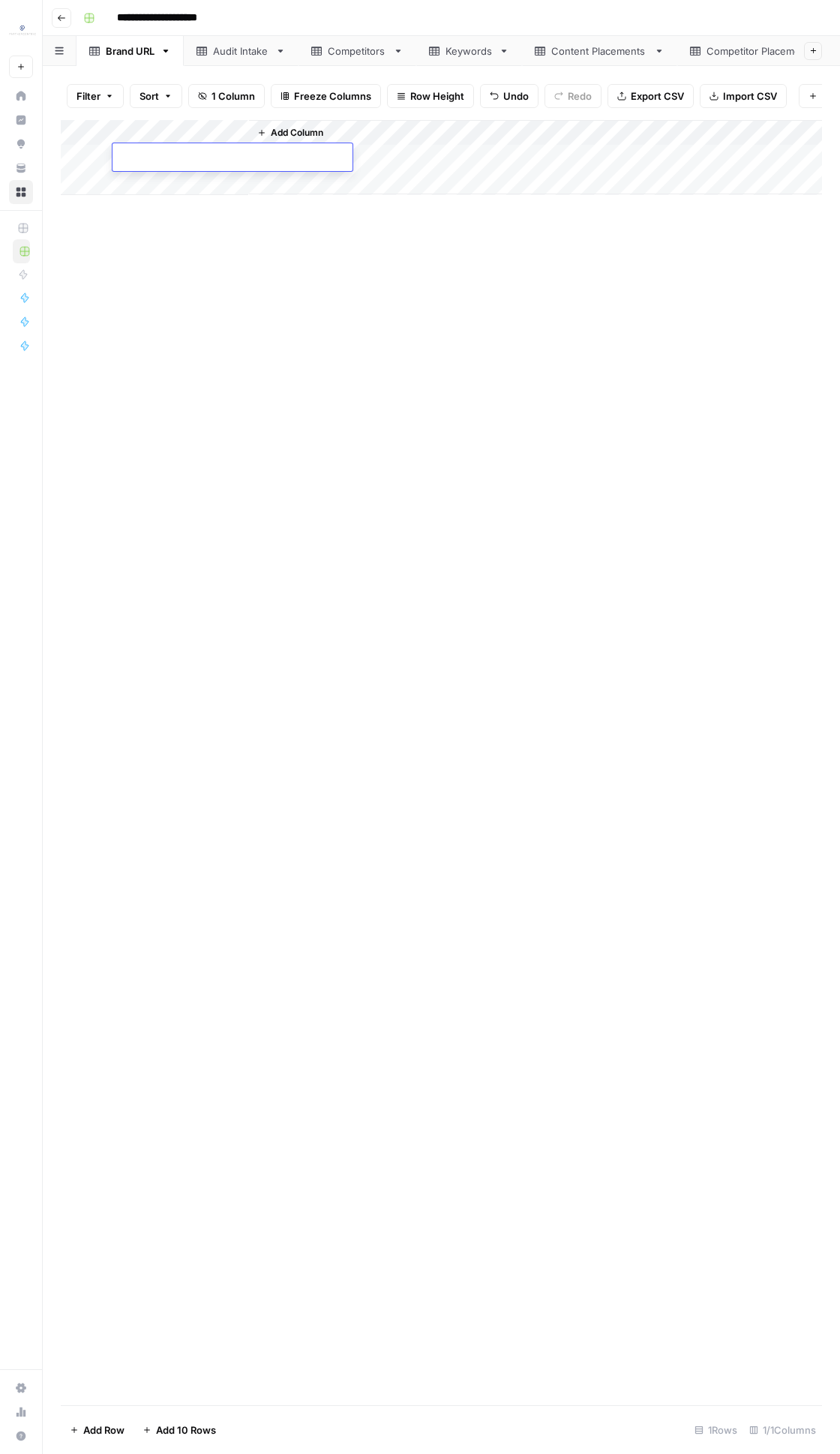
click at [294, 237] on div "Add Column" at bounding box center [441, 762] width 761 height 1285
click at [222, 298] on div "Add Column" at bounding box center [441, 762] width 761 height 1285
click at [193, 153] on div "Add Column" at bounding box center [441, 157] width 761 height 75
click at [193, 153] on textarea at bounding box center [233, 158] width 240 height 21
type textarea "**********"
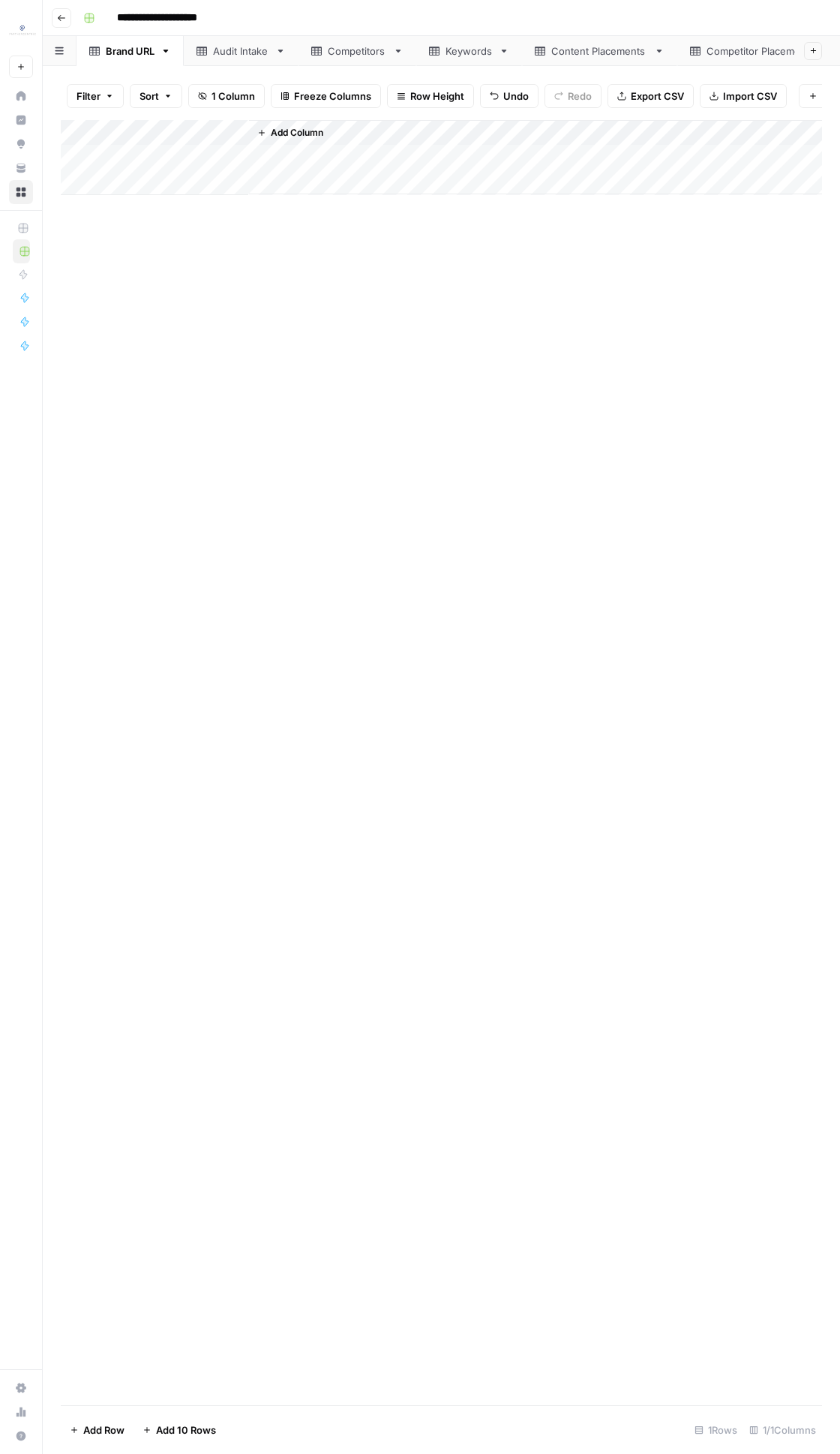
click at [222, 307] on div "Add Column" at bounding box center [441, 762] width 761 height 1285
click at [237, 60] on link "Audit Intake" at bounding box center [241, 51] width 115 height 30
click at [341, 54] on div "Competitors" at bounding box center [357, 51] width 60 height 15
click at [468, 60] on link "Keywords" at bounding box center [468, 51] width 106 height 30
click at [540, 56] on div "Content Placements" at bounding box center [590, 51] width 113 height 15
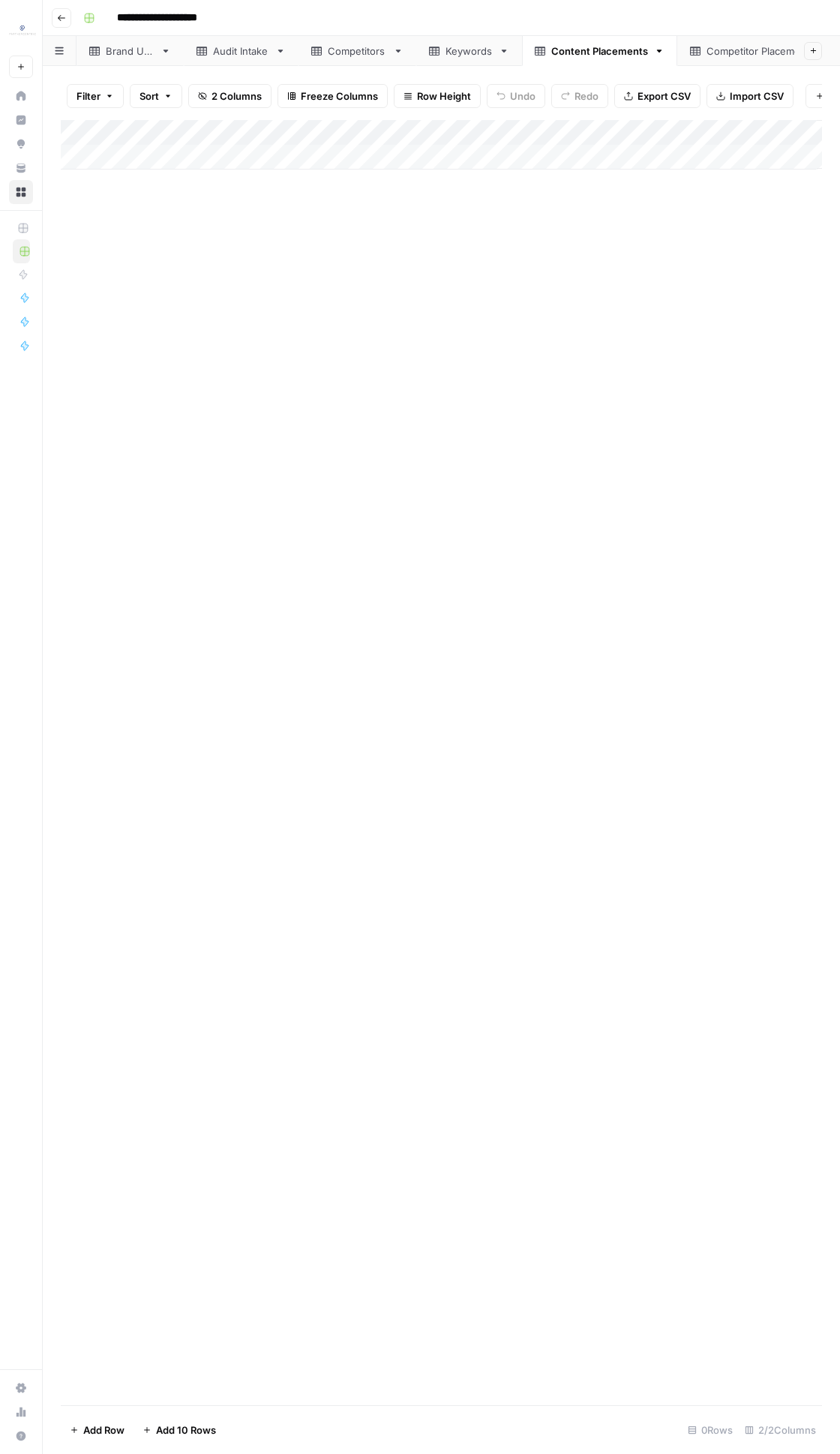
click at [163, 56] on link "Brand URL" at bounding box center [130, 51] width 108 height 30
click at [175, 170] on div "Add Column" at bounding box center [441, 170] width 761 height 100
click at [341, 46] on div "Competitors" at bounding box center [357, 51] width 60 height 15
click at [92, 364] on div "Add Column" at bounding box center [441, 310] width 761 height 381
click at [89, 456] on div "Add Column" at bounding box center [441, 310] width 761 height 381
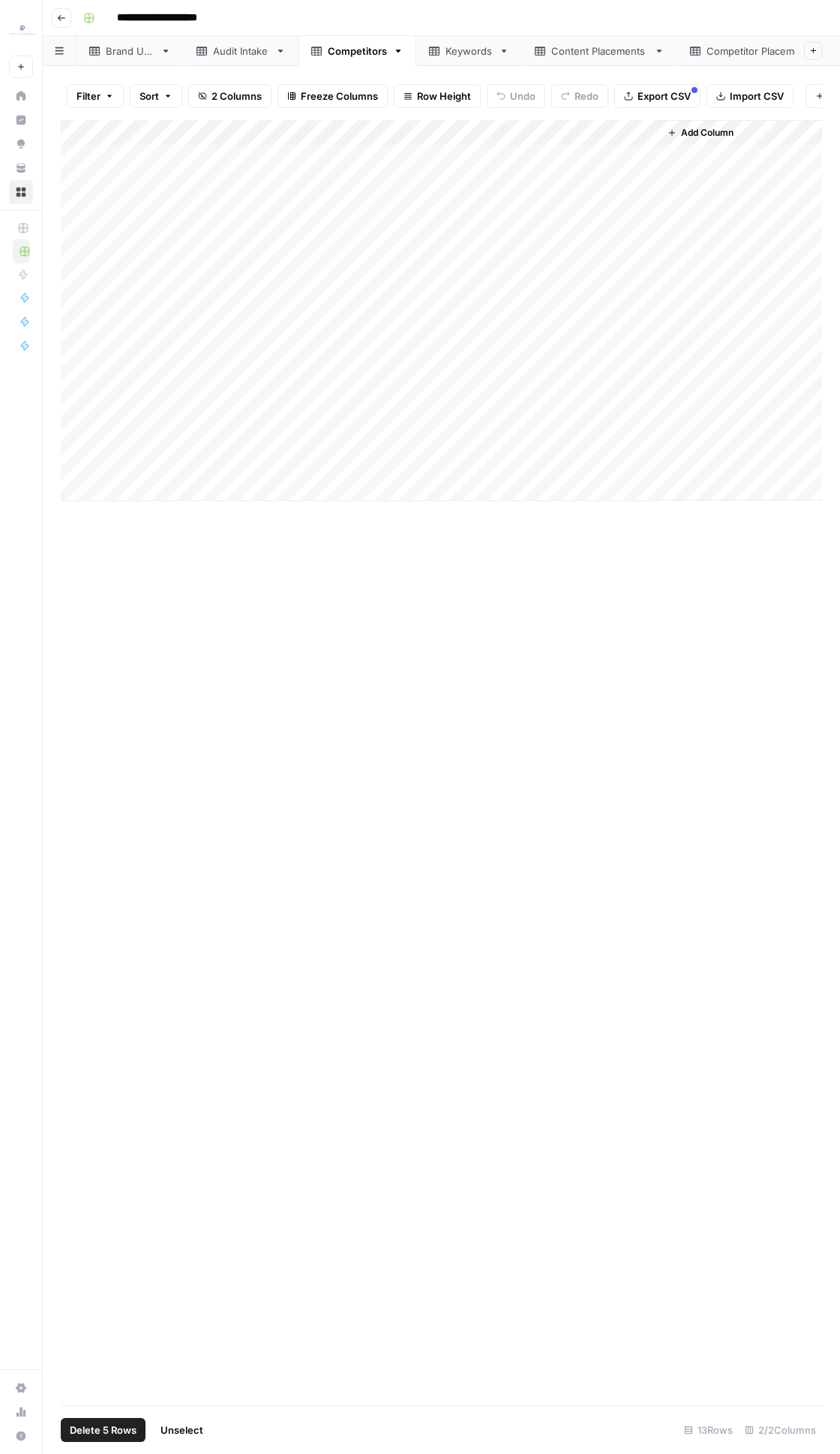
click at [79, 694] on span "Delete 5 Rows" at bounding box center [102, 1429] width 67 height 15
click at [366, 168] on span "Delete" at bounding box center [366, 173] width 32 height 15
click at [462, 56] on div "Keywords" at bounding box center [468, 51] width 47 height 15
click at [100, 362] on div "Add Column" at bounding box center [441, 310] width 761 height 381
click at [90, 360] on div "Add Column" at bounding box center [441, 310] width 761 height 381
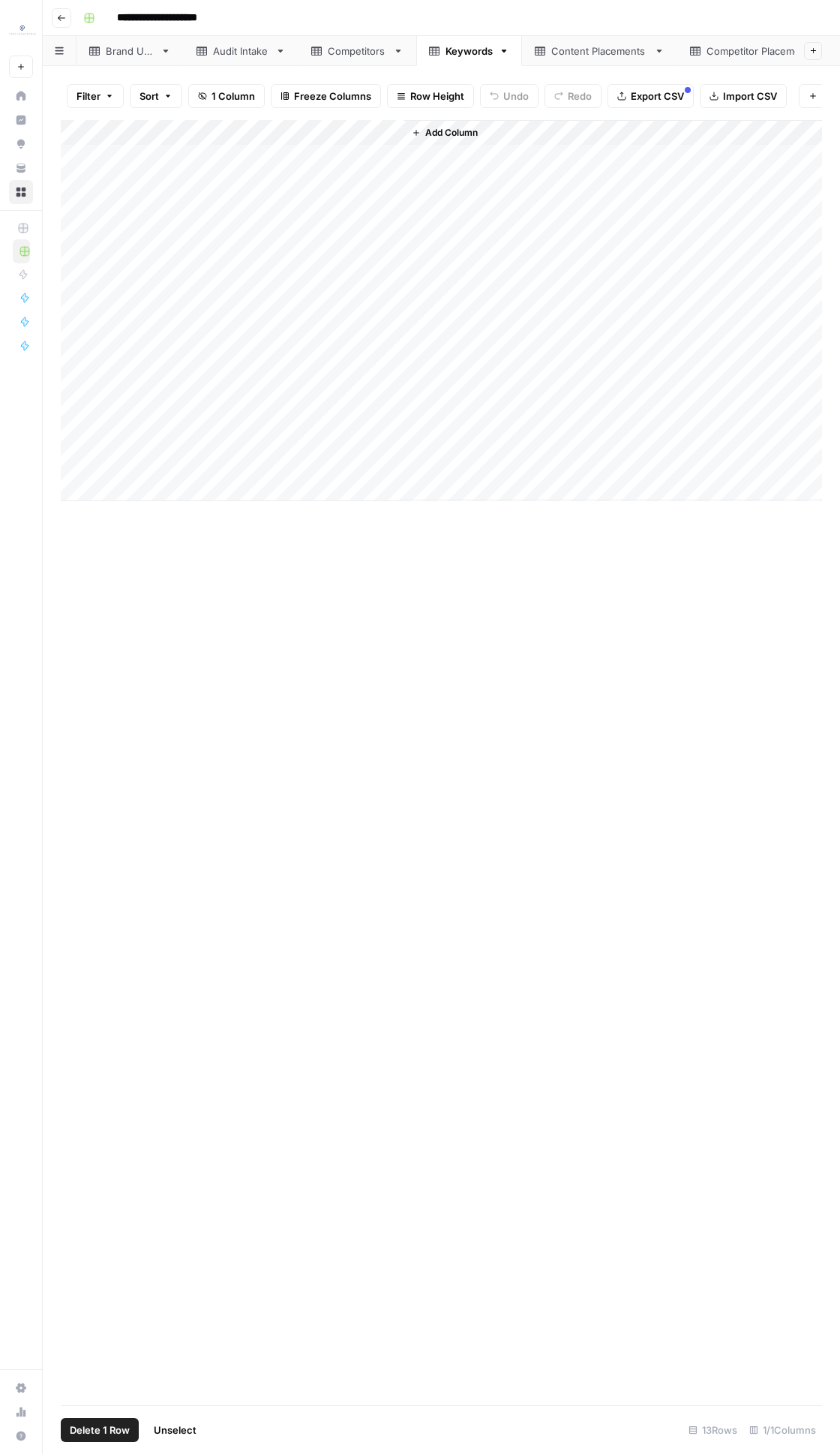
click at [93, 470] on div "Add Column" at bounding box center [441, 310] width 761 height 381
click at [125, 694] on span "Delete 5 Rows" at bounding box center [102, 1429] width 67 height 15
click at [369, 173] on span "Delete" at bounding box center [366, 173] width 32 height 15
click at [571, 63] on link "Content Placements" at bounding box center [599, 51] width 156 height 30
click at [470, 167] on div "Add Column" at bounding box center [441, 413] width 761 height 585
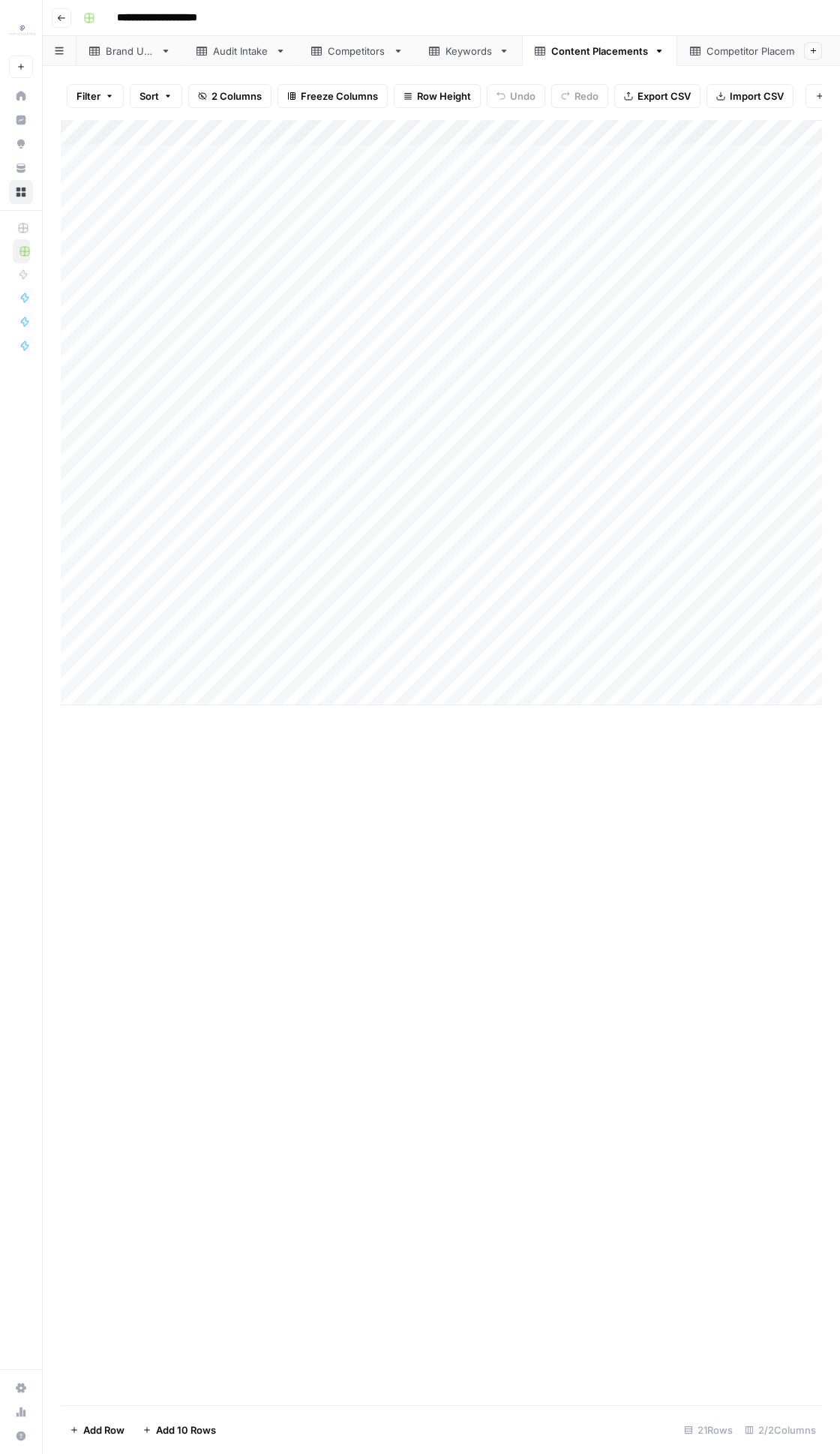
click at [510, 671] on div "Add Column" at bounding box center [441, 413] width 761 height 585
click at [311, 160] on div "Add Column" at bounding box center [441, 413] width 761 height 585
click at [311, 667] on div "Add Column" at bounding box center [441, 413] width 761 height 585
click at [450, 49] on div "Keywords" at bounding box center [468, 51] width 47 height 15
click at [243, 153] on div "Add Column" at bounding box center [441, 246] width 761 height 253
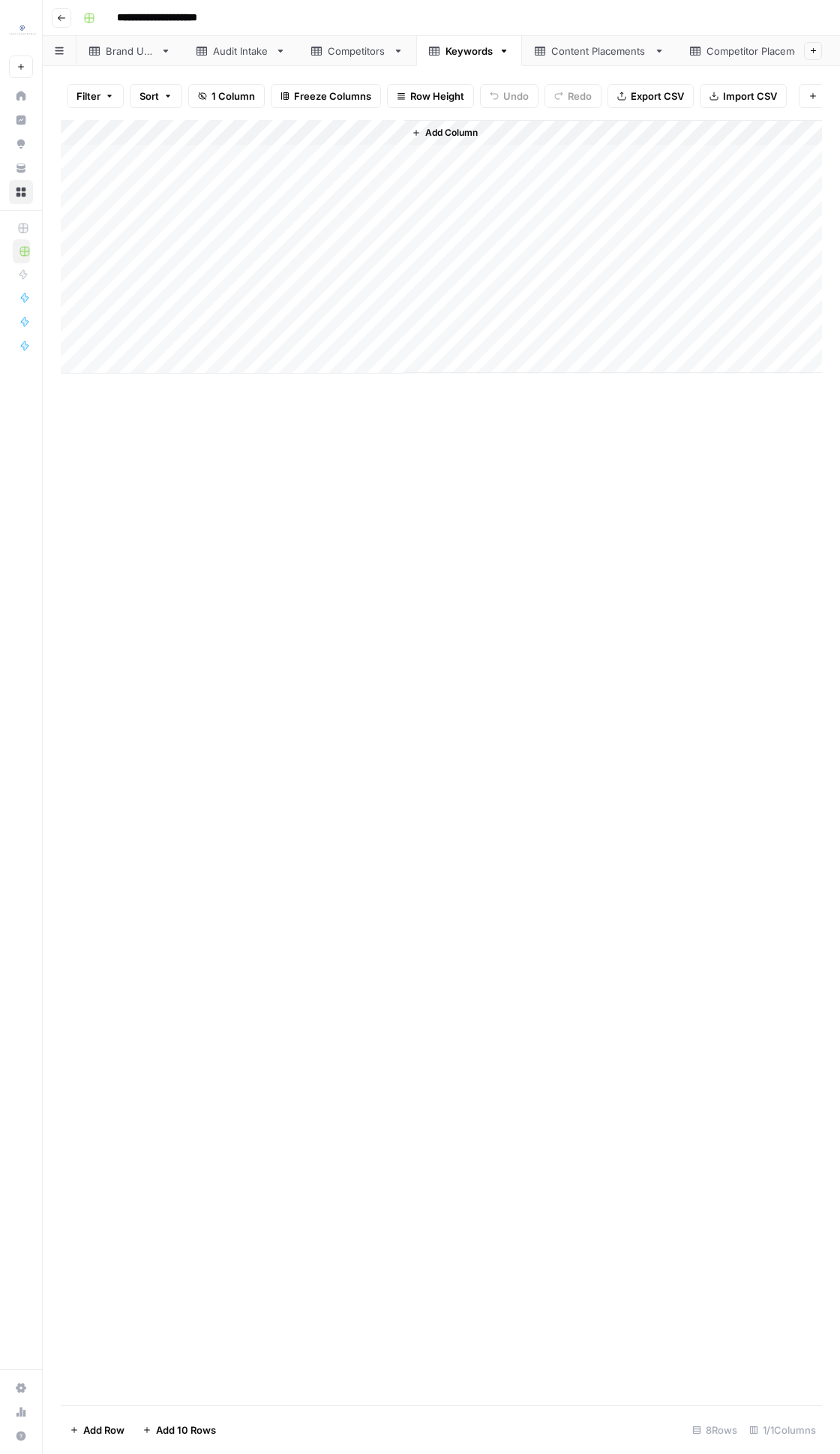
click at [256, 333] on div "Add Column" at bounding box center [441, 246] width 761 height 253
click at [596, 47] on div "Content Placements" at bounding box center [599, 51] width 97 height 15
click at [697, 55] on div "Competitor Placements" at bounding box center [754, 51] width 128 height 15
click at [646, 60] on link "Content Placements" at bounding box center [599, 51] width 156 height 30
click at [725, 46] on div "Competitor Placements" at bounding box center [763, 51] width 112 height 15
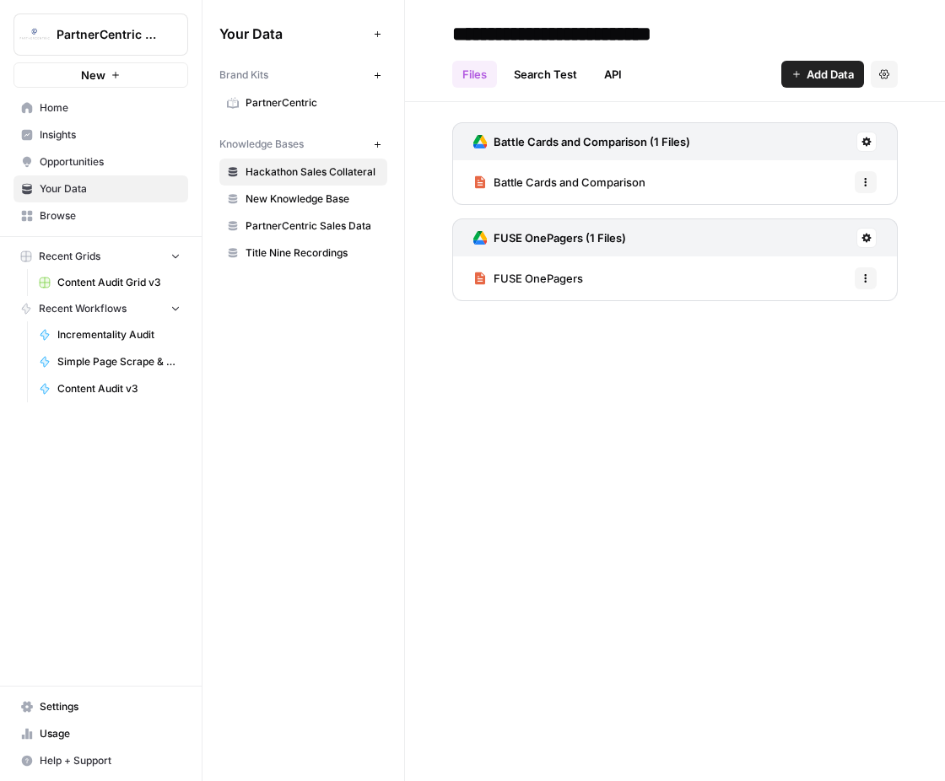
click at [291, 224] on span "PartnerCentric Sales Data" at bounding box center [312, 225] width 134 height 15
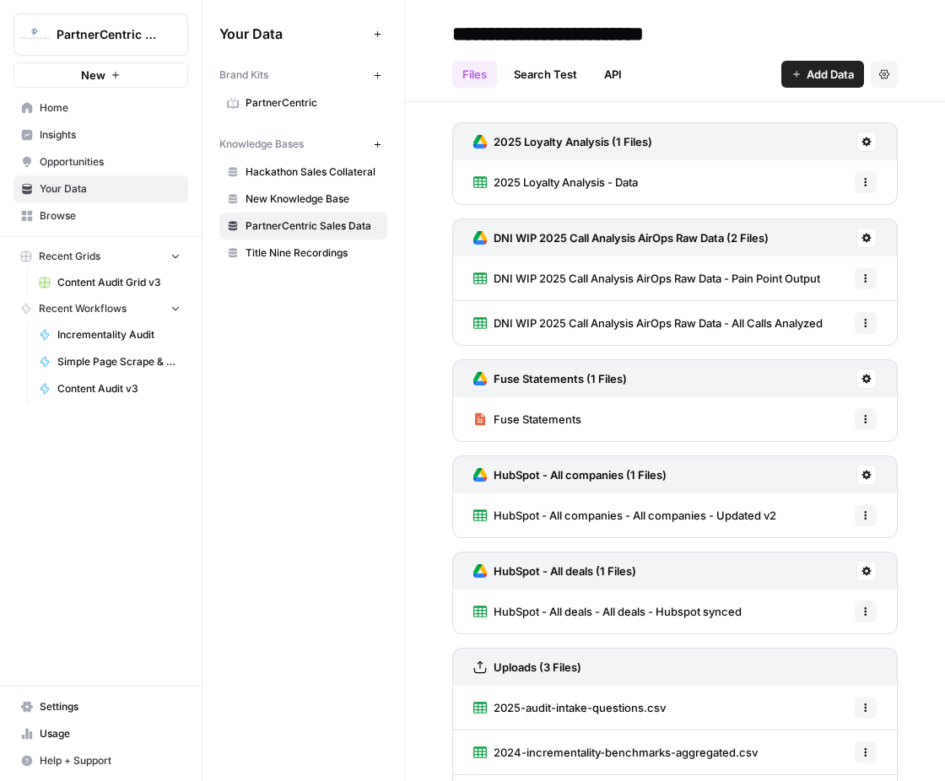
scroll to position [49, 0]
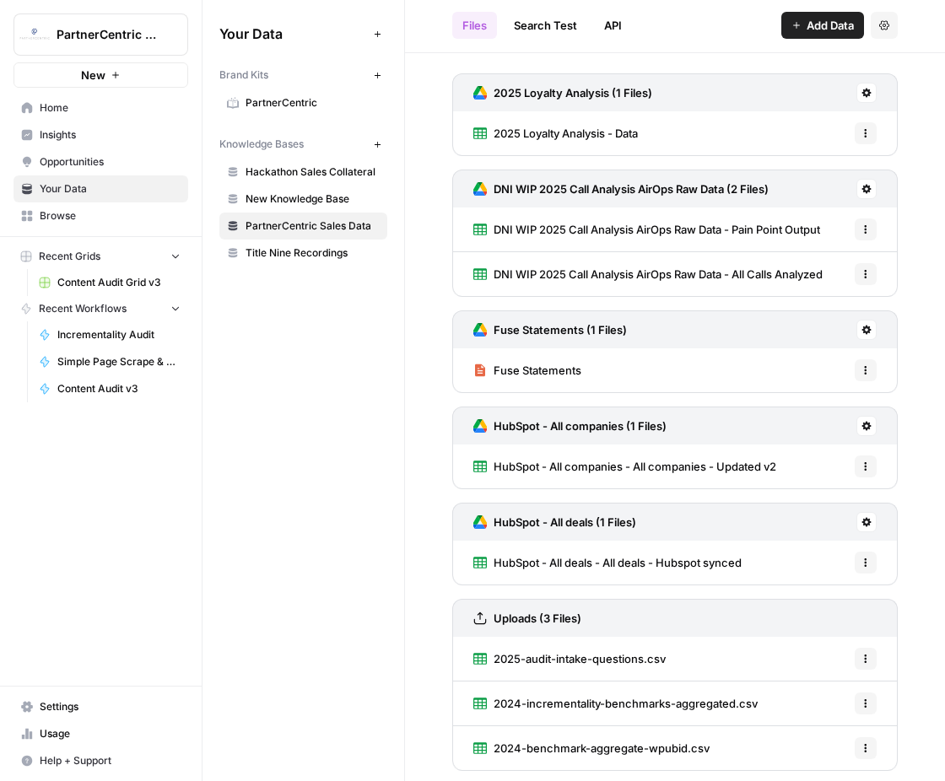
click at [672, 557] on span "HubSpot - All deals - All deals - Hubspot synced" at bounding box center [617, 562] width 248 height 17
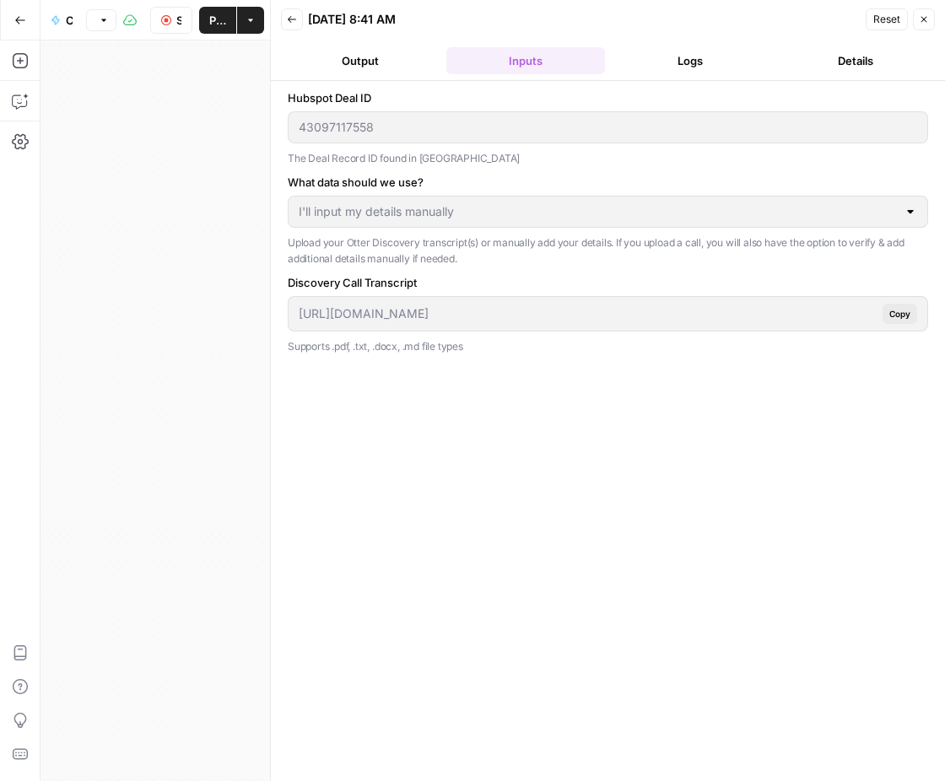
click at [661, 60] on button "Logs" at bounding box center [690, 60] width 159 height 27
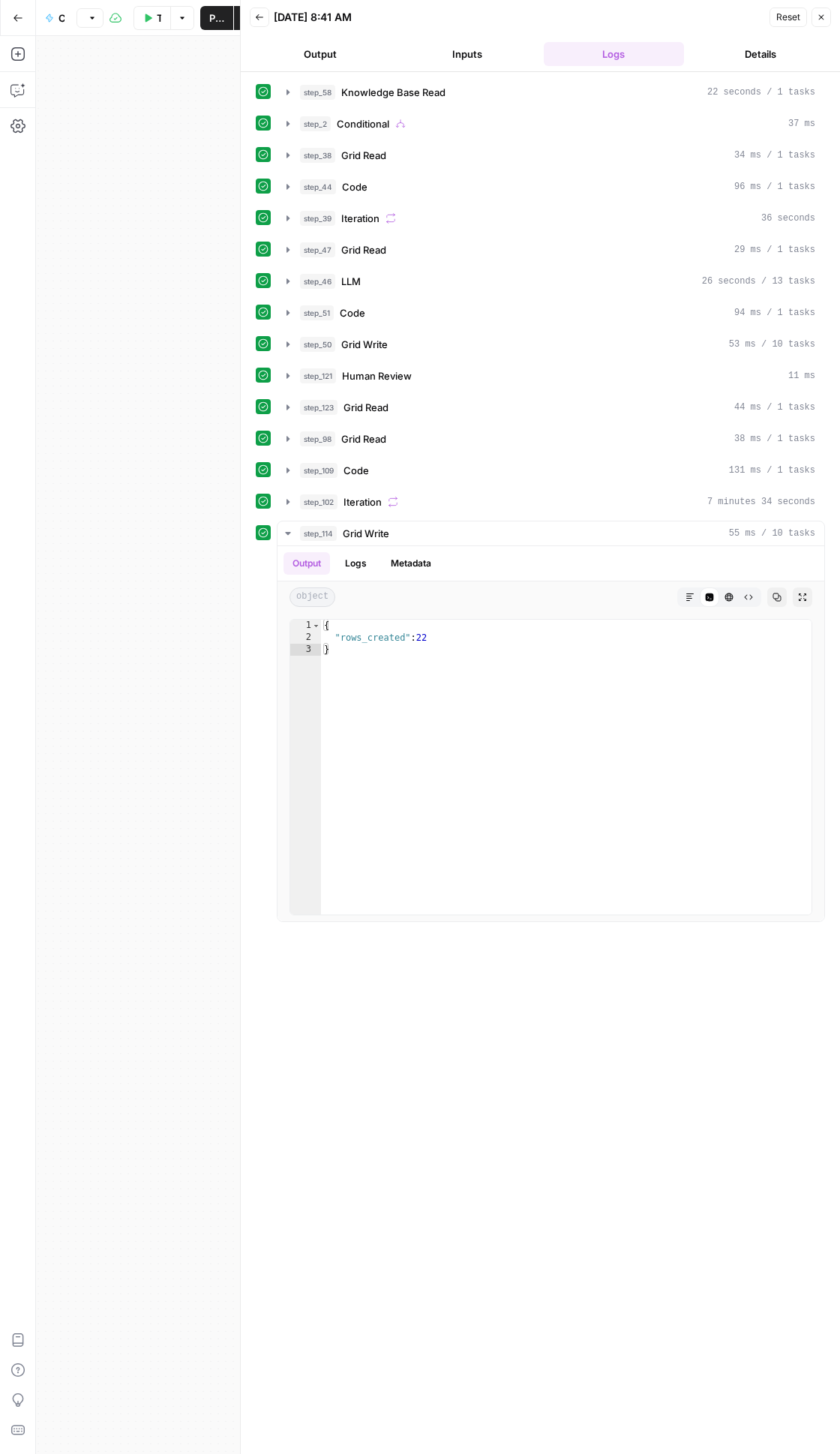
click at [8, 20] on button "Go Back" at bounding box center [18, 18] width 27 height 27
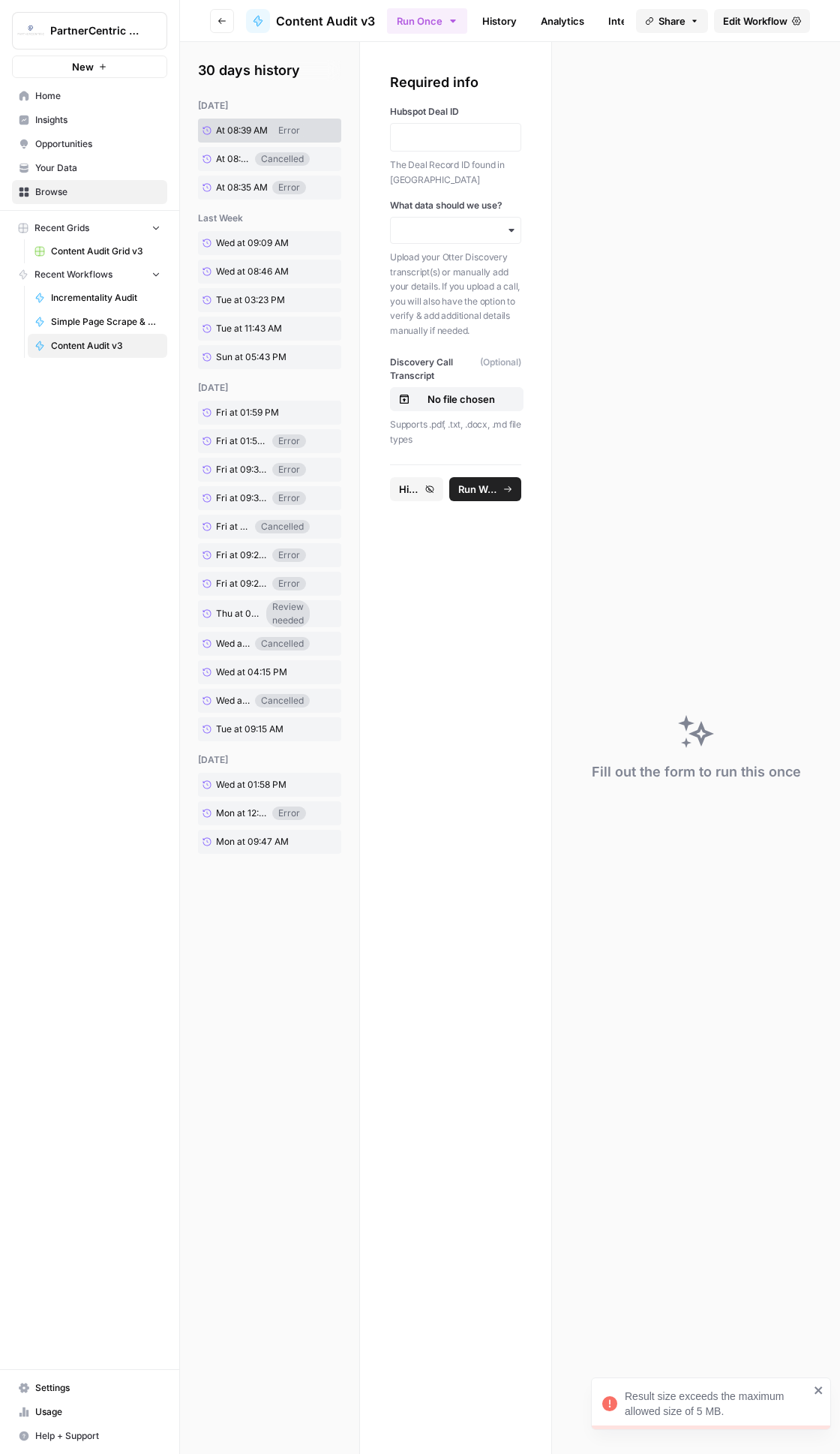
click at [224, 27] on button "Go back" at bounding box center [221, 20] width 24 height 24
click at [221, 28] on button "Go back" at bounding box center [221, 20] width 24 height 24
click at [425, 497] on button "History" at bounding box center [417, 488] width 53 height 24
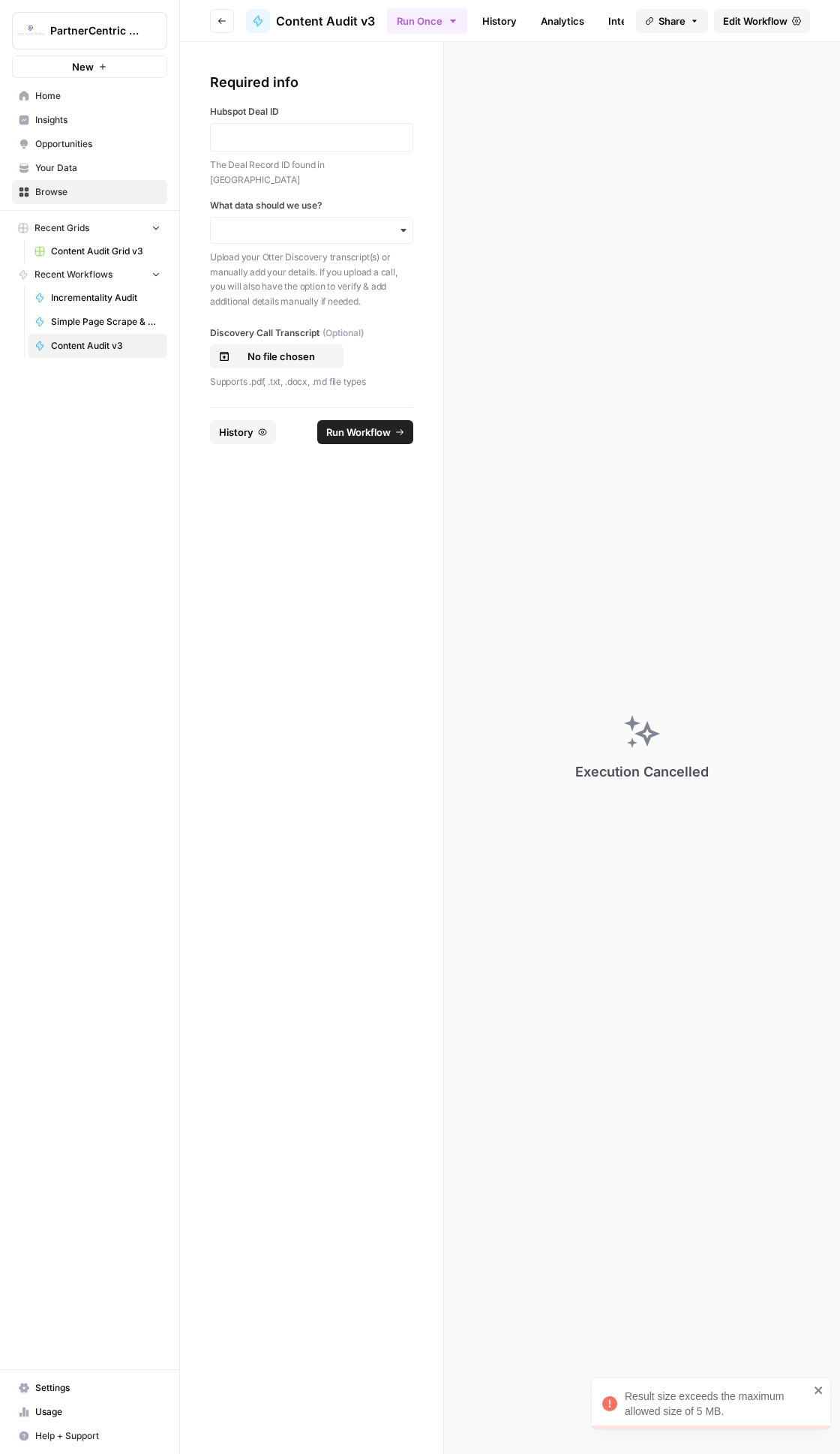
click at [335, 229] on div "What data should we use? Upload your Otter Discovery transcript(s) or manually …" at bounding box center [311, 253] width 204 height 109
click at [335, 222] on input "What data should we use?" at bounding box center [311, 229] width 184 height 15
click at [316, 277] on div "I'll input my details manually" at bounding box center [311, 285] width 202 height 28
click at [325, 124] on div at bounding box center [311, 137] width 204 height 28
click at [325, 128] on div at bounding box center [311, 137] width 204 height 28
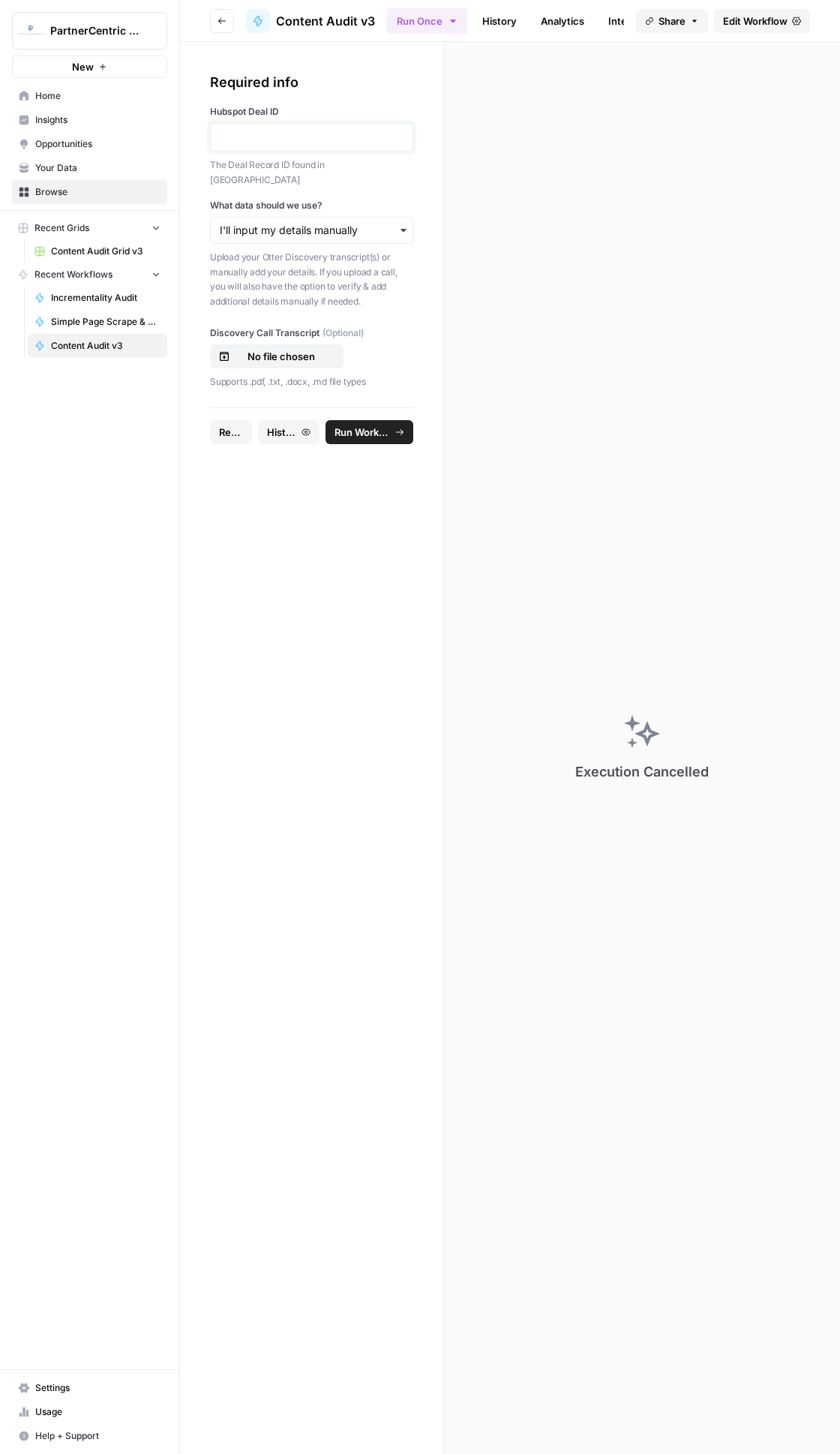
click at [327, 134] on p at bounding box center [311, 137] width 184 height 15
click at [372, 424] on span "Run Workflow" at bounding box center [362, 431] width 56 height 15
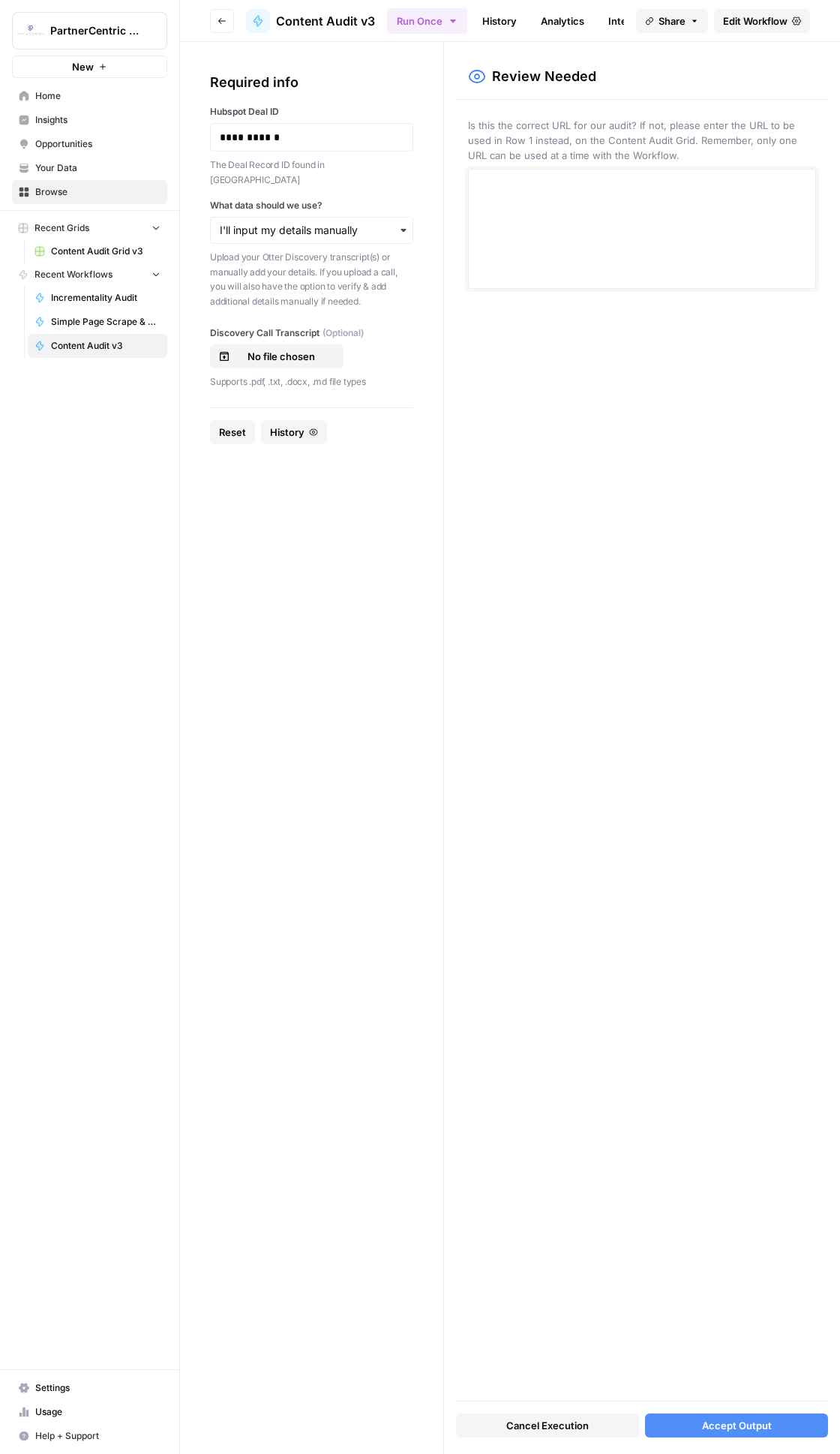
click at [528, 261] on textarea at bounding box center [641, 229] width 328 height 107
click at [644, 694] on div "Cancel Execution Accept Output" at bounding box center [642, 1422] width 372 height 41
click at [653, 694] on button "Accept Output" at bounding box center [736, 1425] width 183 height 24
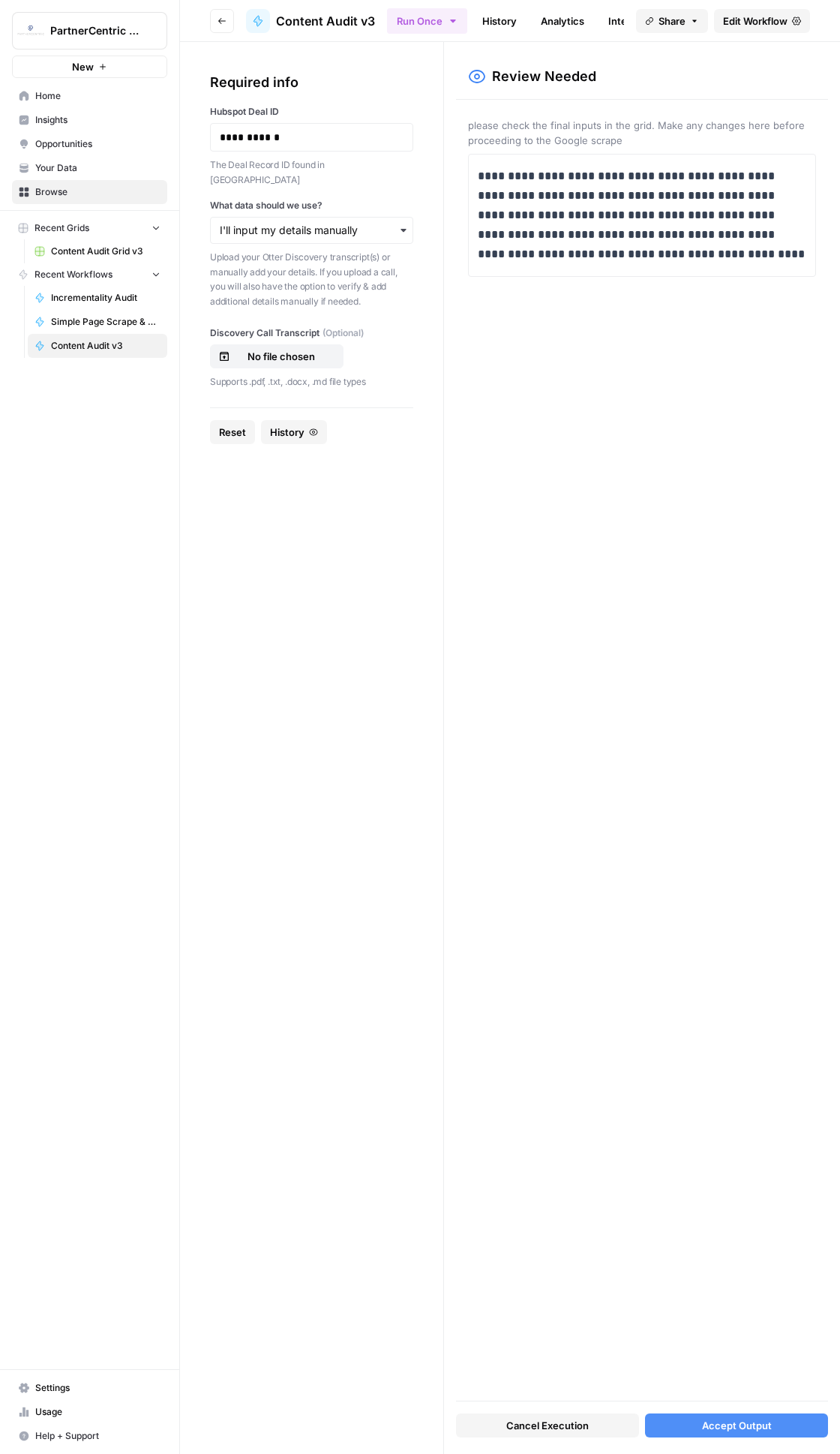
click at [747, 694] on span "Accept Output" at bounding box center [736, 1425] width 69 height 15
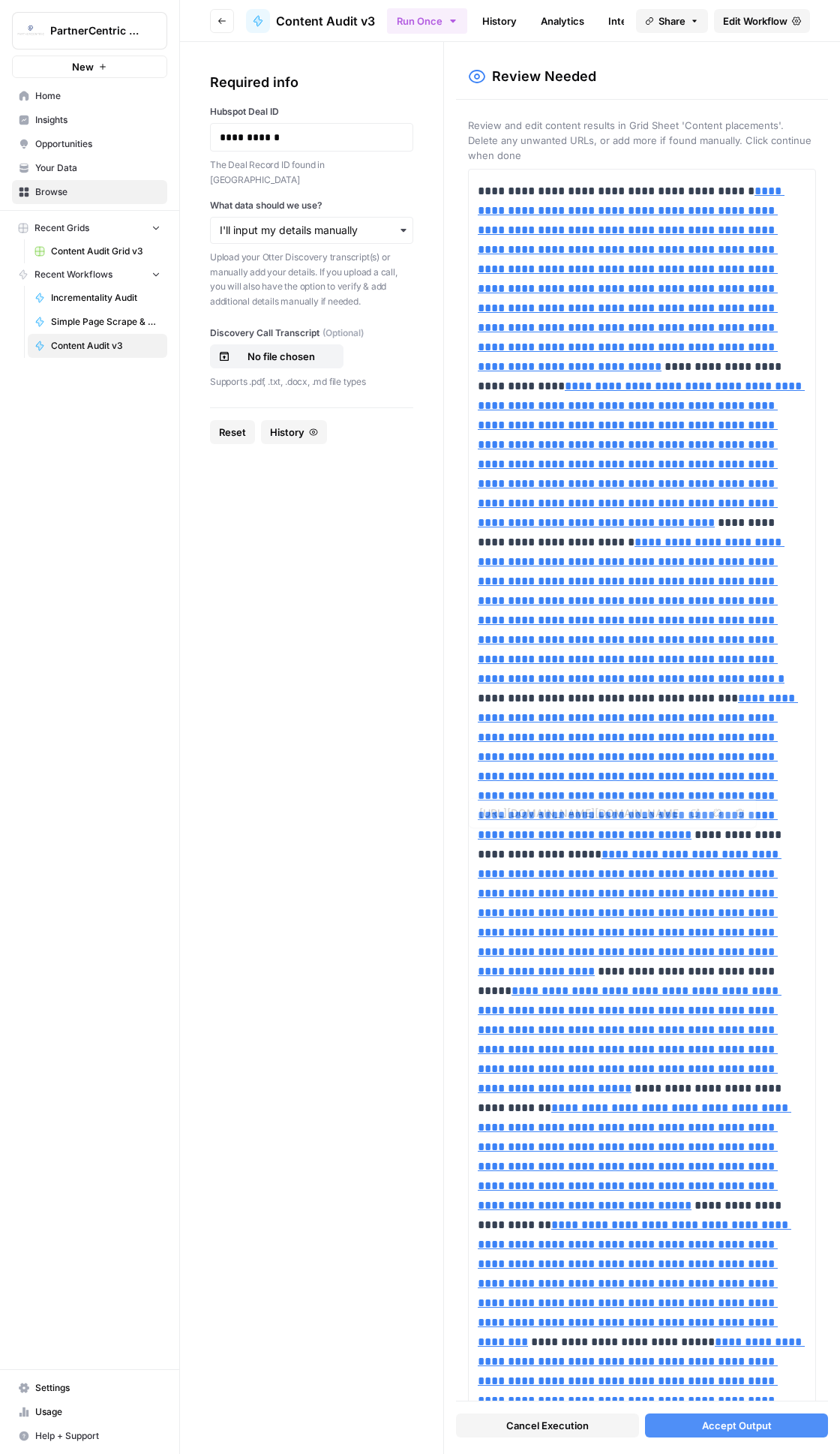
type input "https://www.forbes.com/advisor/business-loans/best-small-business-loans/%22,%22…"
click at [729, 694] on span "Accept Output" at bounding box center [736, 1425] width 69 height 15
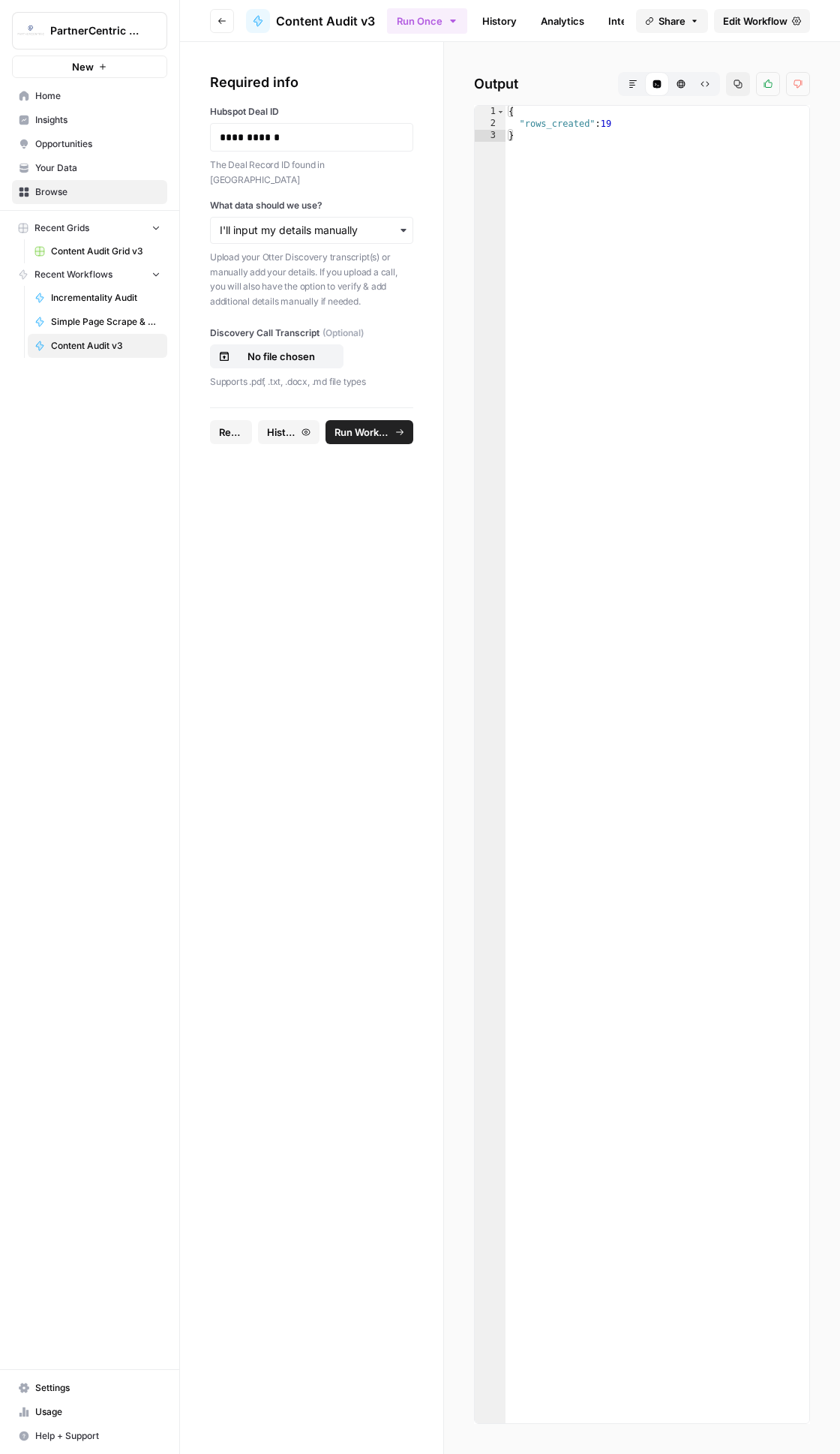
click at [231, 424] on span "Reset" at bounding box center [230, 431] width 24 height 15
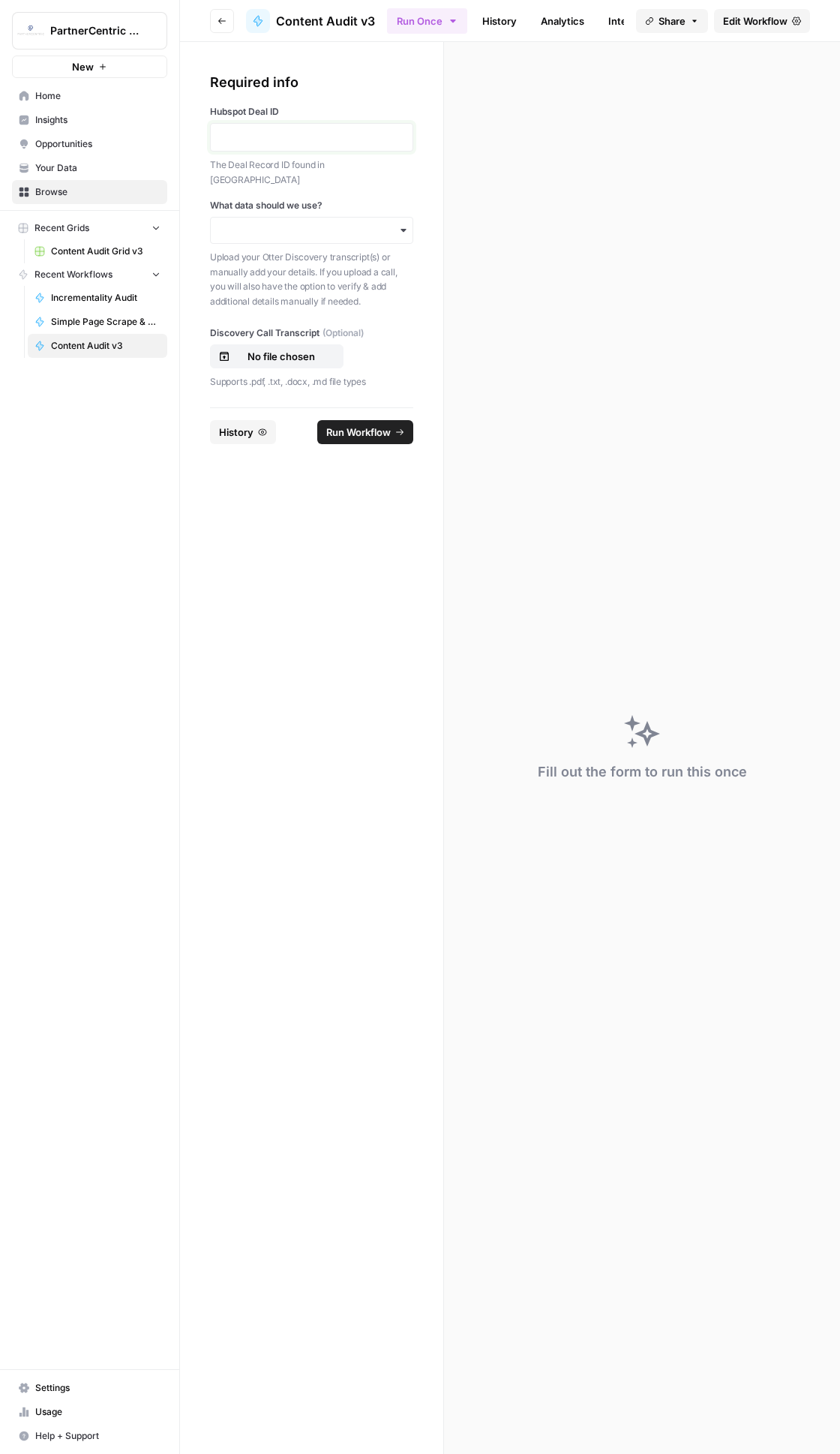
click at [285, 137] on p at bounding box center [311, 137] width 184 height 15
click at [288, 222] on input "What data should we use?" at bounding box center [311, 229] width 184 height 15
click at [279, 281] on div "I'll input my details manually" at bounding box center [311, 285] width 202 height 28
click at [276, 349] on p "No file chosen" at bounding box center [281, 356] width 96 height 15
click at [373, 424] on span "Run Workflow" at bounding box center [362, 431] width 56 height 15
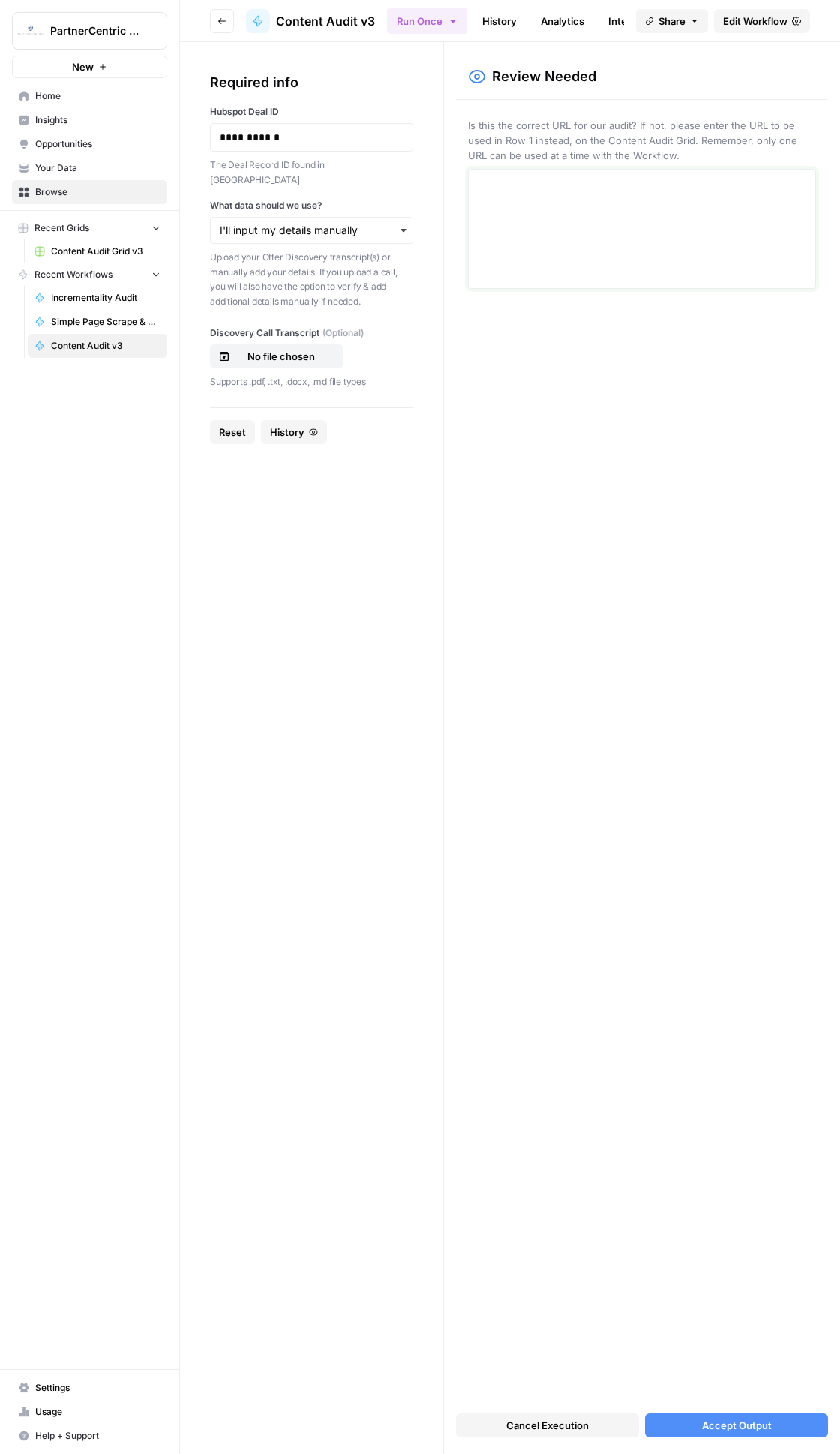
click at [640, 228] on textarea at bounding box center [641, 229] width 328 height 107
click at [726, 1426] on span "Accept Output" at bounding box center [736, 1425] width 69 height 15
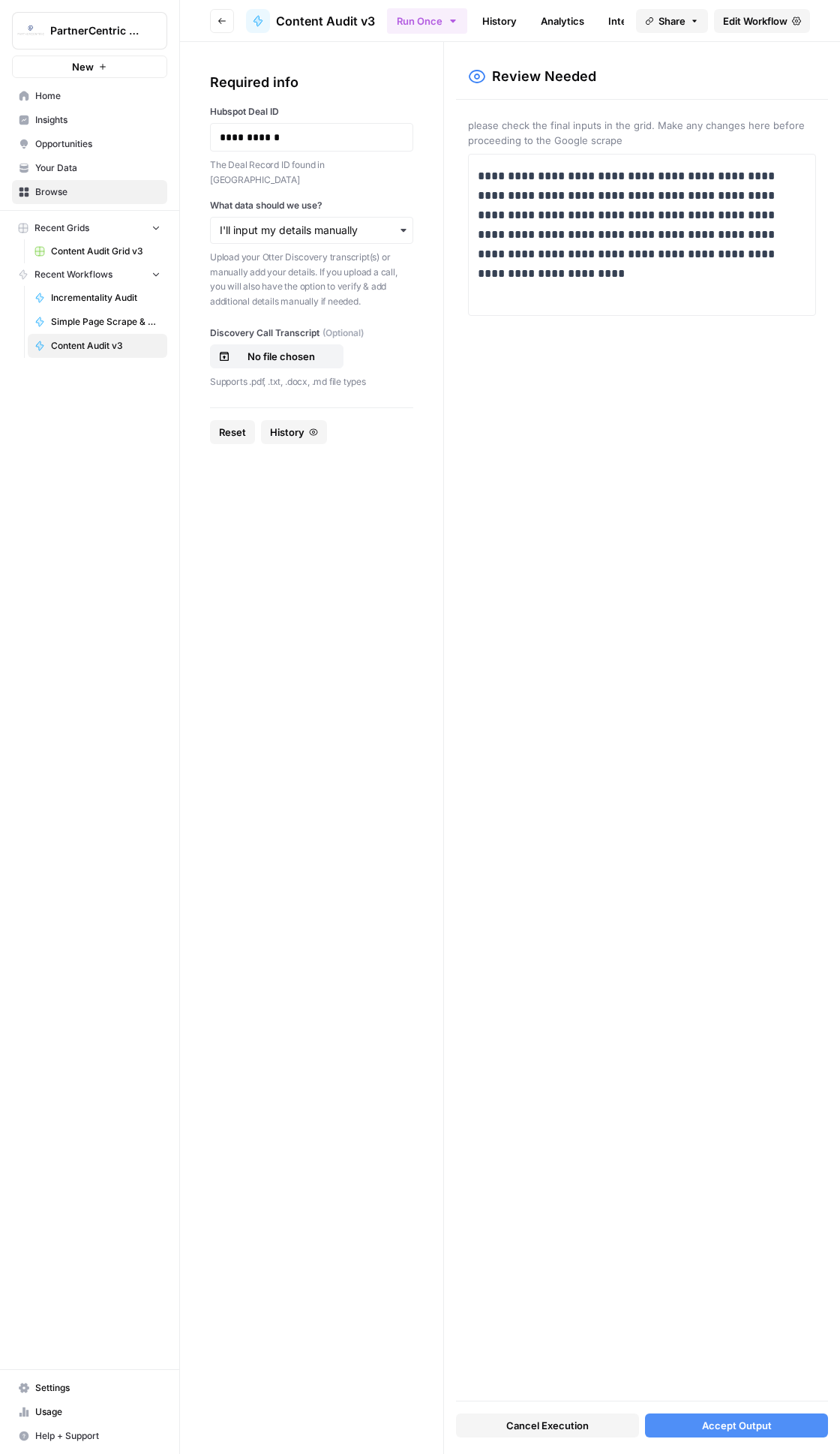
click at [702, 1432] on span "Accept Output" at bounding box center [736, 1425] width 69 height 15
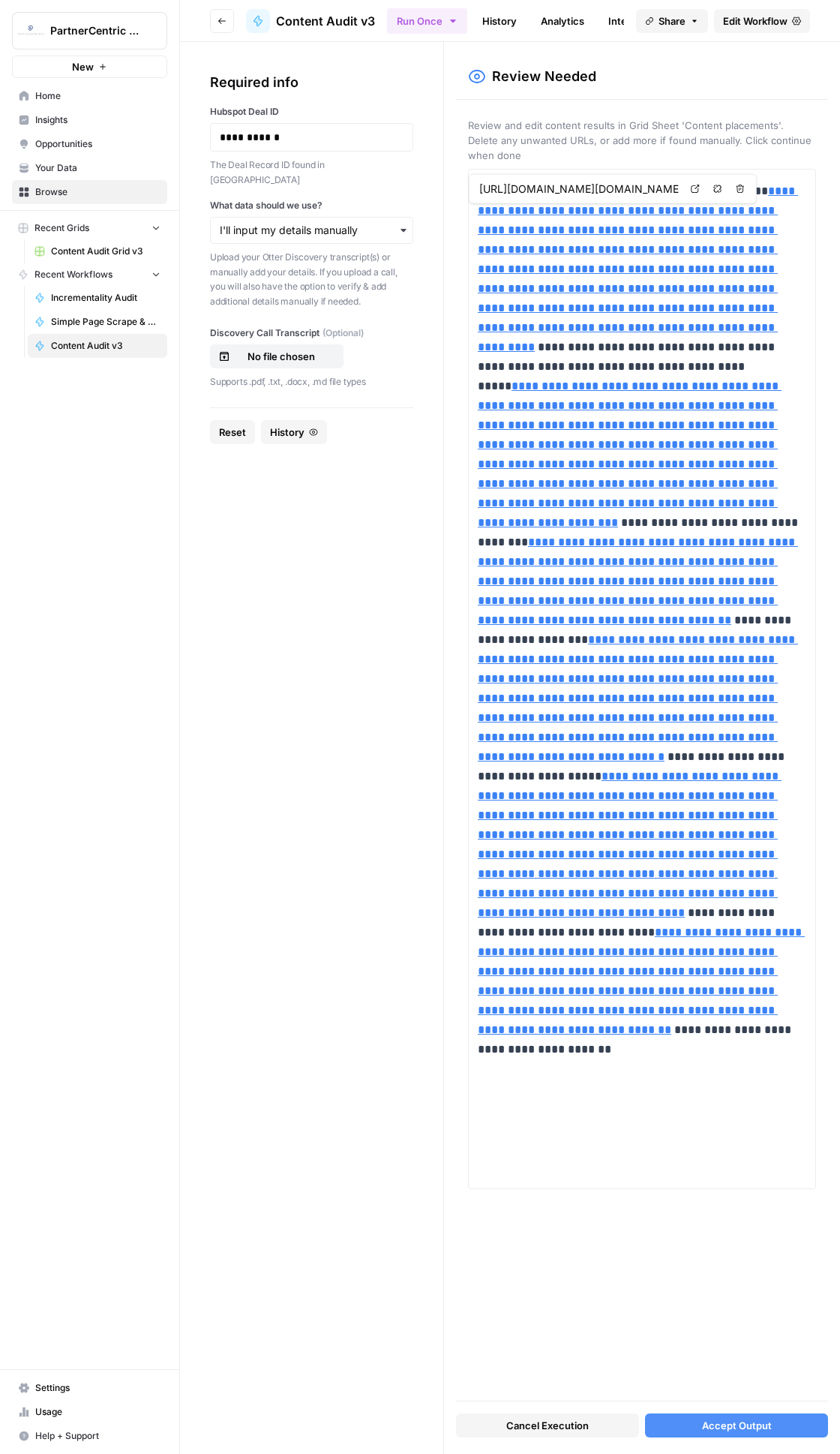
type input "[URL][DOMAIN_NAME][DOMAIN_NAME][DOMAIN_NAME]"
click at [700, 1433] on button "Accept Output" at bounding box center [736, 1425] width 183 height 24
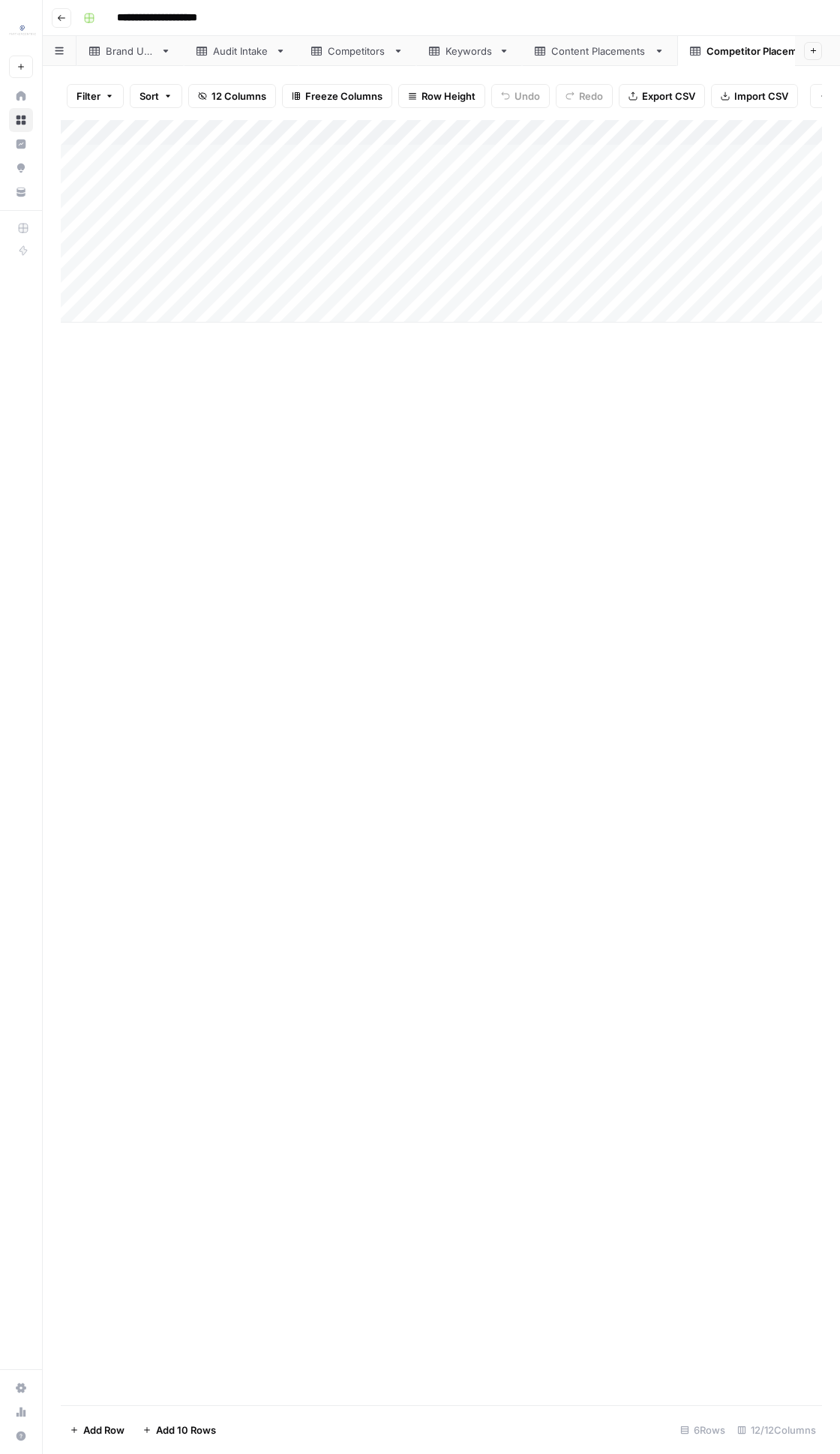
click at [228, 155] on div "Add Column" at bounding box center [441, 221] width 761 height 203
click at [553, 292] on div "Add Column" at bounding box center [441, 221] width 761 height 203
